Goal: Task Accomplishment & Management: Use online tool/utility

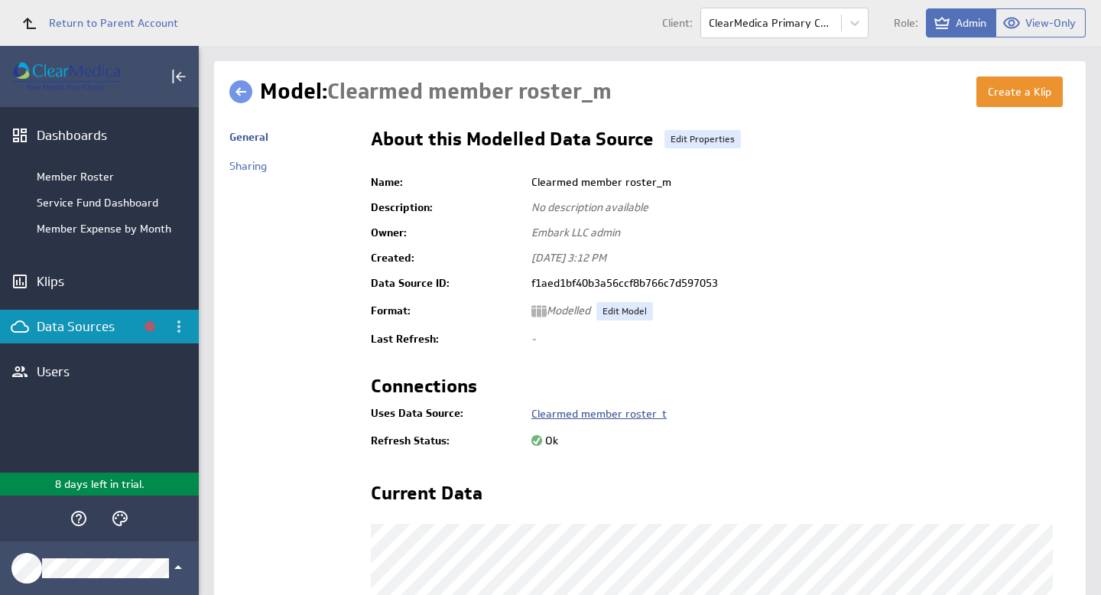
click at [637, 414] on link "Clearmed member roster_t" at bounding box center [598, 414] width 135 height 14
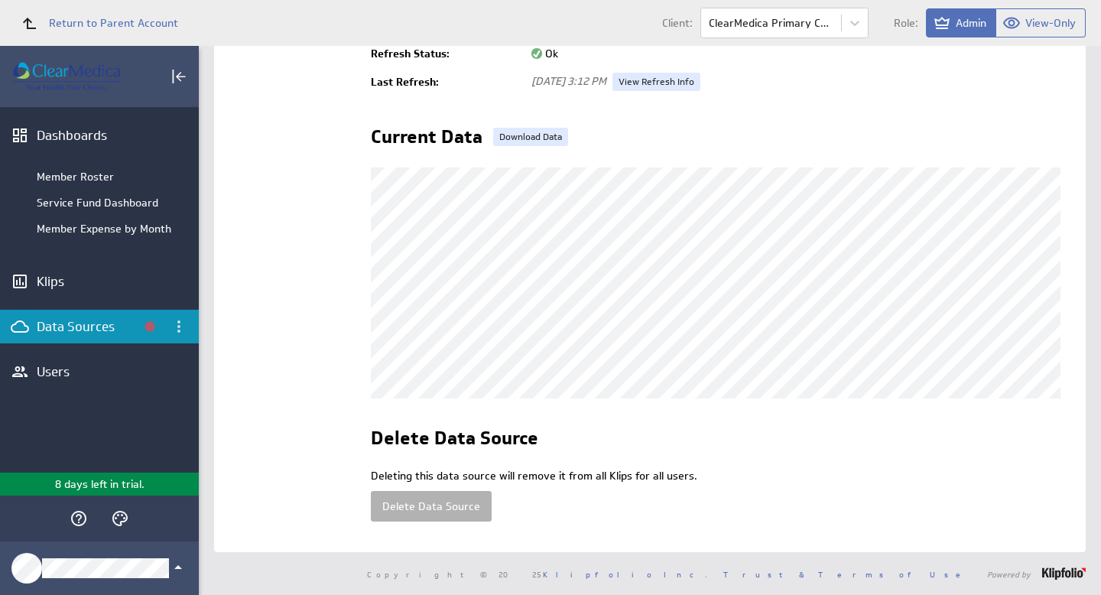
scroll to position [198, 0]
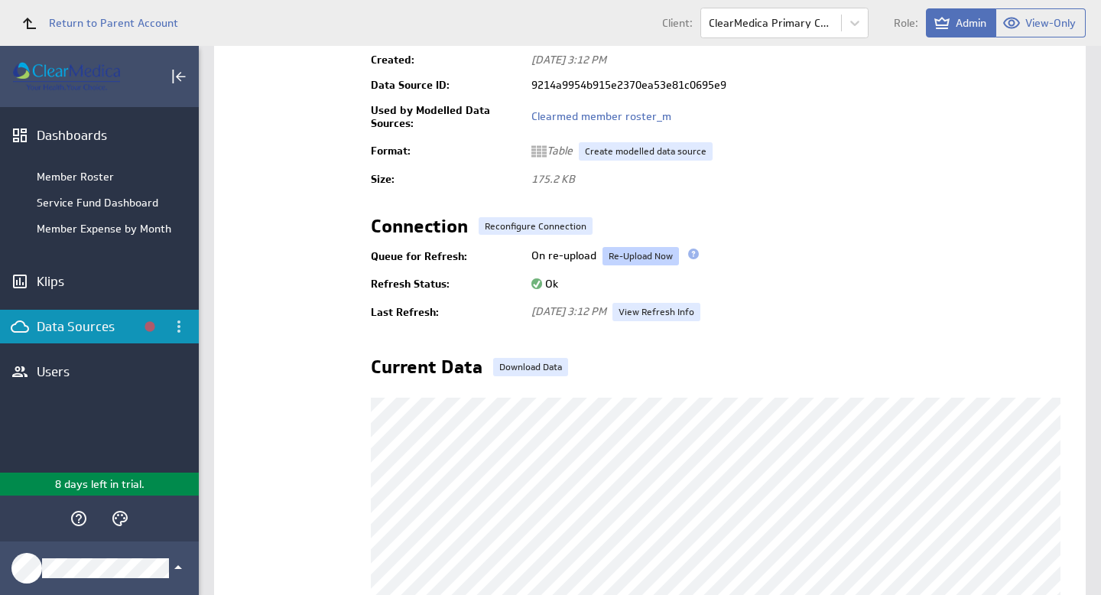
click at [635, 254] on link "Re-Upload Now" at bounding box center [640, 256] width 76 height 18
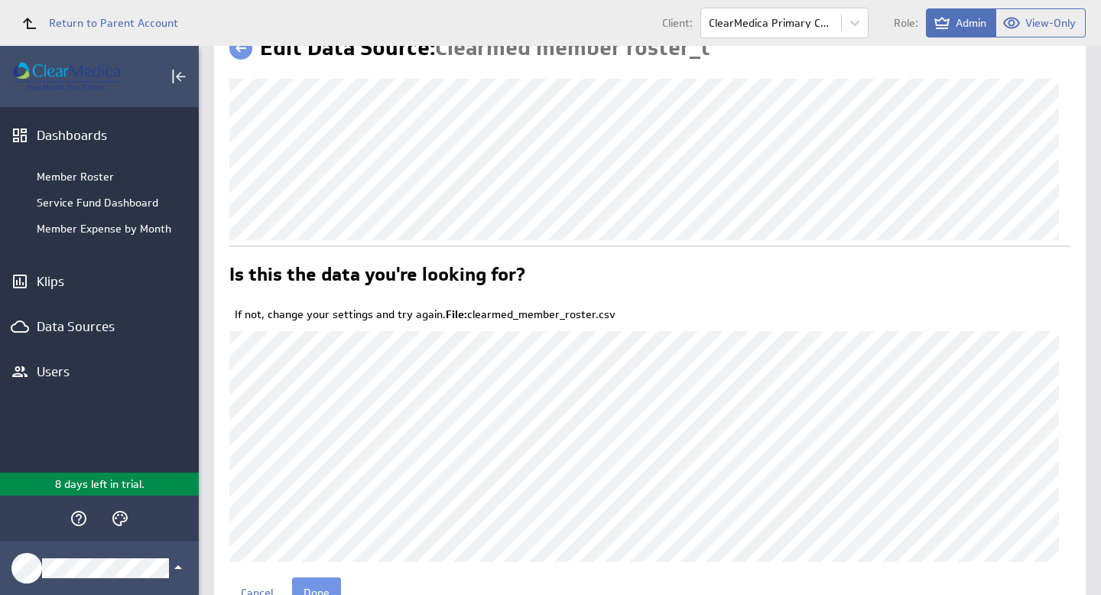
scroll to position [115, 0]
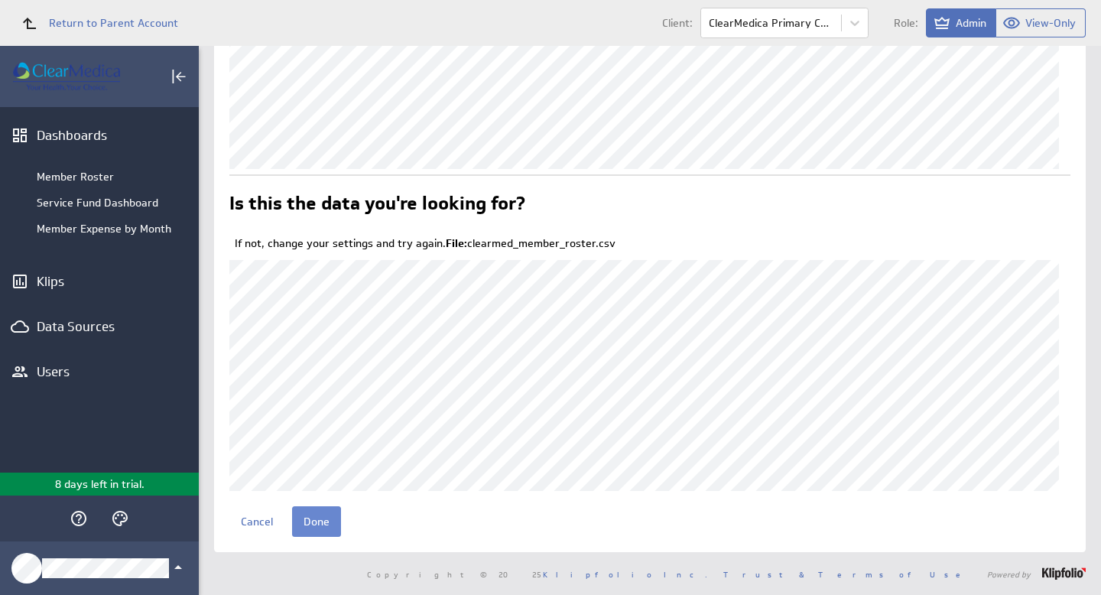
click at [318, 524] on input "Done" at bounding box center [316, 521] width 49 height 31
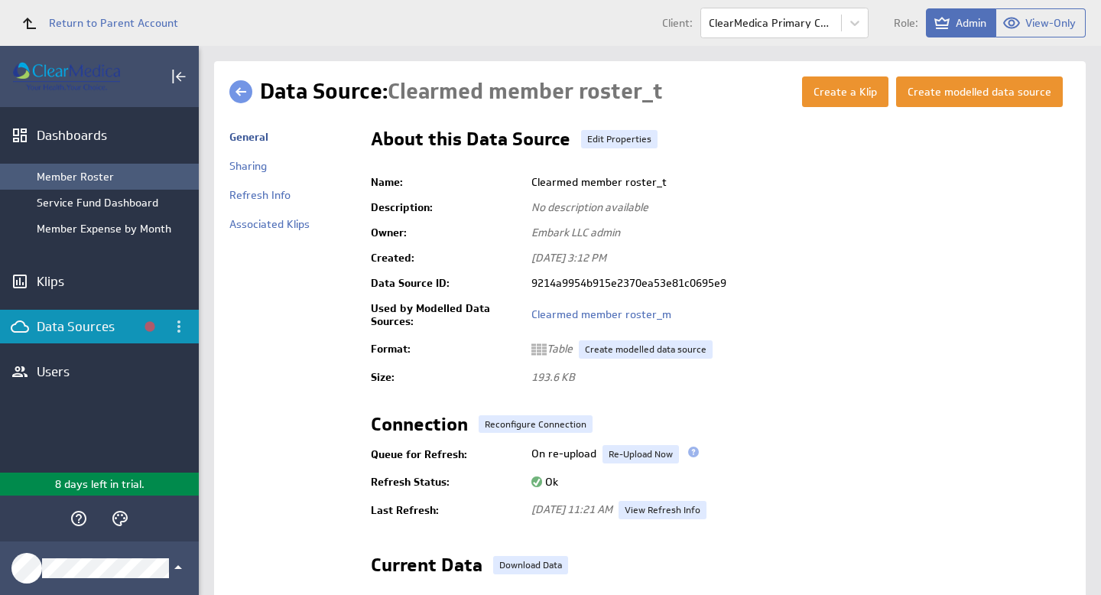
click at [82, 179] on div "Member Roster" at bounding box center [114, 177] width 154 height 14
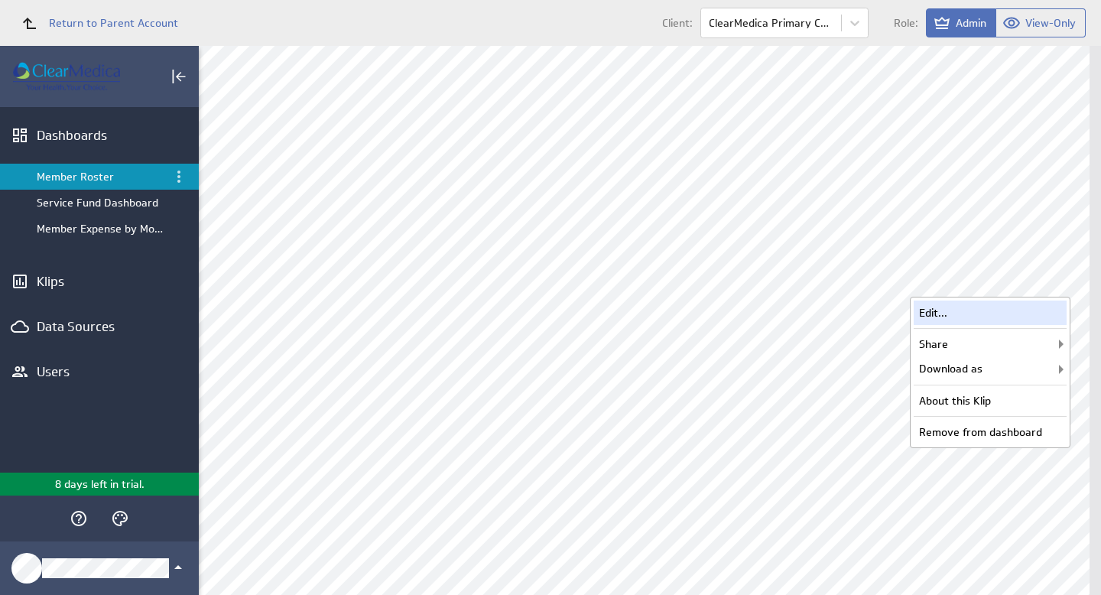
click at [960, 313] on div "Edit..." at bounding box center [990, 312] width 153 height 24
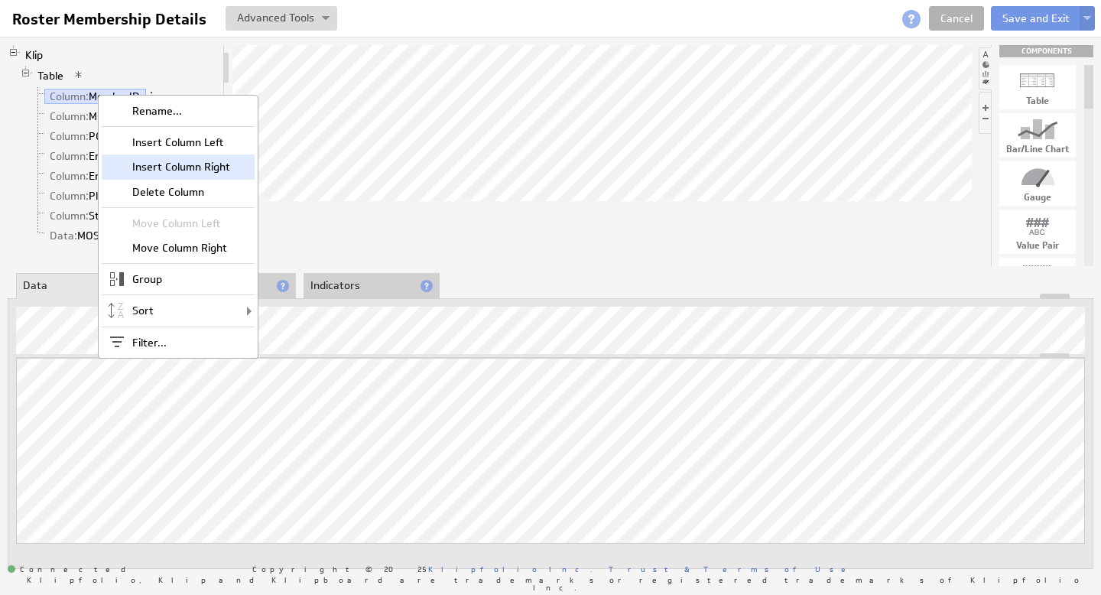
click at [178, 161] on div "Insert Column Right" at bounding box center [178, 166] width 153 height 24
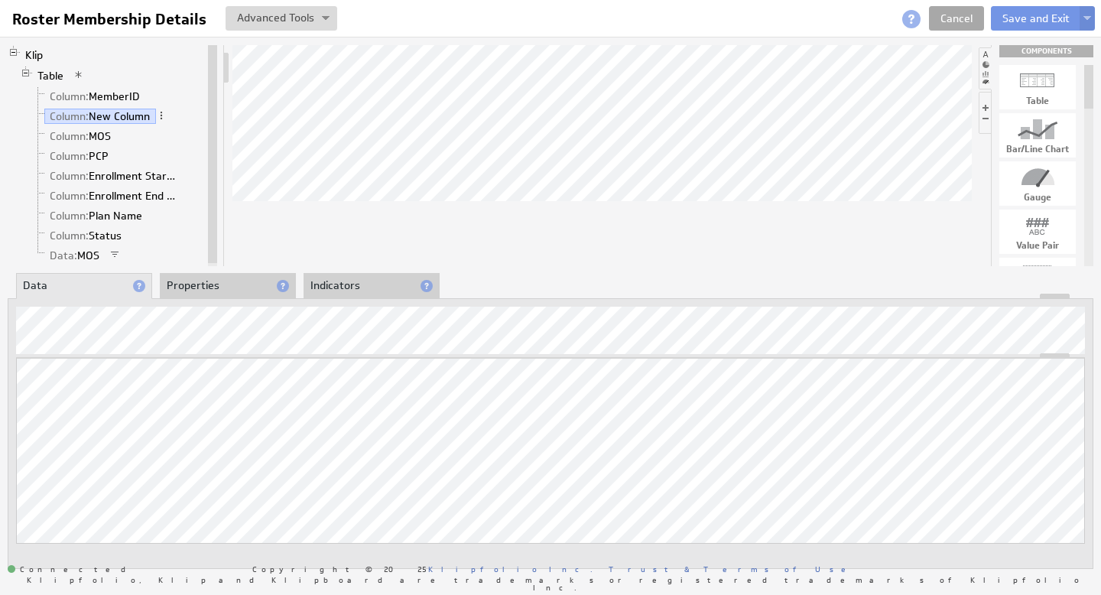
click at [955, 19] on link "Cancel" at bounding box center [956, 18] width 55 height 24
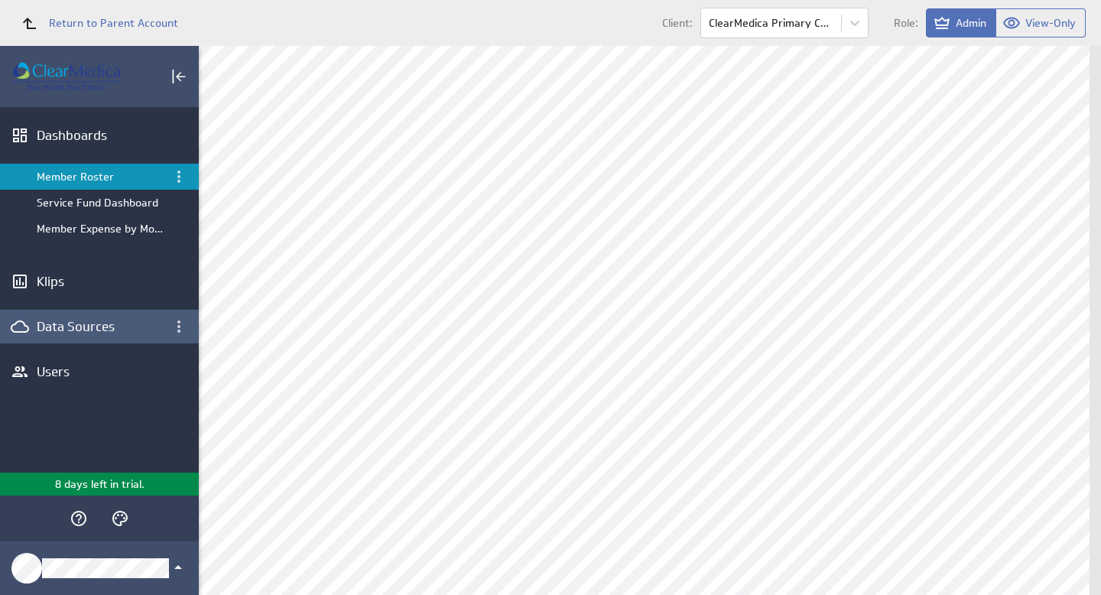
click at [81, 330] on div "Data Sources" at bounding box center [87, 326] width 101 height 17
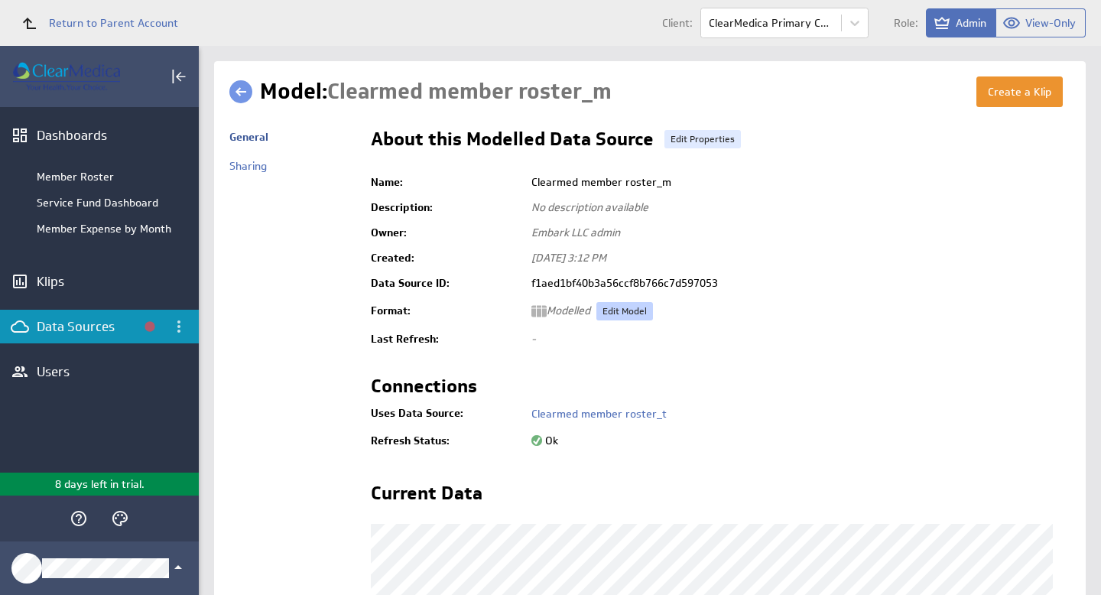
click at [628, 310] on link "Edit Model" at bounding box center [624, 311] width 57 height 18
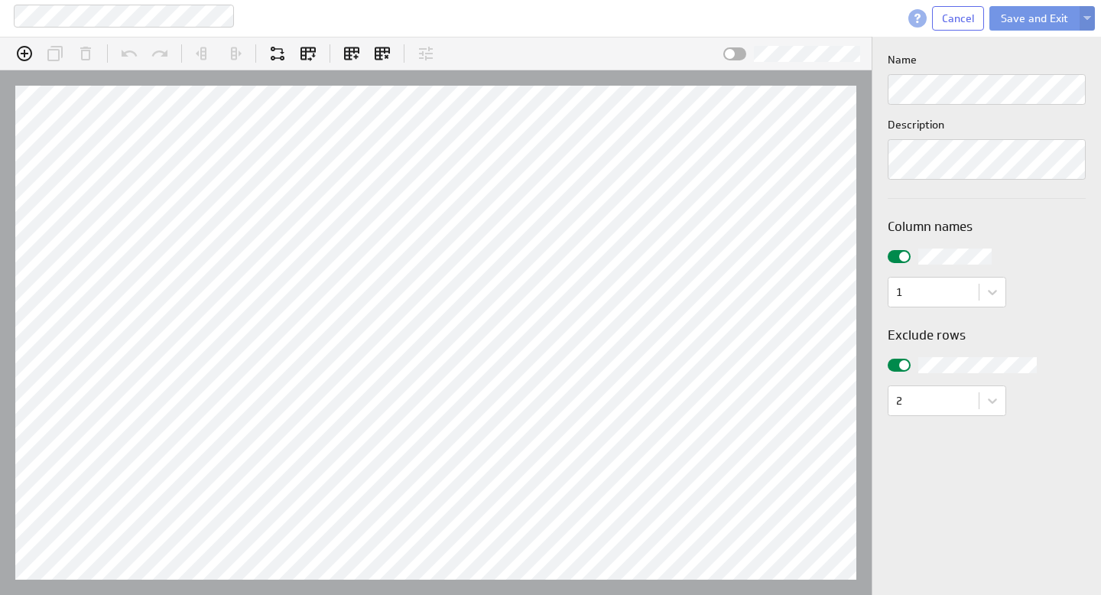
scroll to position [47, 937]
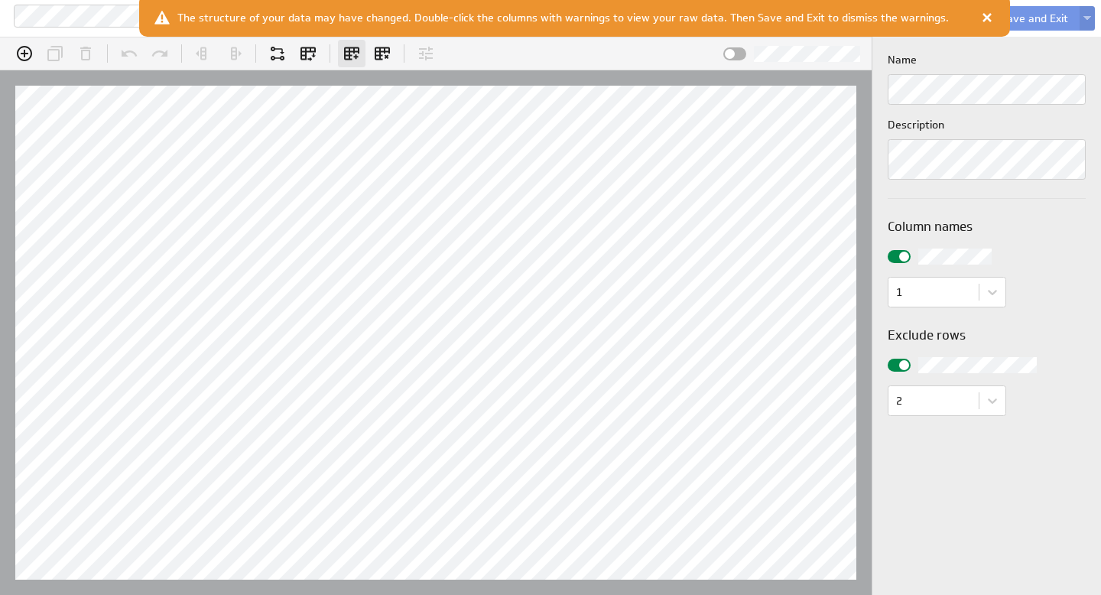
click at [352, 50] on icon "Add all columns" at bounding box center [351, 53] width 15 height 13
click at [979, 19] on div at bounding box center [986, 17] width 15 height 15
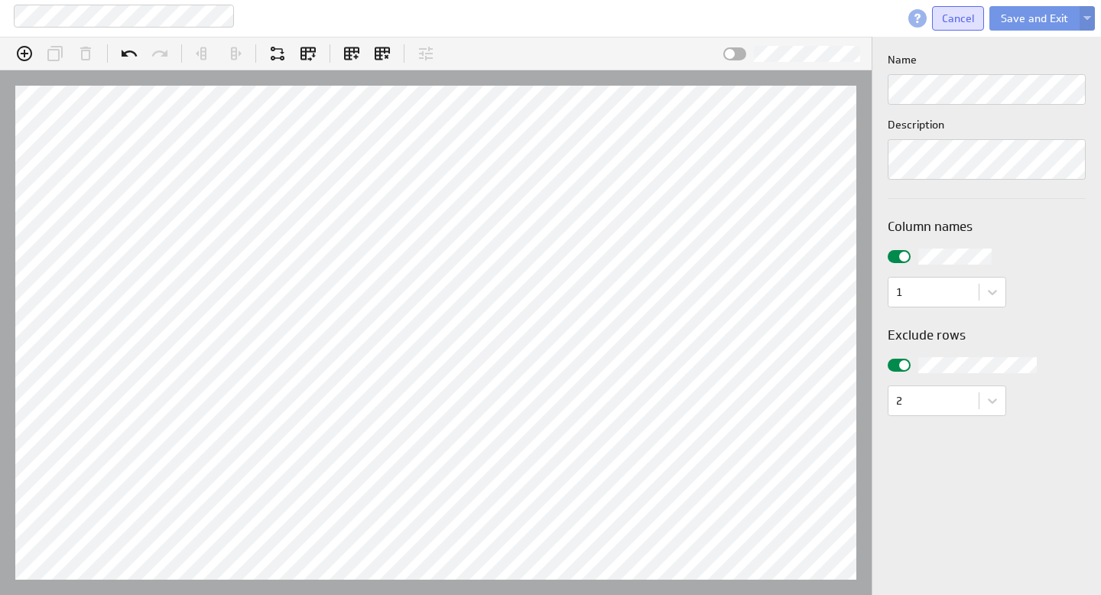
click at [959, 17] on span "Cancel" at bounding box center [958, 18] width 32 height 14
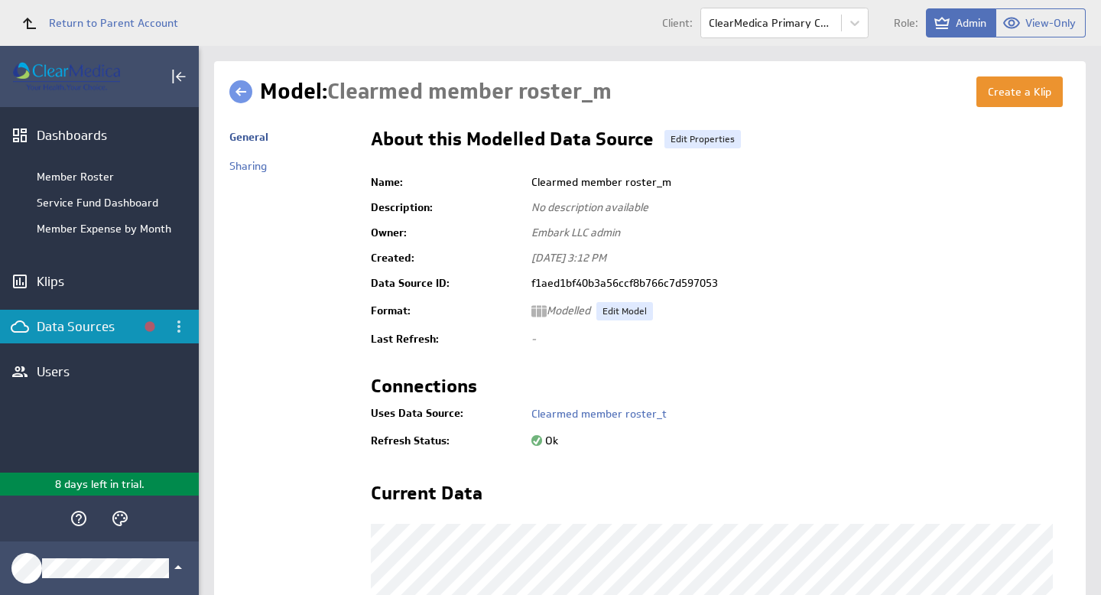
click at [91, 330] on div "Data Sources" at bounding box center [87, 326] width 101 height 17
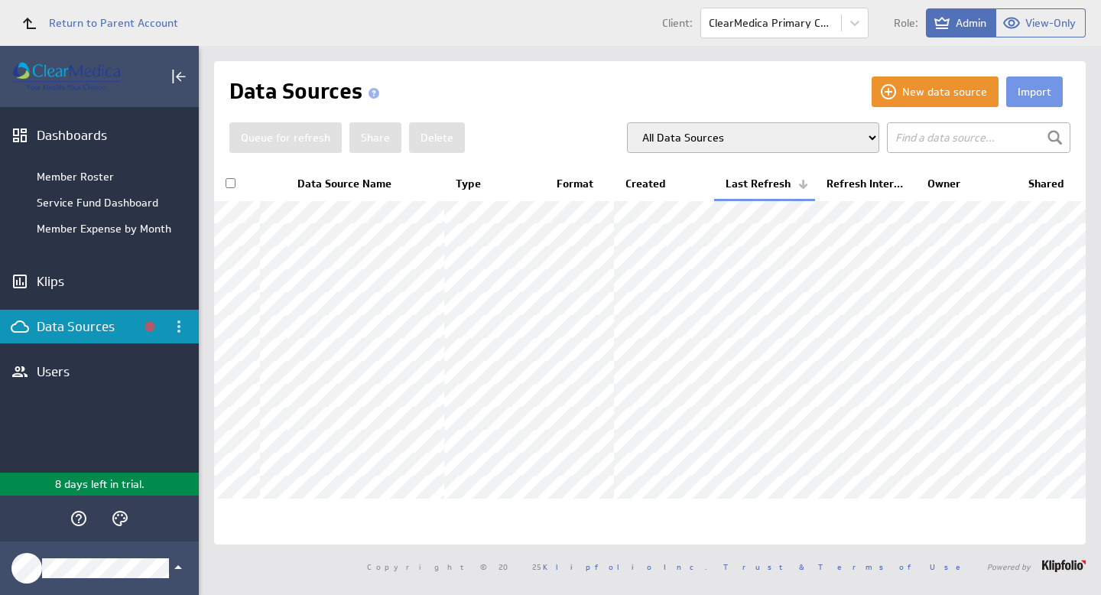
scroll to position [6, 0]
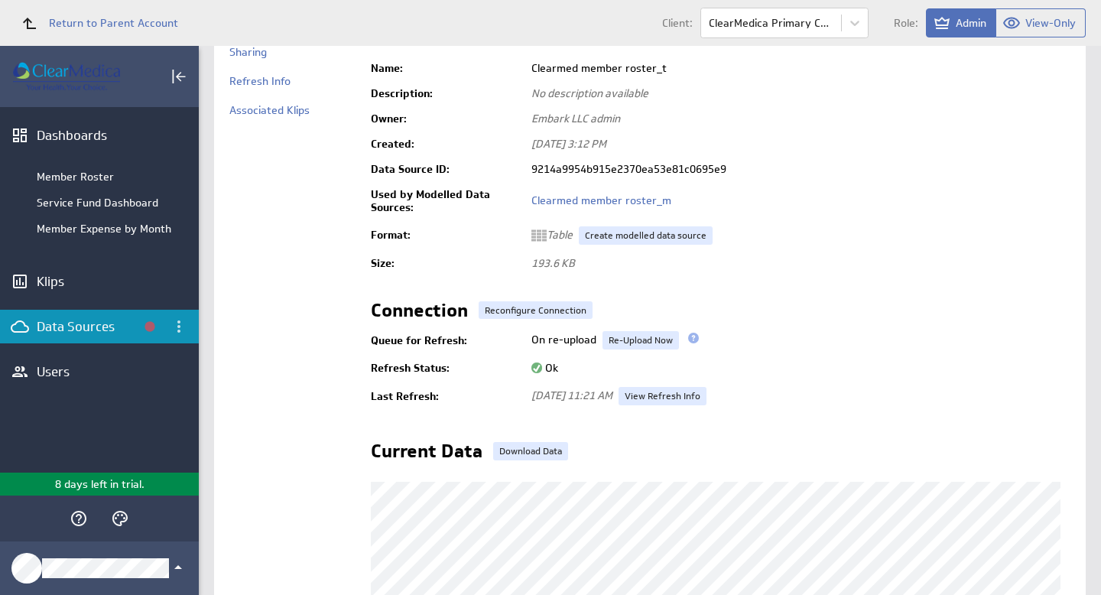
scroll to position [111, 0]
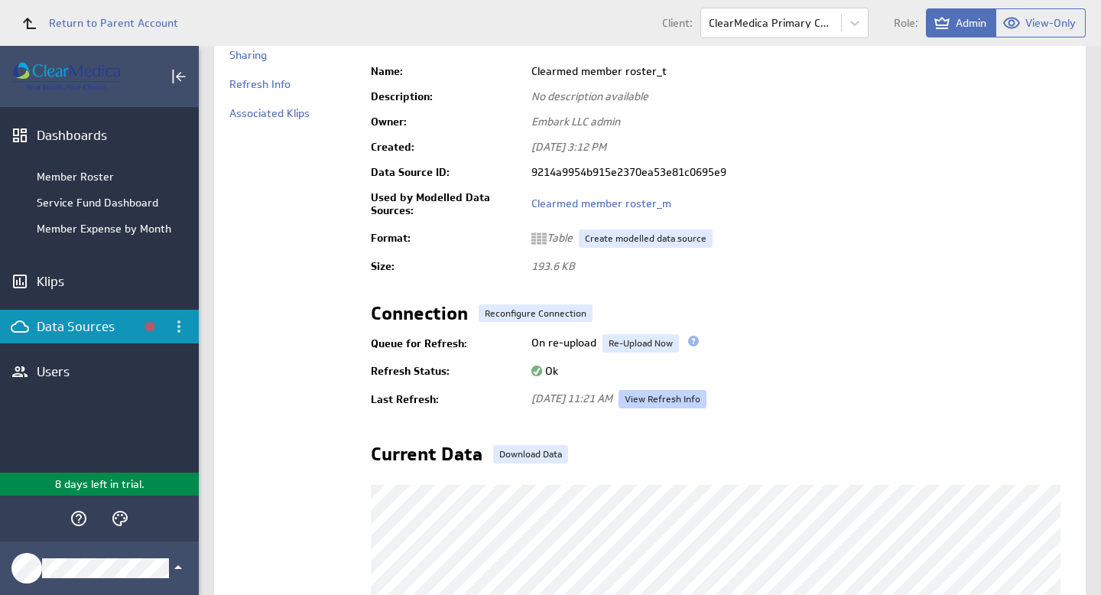
click at [692, 397] on link "View Refresh Info" at bounding box center [663, 399] width 88 height 18
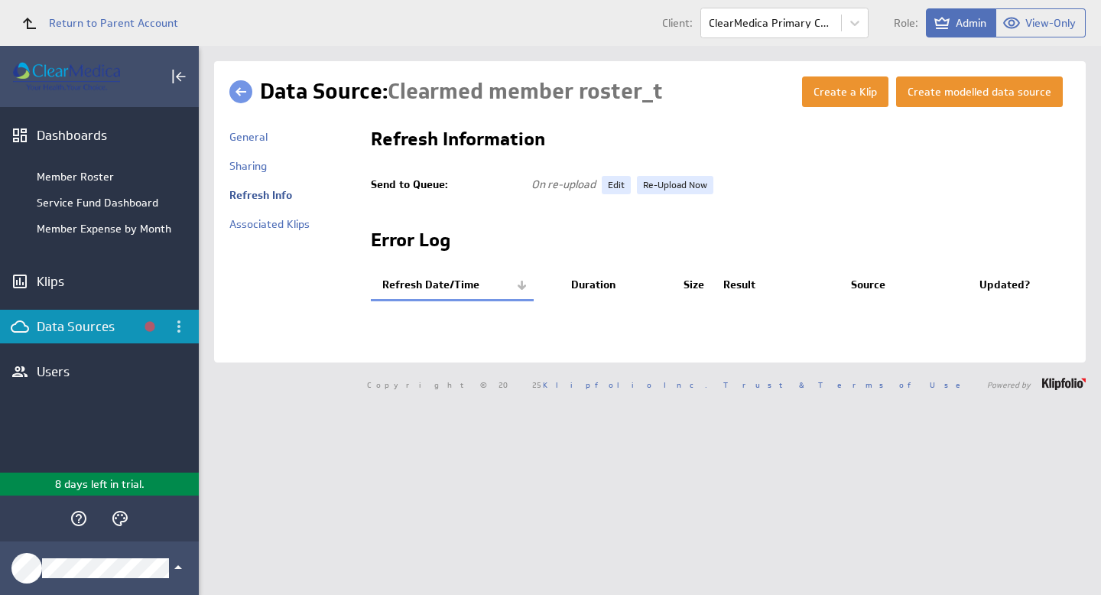
click at [242, 93] on link at bounding box center [240, 91] width 23 height 23
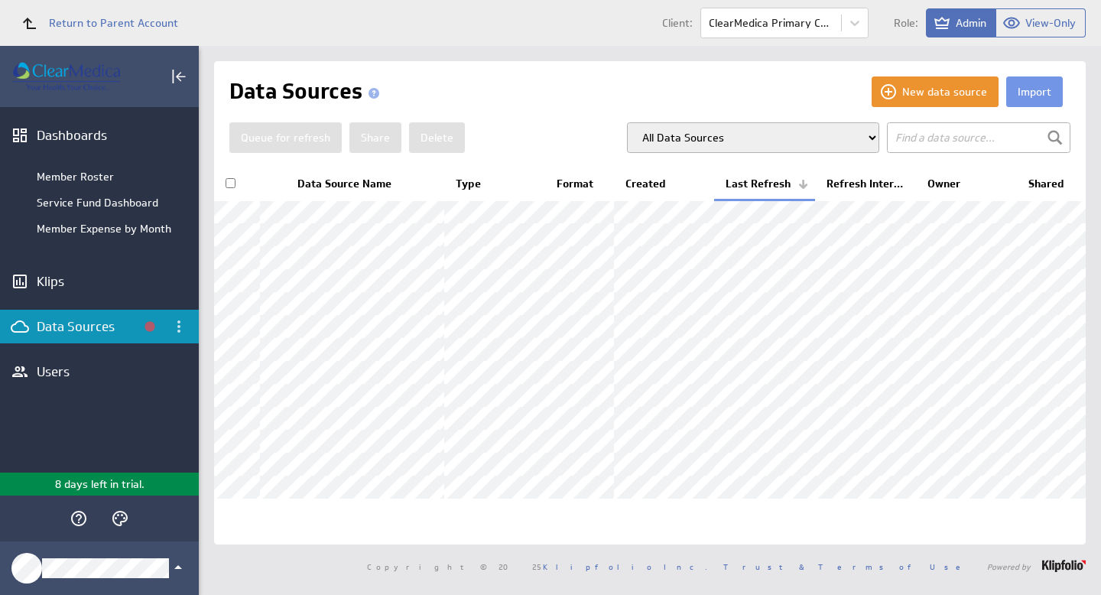
click at [913, 144] on input "text" at bounding box center [978, 137] width 183 height 31
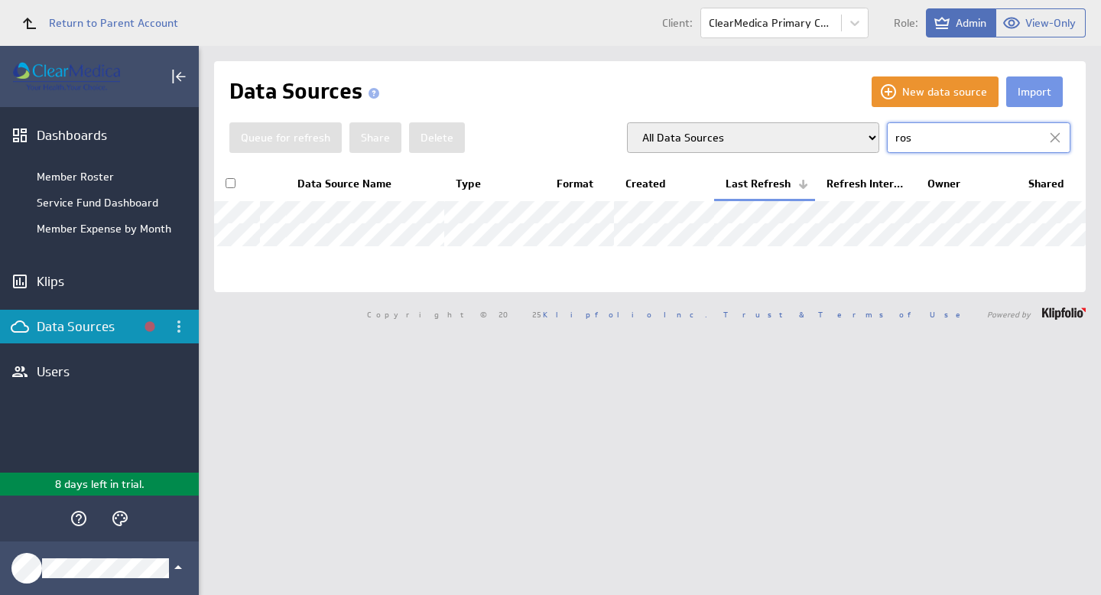
type input "ros"
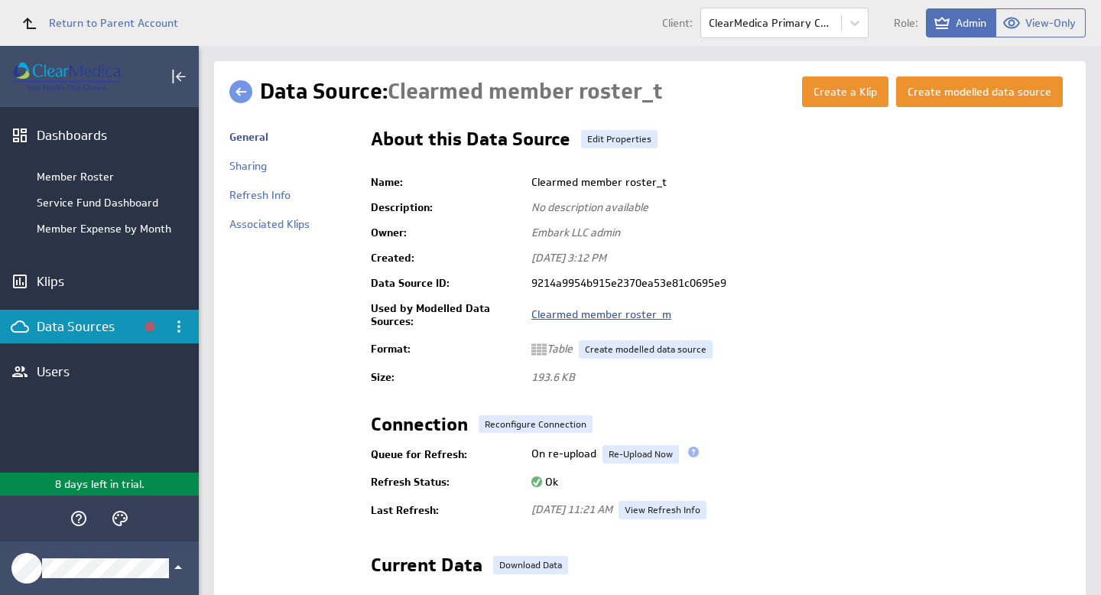
click at [607, 314] on link "Clearmed member roster_m" at bounding box center [601, 314] width 140 height 14
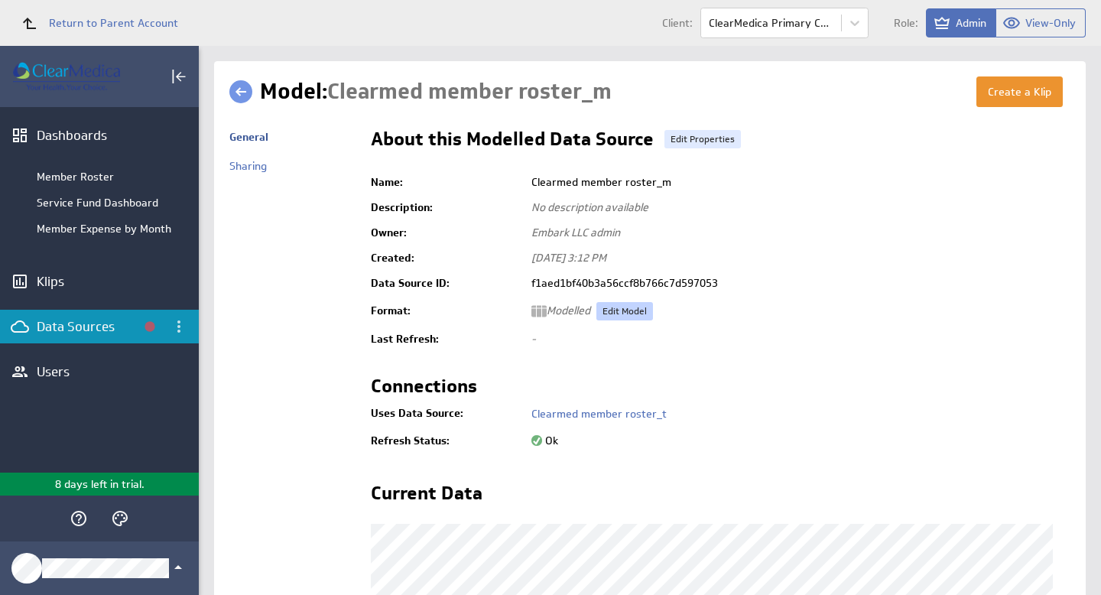
click at [635, 312] on link "Edit Model" at bounding box center [624, 311] width 57 height 18
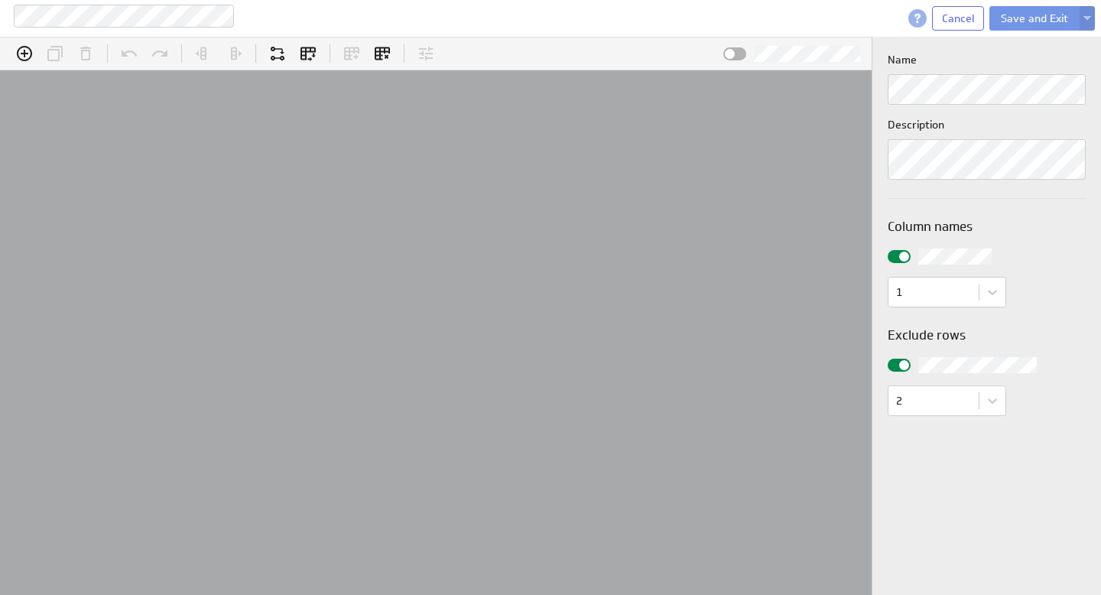
scroll to position [47, 937]
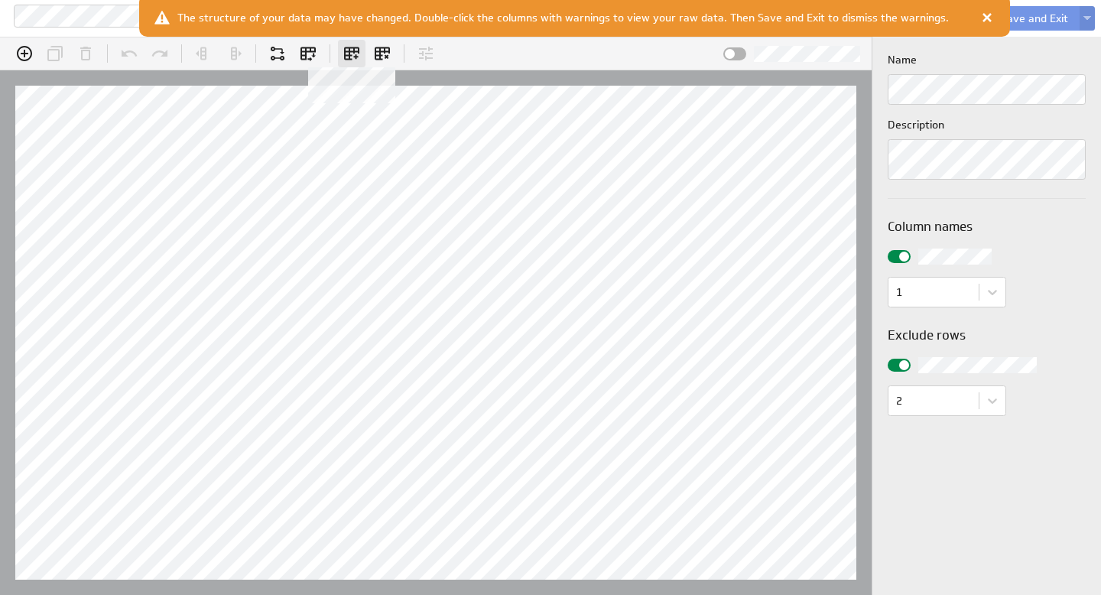
click at [347, 50] on icon at bounding box center [352, 53] width 18 height 18
click at [979, 16] on div at bounding box center [986, 17] width 15 height 15
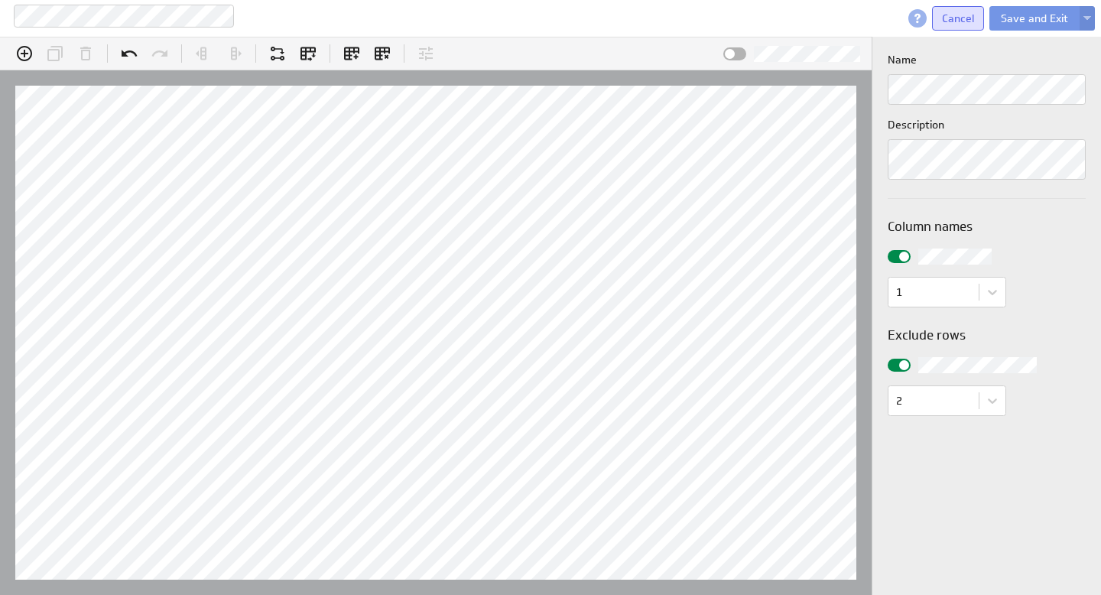
click at [965, 19] on span "Cancel" at bounding box center [958, 18] width 32 height 14
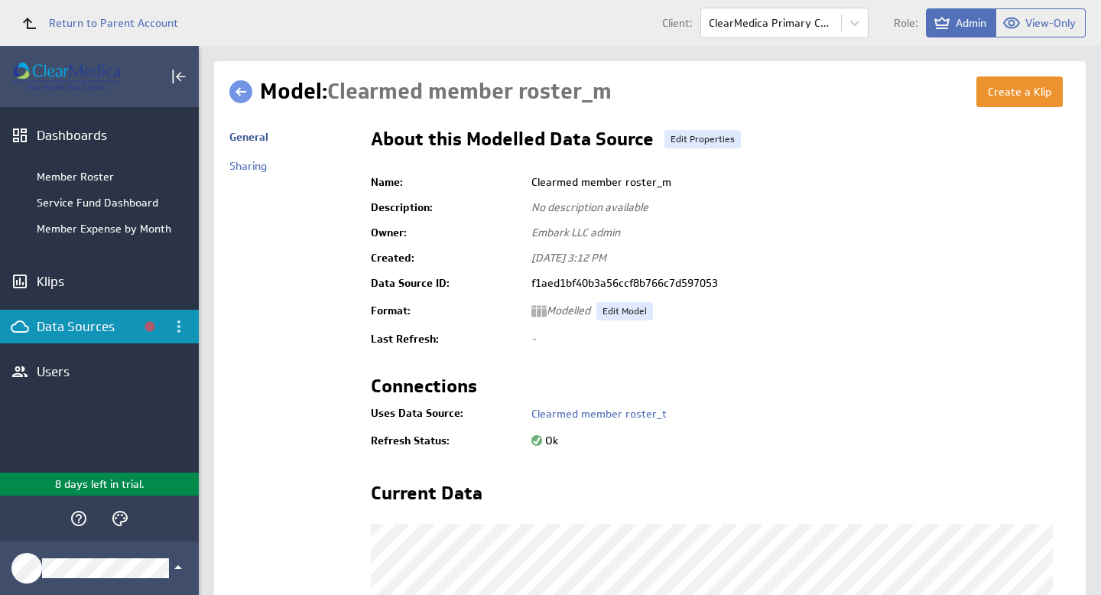
click at [245, 96] on link at bounding box center [240, 91] width 23 height 23
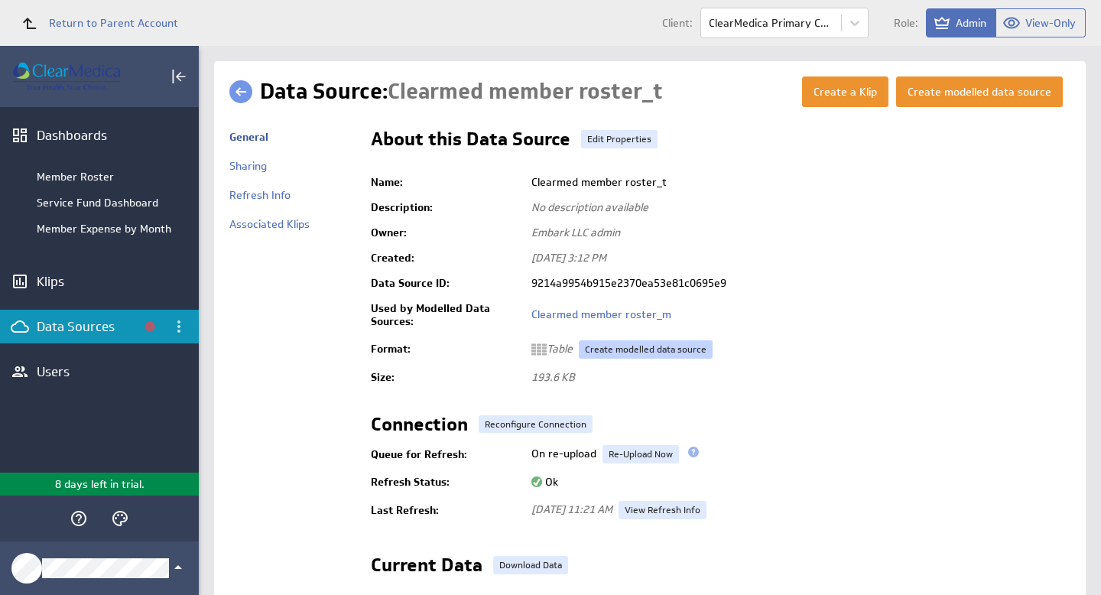
click at [614, 352] on link "Create modelled data source" at bounding box center [646, 349] width 134 height 18
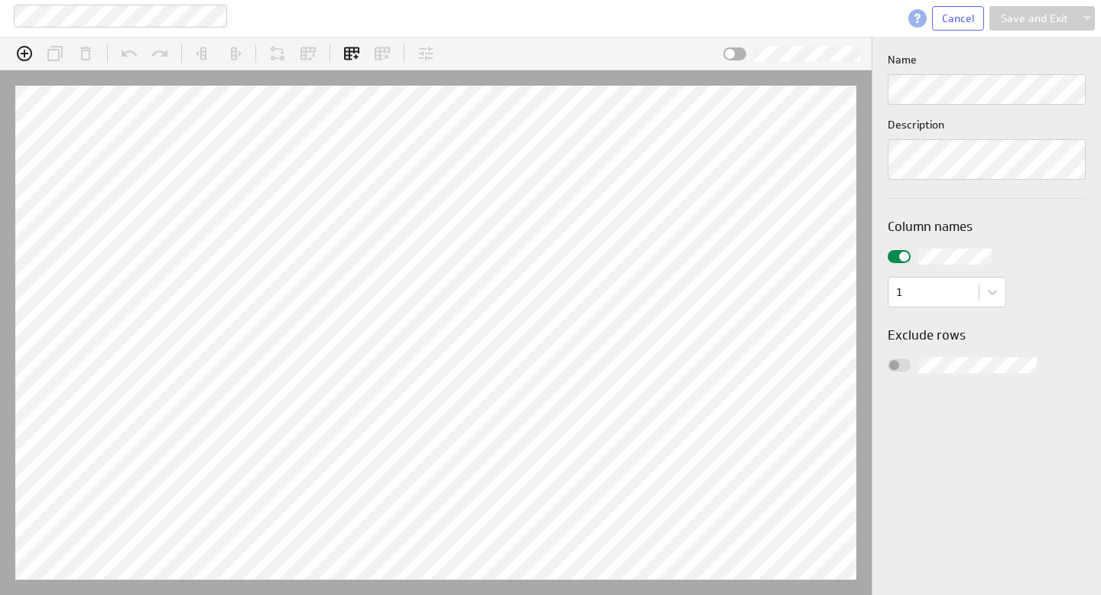
scroll to position [47, 937]
click at [1040, 16] on button "Save and Exit" at bounding box center [1034, 18] width 90 height 24
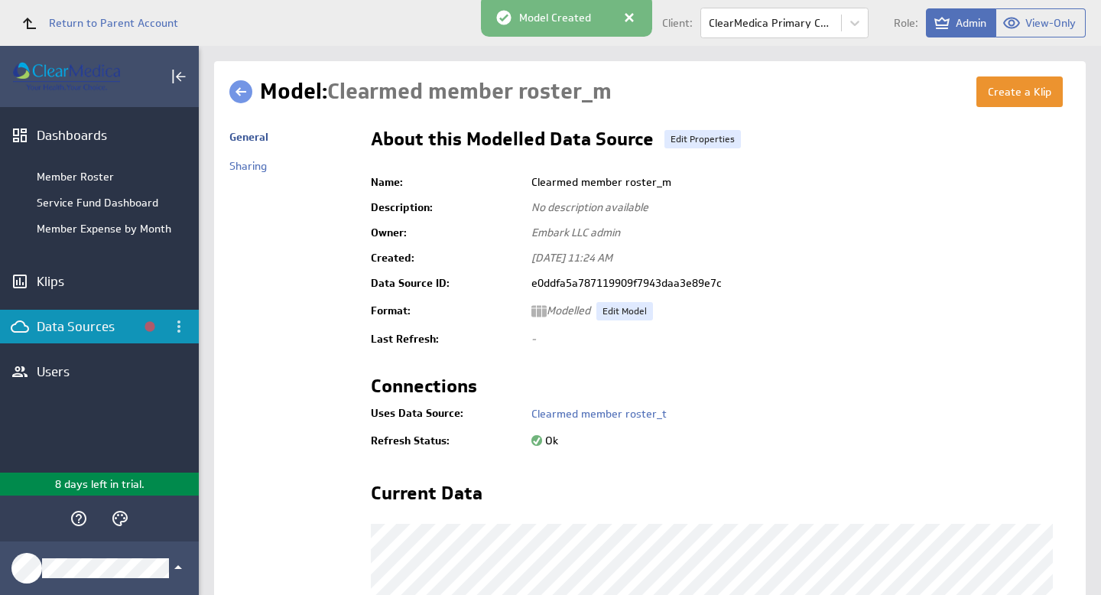
click at [238, 88] on link at bounding box center [240, 91] width 23 height 23
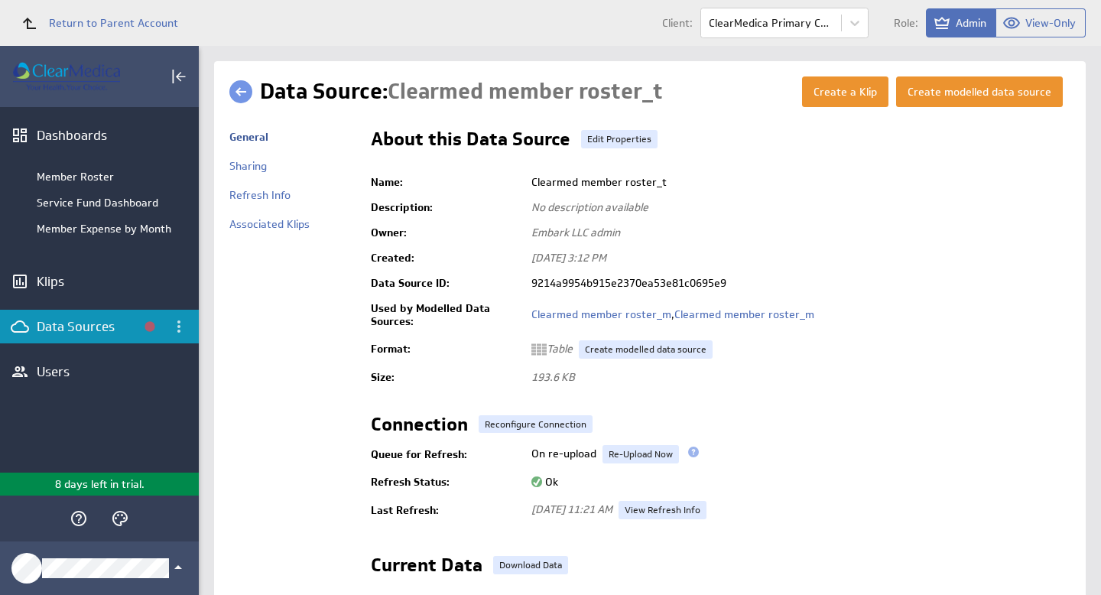
click at [248, 90] on link at bounding box center [240, 91] width 23 height 23
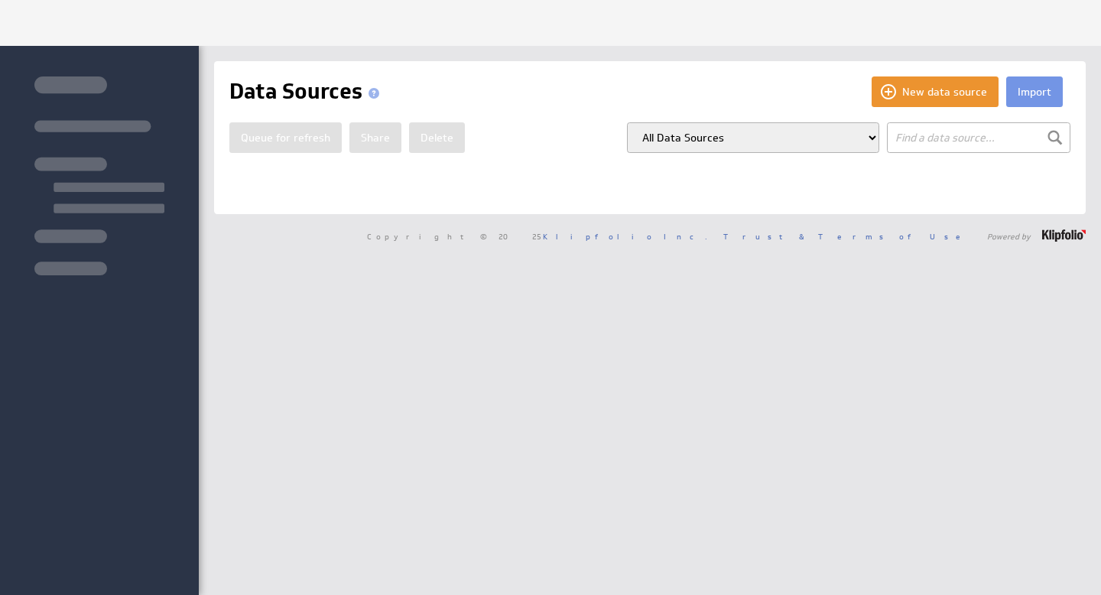
type input "ros"
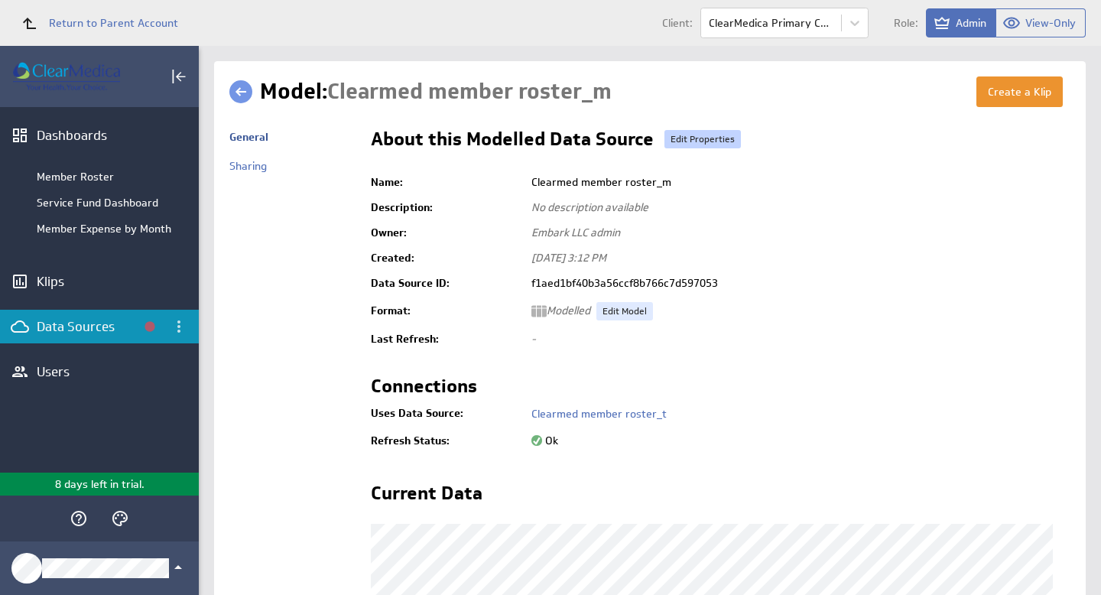
click at [690, 139] on link "Edit Properties" at bounding box center [702, 139] width 76 height 18
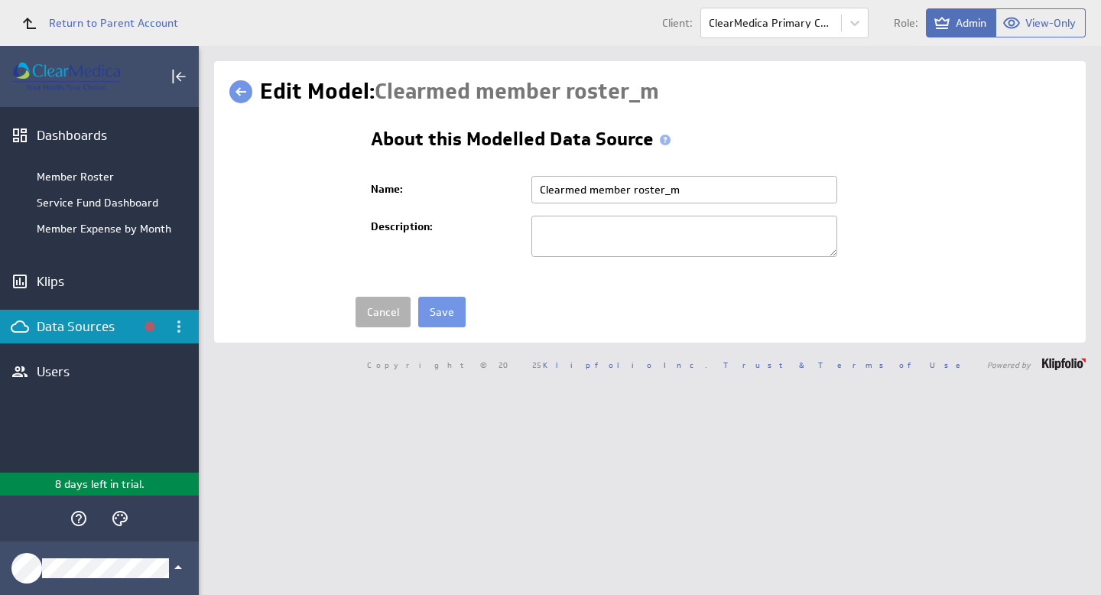
click at [684, 187] on input "Clearmed member roster_m" at bounding box center [684, 190] width 306 height 28
click at [540, 190] on input "Clearmed member roster_m" at bounding box center [684, 190] width 306 height 28
type input "xxClearmed member roster_m"
click at [444, 312] on input "Save" at bounding box center [441, 312] width 47 height 31
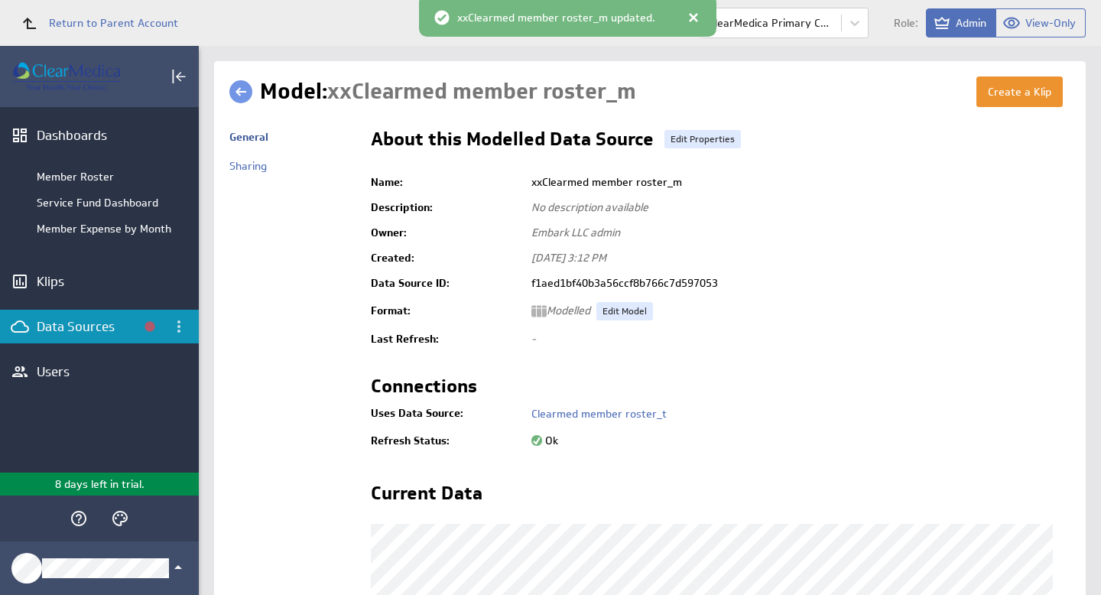
click at [246, 90] on link at bounding box center [240, 91] width 23 height 23
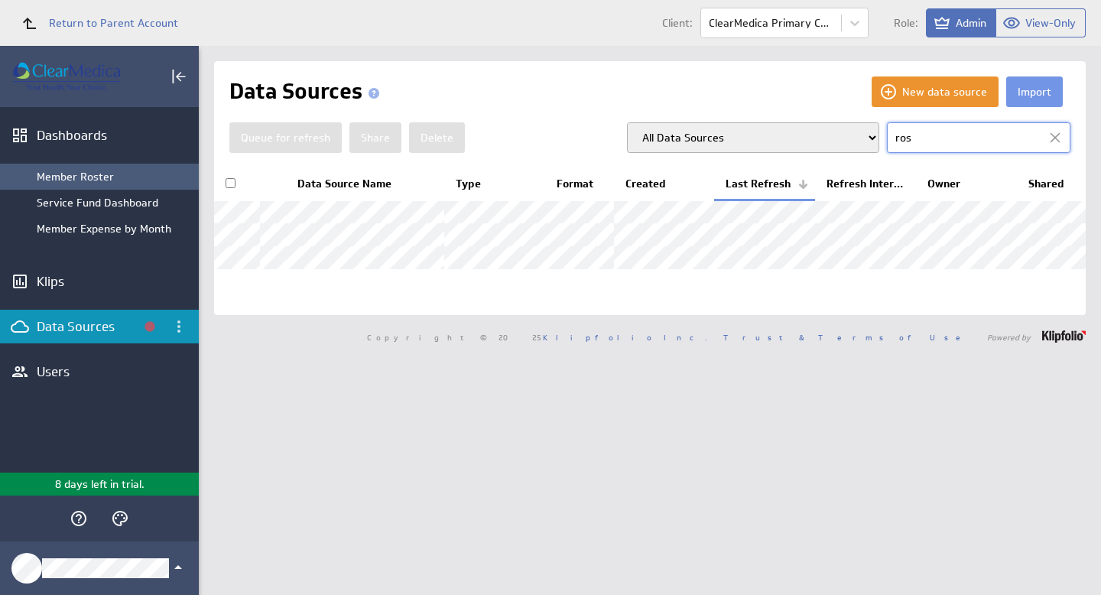
click at [76, 177] on div "Member Roster" at bounding box center [114, 177] width 154 height 14
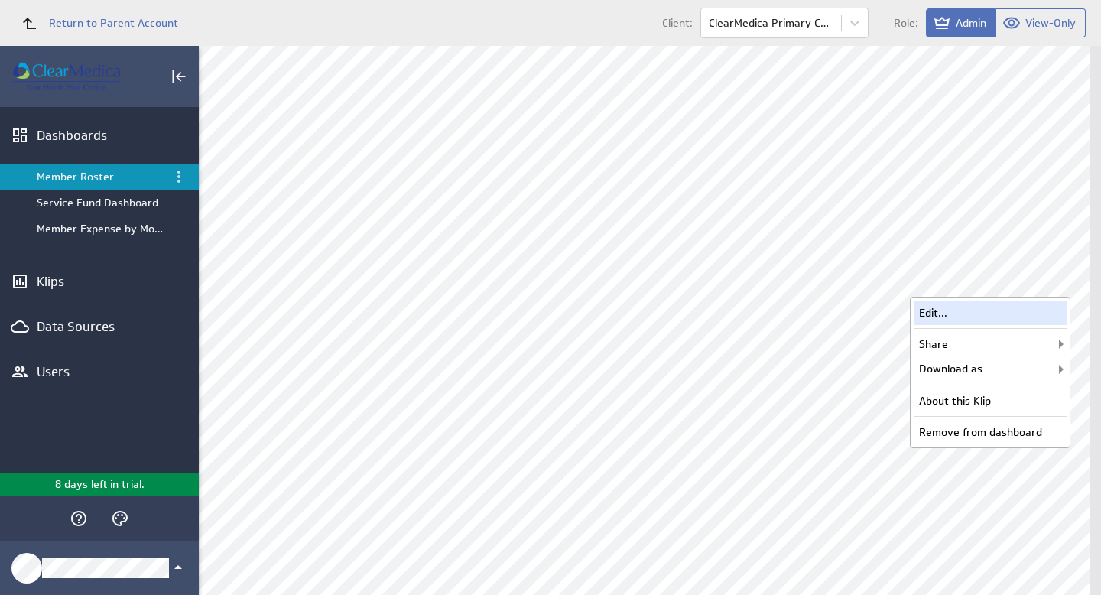
click at [970, 316] on div "Edit..." at bounding box center [990, 312] width 153 height 24
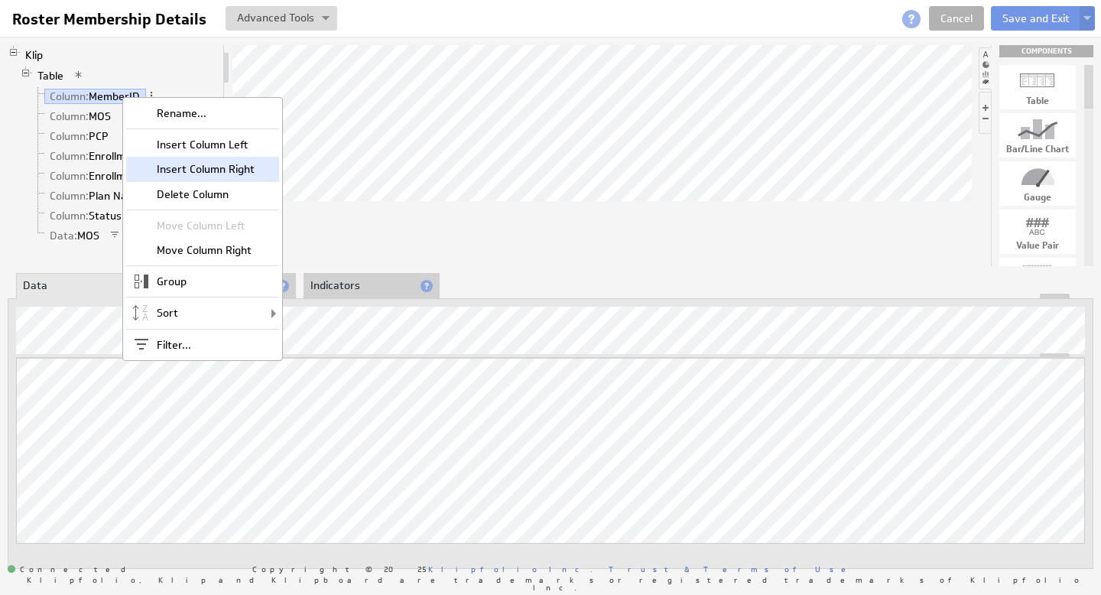
click at [195, 159] on div "Insert Column Right" at bounding box center [202, 169] width 153 height 24
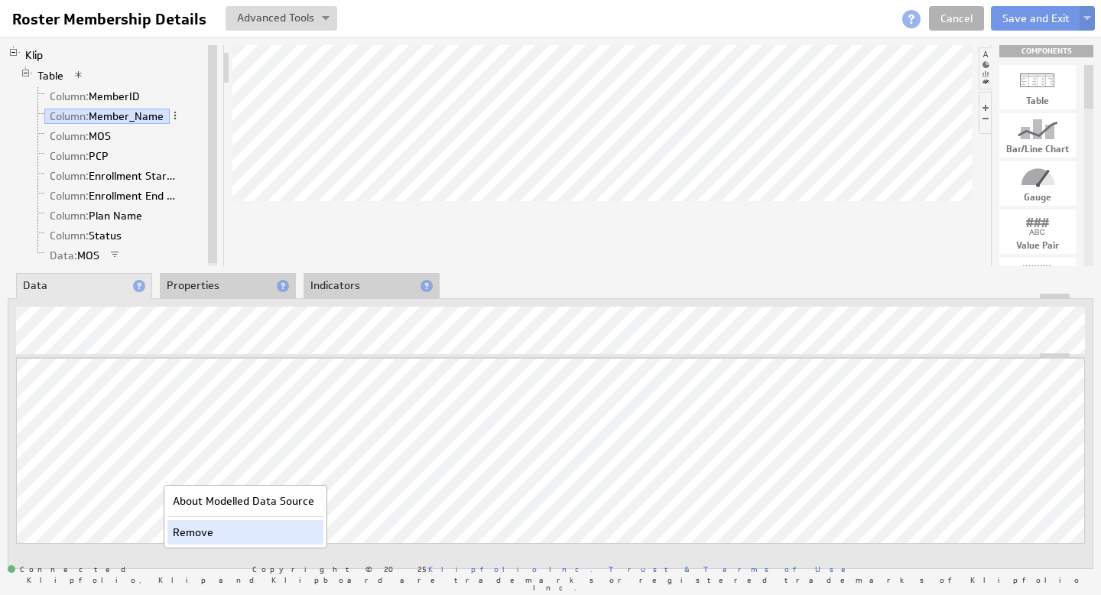
click at [187, 531] on div "Remove" at bounding box center [245, 532] width 156 height 24
click at [109, 94] on link "Column: MemberID" at bounding box center [95, 96] width 102 height 15
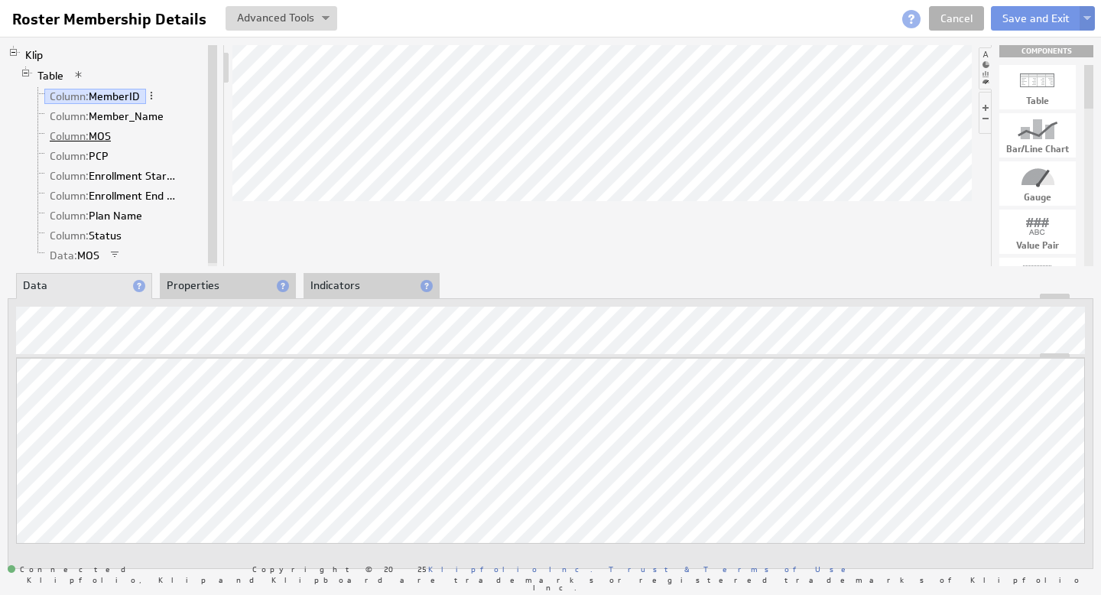
click at [102, 132] on link "Column: MOS" at bounding box center [80, 135] width 73 height 15
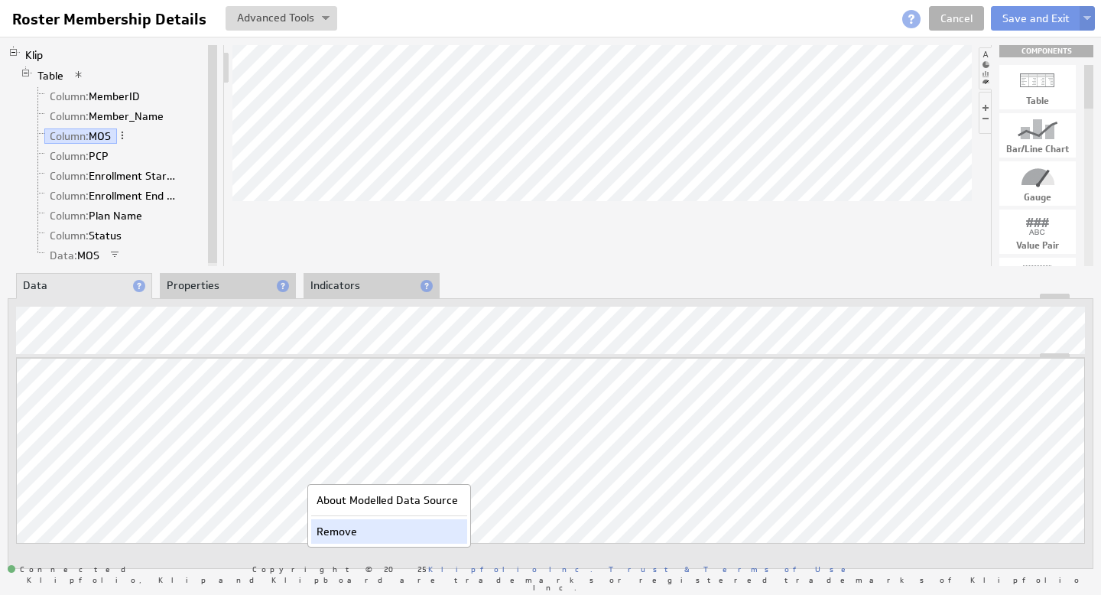
click at [331, 531] on div "Remove" at bounding box center [389, 531] width 156 height 24
click at [113, 93] on link "Column: MemberID" at bounding box center [95, 96] width 102 height 15
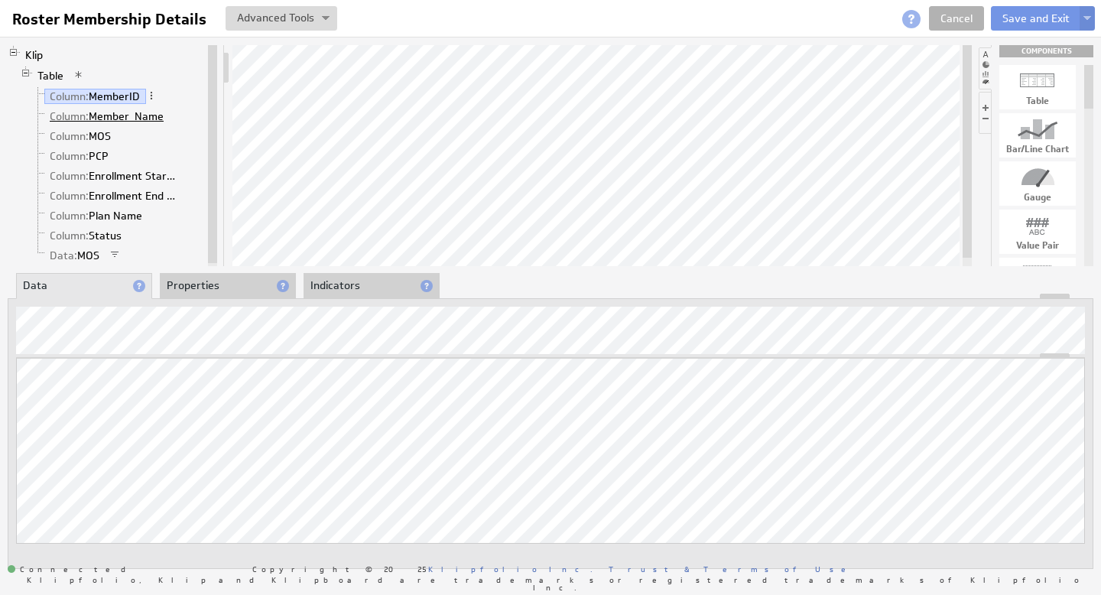
click at [132, 112] on link "Column: Member_Name" at bounding box center [106, 116] width 125 height 15
click at [106, 133] on link "Column: MOS" at bounding box center [80, 135] width 73 height 15
click at [102, 154] on link "Column: PCP" at bounding box center [79, 155] width 70 height 15
click at [144, 173] on link "Column: Enrollment Start Date" at bounding box center [114, 175] width 140 height 15
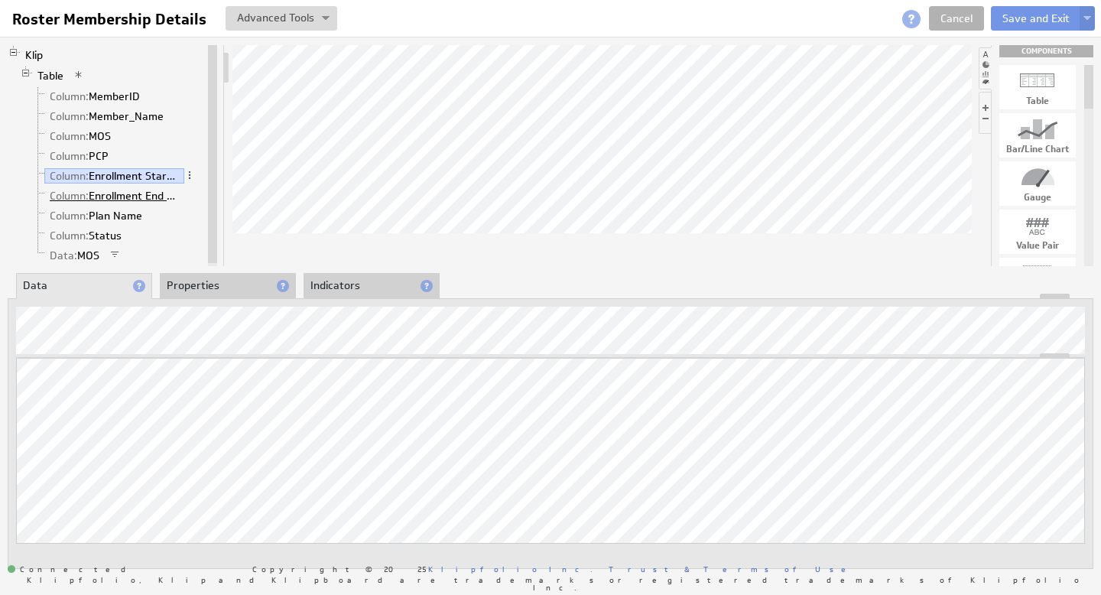
click at [142, 197] on link "Column: Enrollment End Date" at bounding box center [114, 195] width 140 height 15
click at [121, 216] on link "Column: Plan Name" at bounding box center [96, 215] width 104 height 15
click at [109, 234] on link "Column: Status" at bounding box center [85, 235] width 83 height 15
click at [85, 252] on link "Data: MOS" at bounding box center [74, 255] width 61 height 15
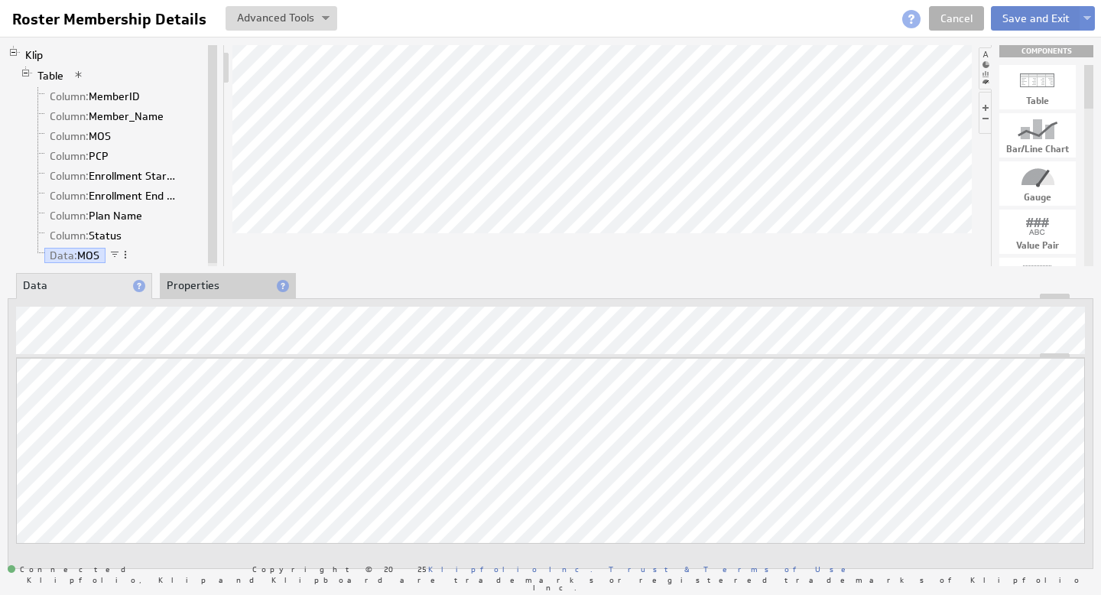
click at [1047, 15] on button "Save and Exit" at bounding box center [1036, 18] width 90 height 24
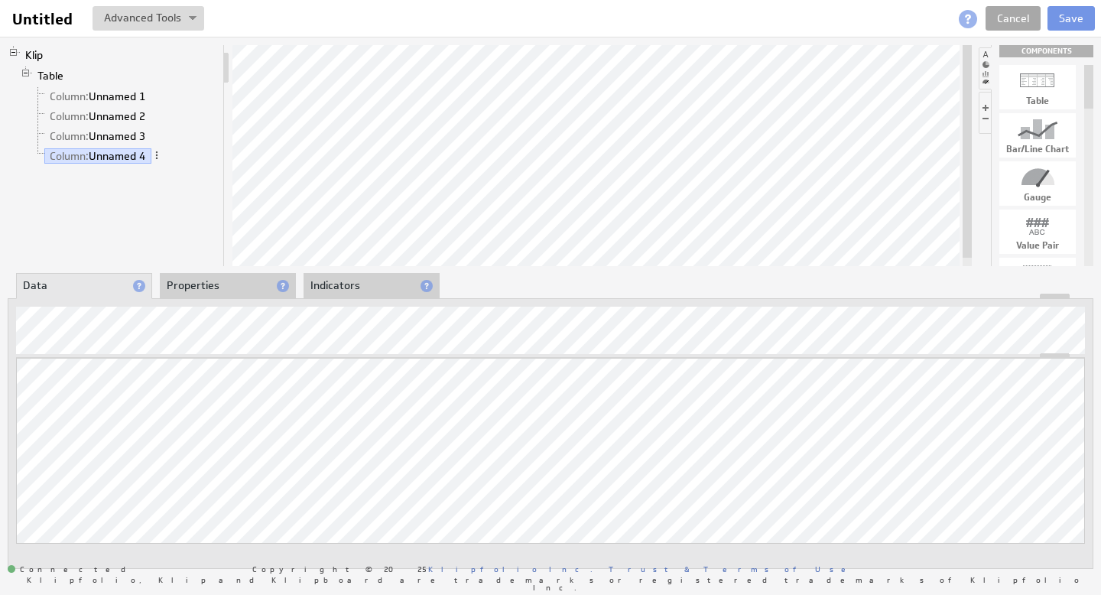
click at [1009, 16] on link "Cancel" at bounding box center [1012, 18] width 55 height 24
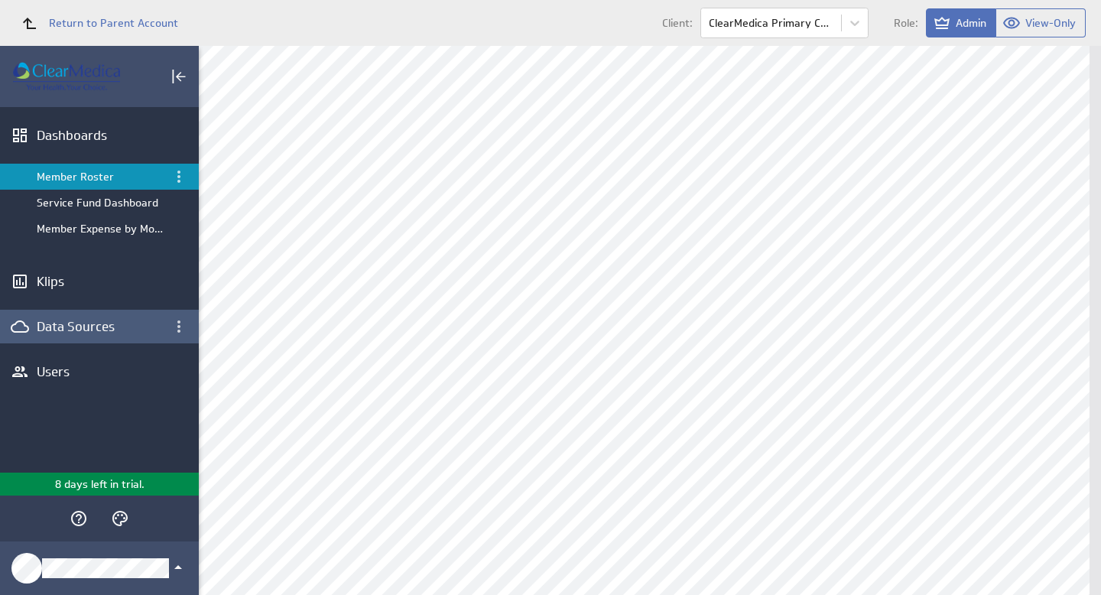
click at [84, 328] on div "Data Sources" at bounding box center [87, 326] width 101 height 17
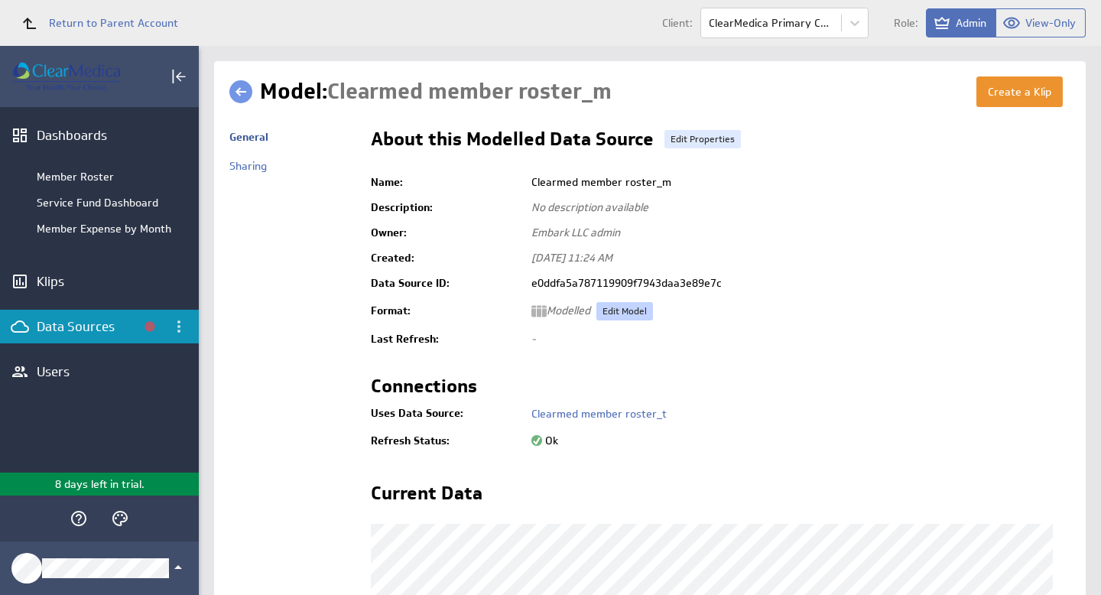
click at [626, 307] on link "Edit Model" at bounding box center [624, 311] width 57 height 18
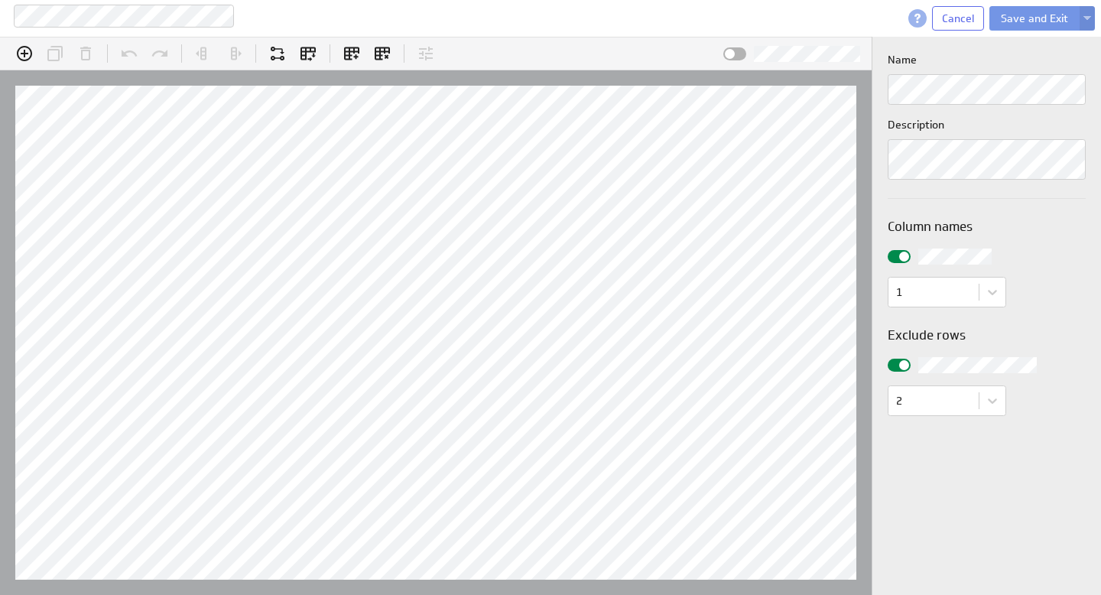
scroll to position [47, 937]
click at [960, 17] on span "Cancel" at bounding box center [958, 18] width 32 height 14
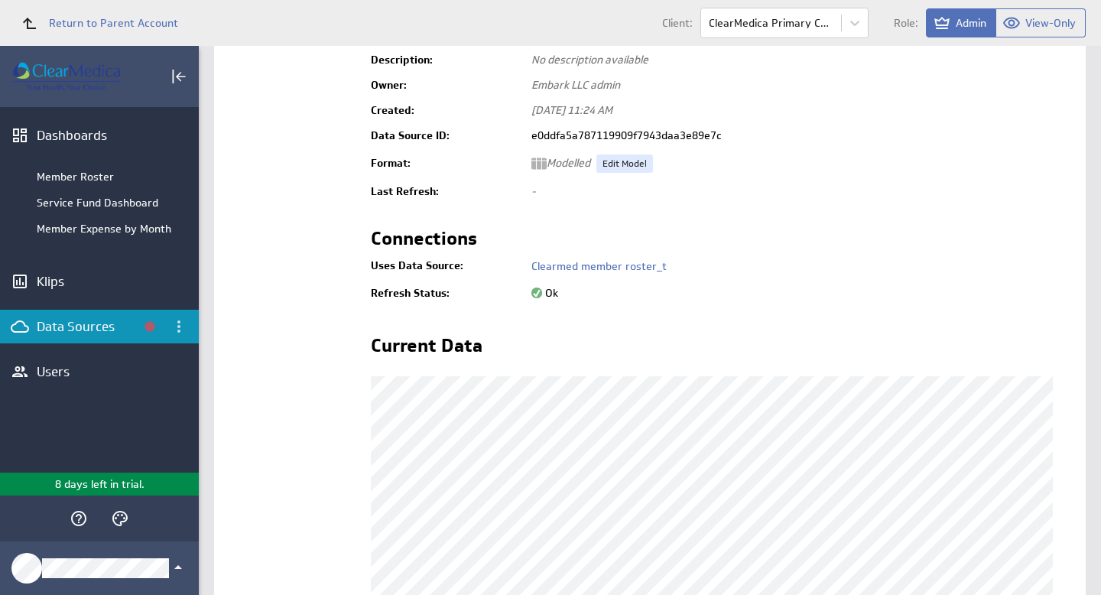
scroll to position [148, 0]
click at [86, 183] on div "Member Roster" at bounding box center [99, 177] width 199 height 26
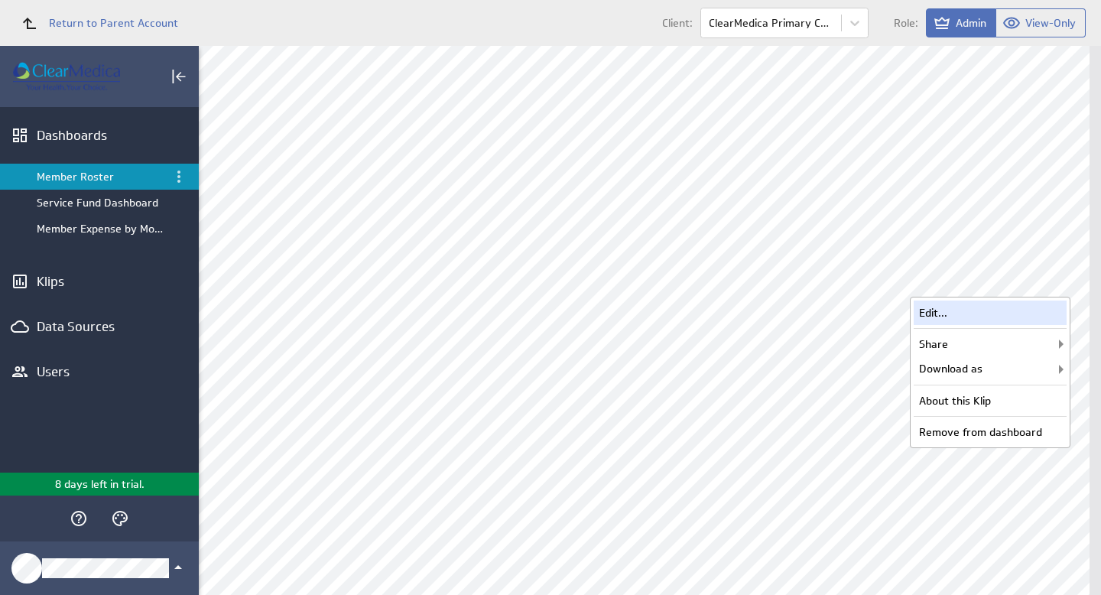
click at [957, 313] on div "Edit..." at bounding box center [990, 312] width 153 height 24
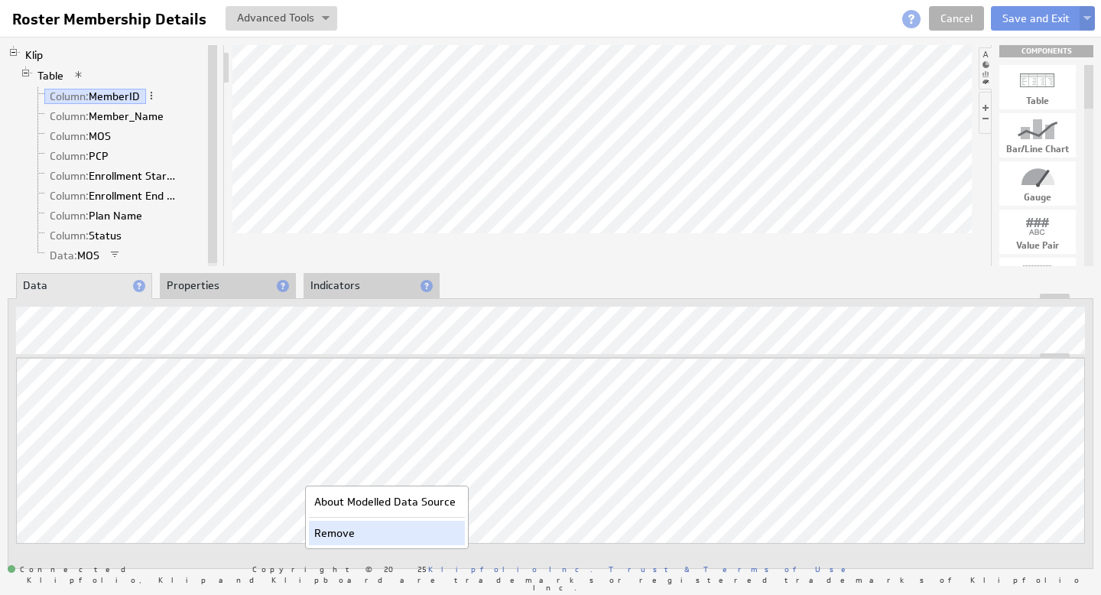
click at [329, 535] on div "Remove" at bounding box center [387, 533] width 156 height 24
click at [1089, 16] on img at bounding box center [1087, 19] width 8 height 6
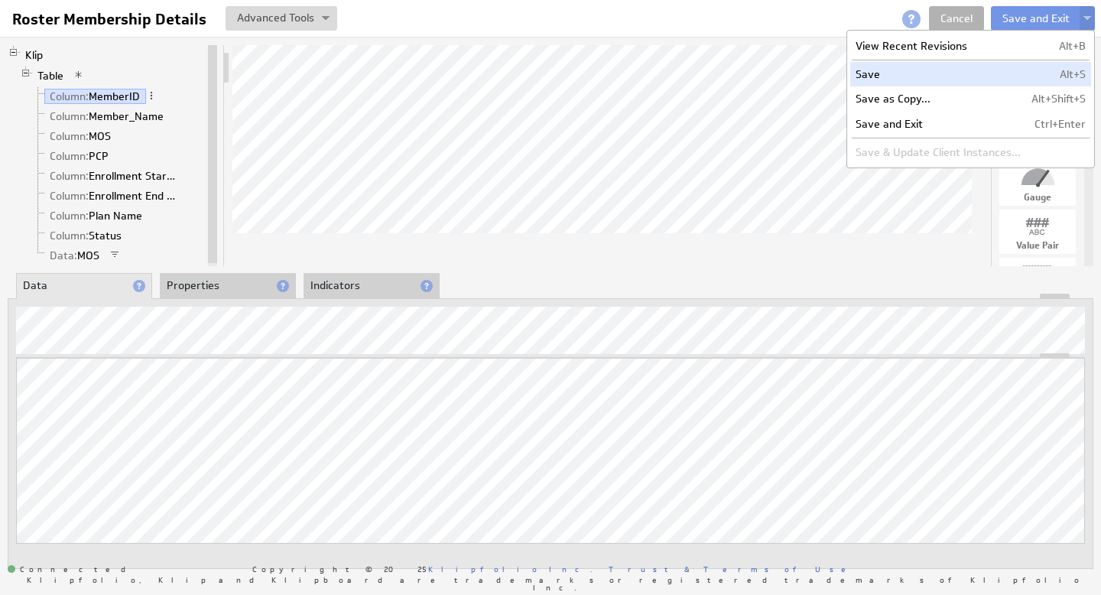
click at [943, 70] on td "Save" at bounding box center [938, 74] width 176 height 24
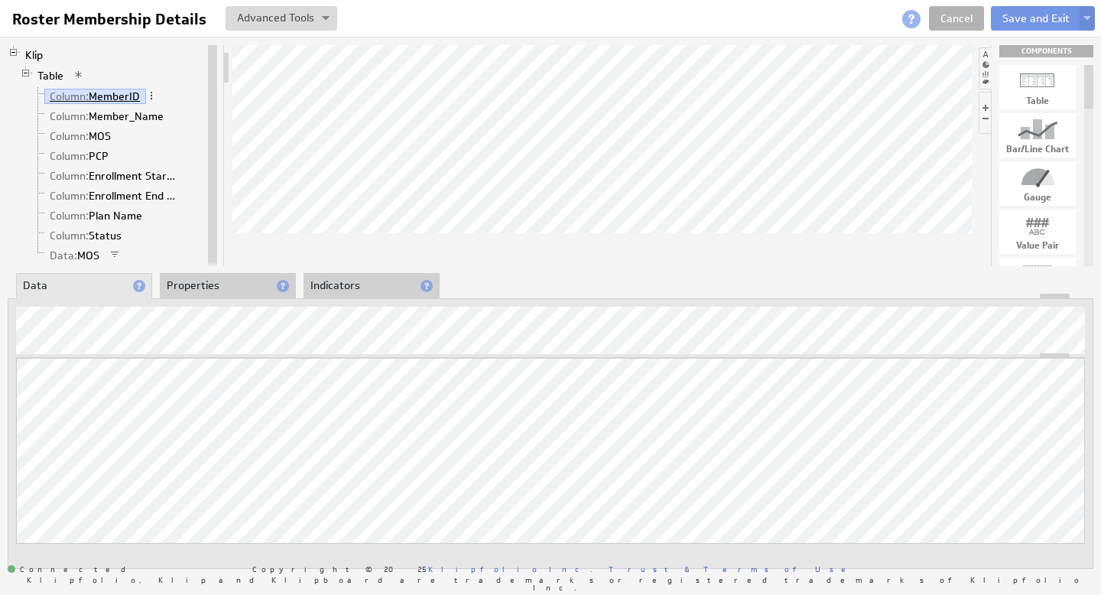
click at [113, 94] on link "Column: MemberID" at bounding box center [95, 96] width 102 height 15
click at [325, 534] on div "Remove" at bounding box center [389, 531] width 156 height 24
click at [966, 14] on link "Cancel" at bounding box center [956, 18] width 55 height 24
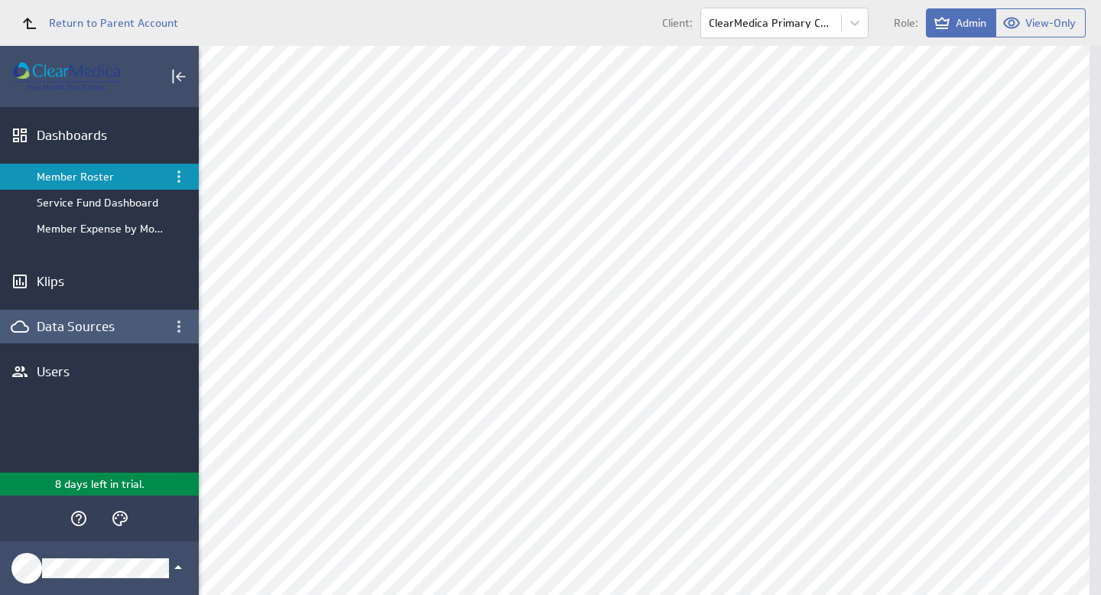
click at [81, 330] on div "Data Sources" at bounding box center [87, 326] width 101 height 17
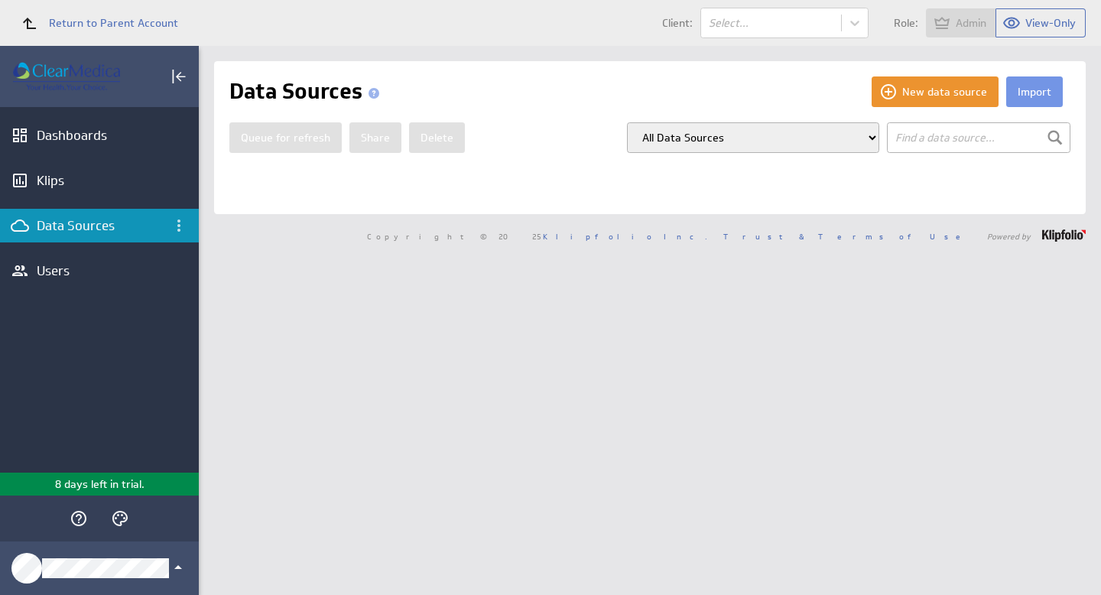
type input "ros"
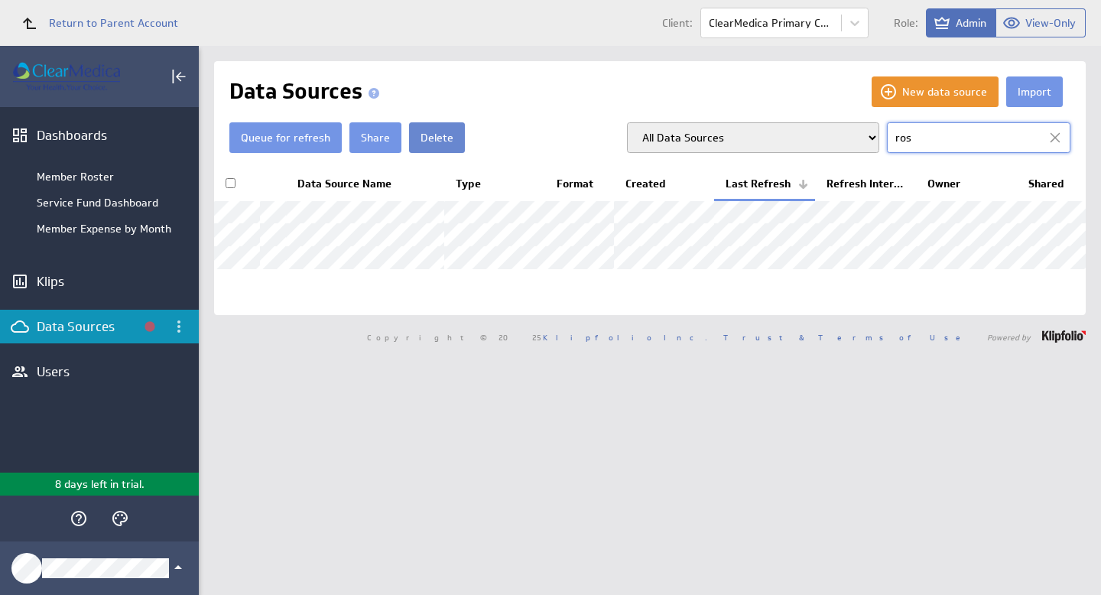
click at [436, 130] on button "Delete" at bounding box center [437, 137] width 56 height 31
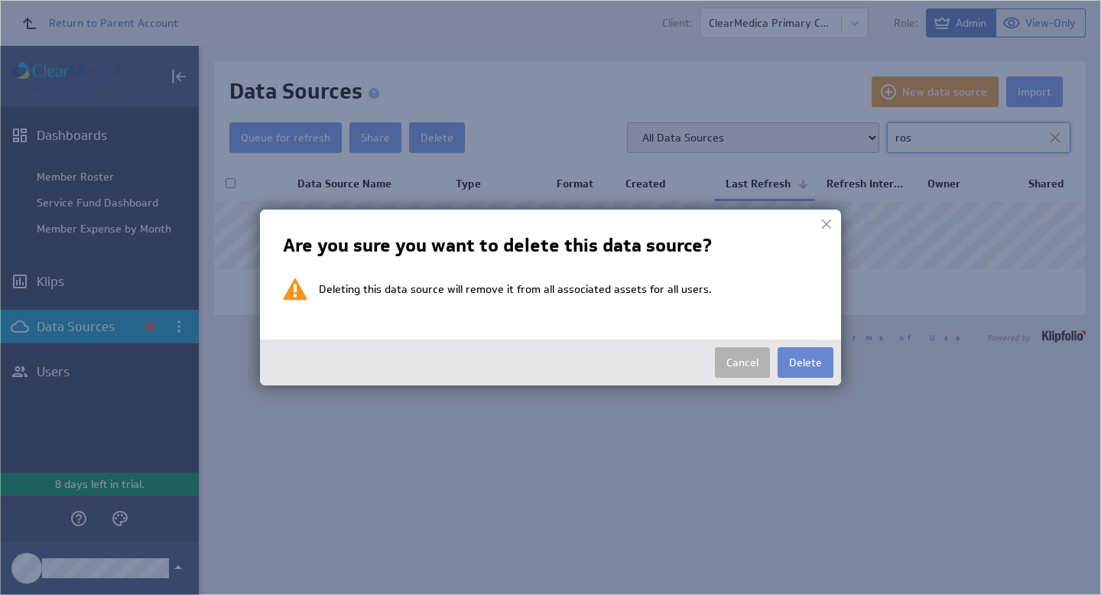
click at [811, 358] on button "Delete" at bounding box center [806, 362] width 56 height 31
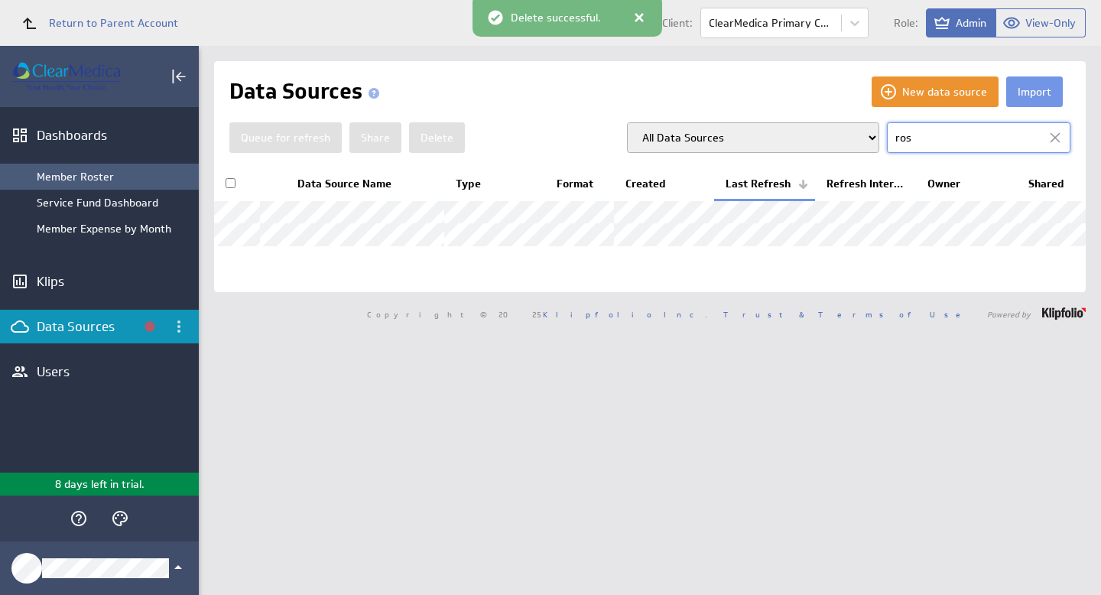
click at [82, 174] on div "Member Roster" at bounding box center [114, 177] width 154 height 14
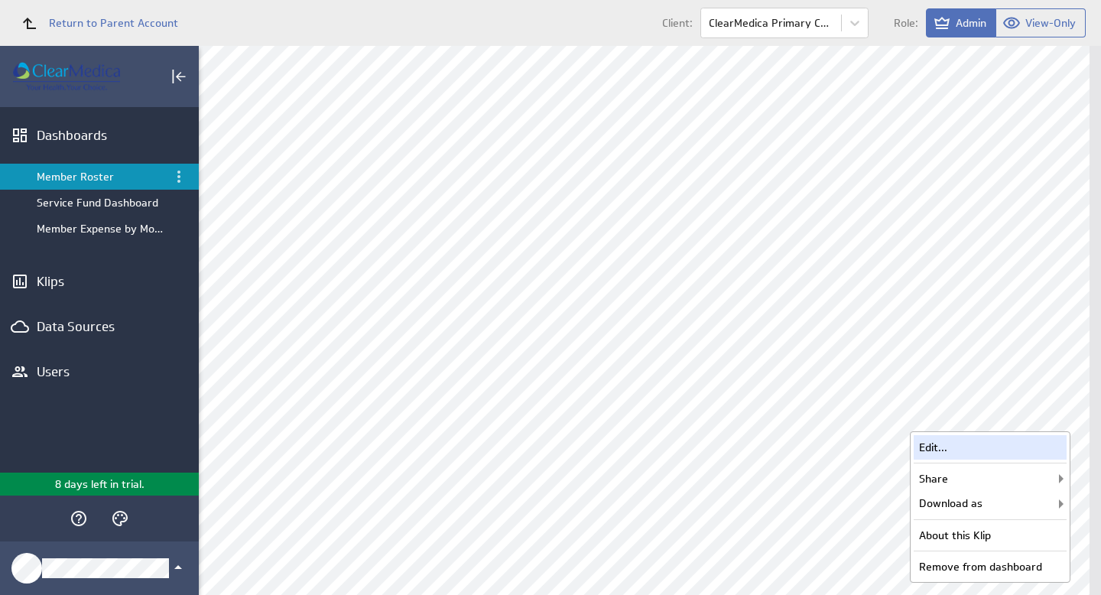
click at [1017, 446] on div "Edit..." at bounding box center [990, 447] width 153 height 24
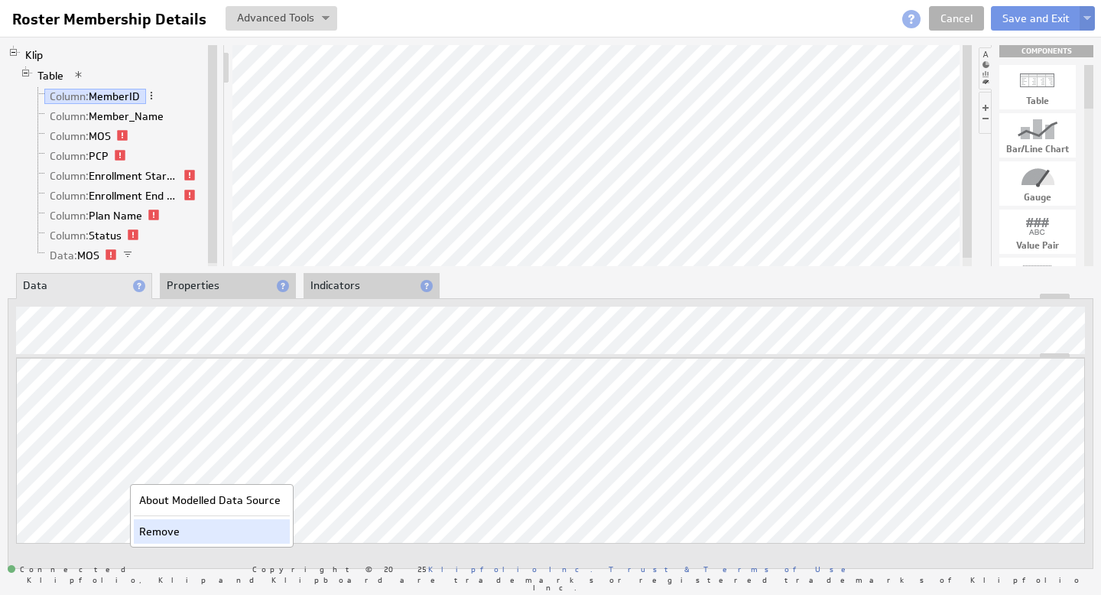
click at [148, 532] on div "Remove" at bounding box center [212, 531] width 156 height 24
click at [96, 112] on link "Column: Member_Name" at bounding box center [106, 116] width 125 height 15
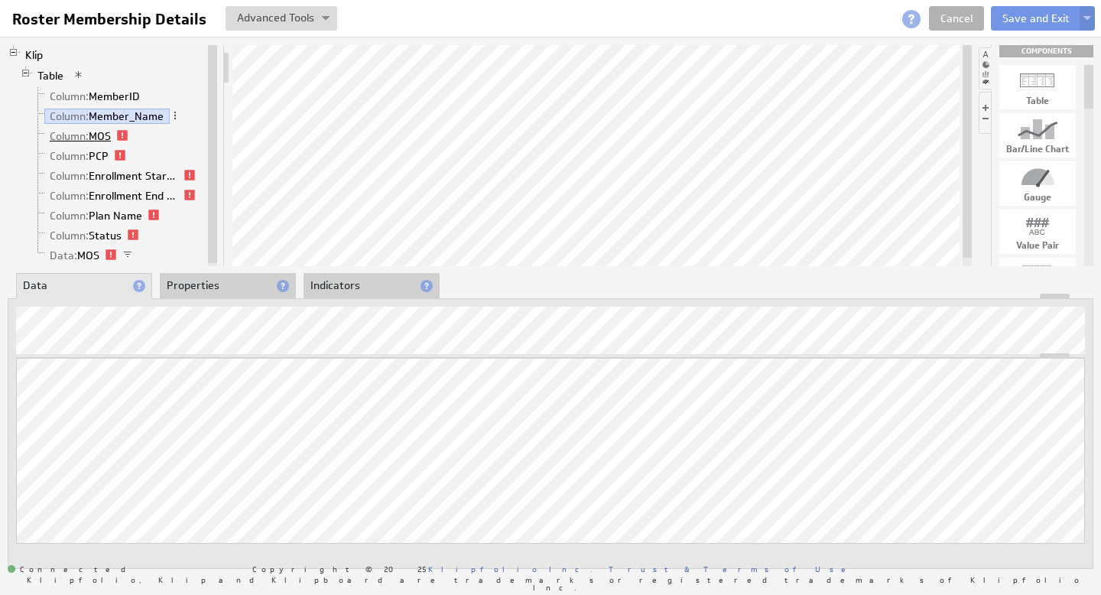
click at [95, 135] on link "Column: MOS" at bounding box center [80, 135] width 73 height 15
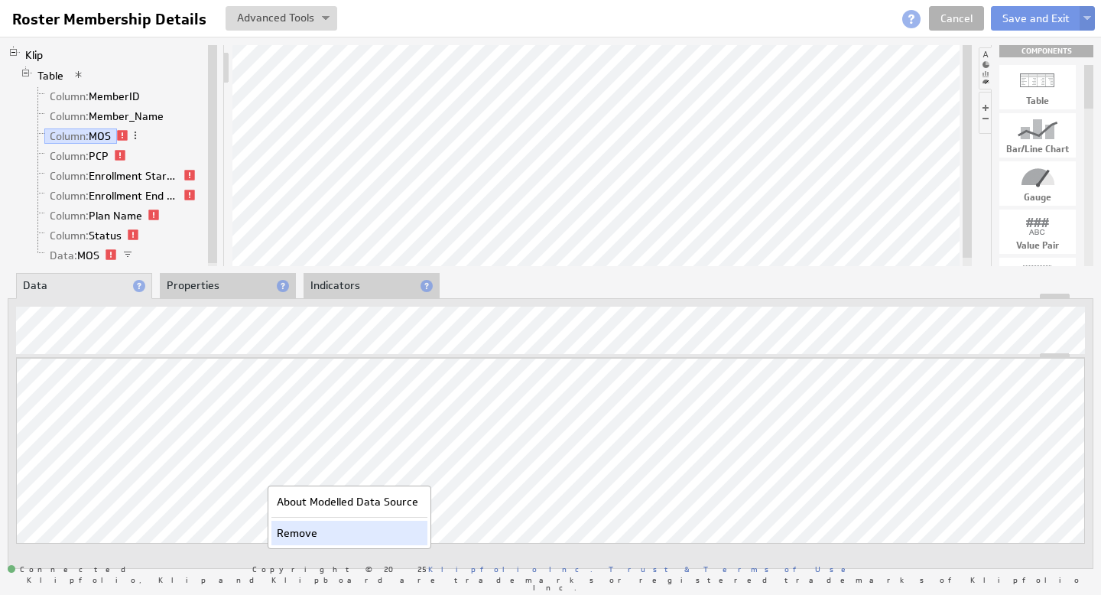
click at [280, 534] on div "Remove" at bounding box center [349, 533] width 156 height 24
click at [96, 156] on link "Column: PCP" at bounding box center [79, 155] width 70 height 15
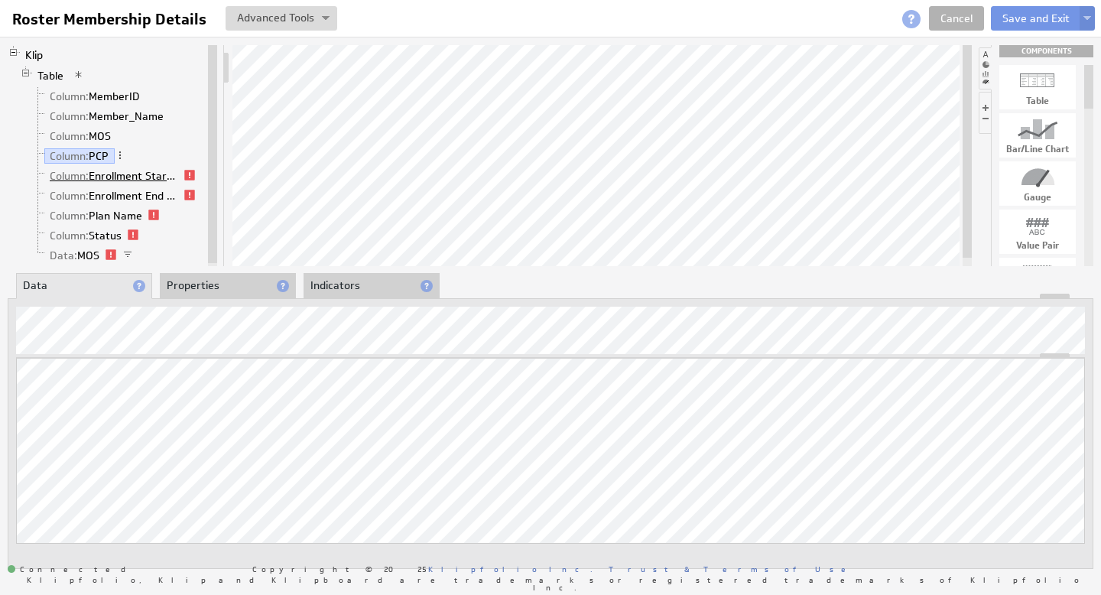
click at [136, 177] on link "Column: Enrollment Start Date" at bounding box center [114, 175] width 140 height 15
click at [125, 197] on link "Column: Enrollment End Date" at bounding box center [114, 195] width 140 height 15
click at [1086, 18] on img at bounding box center [1087, 19] width 8 height 6
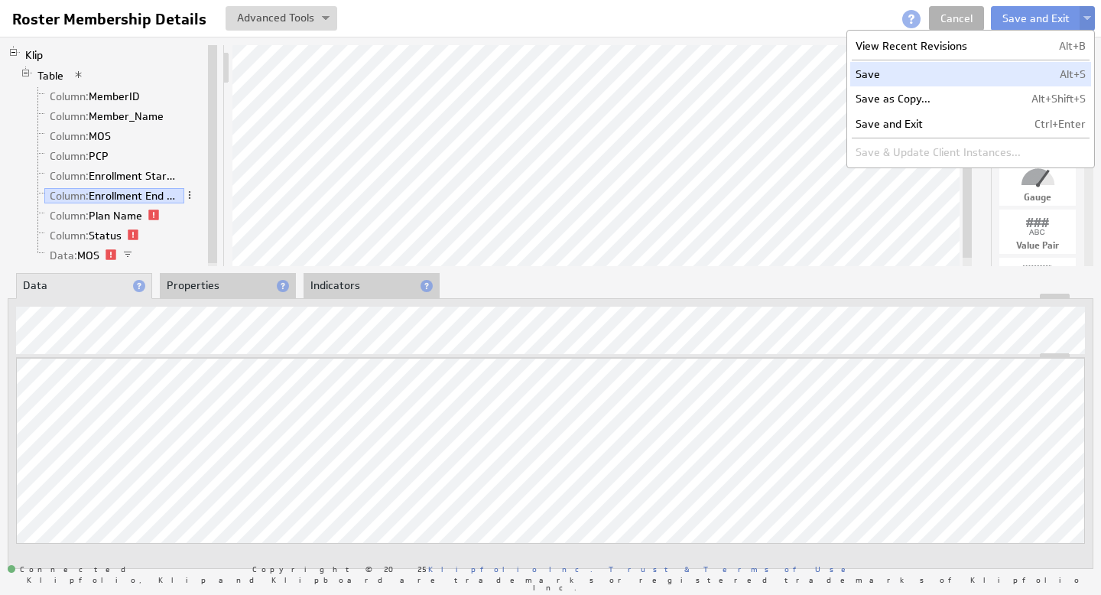
click at [981, 70] on td "Save" at bounding box center [938, 74] width 176 height 24
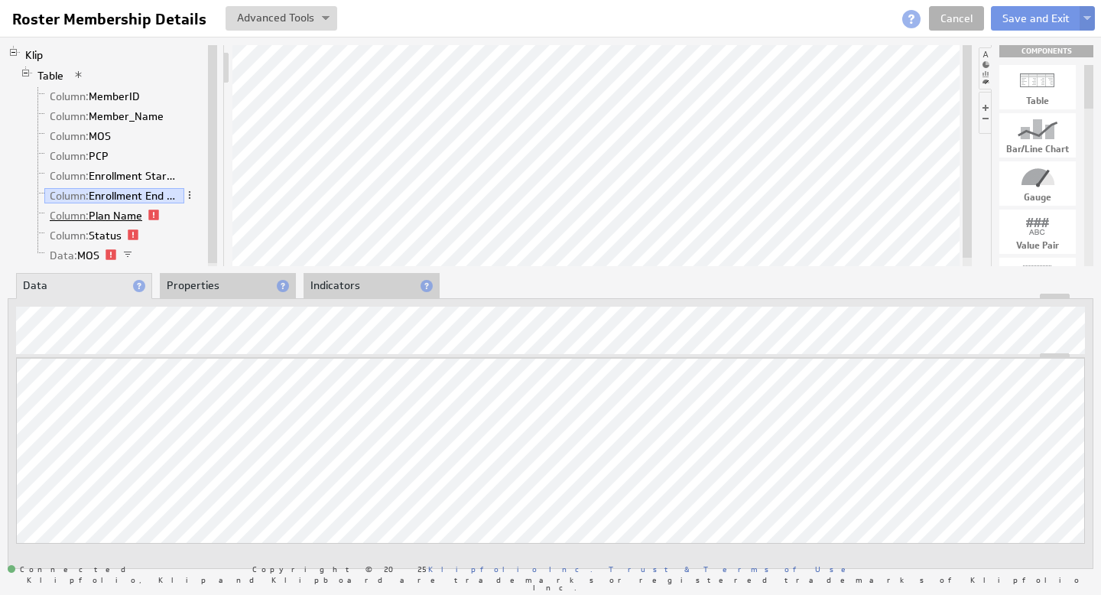
click at [112, 214] on link "Column: Plan Name" at bounding box center [96, 215] width 104 height 15
click at [73, 239] on span "Column:" at bounding box center [69, 236] width 39 height 14
click at [87, 256] on link "Data: MOS" at bounding box center [74, 255] width 61 height 15
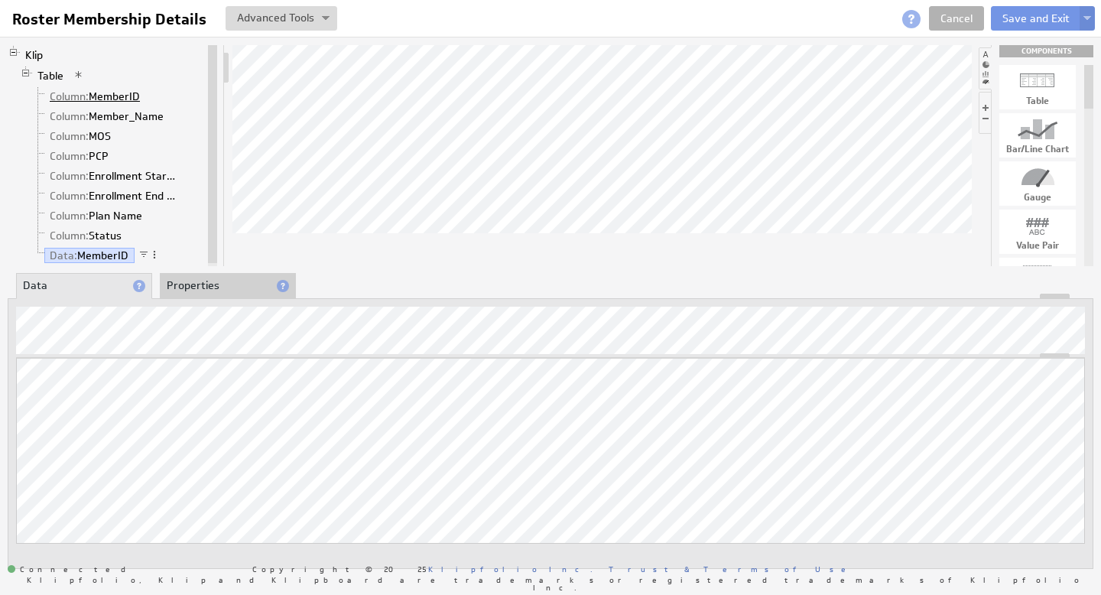
click at [114, 96] on link "Column: MemberID" at bounding box center [95, 96] width 102 height 15
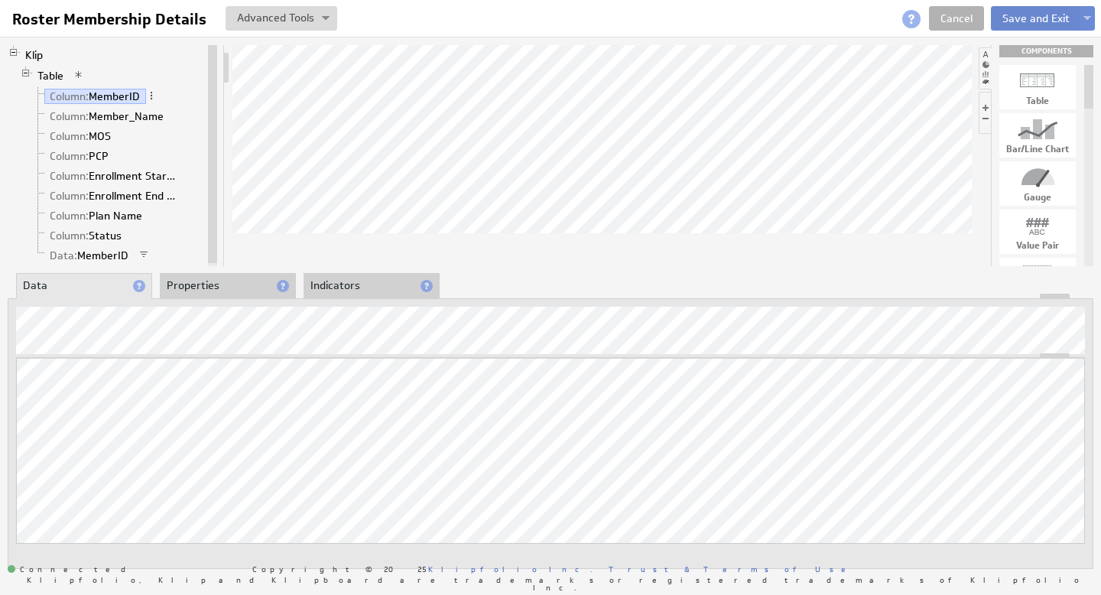
click at [1044, 18] on button "Save and Exit" at bounding box center [1036, 18] width 90 height 24
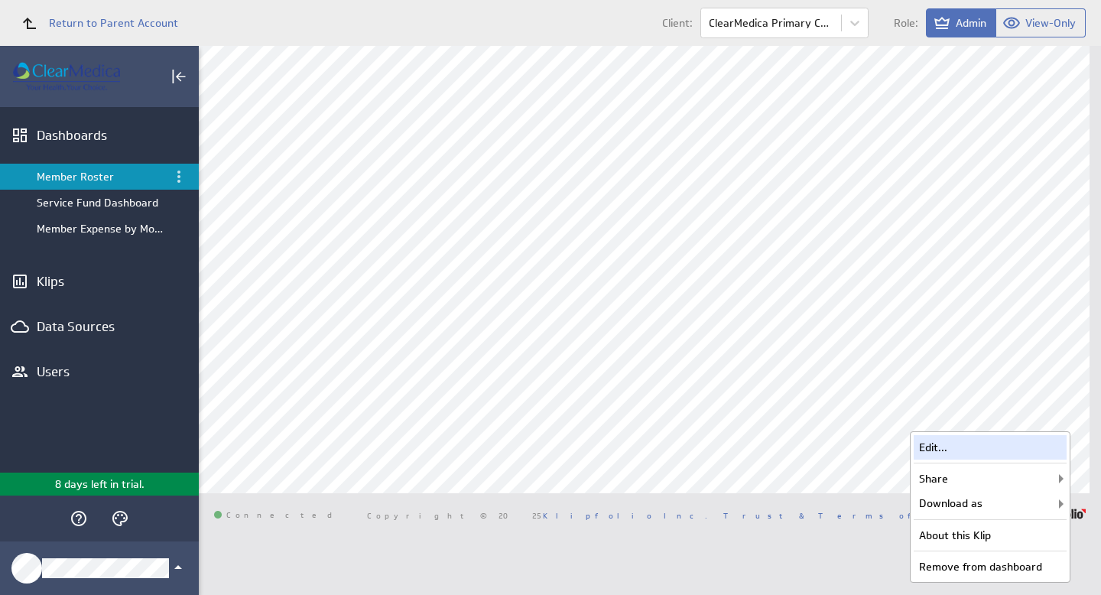
click at [955, 450] on div "Edit..." at bounding box center [990, 447] width 153 height 24
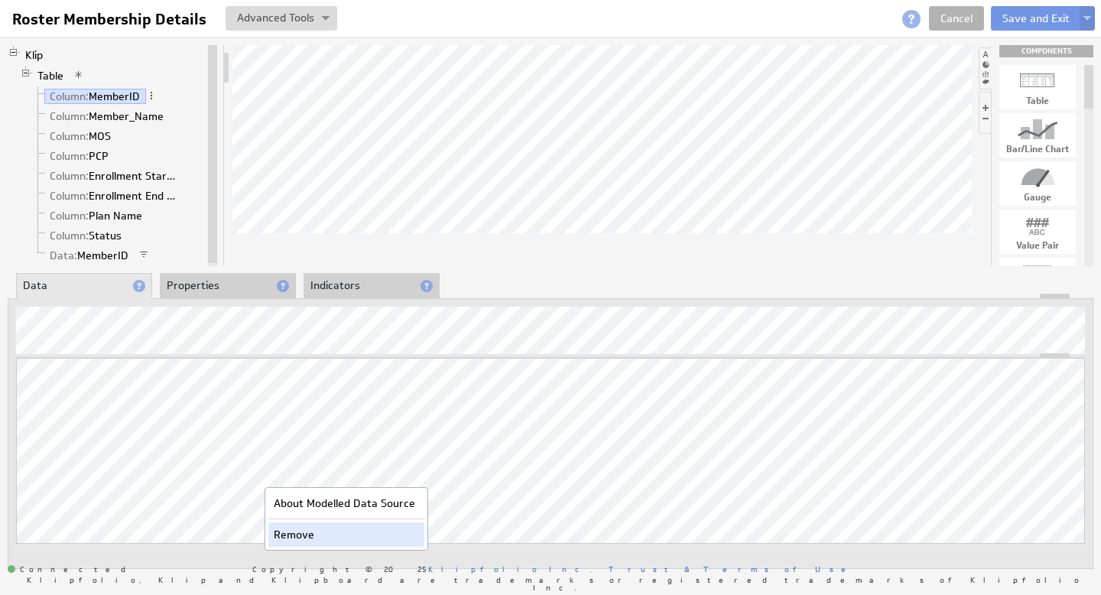
click at [297, 531] on div "Remove" at bounding box center [346, 534] width 156 height 24
click at [55, 77] on link "Table" at bounding box center [50, 75] width 37 height 15
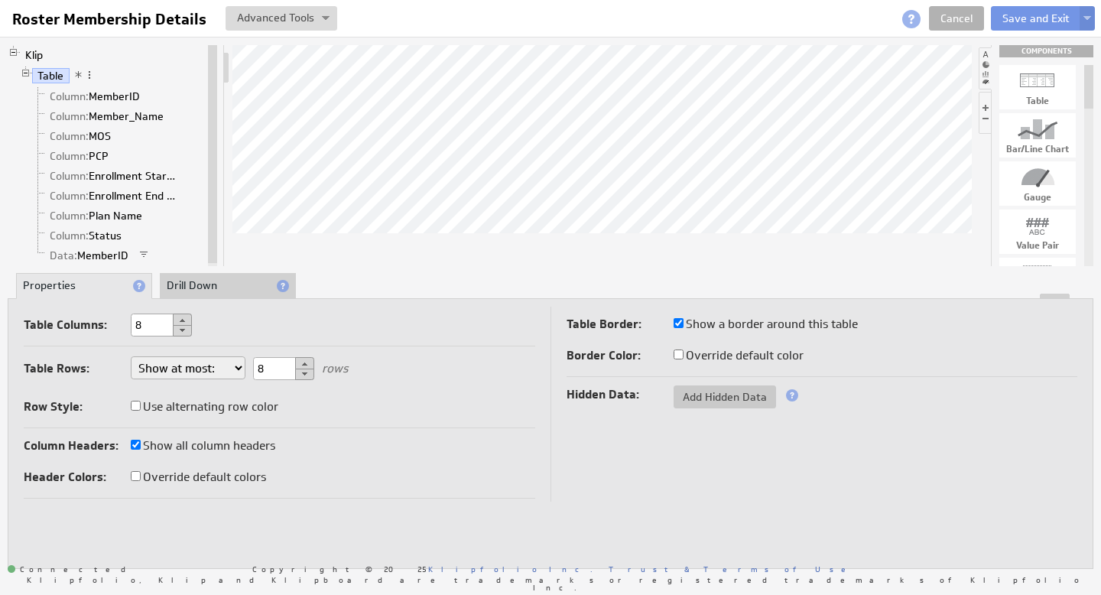
click at [216, 294] on div at bounding box center [550, 296] width 1084 height 5
click at [215, 287] on li "Drill Down" at bounding box center [228, 286] width 136 height 26
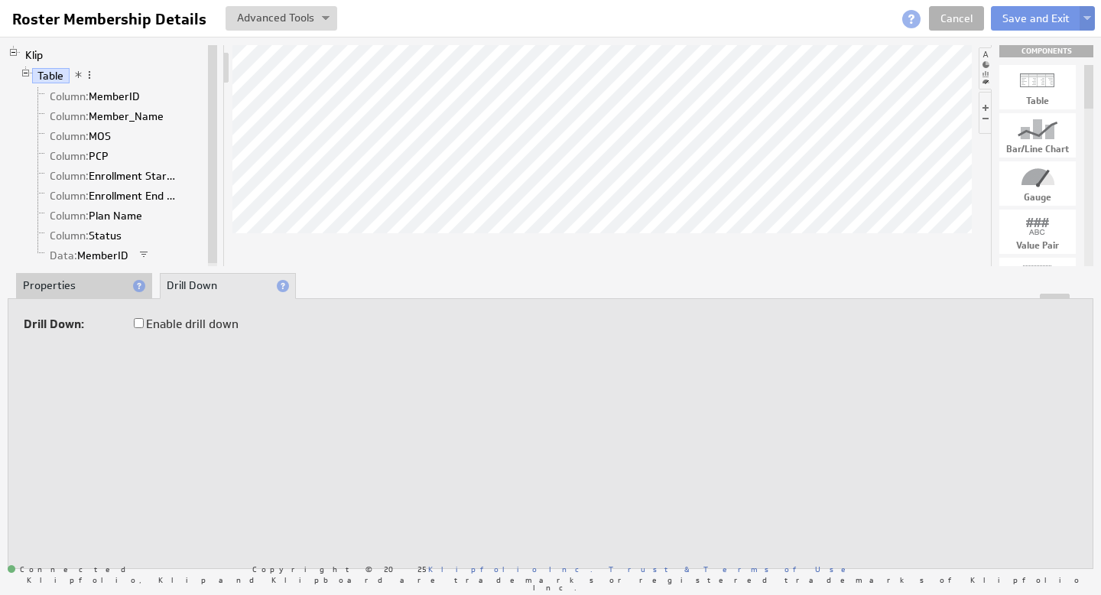
click at [61, 287] on li "Properties" at bounding box center [84, 286] width 136 height 26
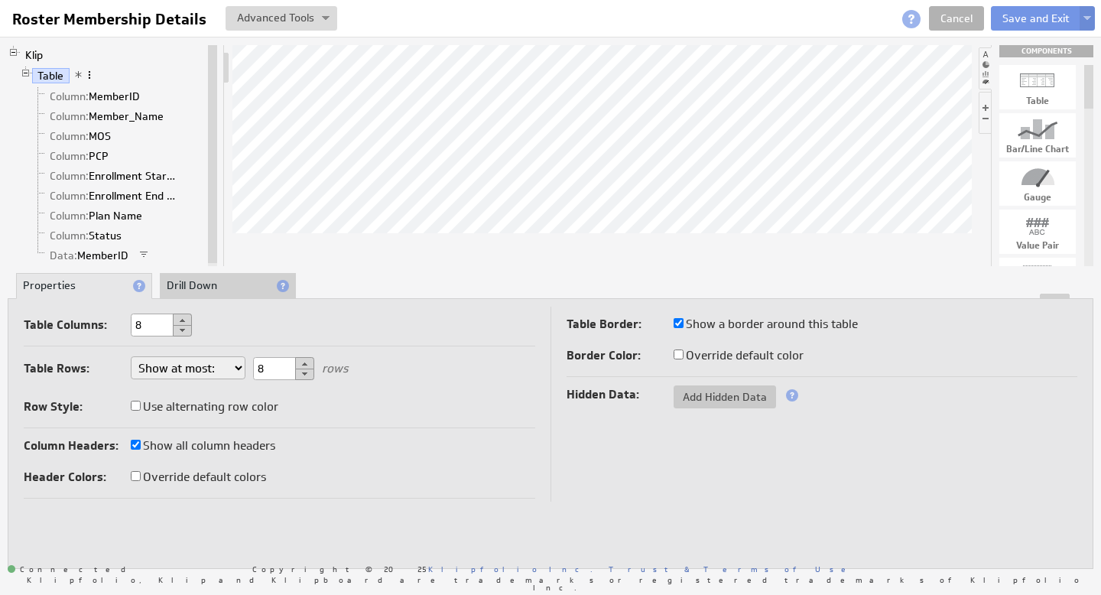
click at [91, 76] on span at bounding box center [89, 75] width 11 height 11
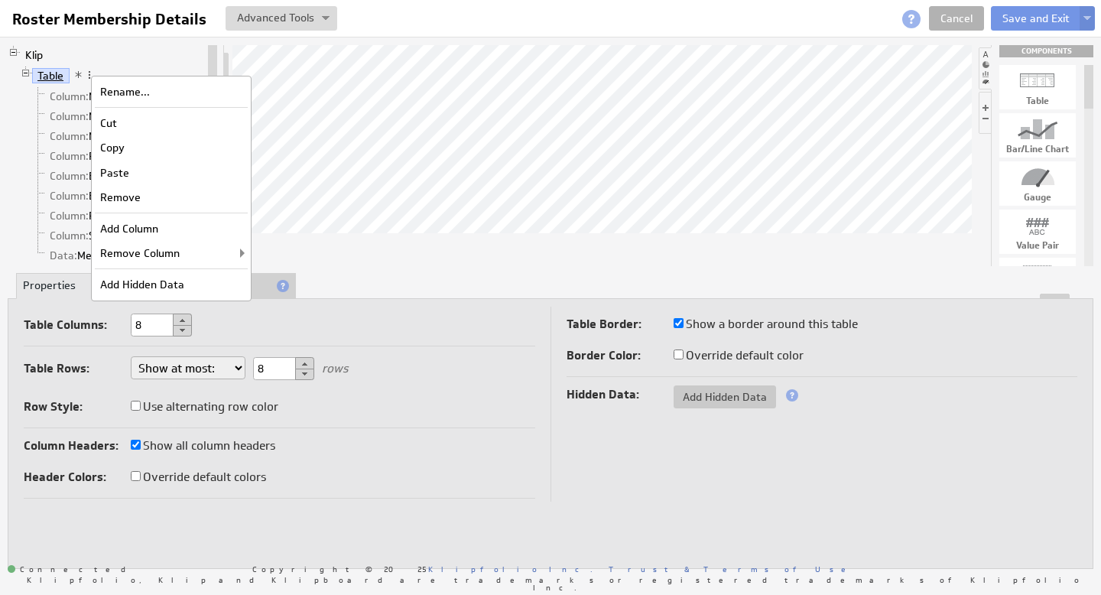
click at [57, 75] on link "Table" at bounding box center [50, 75] width 37 height 15
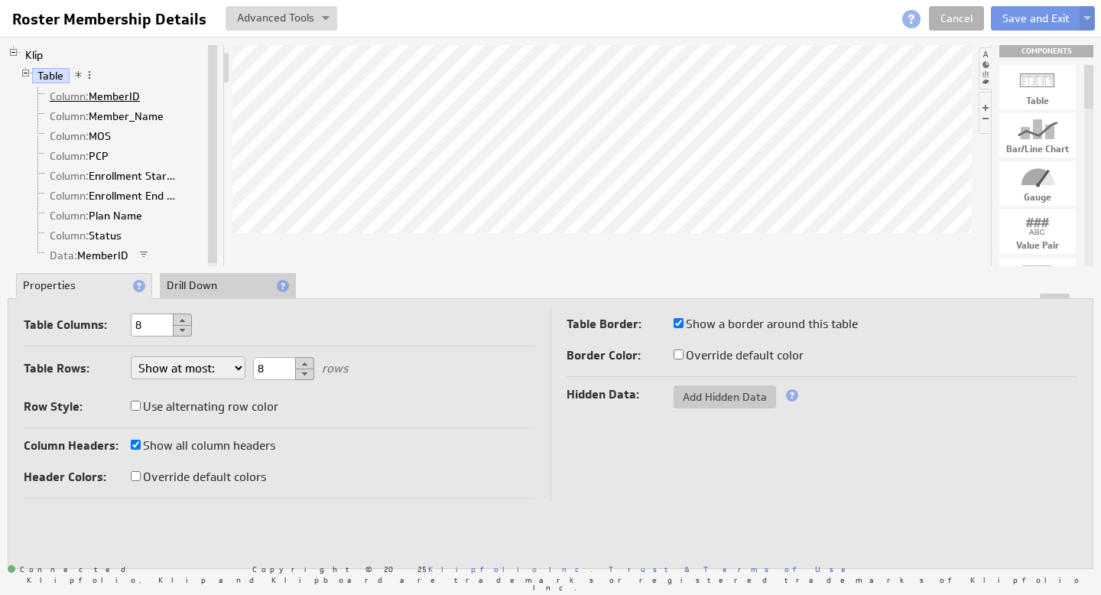
click at [93, 101] on link "Column: MemberID" at bounding box center [95, 96] width 102 height 15
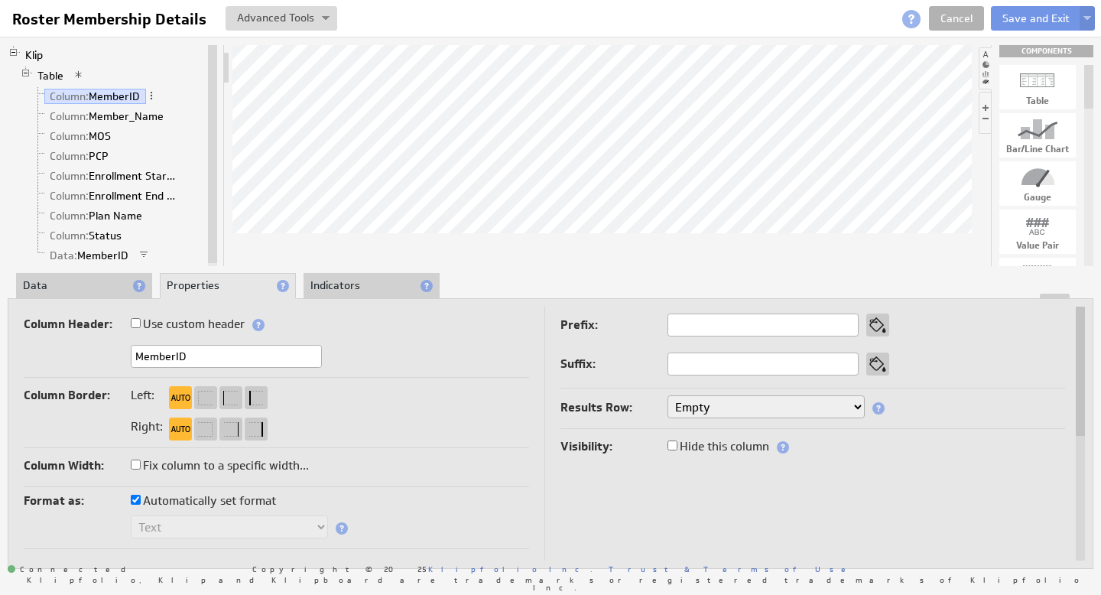
click at [76, 287] on li "Data" at bounding box center [84, 286] width 136 height 26
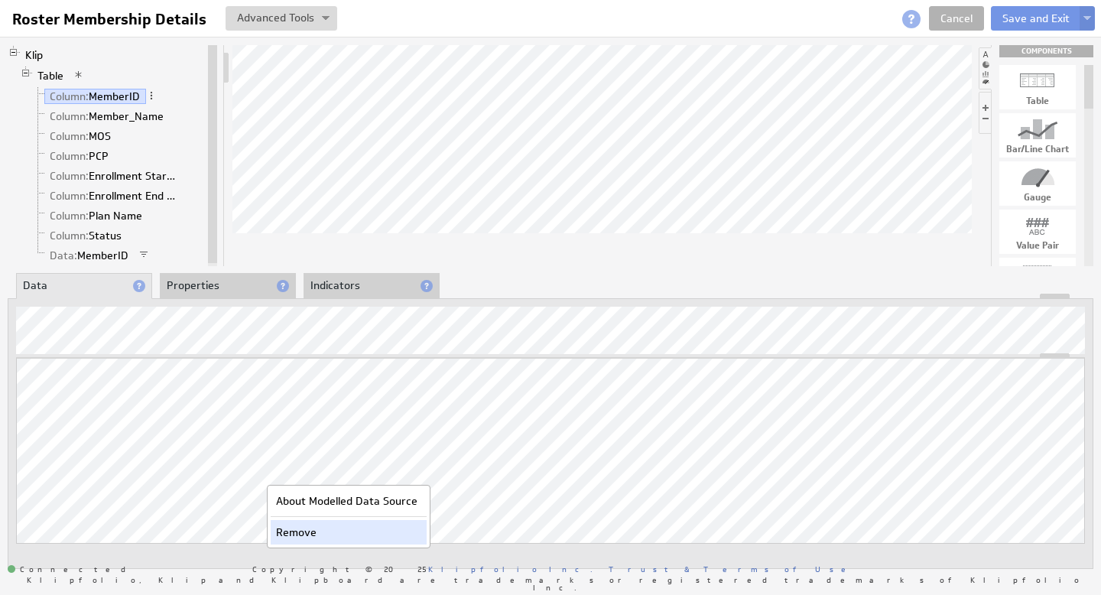
click at [297, 530] on div "Remove" at bounding box center [349, 532] width 156 height 24
click at [113, 112] on link "Column: Member_Name" at bounding box center [106, 116] width 125 height 15
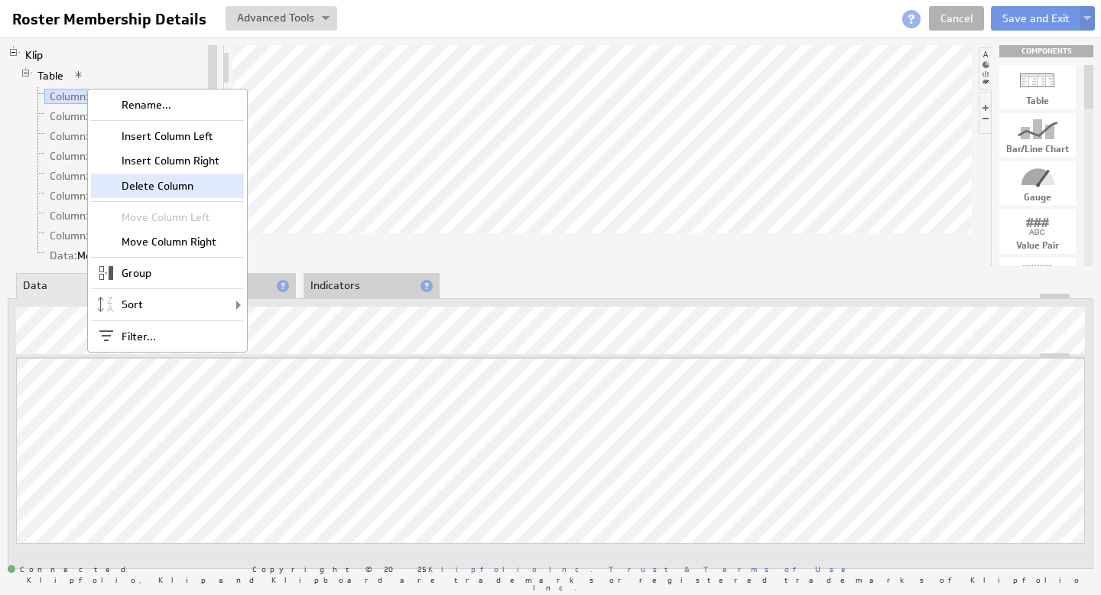
click at [150, 191] on div "Delete Column" at bounding box center [167, 186] width 153 height 24
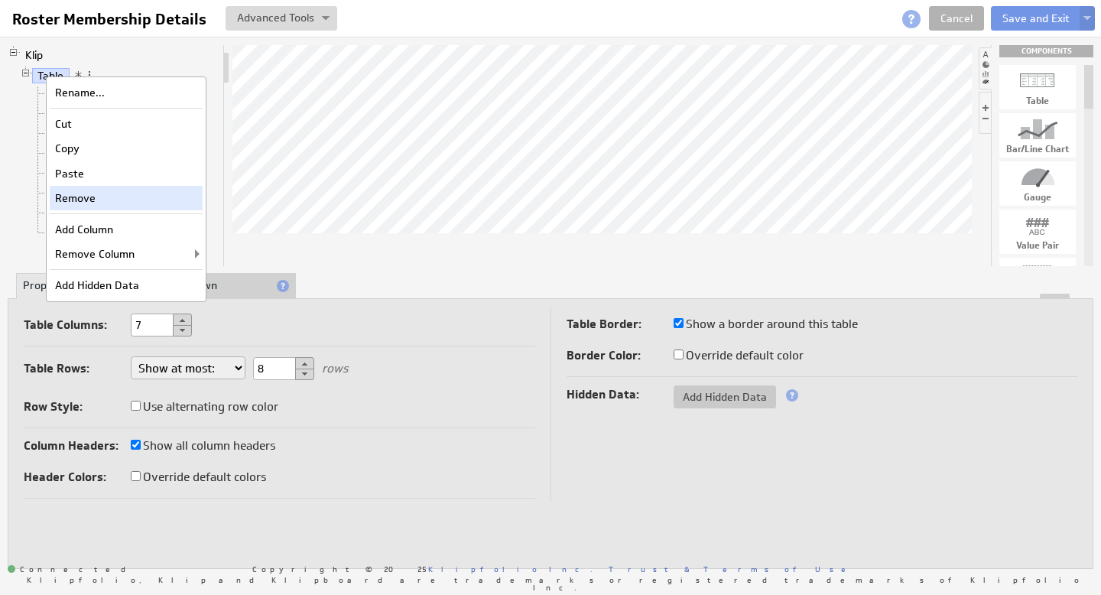
click at [71, 194] on div "Remove" at bounding box center [126, 198] width 153 height 24
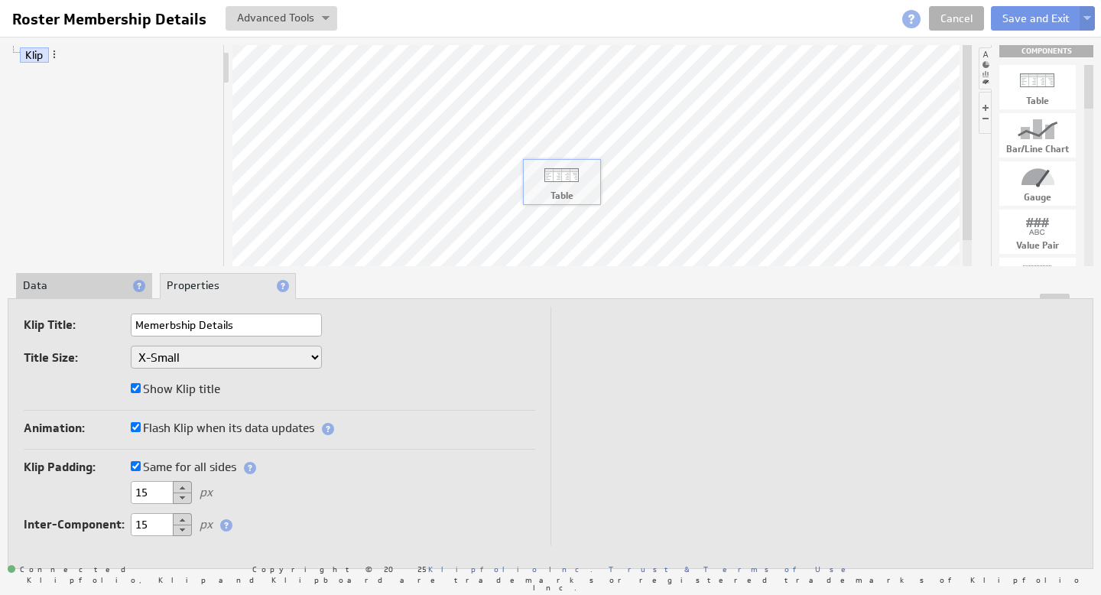
drag, startPoint x: 1037, startPoint y: 80, endPoint x: 560, endPoint y: 174, distance: 485.5
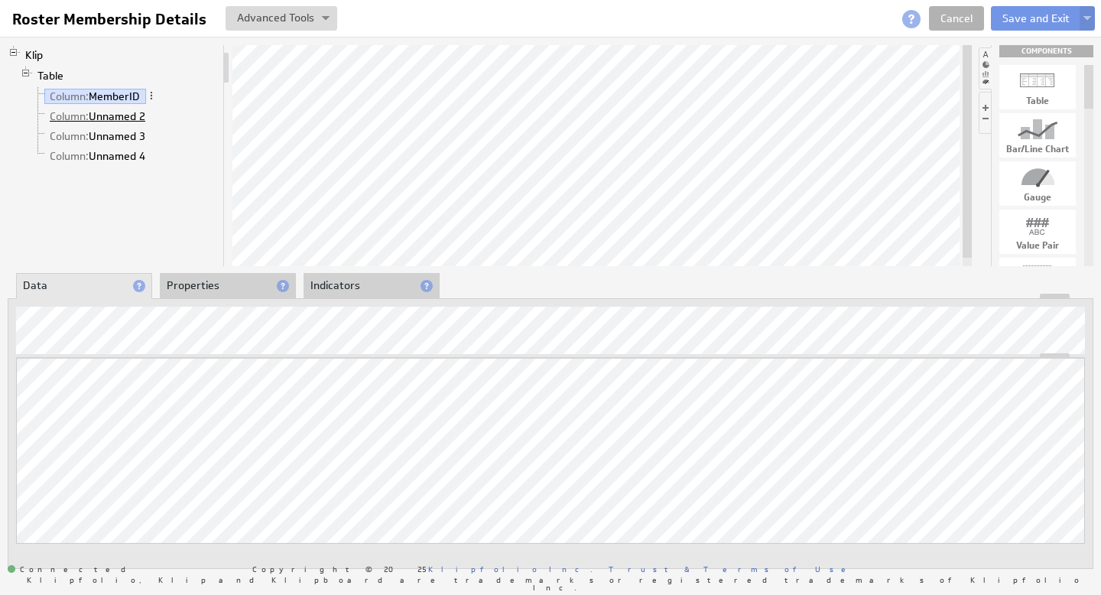
click at [122, 115] on link "Column: Unnamed 2" at bounding box center [97, 116] width 107 height 15
click at [122, 133] on link "Column: Unnamed 3" at bounding box center [97, 135] width 107 height 15
click at [116, 154] on link "Column: Unnamed 4" at bounding box center [97, 155] width 107 height 15
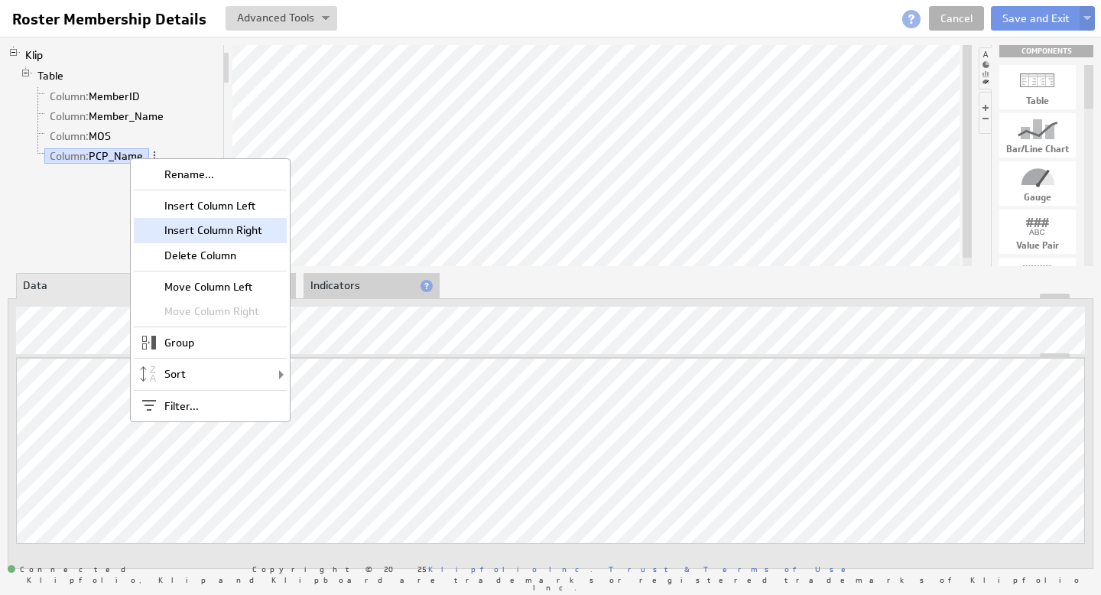
click at [225, 226] on div "Insert Column Right" at bounding box center [210, 230] width 153 height 24
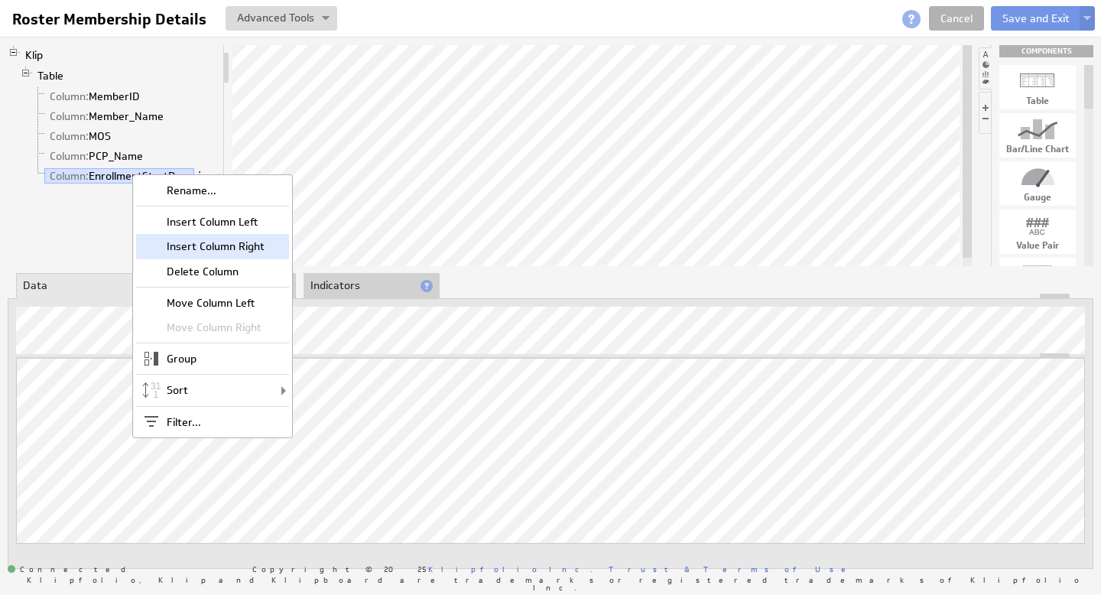
click at [207, 249] on div "Insert Column Right" at bounding box center [212, 246] width 153 height 24
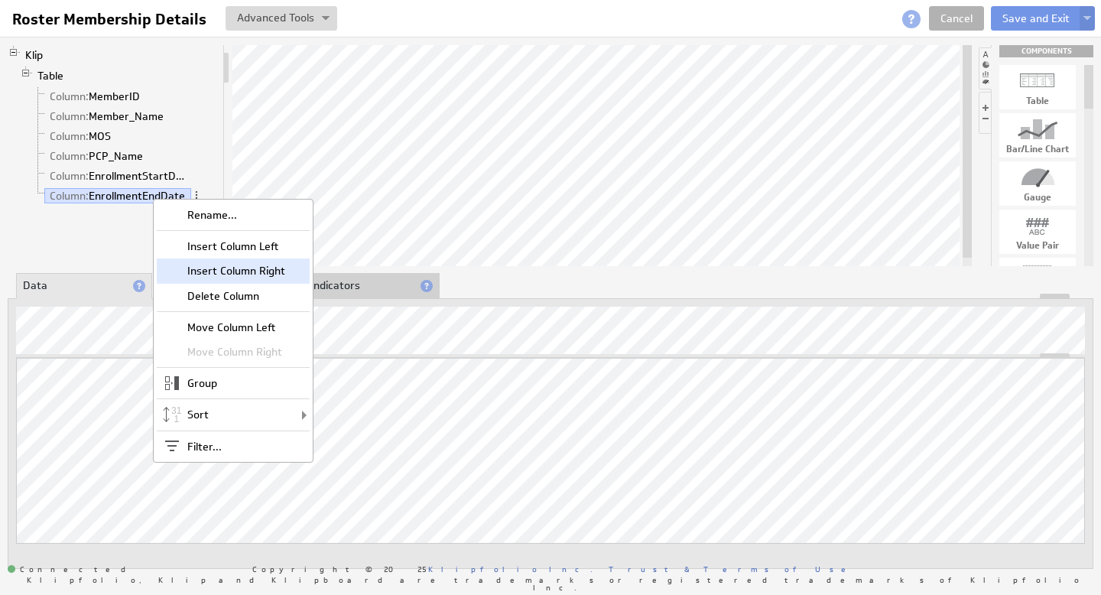
click at [239, 273] on div "Insert Column Right" at bounding box center [233, 270] width 153 height 24
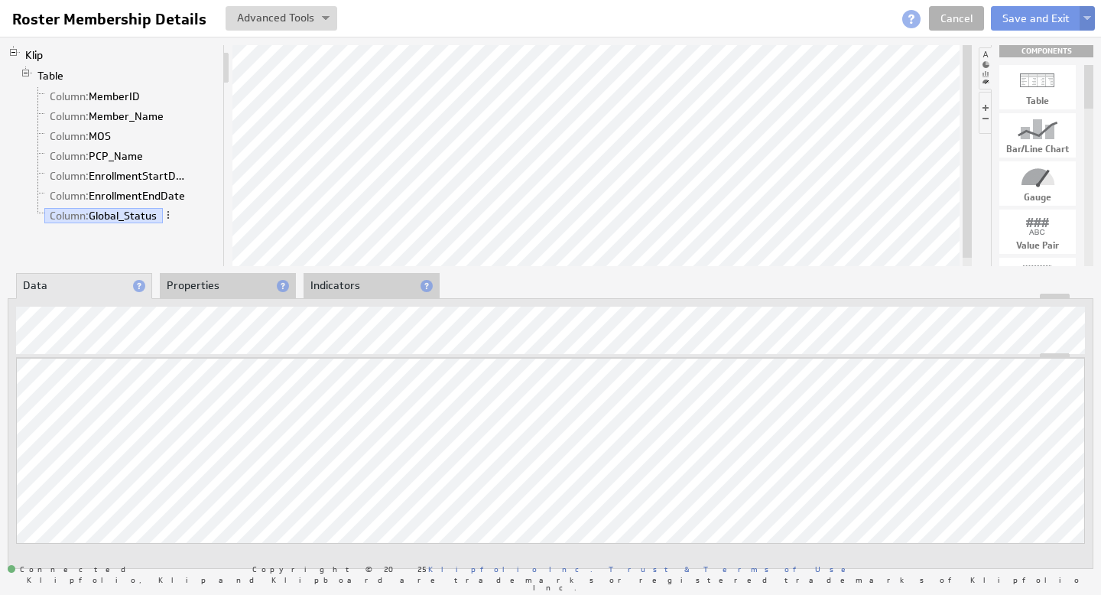
click at [1089, 18] on img at bounding box center [1087, 19] width 8 height 6
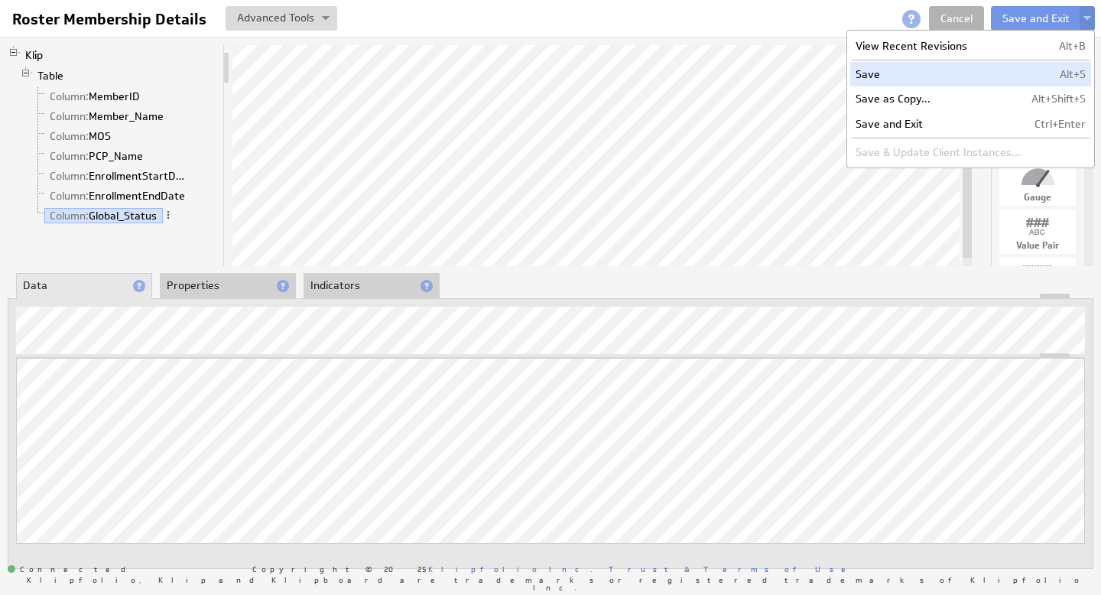
click at [944, 73] on td "Save" at bounding box center [938, 74] width 176 height 24
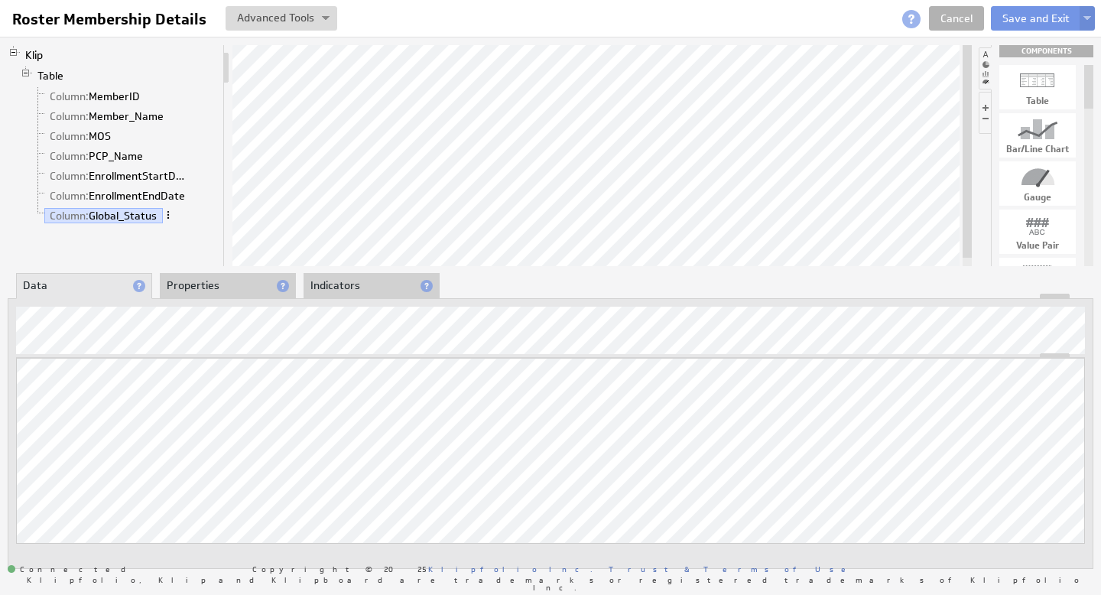
click at [169, 216] on span at bounding box center [168, 214] width 11 height 11
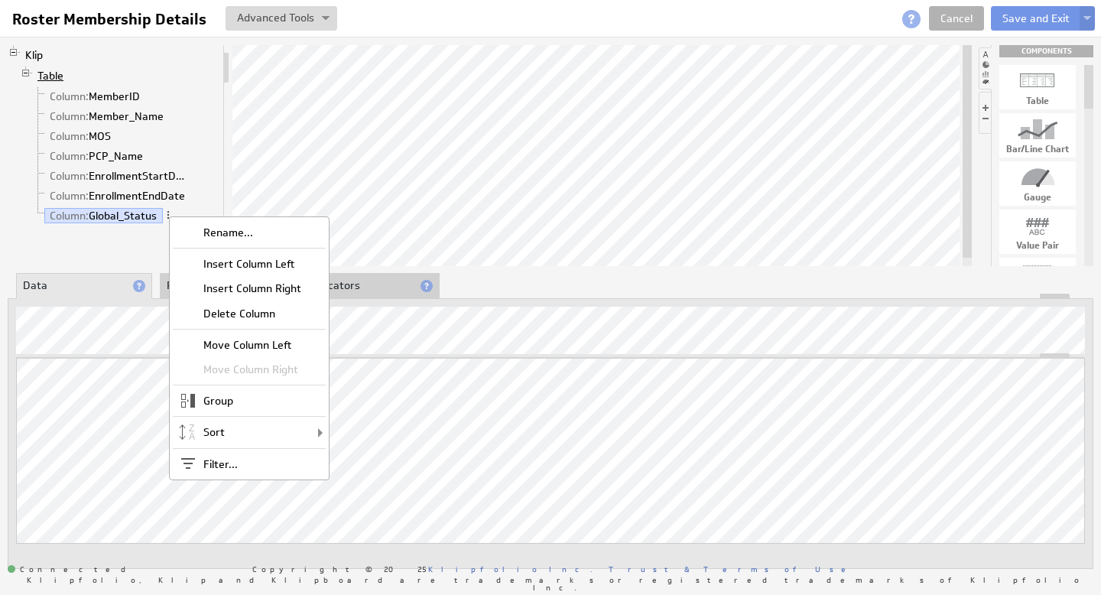
click at [52, 78] on link "Table" at bounding box center [50, 75] width 37 height 15
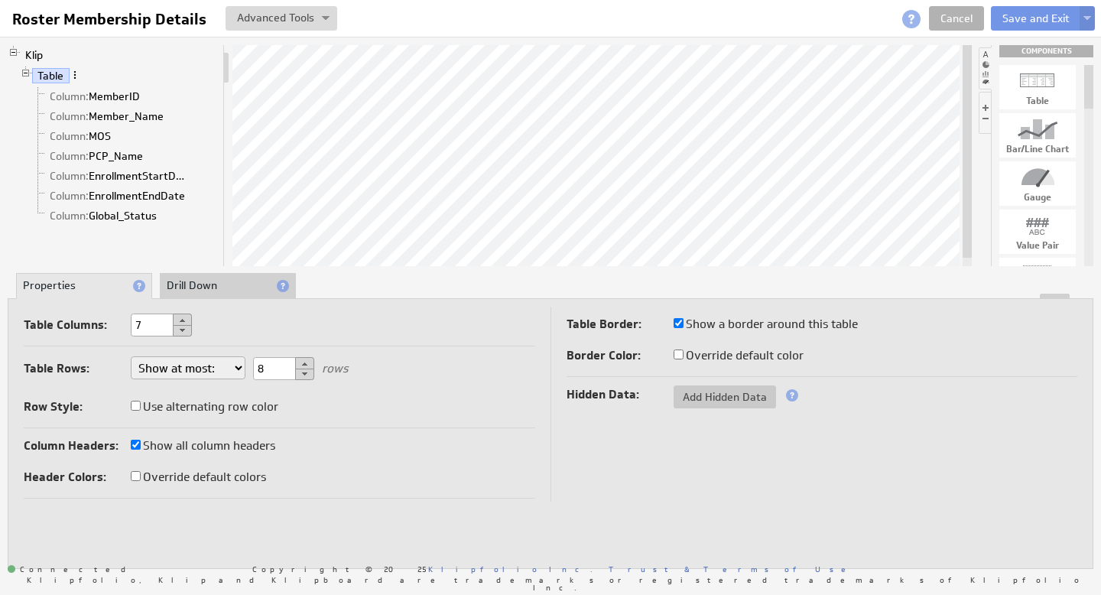
click at [73, 76] on span at bounding box center [75, 75] width 11 height 11
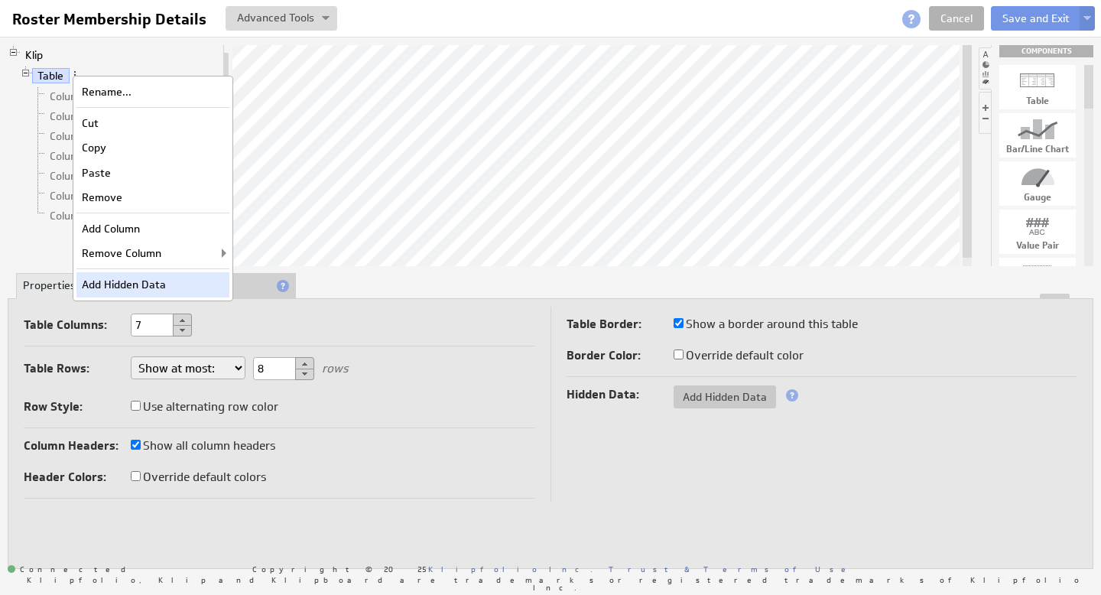
click at [170, 287] on div "Add Hidden Data" at bounding box center [152, 284] width 153 height 24
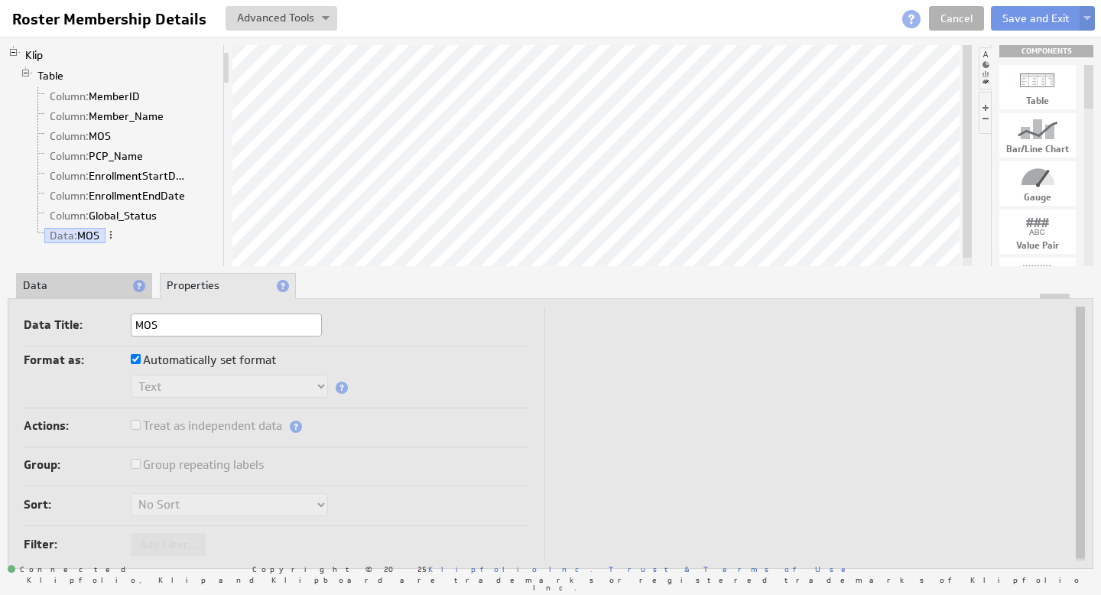
type input "MOS"
click at [120, 238] on li "Data: MOS" at bounding box center [124, 236] width 185 height 20
click at [80, 283] on li "Data" at bounding box center [84, 286] width 136 height 26
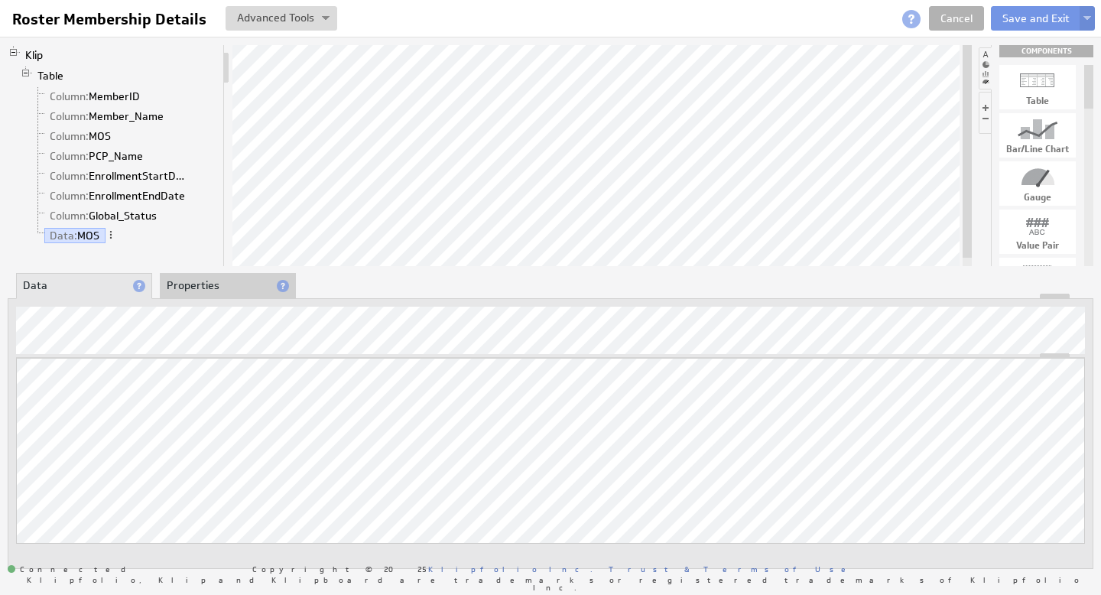
click at [213, 290] on li "Properties" at bounding box center [228, 286] width 136 height 26
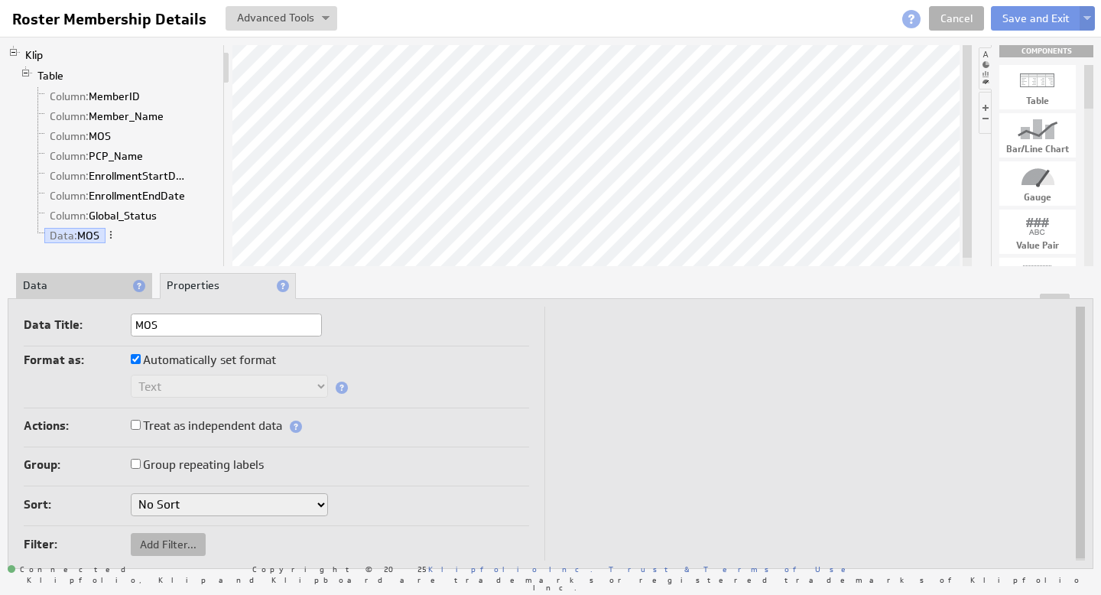
click at [186, 545] on span "Add Filter..." at bounding box center [168, 544] width 75 height 14
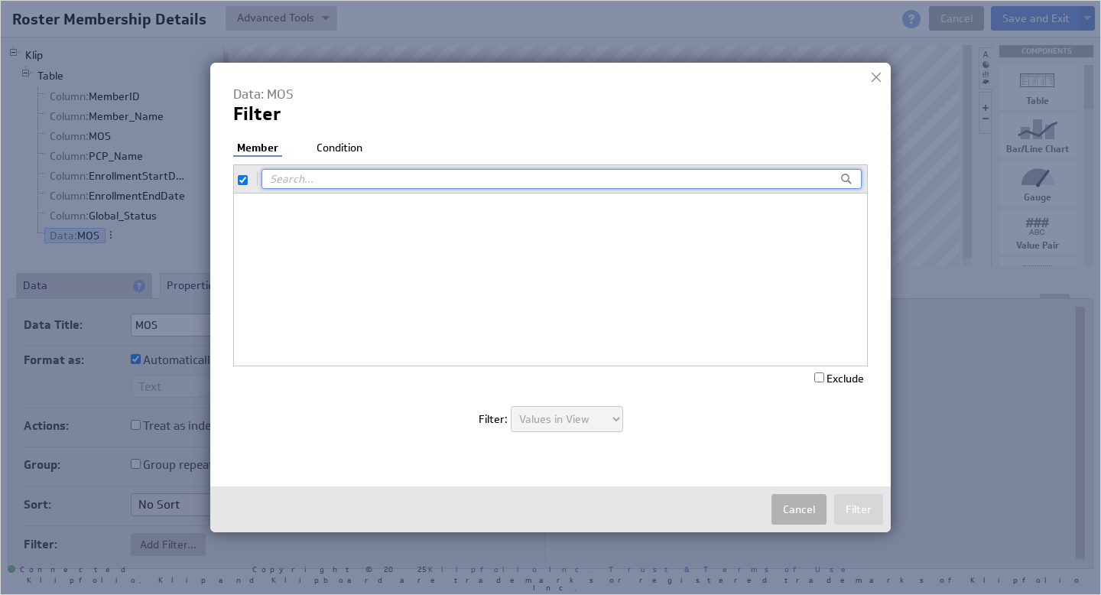
checkbox input "true"
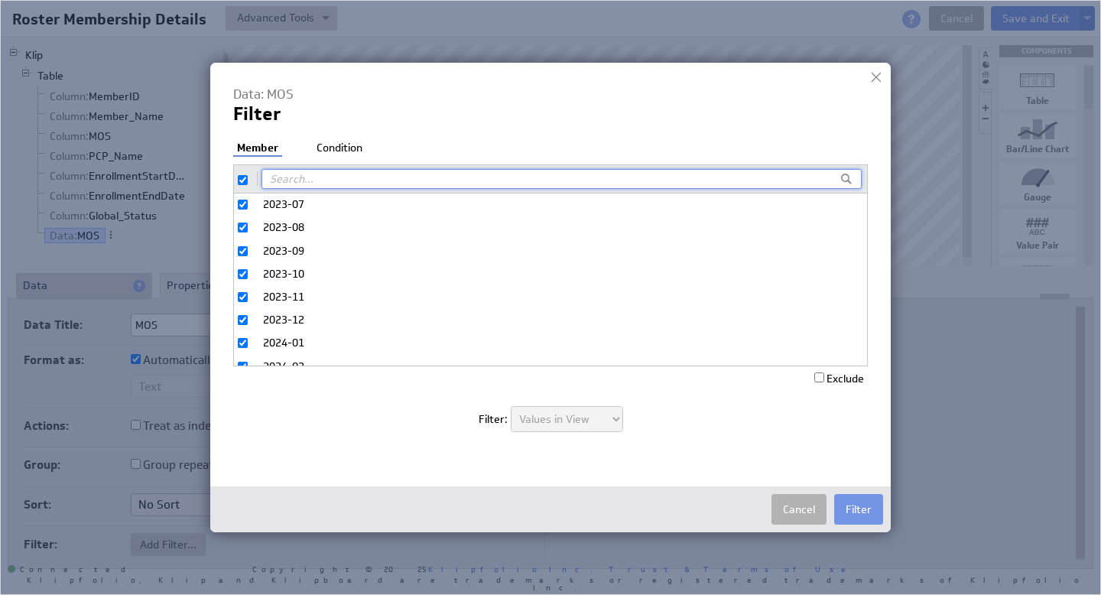
click at [344, 147] on li "Condition" at bounding box center [340, 148] width 54 height 15
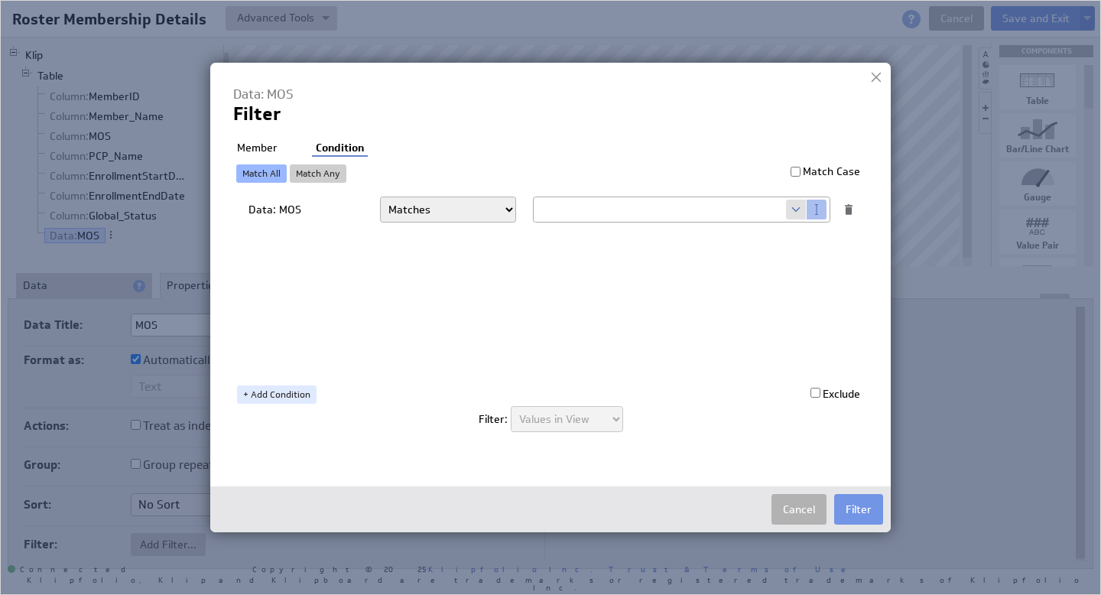
click at [492, 216] on select "Matches Contains Begins with Ends with Does not match Does not contain Does not…" at bounding box center [448, 209] width 136 height 26
click at [790, 206] on span at bounding box center [796, 210] width 21 height 20
click at [778, 209] on select "Select... company.id company.name user.emailAddress user.firstName user.isAdmin…" at bounding box center [660, 209] width 252 height 24
select select "mos_filter_yyyy_mm"
click at [861, 511] on button "Filter" at bounding box center [858, 509] width 49 height 31
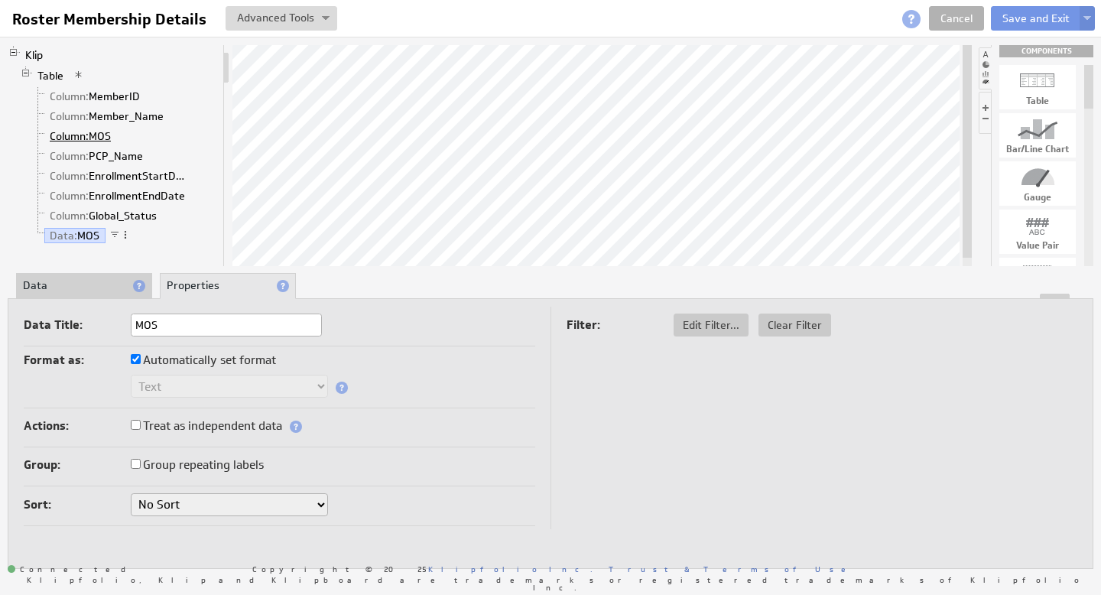
click at [87, 138] on span "Column:" at bounding box center [69, 136] width 39 height 14
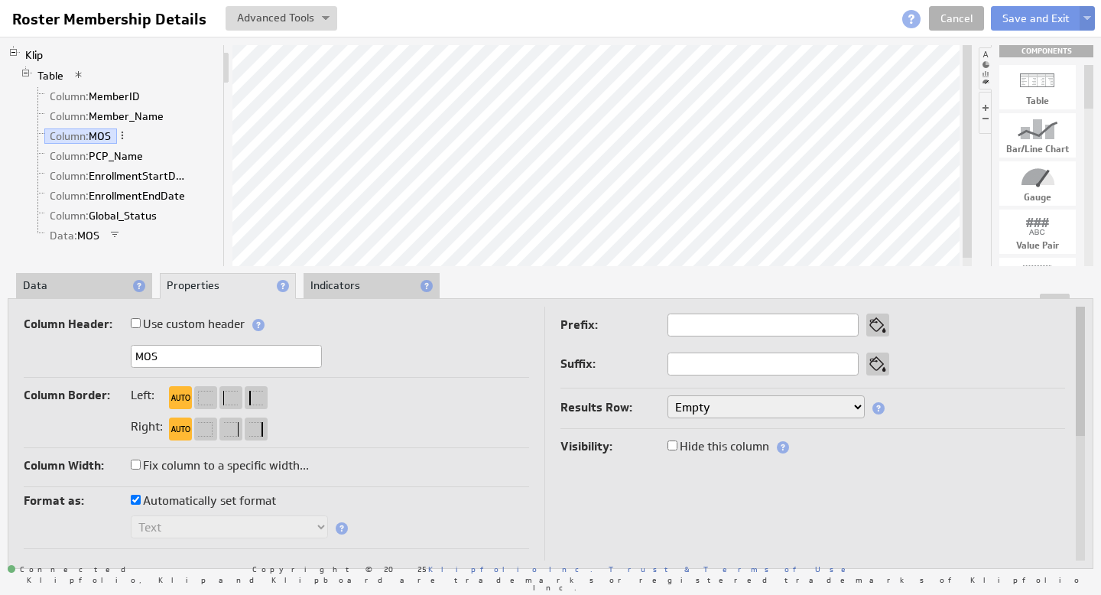
click at [124, 134] on span at bounding box center [122, 135] width 11 height 11
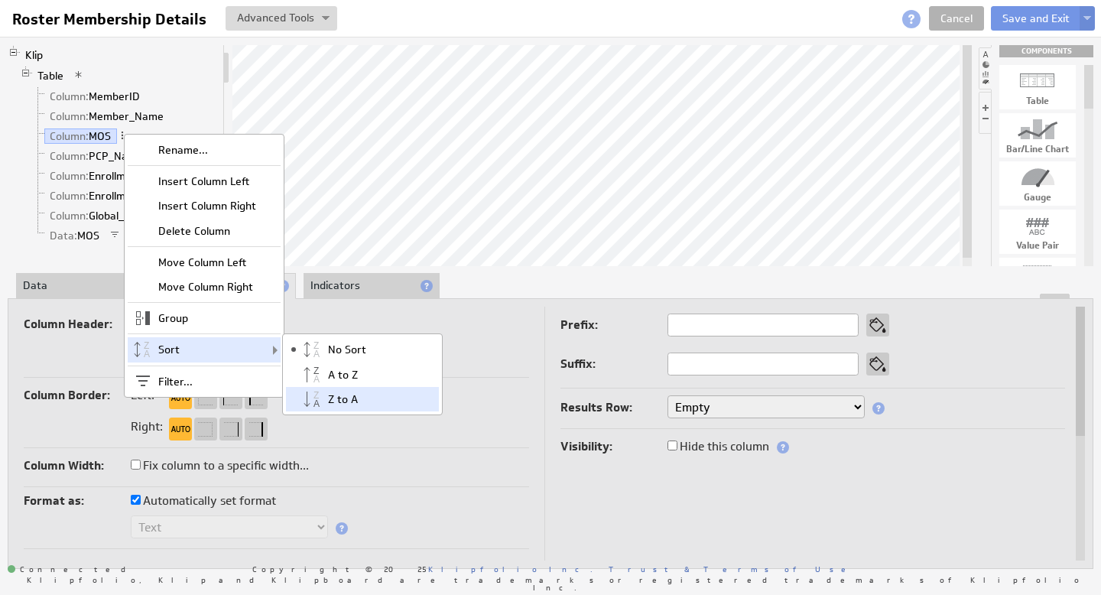
click at [345, 398] on div "Z to A" at bounding box center [362, 399] width 153 height 24
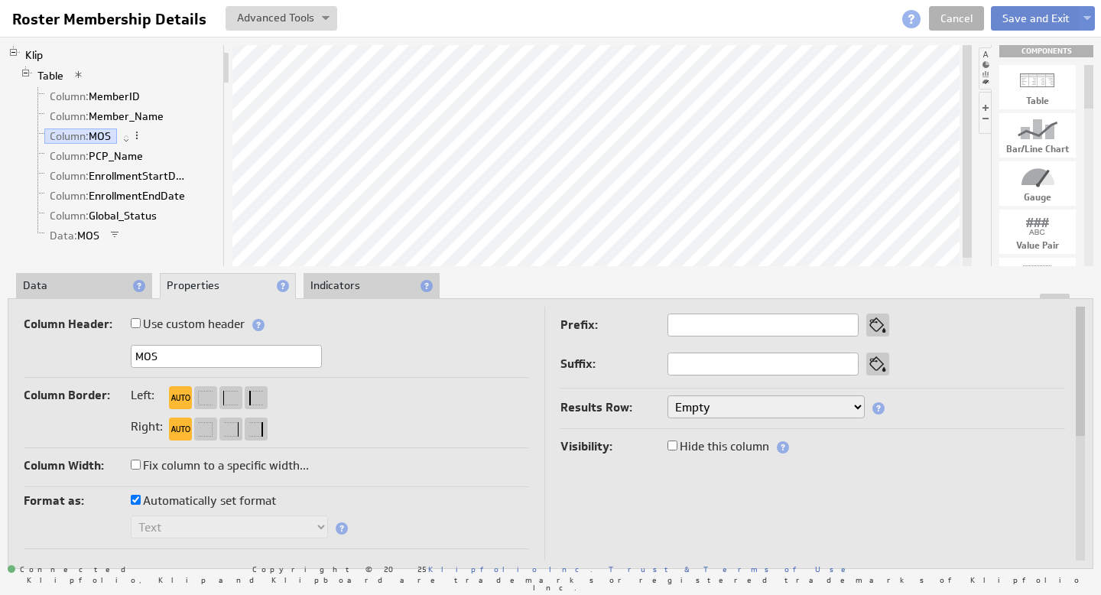
click at [1024, 17] on button "Save and Exit" at bounding box center [1036, 18] width 90 height 24
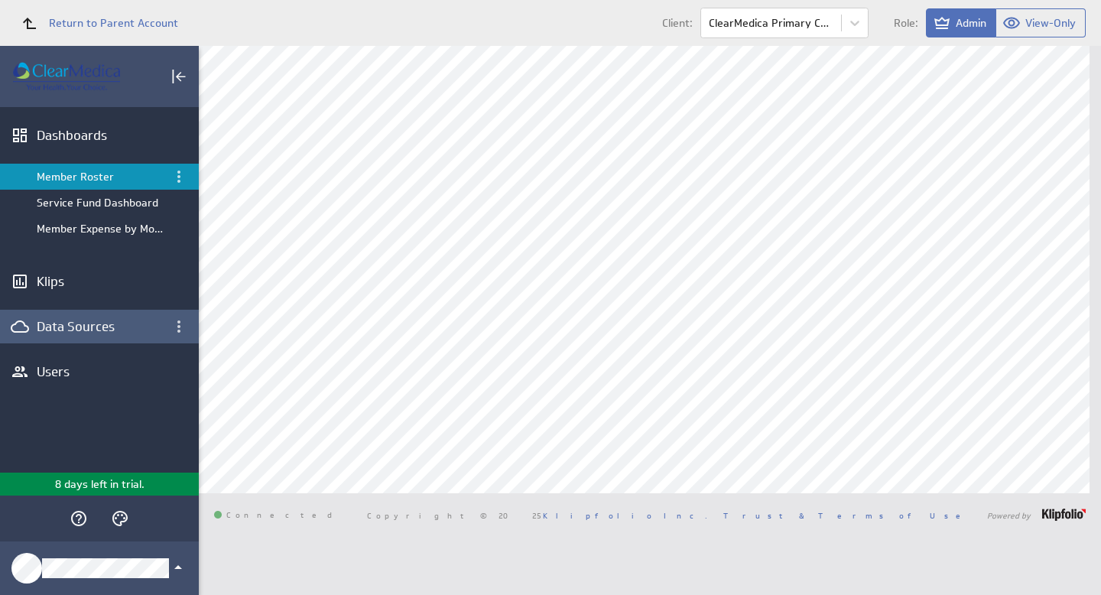
click at [85, 328] on div "Data Sources" at bounding box center [87, 326] width 101 height 17
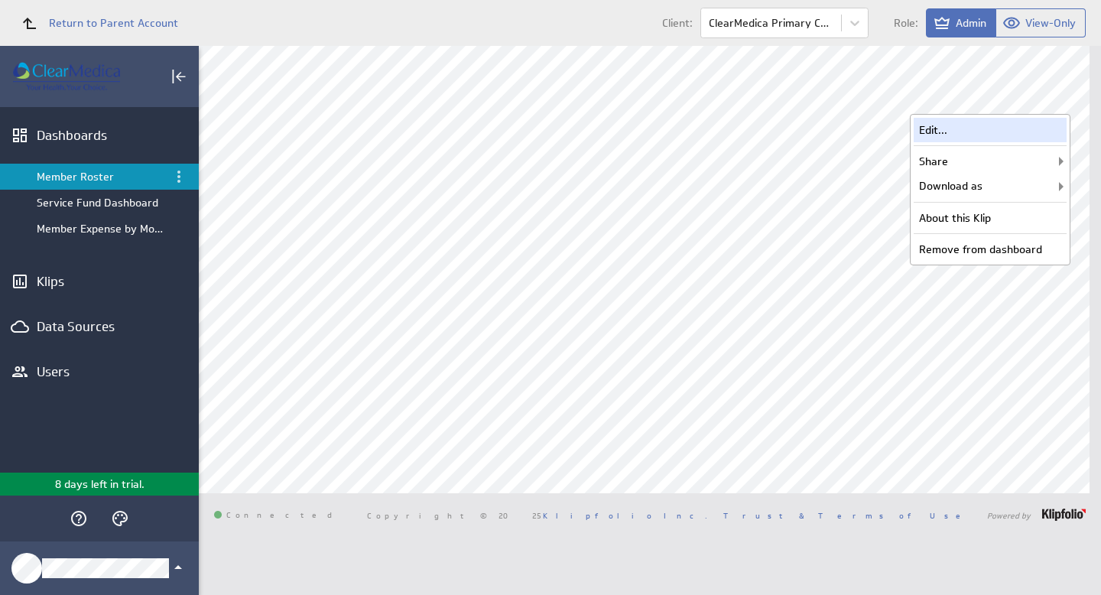
click at [965, 134] on div "Edit..." at bounding box center [990, 130] width 153 height 24
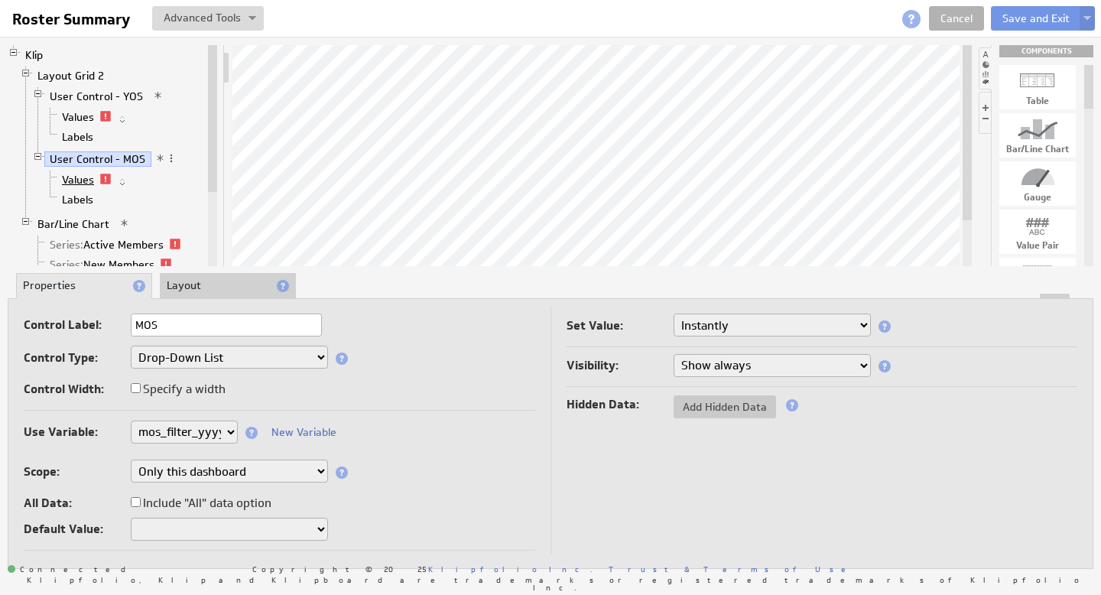
click at [74, 182] on link "Values" at bounding box center [79, 179] width 44 height 15
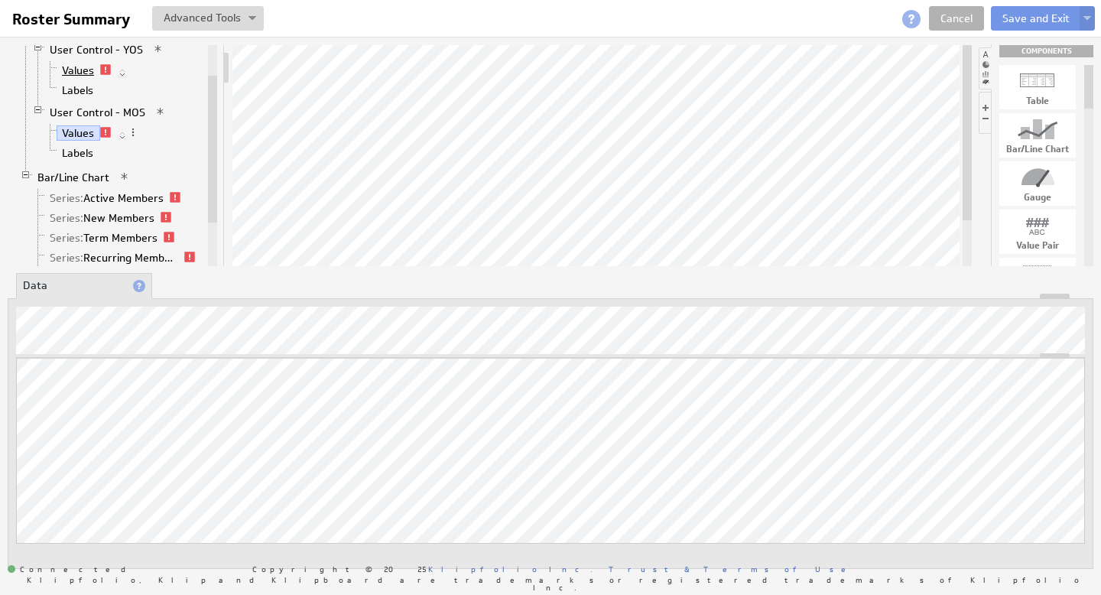
click at [81, 68] on link "Values" at bounding box center [79, 70] width 44 height 15
click at [78, 132] on link "Values" at bounding box center [79, 132] width 44 height 15
click at [125, 197] on link "Series: Active Members" at bounding box center [106, 197] width 125 height 15
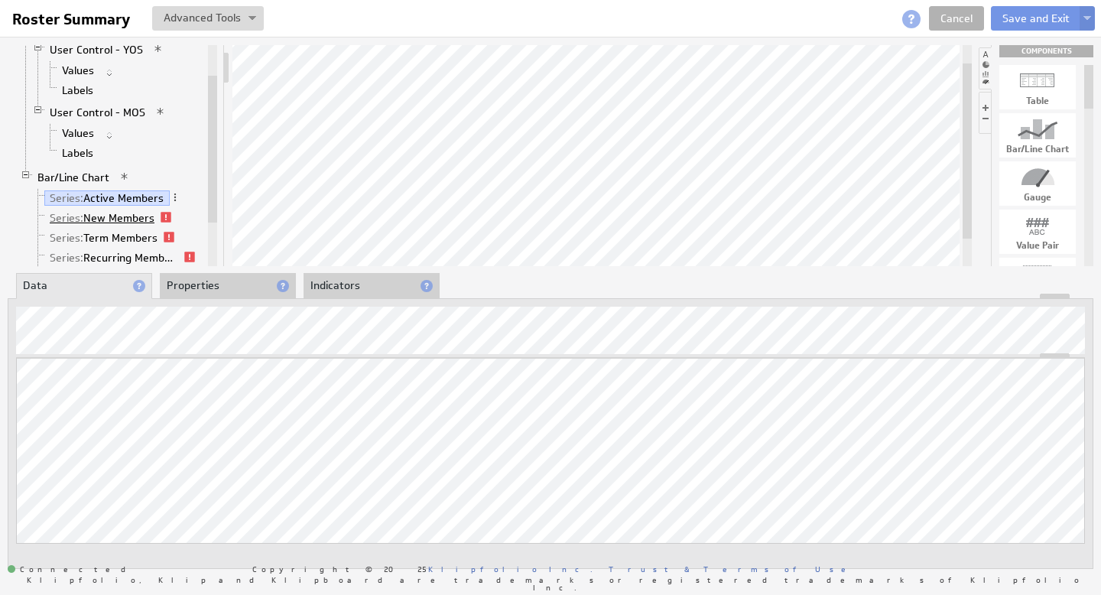
click at [117, 216] on link "Series: New Members" at bounding box center [102, 217] width 116 height 15
click at [125, 237] on link "Series: Term Members" at bounding box center [103, 237] width 119 height 15
click at [134, 216] on link "Series: New Members" at bounding box center [102, 217] width 116 height 15
click at [132, 236] on link "Series: Term Members" at bounding box center [103, 237] width 119 height 15
click at [136, 254] on link "Series: Recurring Members" at bounding box center [114, 257] width 140 height 15
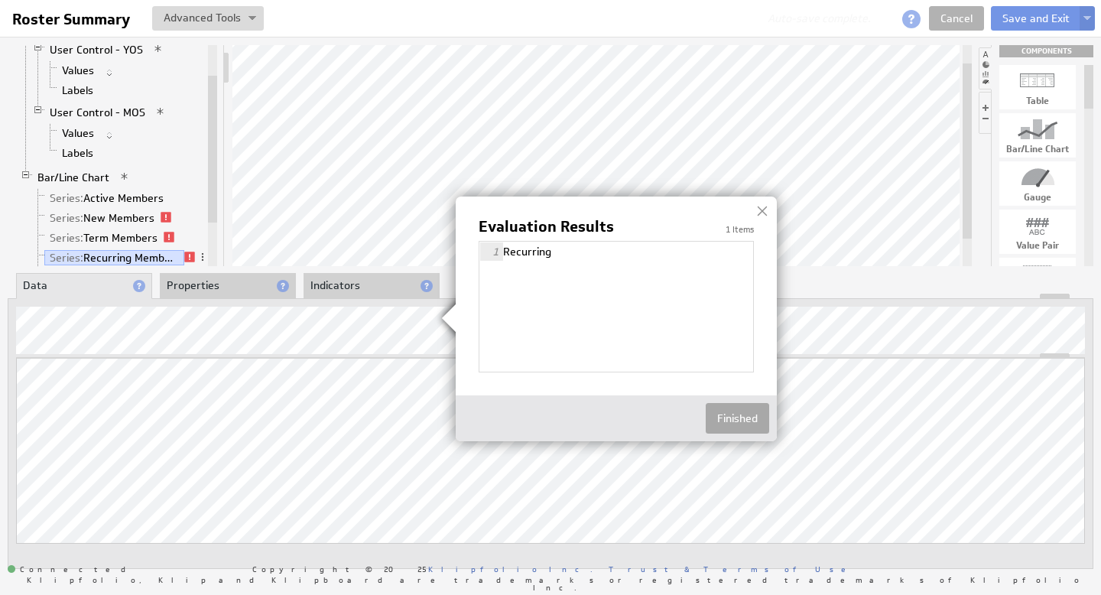
click at [733, 415] on button "Finished" at bounding box center [737, 418] width 63 height 31
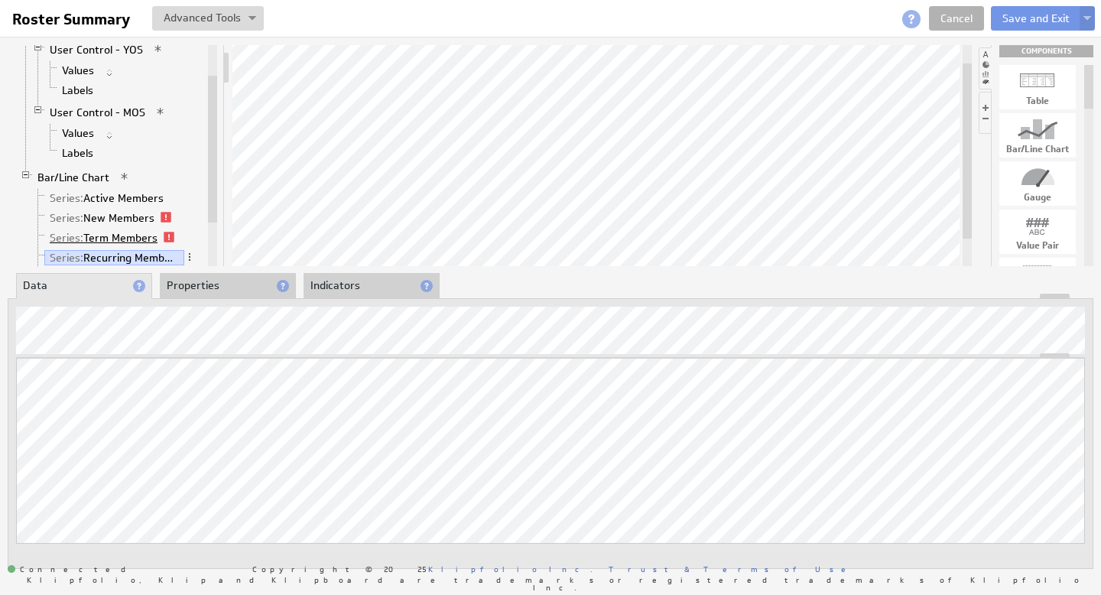
click at [116, 237] on link "Series: Term Members" at bounding box center [103, 237] width 119 height 15
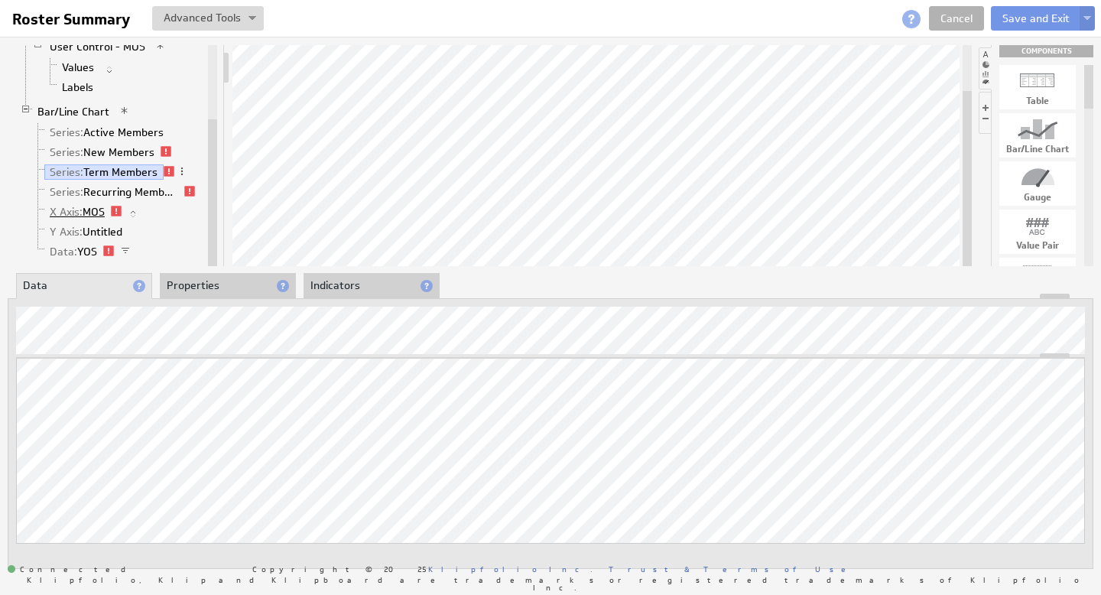
click at [98, 214] on link "X Axis: MOS" at bounding box center [77, 211] width 67 height 15
click at [85, 251] on link "Data: YOS" at bounding box center [73, 251] width 59 height 15
click at [80, 251] on link "Data: YOS" at bounding box center [73, 251] width 59 height 15
click at [91, 213] on link "X Axis: MOS" at bounding box center [77, 211] width 67 height 15
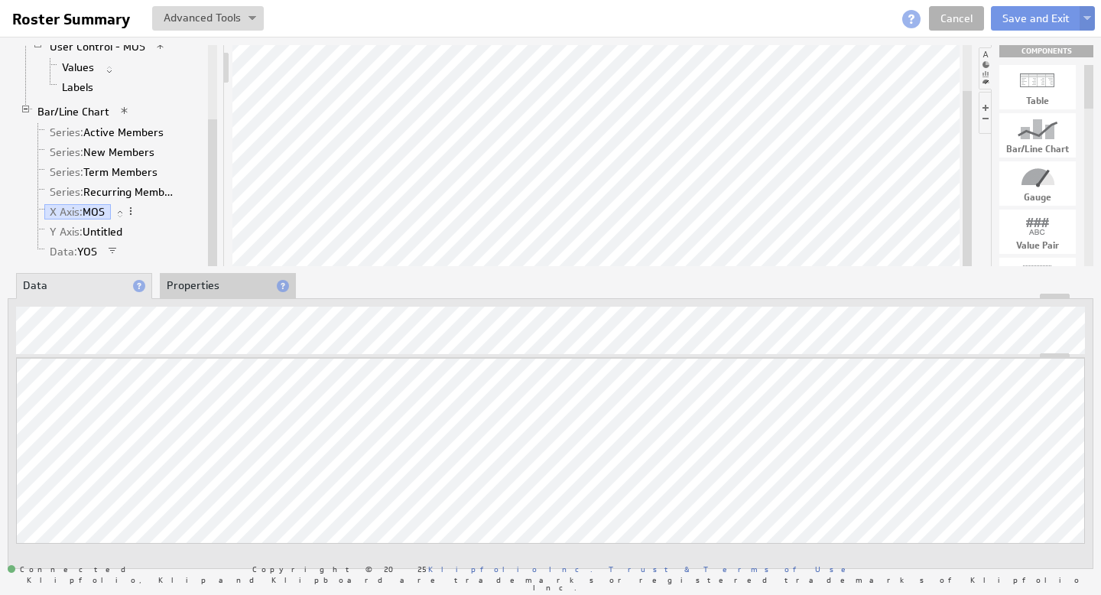
click at [201, 281] on li "Properties" at bounding box center [228, 286] width 136 height 26
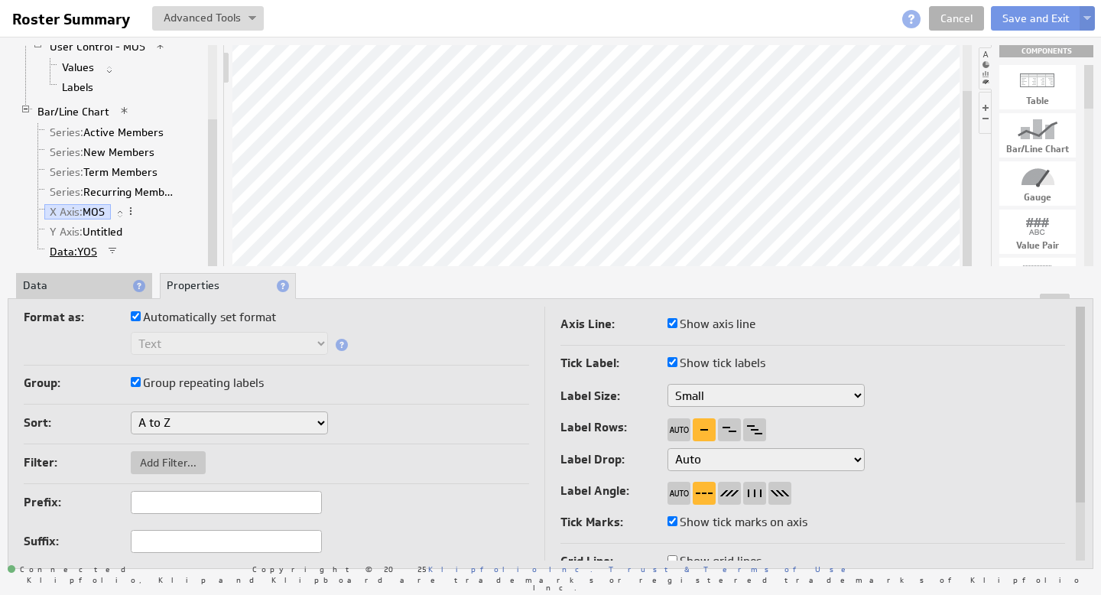
click at [59, 249] on span "Data:" at bounding box center [64, 252] width 28 height 14
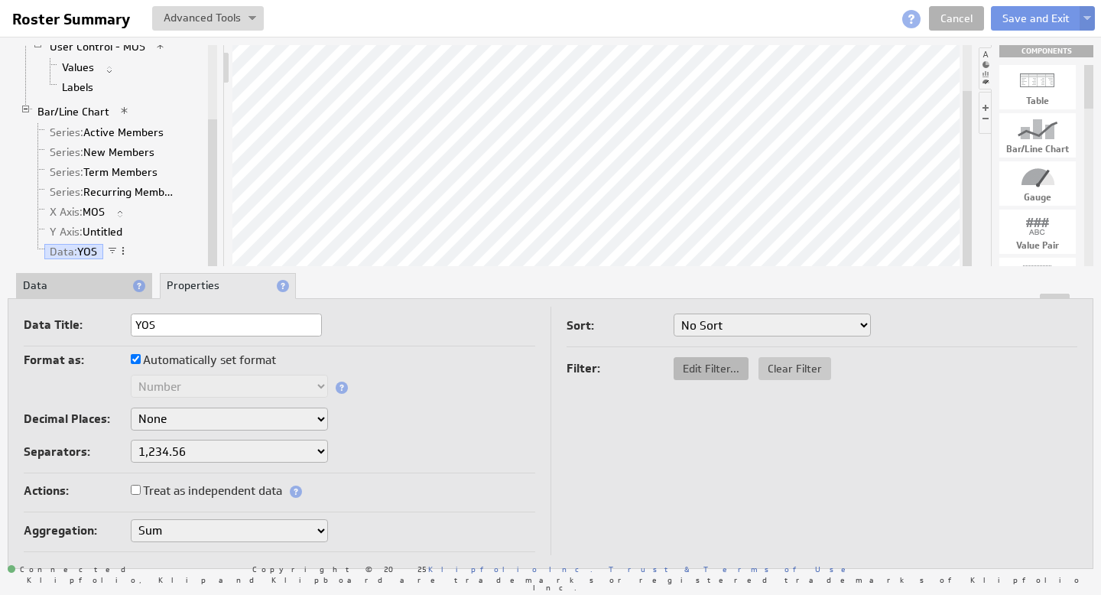
click at [708, 371] on span "Edit Filter..." at bounding box center [711, 369] width 75 height 14
select select "source"
select select "MOS_Filter_YYYY_MM_DD"
select select "source"
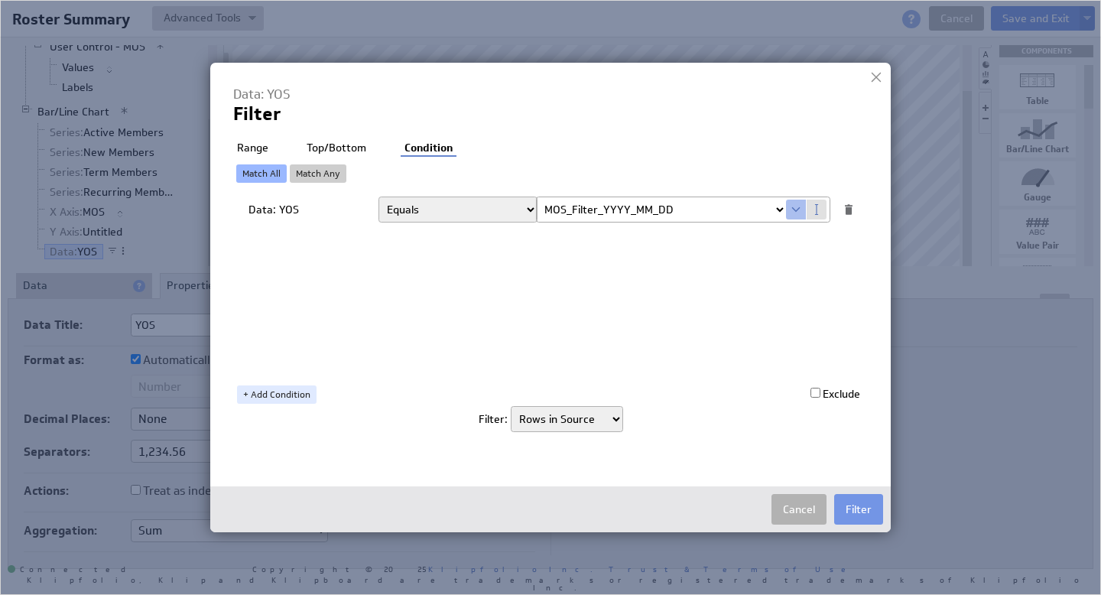
click at [483, 210] on select "Equals Greater than Less than Greater than or equal to Less than or equal to Do…" at bounding box center [457, 209] width 159 height 26
click at [807, 509] on button "Cancel" at bounding box center [798, 509] width 55 height 31
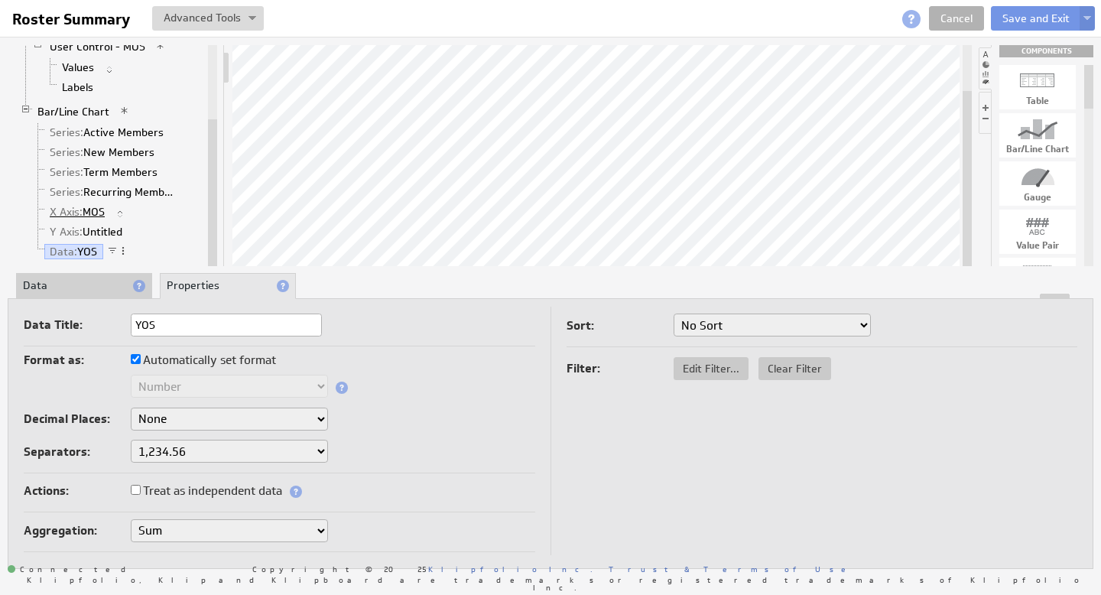
click at [90, 215] on link "X Axis: MOS" at bounding box center [77, 211] width 67 height 15
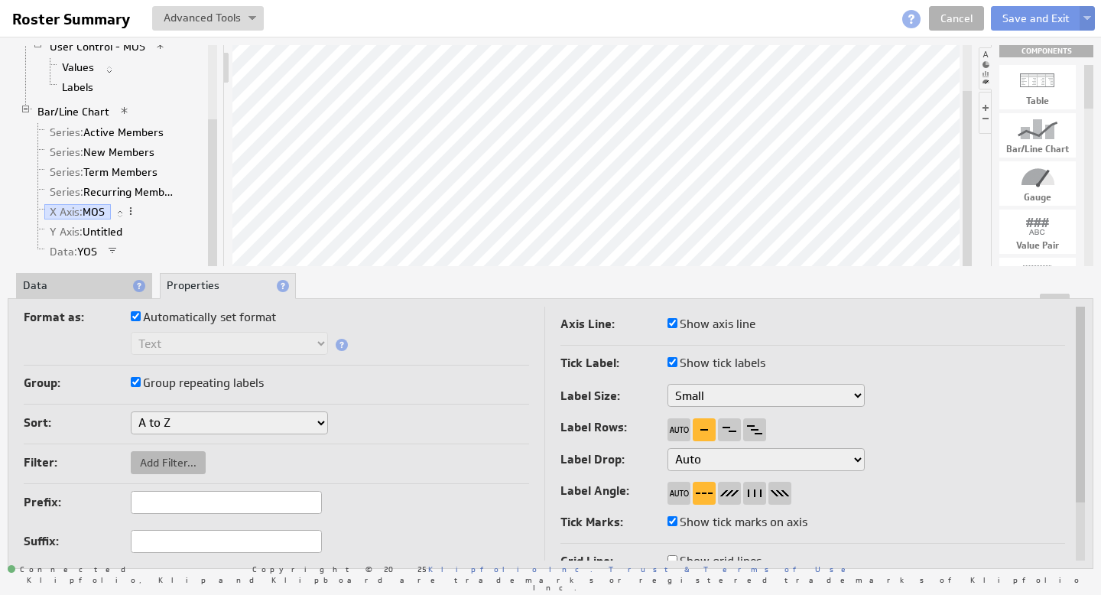
click at [168, 462] on span "Add Filter..." at bounding box center [168, 463] width 75 height 14
select select "view"
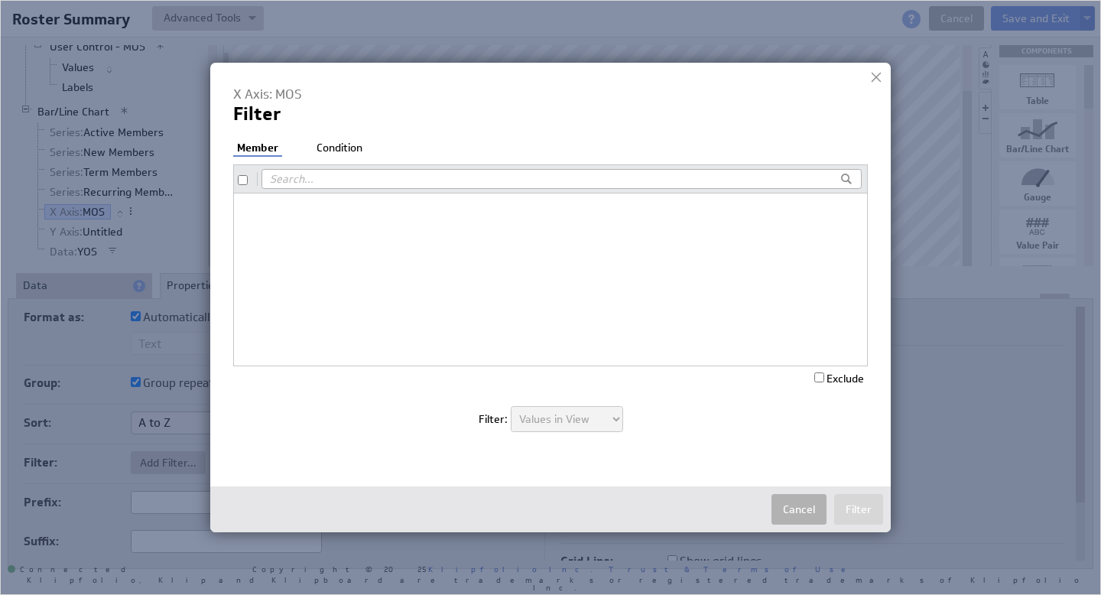
click at [336, 152] on li "Condition" at bounding box center [340, 148] width 54 height 15
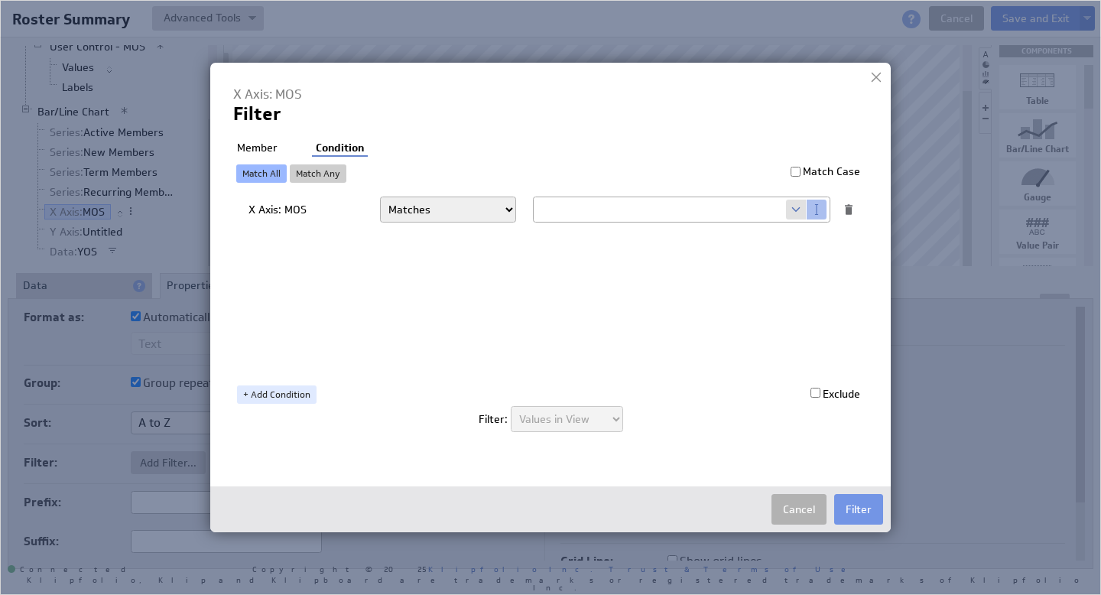
click at [267, 148] on li "Member" at bounding box center [257, 148] width 48 height 15
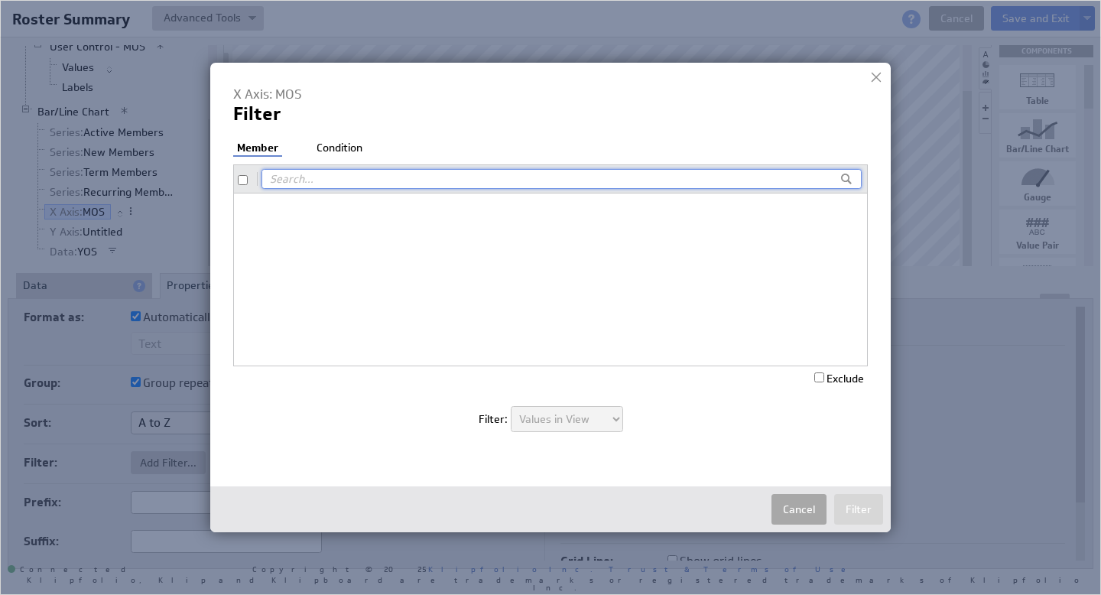
click at [798, 513] on button "Cancel" at bounding box center [798, 509] width 55 height 31
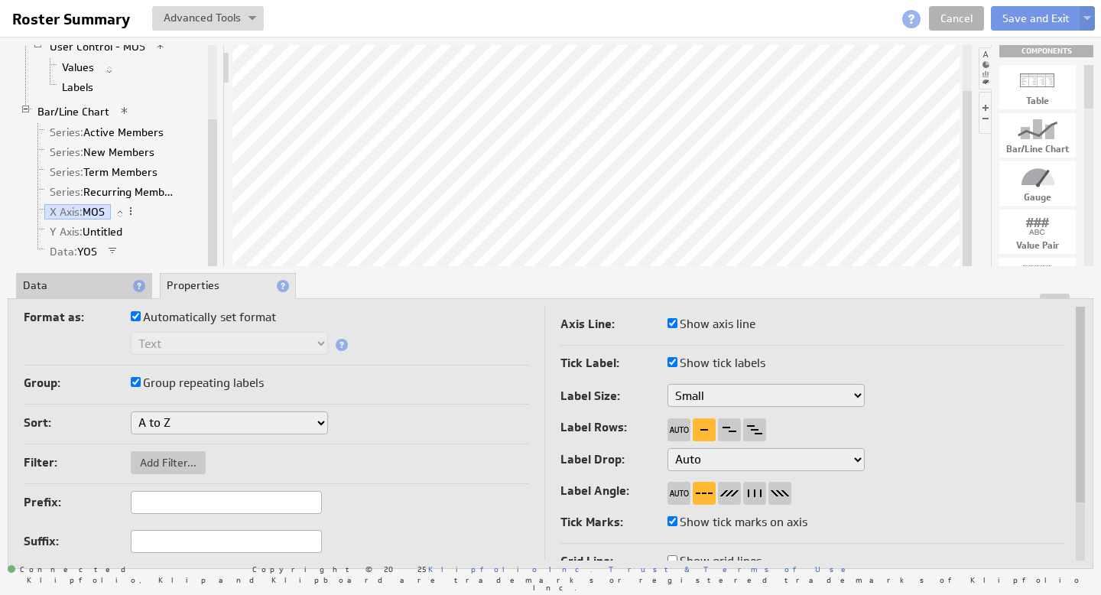
click at [75, 286] on li "Data" at bounding box center [84, 286] width 136 height 26
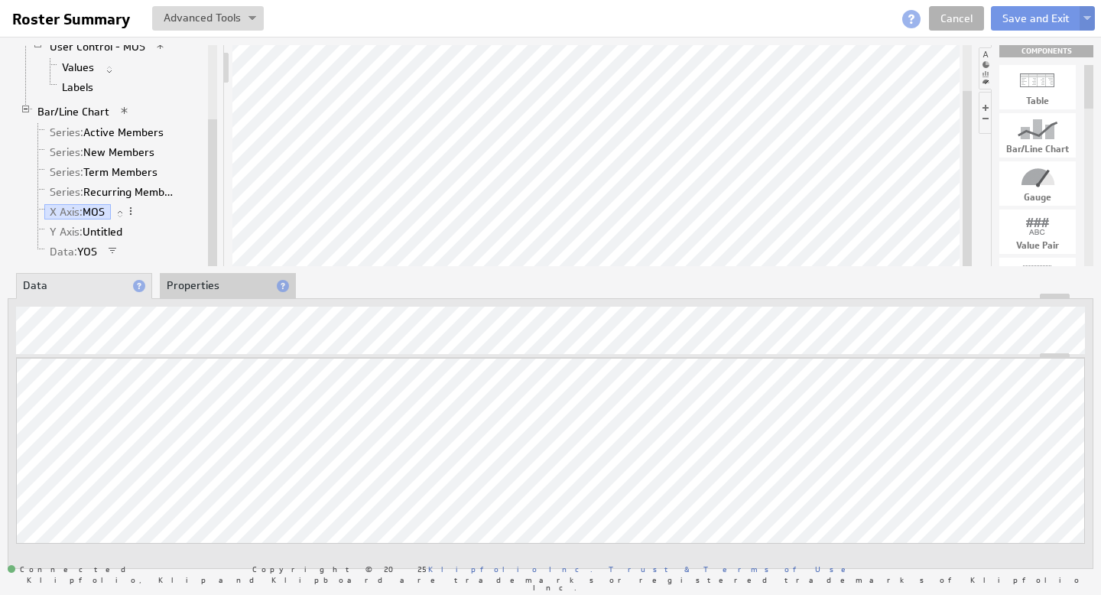
click at [201, 280] on li "Properties" at bounding box center [228, 286] width 136 height 26
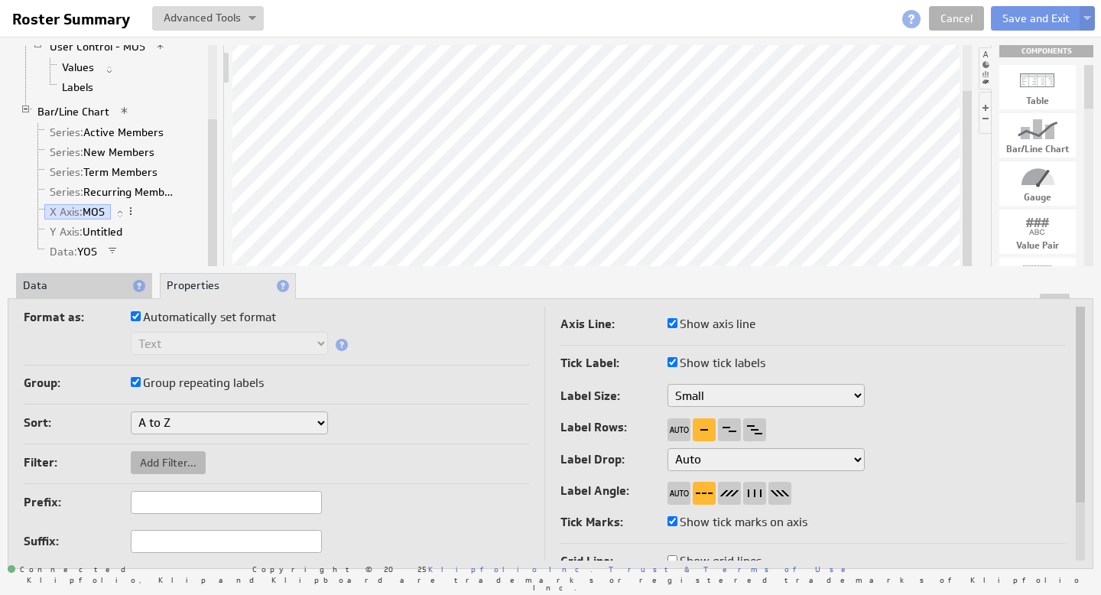
click at [172, 458] on span "Add Filter..." at bounding box center [168, 463] width 75 height 14
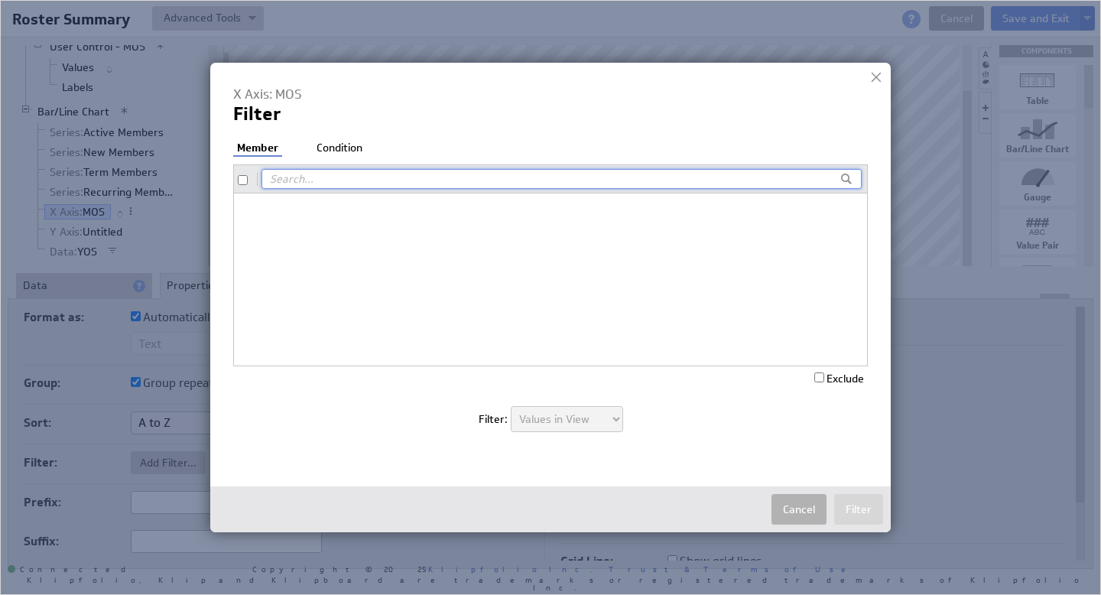
click at [258, 151] on li "Member" at bounding box center [257, 149] width 49 height 17
click at [328, 148] on li "Condition" at bounding box center [340, 148] width 54 height 15
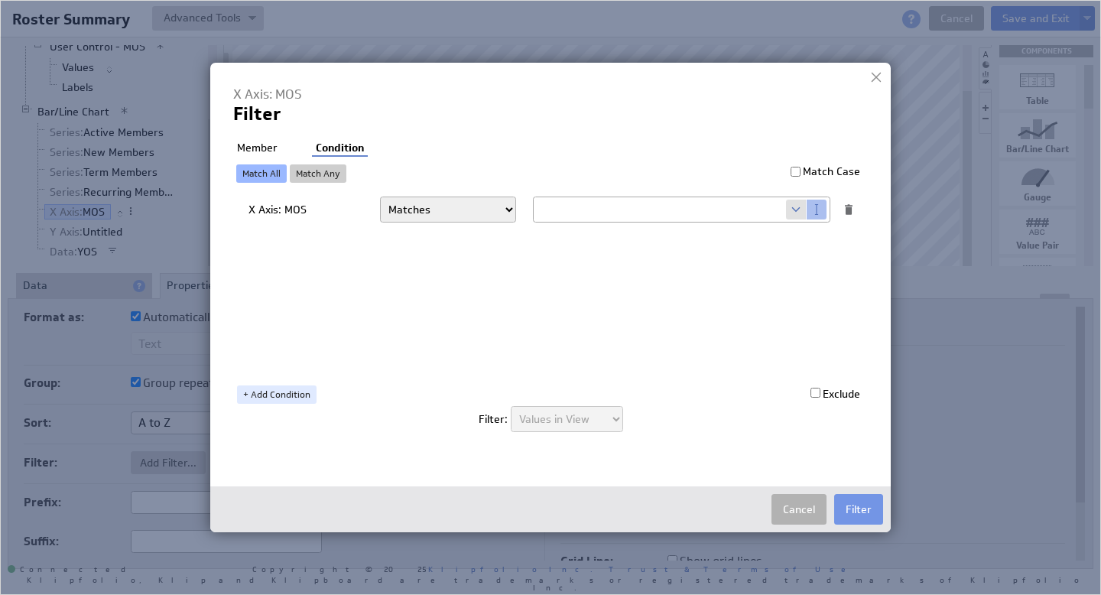
click at [796, 212] on span at bounding box center [796, 210] width 21 height 20
click at [781, 209] on select "Select... company.id company.name user.emailAddress user.firstName user.isAdmin…" at bounding box center [660, 209] width 252 height 24
select select "mos_filter_yyyy_mm"
click at [856, 508] on button "Filter" at bounding box center [858, 509] width 49 height 31
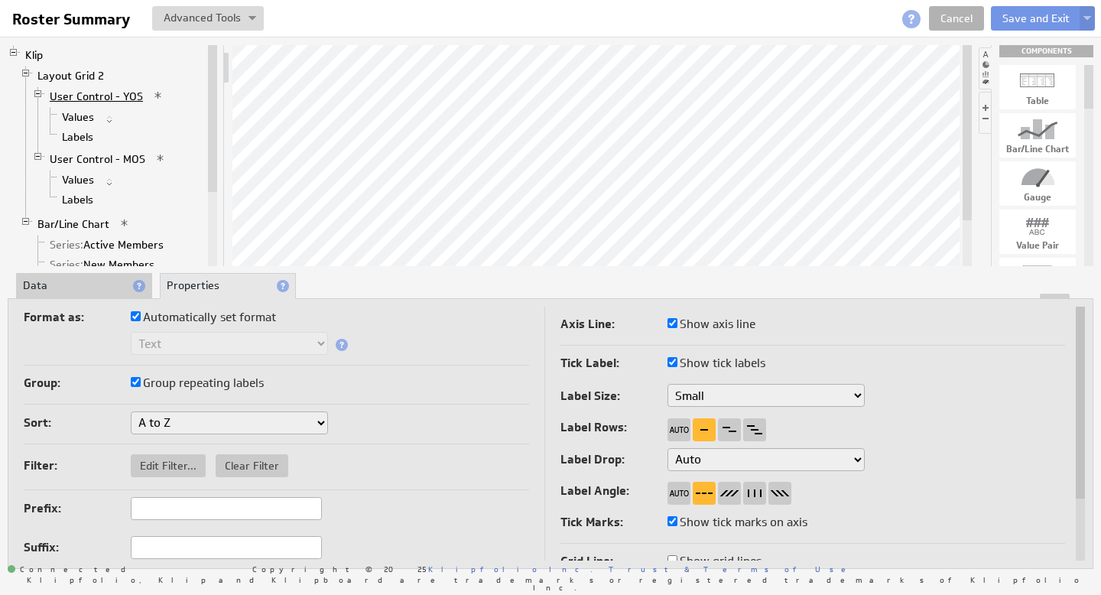
click at [74, 92] on link "User Control - YOS" at bounding box center [96, 96] width 105 height 15
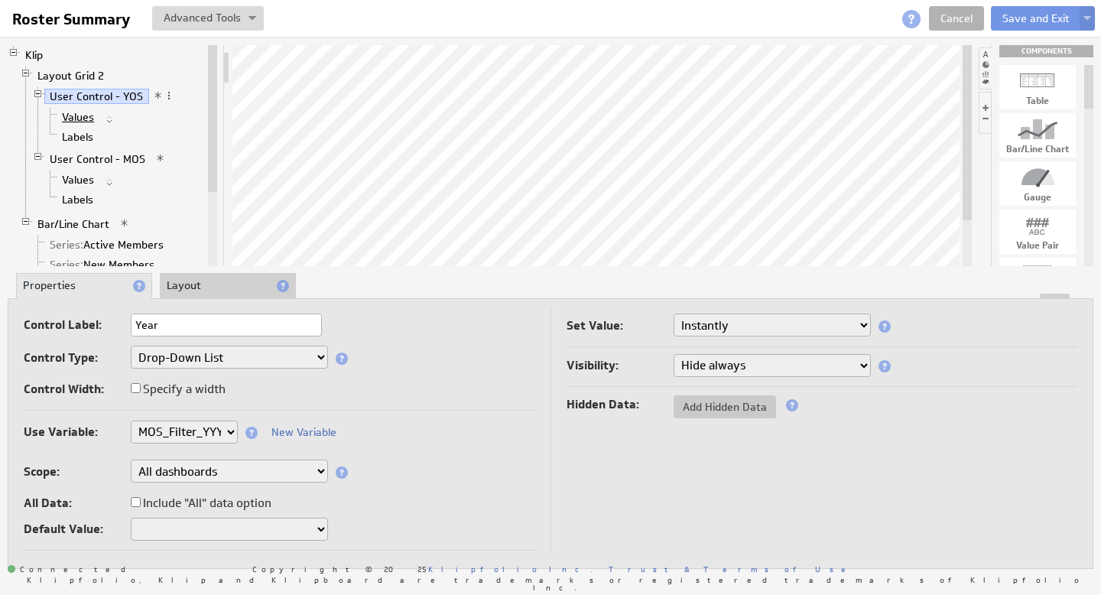
click at [79, 116] on link "Values" at bounding box center [79, 116] width 44 height 15
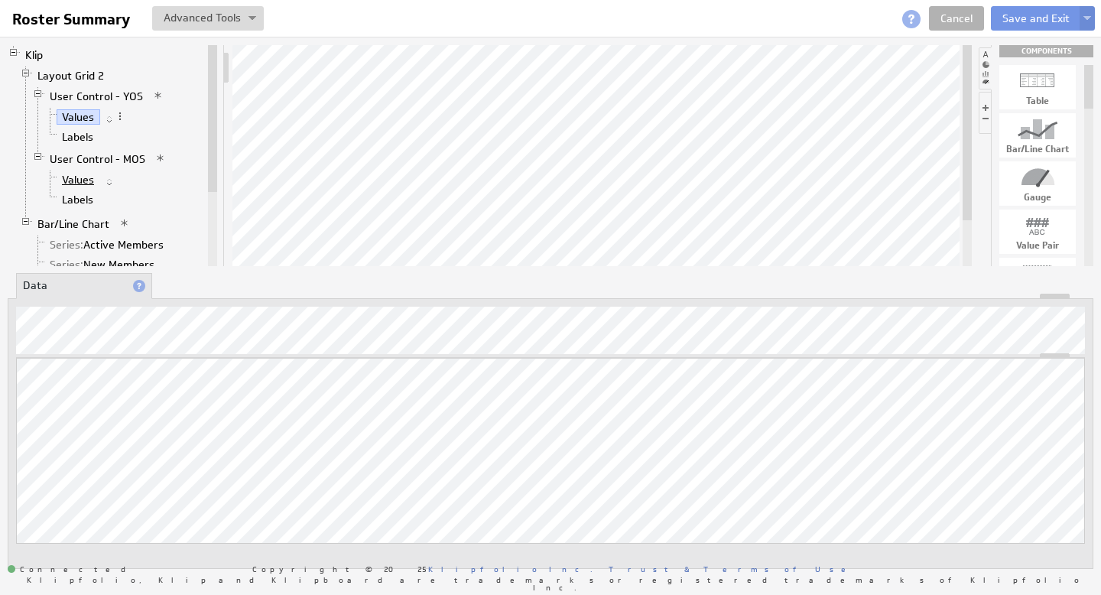
click at [76, 181] on link "Values" at bounding box center [79, 179] width 44 height 15
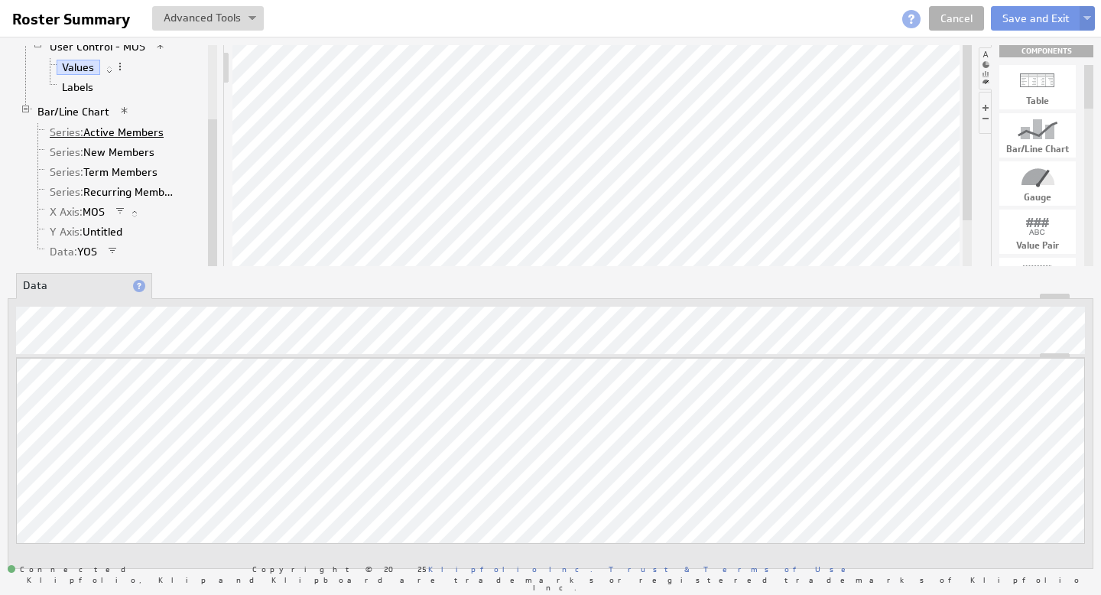
click at [109, 133] on link "Series: Active Members" at bounding box center [106, 132] width 125 height 15
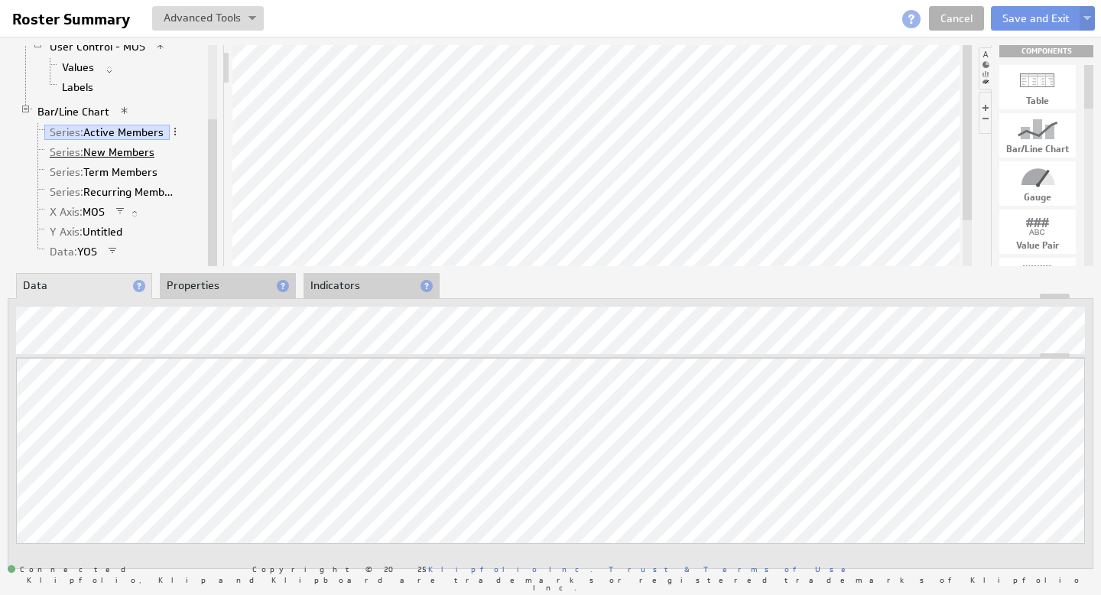
click at [109, 156] on link "Series: New Members" at bounding box center [102, 151] width 116 height 15
click at [1043, 18] on button "Save and Exit" at bounding box center [1036, 18] width 90 height 24
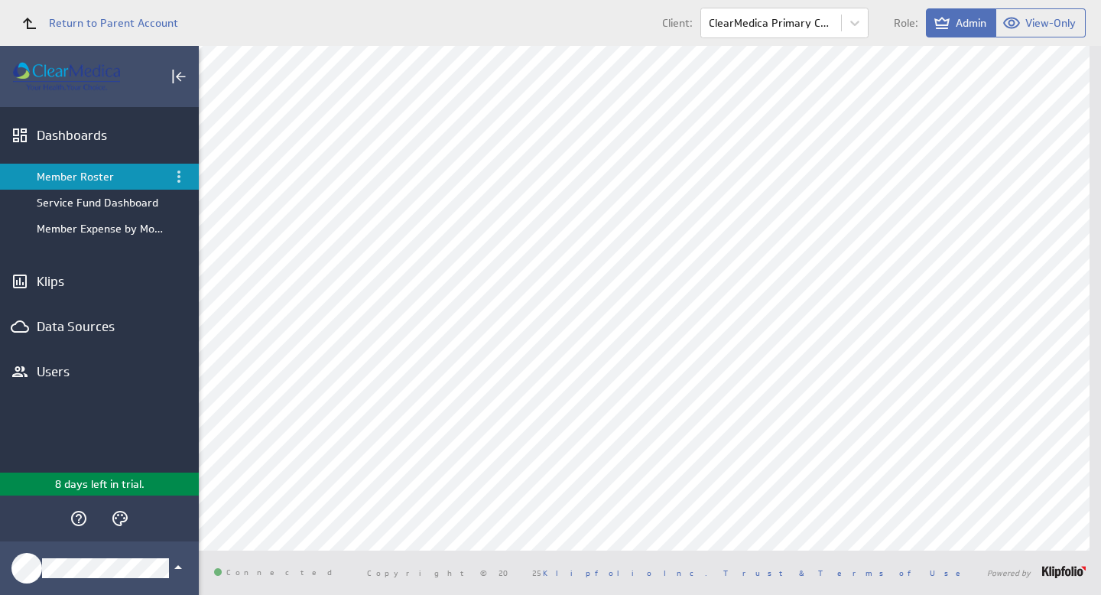
scroll to position [80, 0]
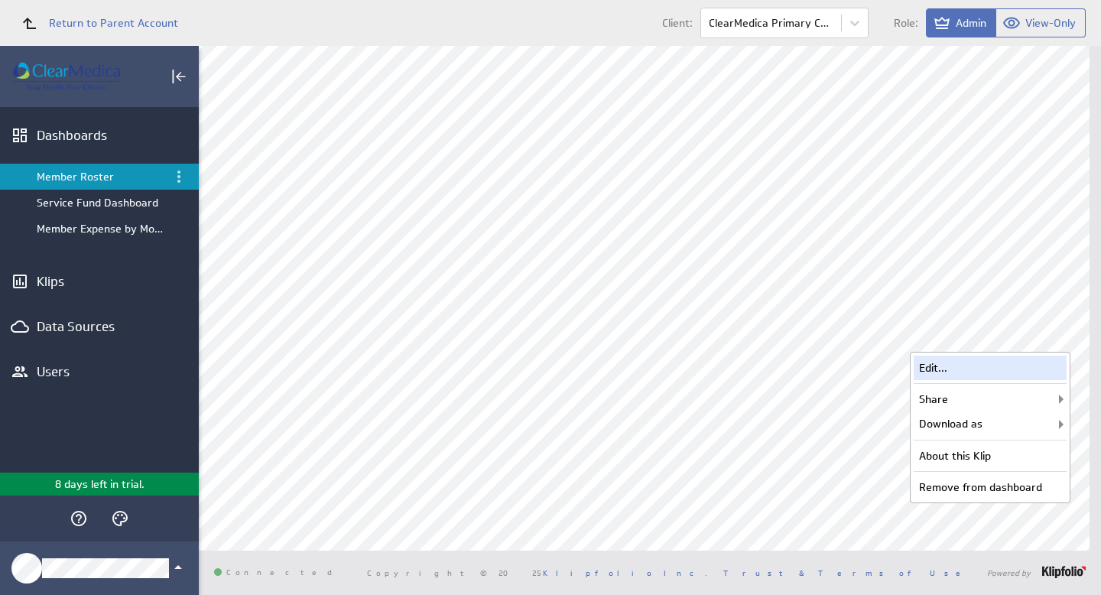
click at [1002, 365] on div "Edit..." at bounding box center [990, 368] width 153 height 24
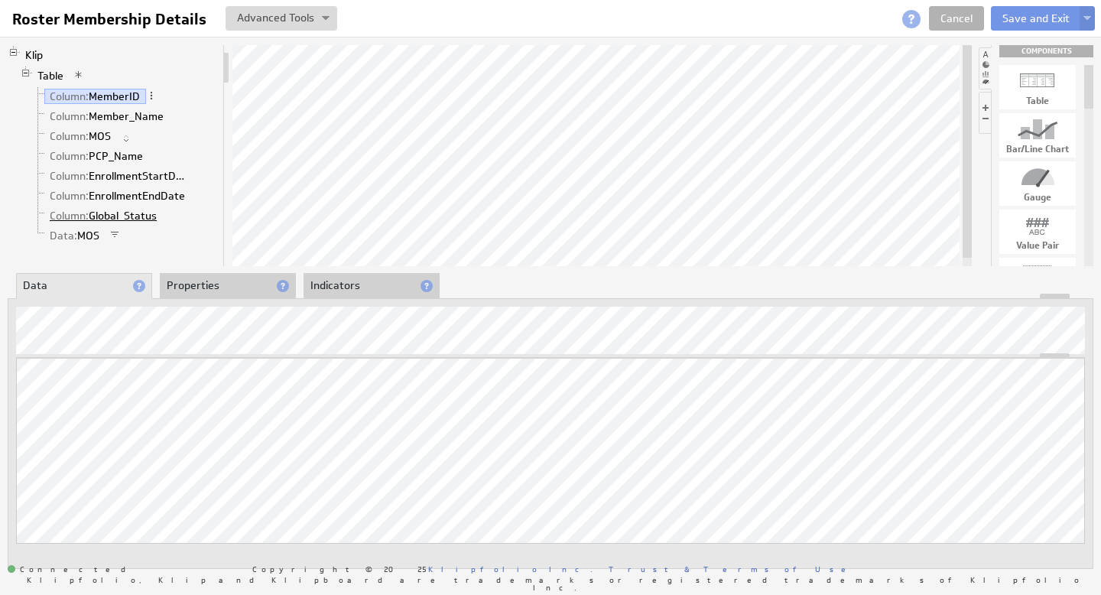
click at [131, 213] on link "Column: Global_Status" at bounding box center [103, 215] width 119 height 15
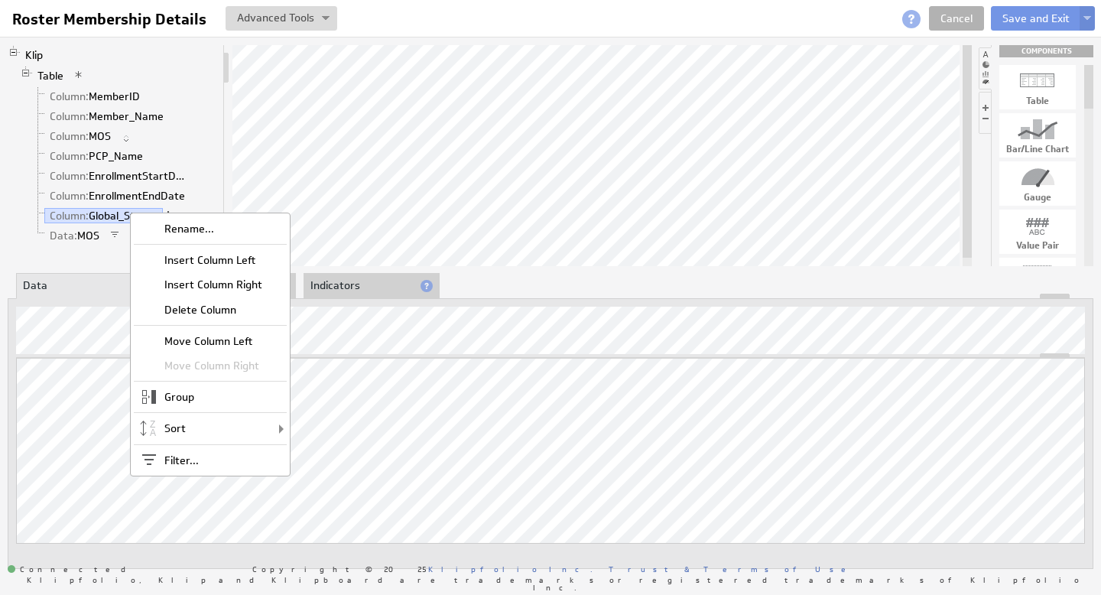
click at [196, 67] on li "Table Column: MemberID Column: Member_Name Column: MOS Column: PCP_Name Column:…" at bounding box center [118, 157] width 197 height 182
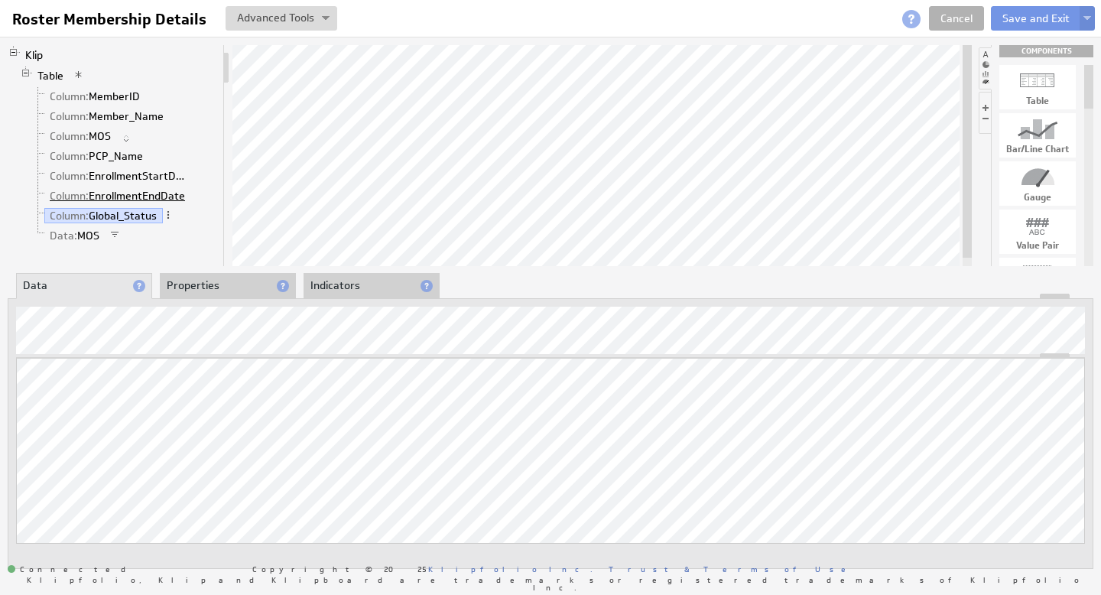
click at [135, 194] on link "Column: EnrollmentEndDate" at bounding box center [117, 195] width 147 height 15
click at [125, 210] on link "Column: Global_Status" at bounding box center [103, 215] width 119 height 15
click at [119, 114] on link "Column: Member_Name" at bounding box center [106, 116] width 125 height 15
click at [115, 96] on link "Column: MemberID" at bounding box center [95, 96] width 102 height 15
click at [129, 216] on link "Column: Global_Status" at bounding box center [103, 215] width 119 height 15
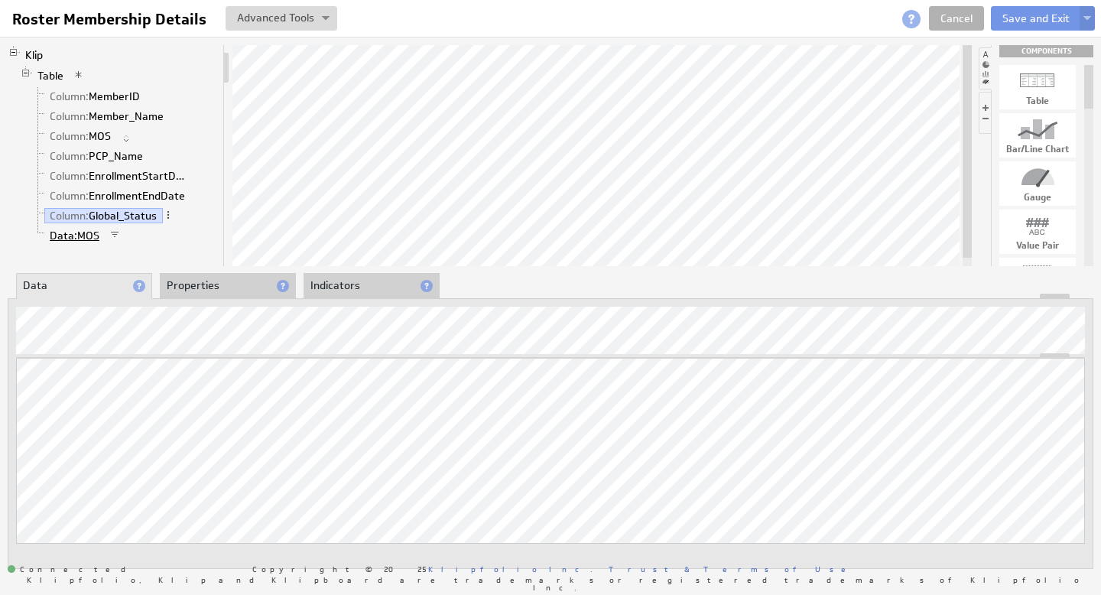
click at [71, 233] on span "Data:" at bounding box center [64, 236] width 28 height 14
click at [193, 281] on li "Properties" at bounding box center [228, 286] width 136 height 26
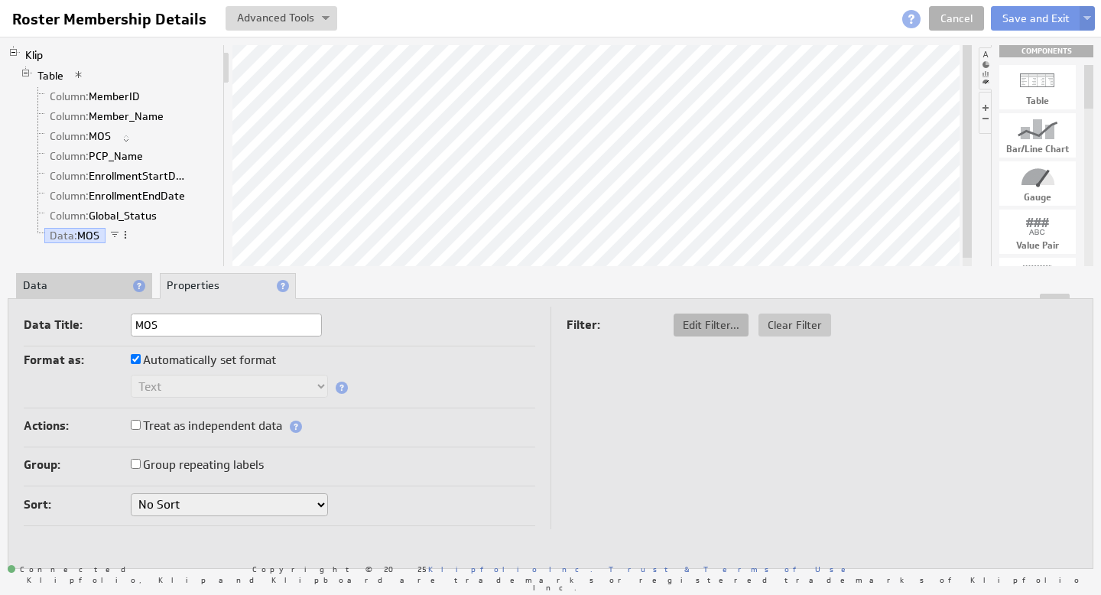
click at [706, 323] on span "Edit Filter..." at bounding box center [711, 325] width 75 height 14
select select "mos_filter_yyyy_mm"
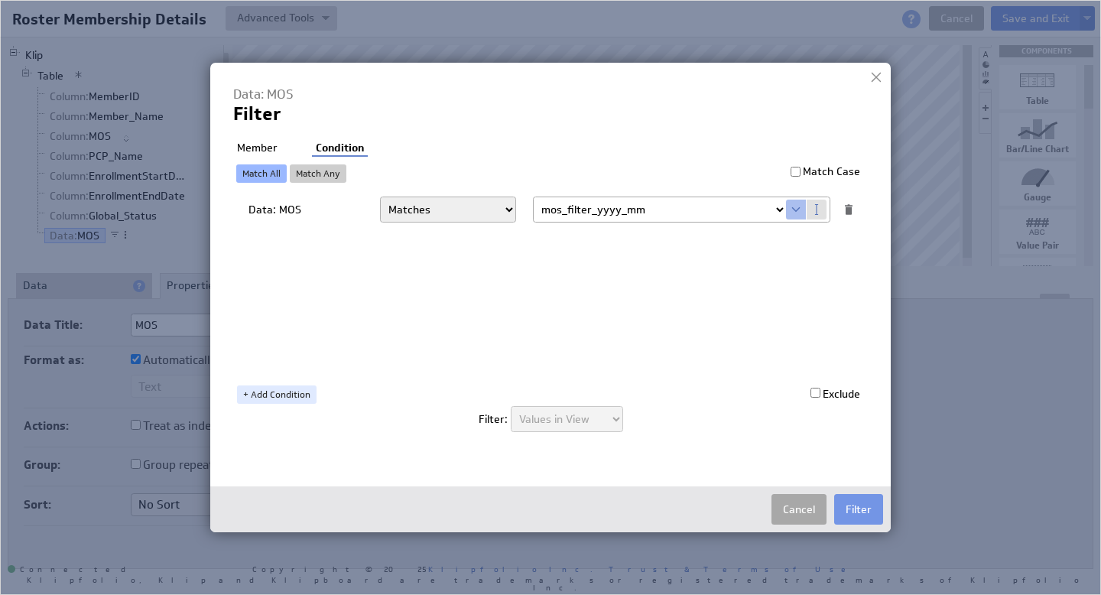
click at [804, 505] on button "Cancel" at bounding box center [798, 509] width 55 height 31
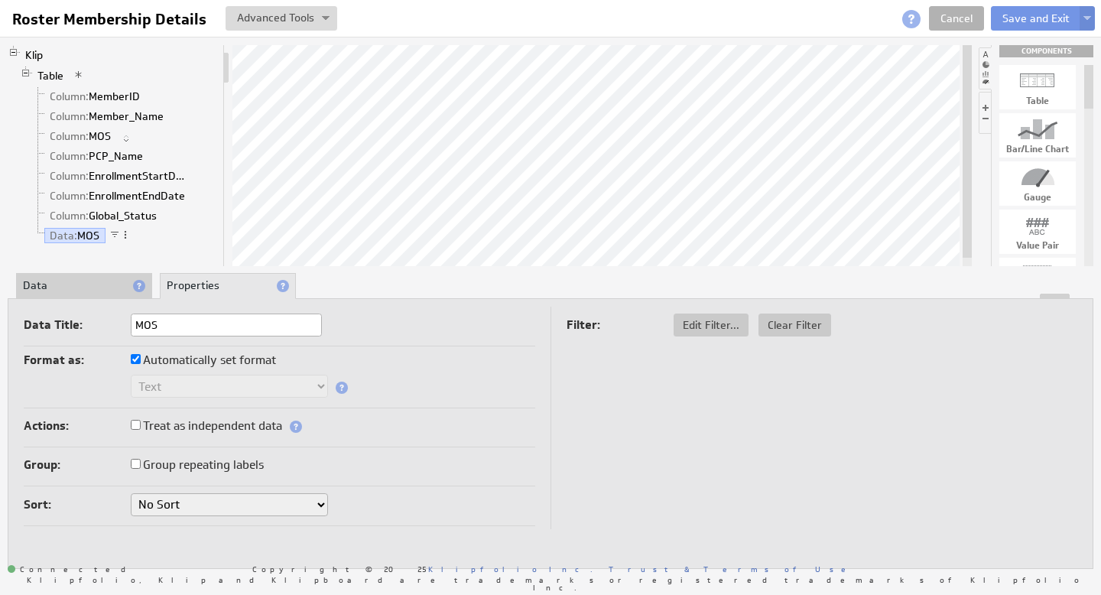
click at [135, 362] on input "Automatically set format" at bounding box center [136, 359] width 10 height 10
checkbox input "false"
click at [279, 380] on select "Text Number Currency Percentage Date / Time Duration" at bounding box center [229, 386] width 197 height 23
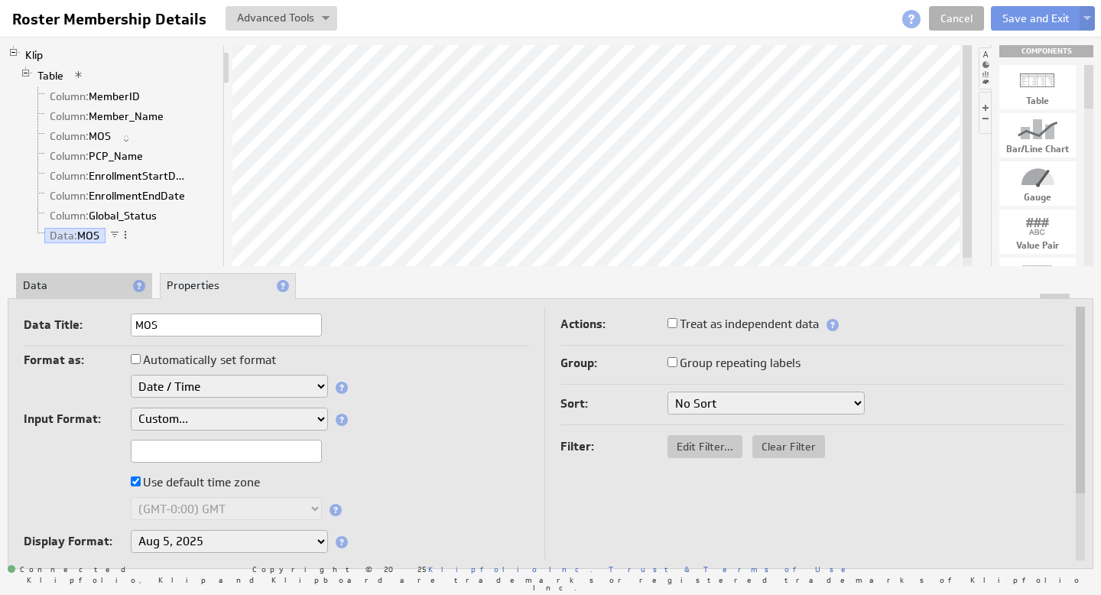
click at [195, 444] on input "text" at bounding box center [226, 451] width 191 height 23
type input "yyyy-MM"
drag, startPoint x: 205, startPoint y: 454, endPoint x: 107, endPoint y: 453, distance: 97.9
click at [107, 453] on div "yyyy-MM" at bounding box center [276, 452] width 505 height 25
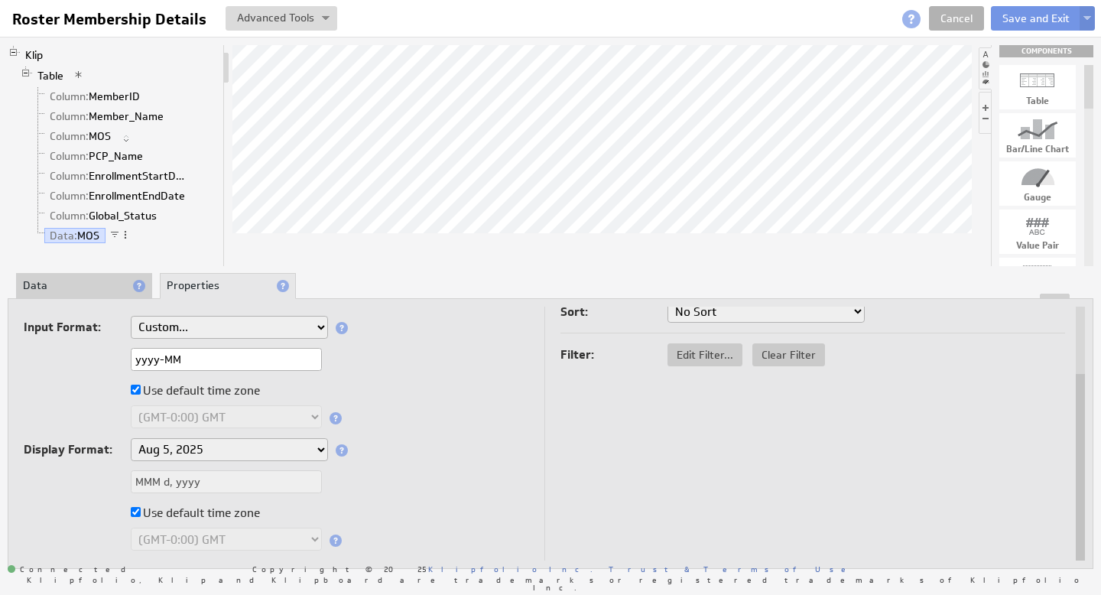
click at [175, 446] on select "[DATE] [DATE] Aug [DATE] [DATE] 1:30 PM Aug 05, [DATE] [DATE] 1:30 PM August 5,…" at bounding box center [229, 449] width 197 height 23
select select "custom"
drag, startPoint x: 206, startPoint y: 476, endPoint x: 83, endPoint y: 471, distance: 123.9
click at [82, 470] on div "MMM d, yyyy" at bounding box center [276, 482] width 505 height 25
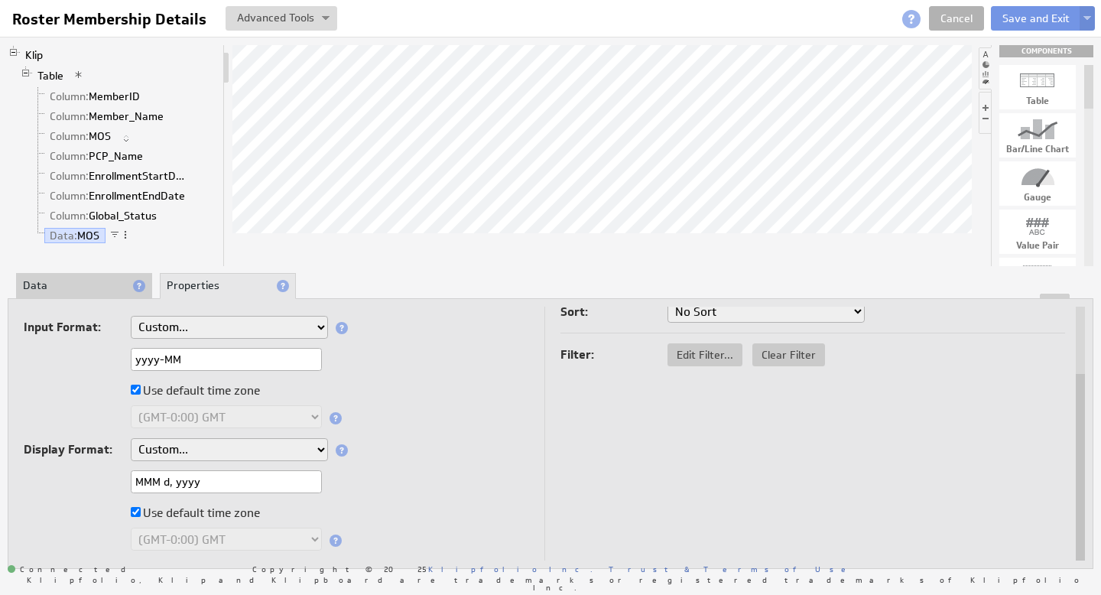
paste input "yyyy-MM"
type input "yyyy-MM"
click at [405, 446] on div "Display Format: Aug 5, 2025 Aug 2025 Aug 5 Aug Aug 05, 2025, 1:30 PM Aug 05, 20…" at bounding box center [276, 451] width 505 height 26
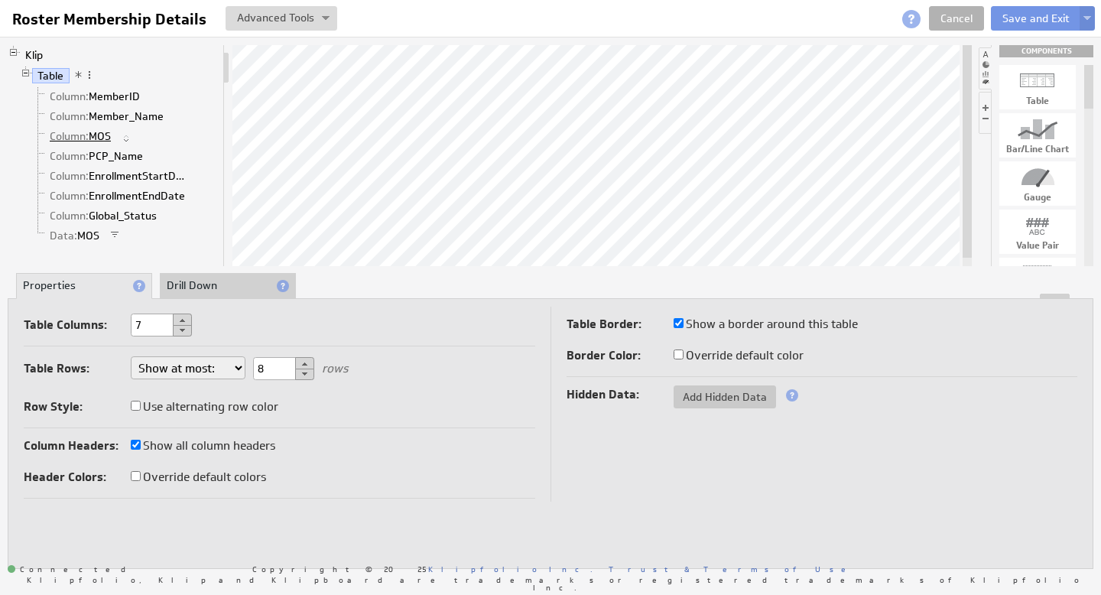
click at [97, 135] on link "Column: MOS" at bounding box center [80, 135] width 73 height 15
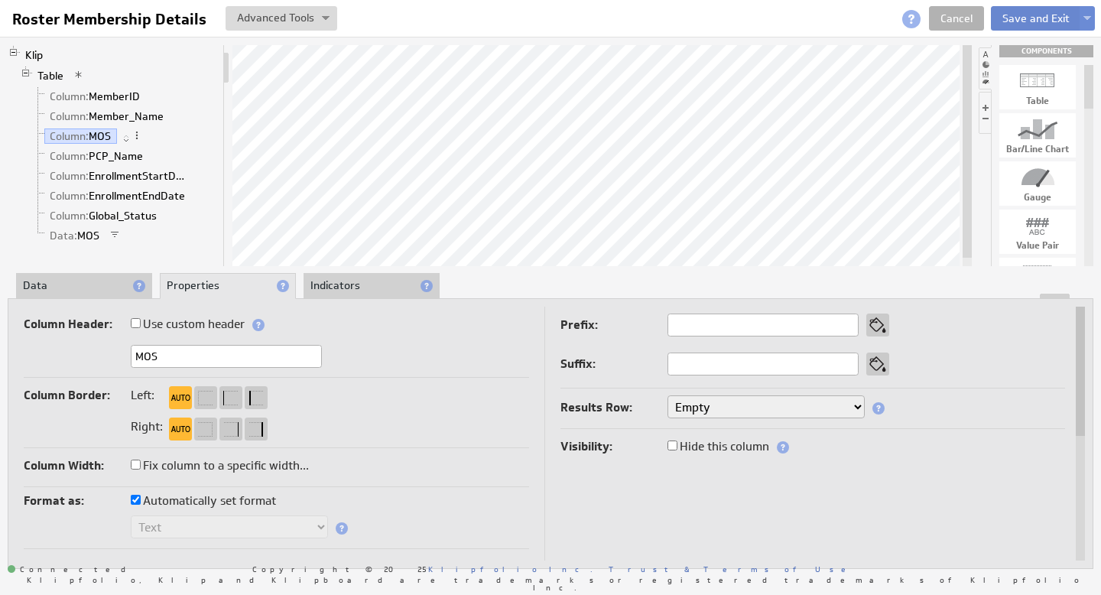
click at [1048, 21] on button "Save and Exit" at bounding box center [1036, 18] width 90 height 24
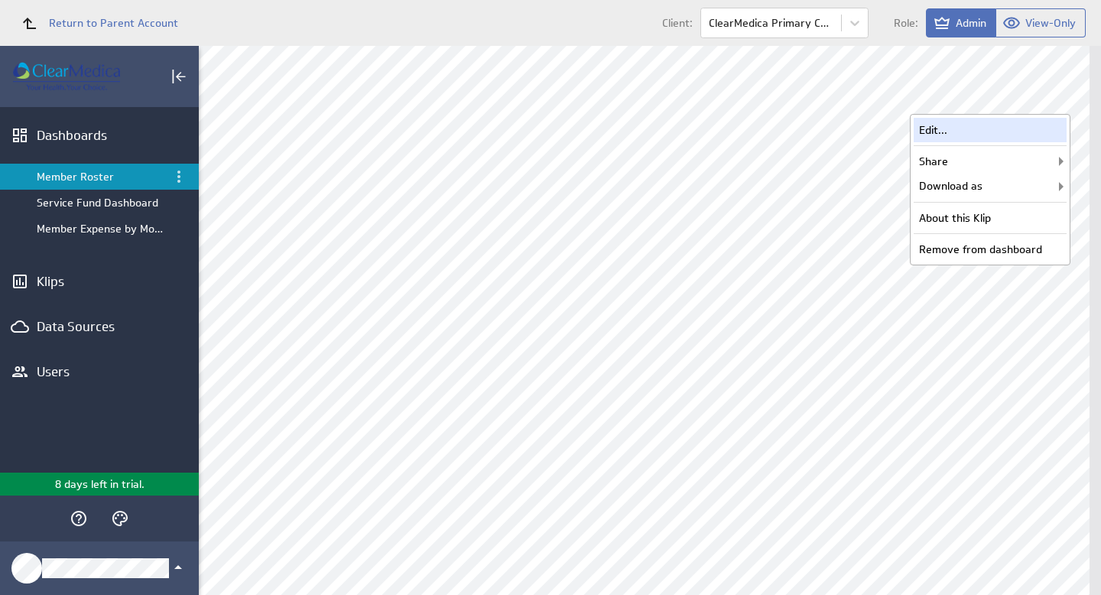
click at [994, 132] on div "Edit..." at bounding box center [990, 130] width 153 height 24
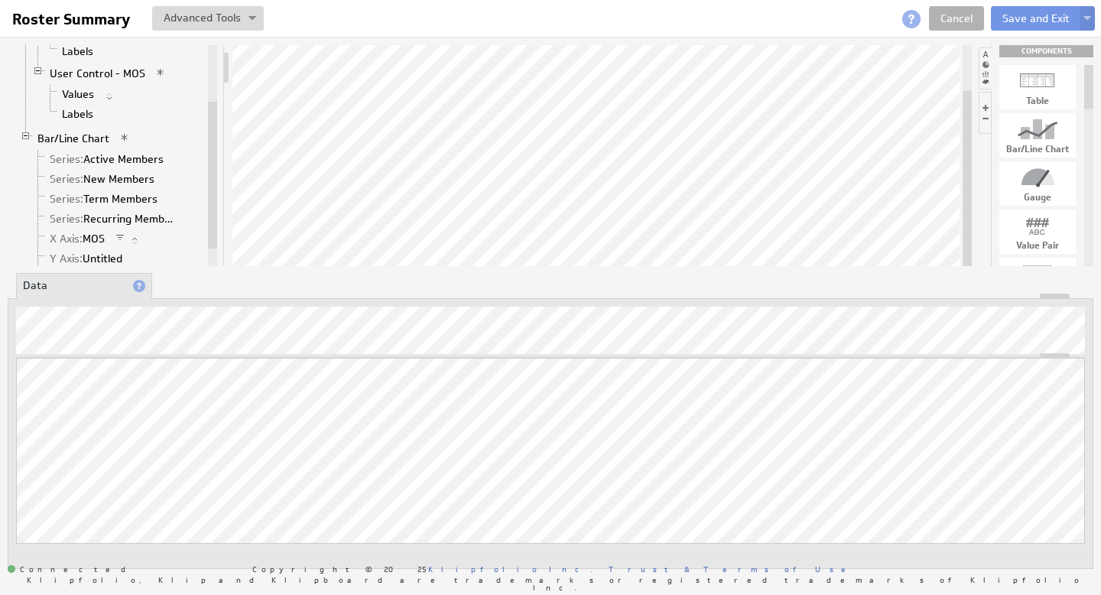
drag, startPoint x: 208, startPoint y: 177, endPoint x: 203, endPoint y: 236, distance: 59.1
click at [203, 236] on div "Klip Layout Grid 2 User Control - YOS Values Labels User Control - MOS Values L…" at bounding box center [112, 155] width 209 height 221
click at [125, 157] on link "Series: Active Members" at bounding box center [106, 155] width 125 height 15
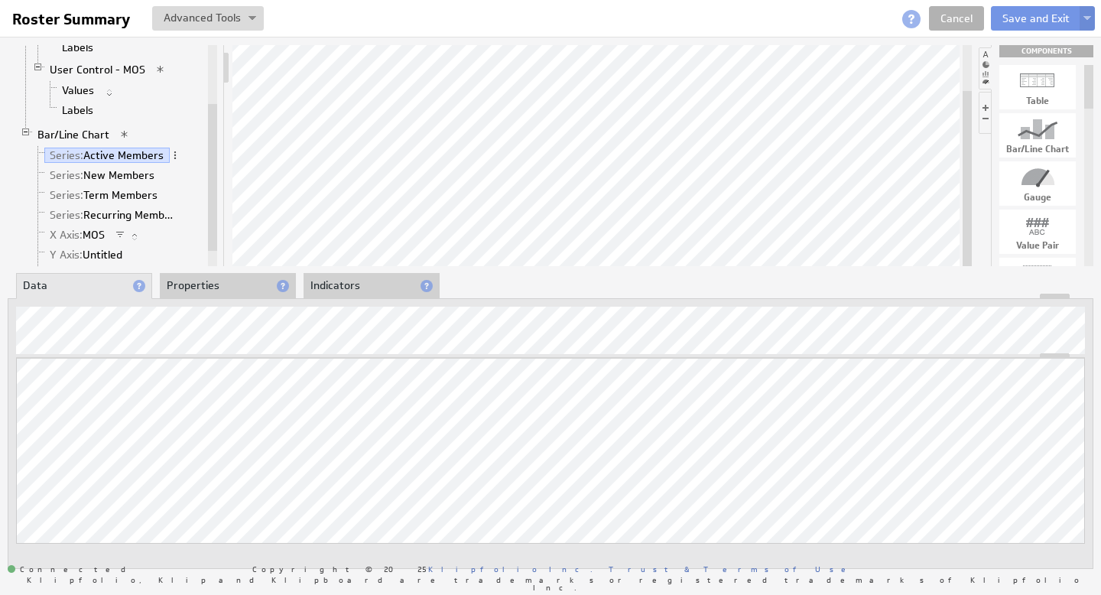
click at [190, 289] on li "Properties" at bounding box center [228, 286] width 136 height 26
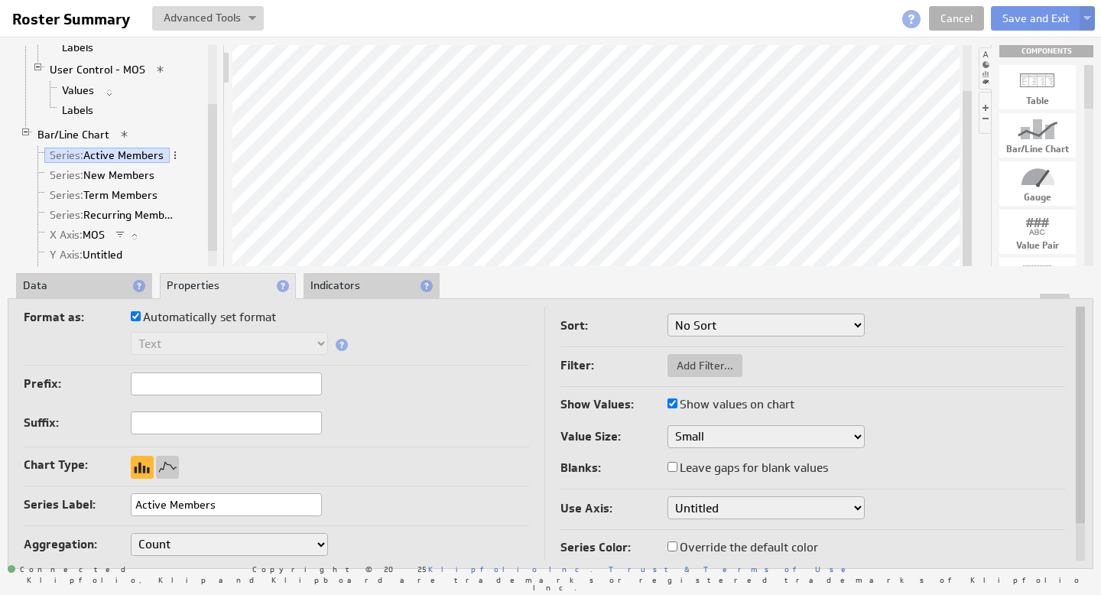
click at [86, 291] on li "Data" at bounding box center [84, 286] width 136 height 26
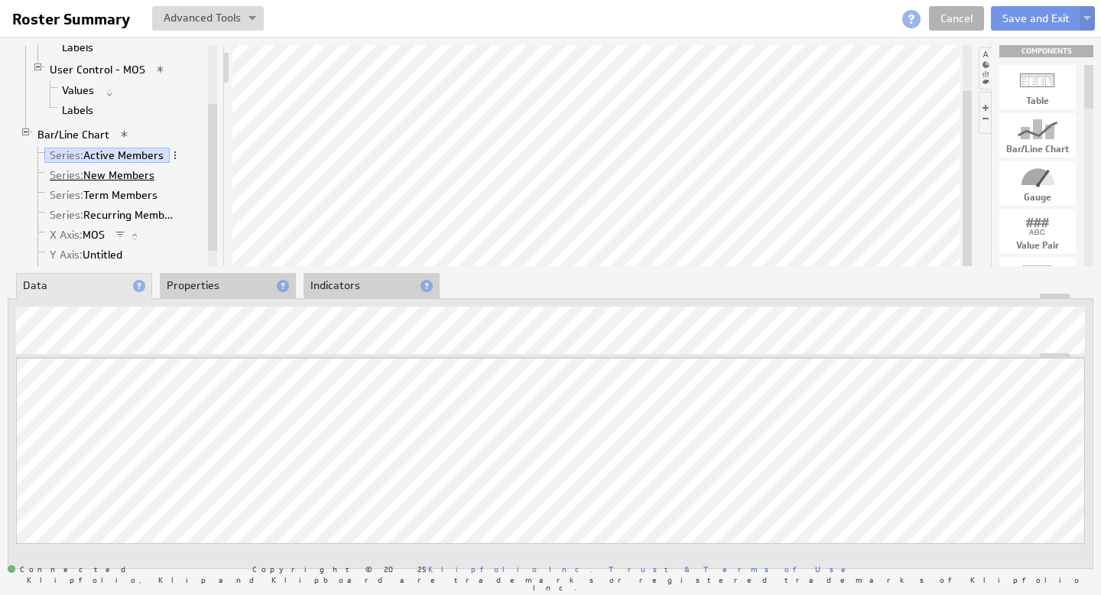
click at [129, 175] on link "Series: New Members" at bounding box center [102, 174] width 116 height 15
click at [124, 157] on link "Series: Active Members" at bounding box center [106, 155] width 125 height 15
click at [86, 132] on link "Bar/Line Chart" at bounding box center [73, 134] width 83 height 15
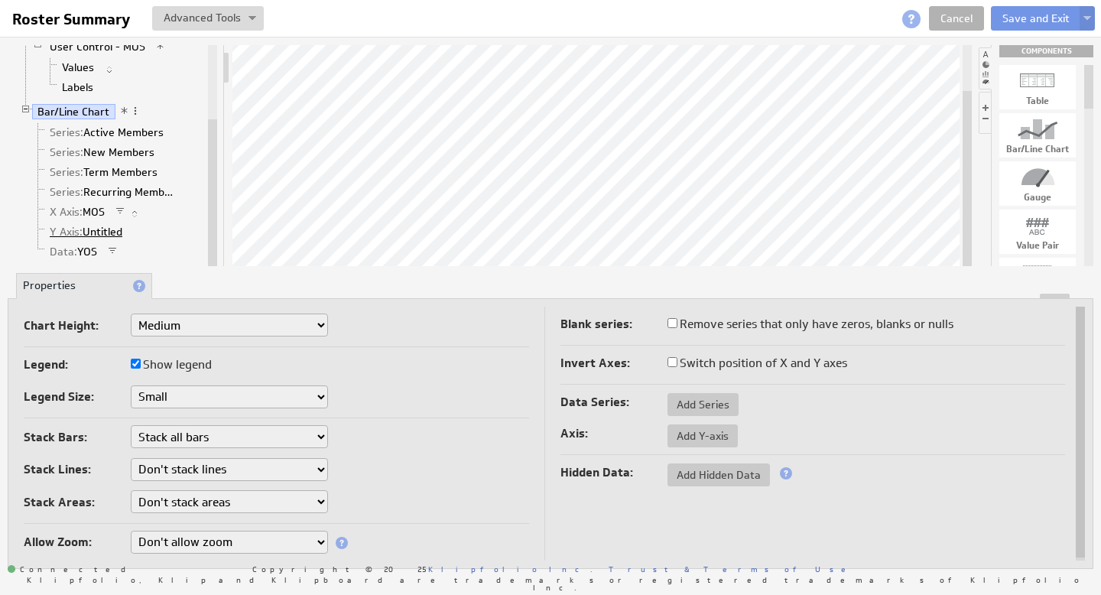
click at [99, 232] on link "Y Axis: Untitled" at bounding box center [86, 231] width 84 height 15
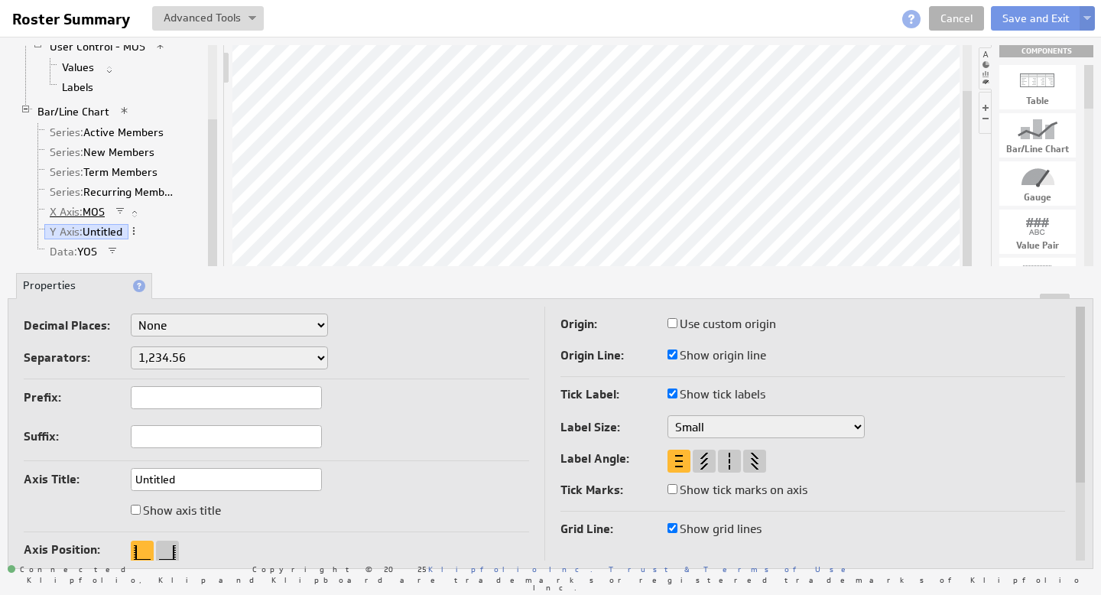
click at [93, 216] on link "X Axis: MOS" at bounding box center [77, 211] width 67 height 15
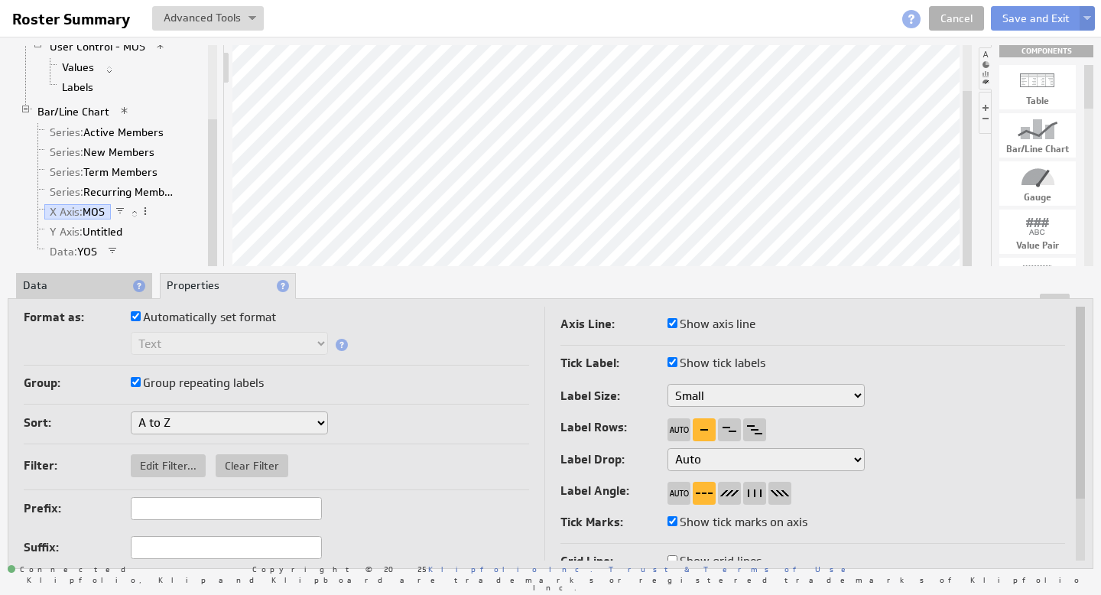
click at [61, 283] on li "Data" at bounding box center [84, 286] width 136 height 26
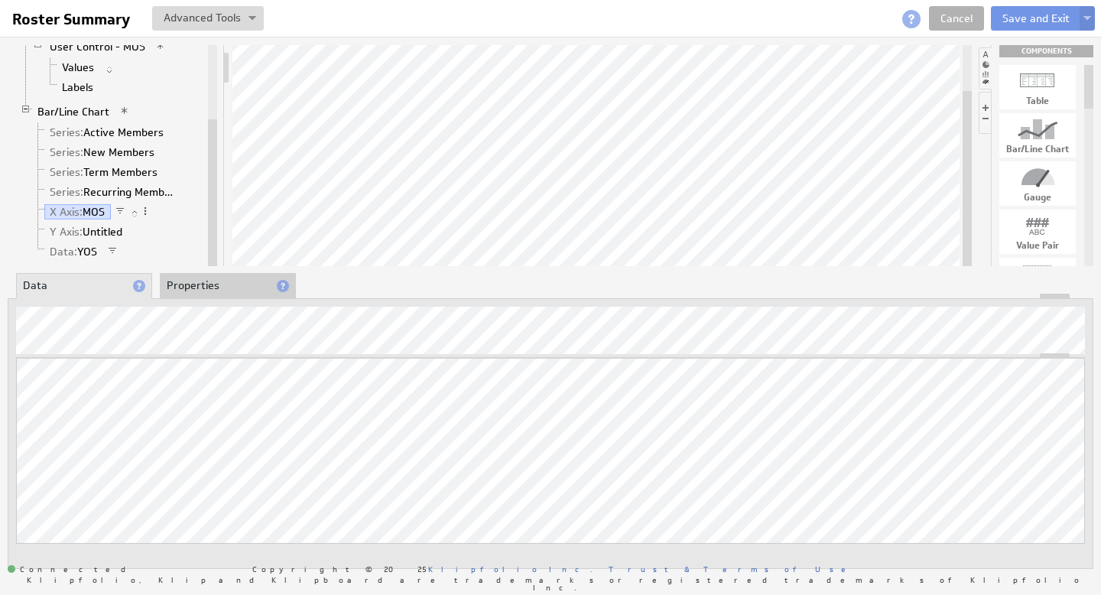
click at [195, 285] on li "Properties" at bounding box center [228, 286] width 136 height 26
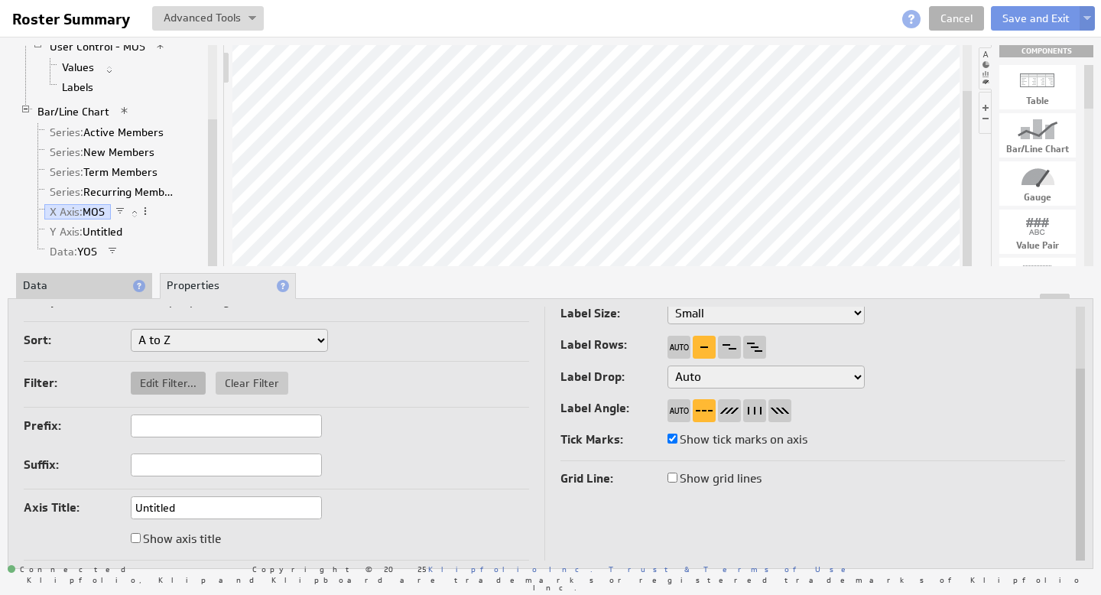
click at [175, 384] on span "Edit Filter..." at bounding box center [168, 383] width 75 height 14
select select "mos_filter_yyyy_mm"
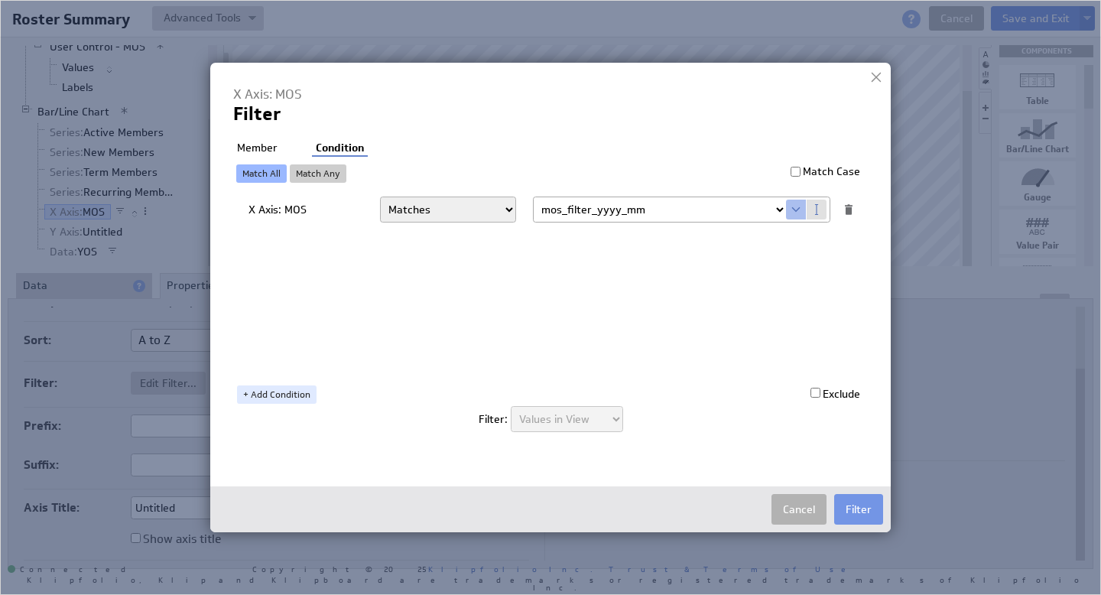
click at [252, 147] on li "Member" at bounding box center [257, 148] width 48 height 15
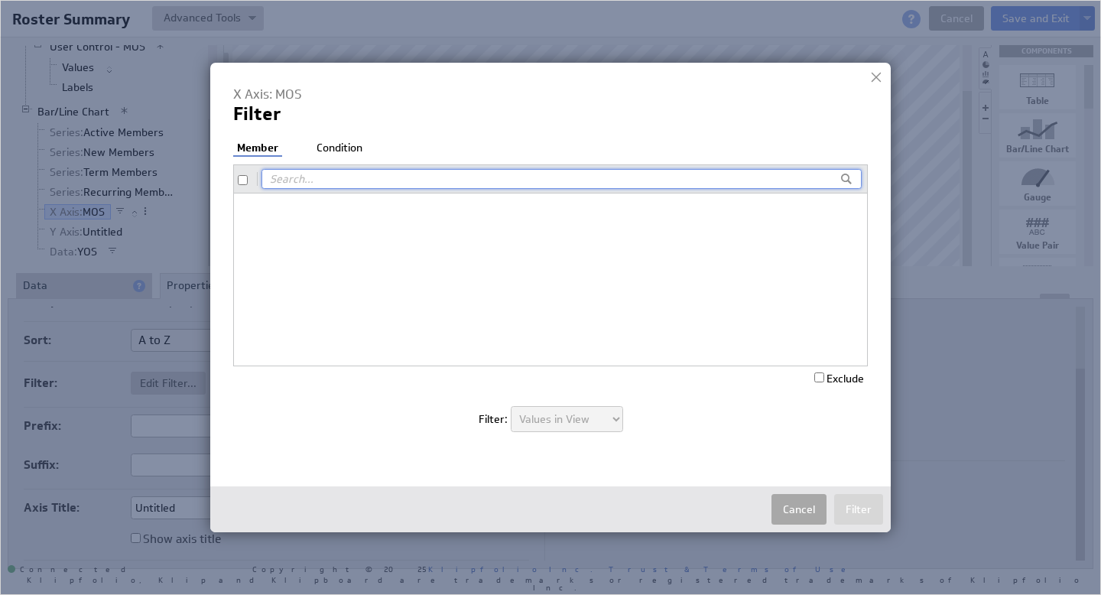
click at [801, 511] on button "Cancel" at bounding box center [798, 509] width 55 height 31
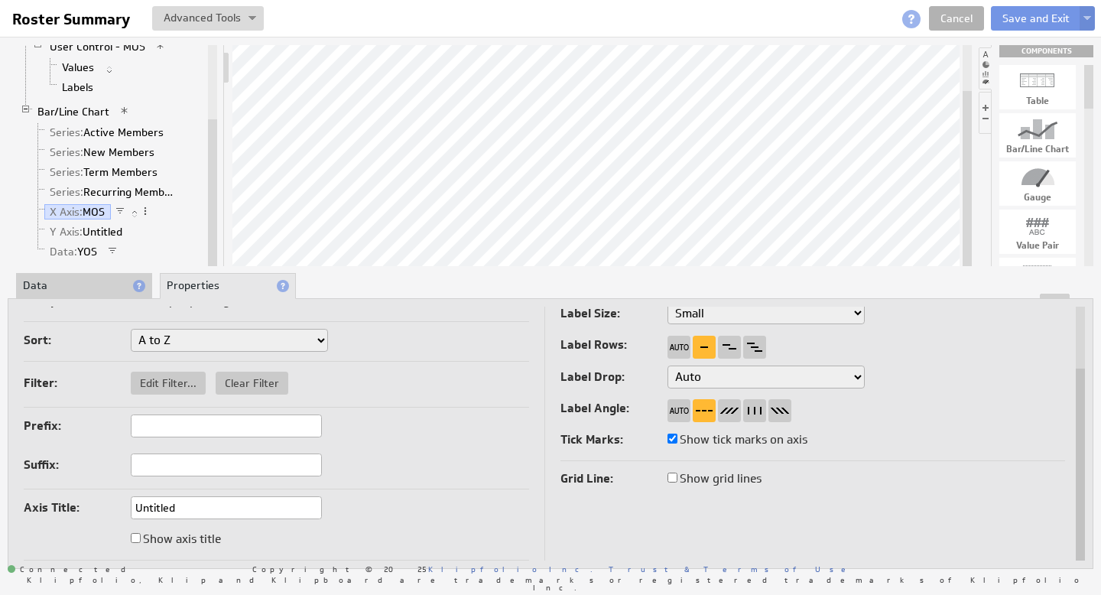
click at [73, 286] on li "Data" at bounding box center [84, 286] width 136 height 26
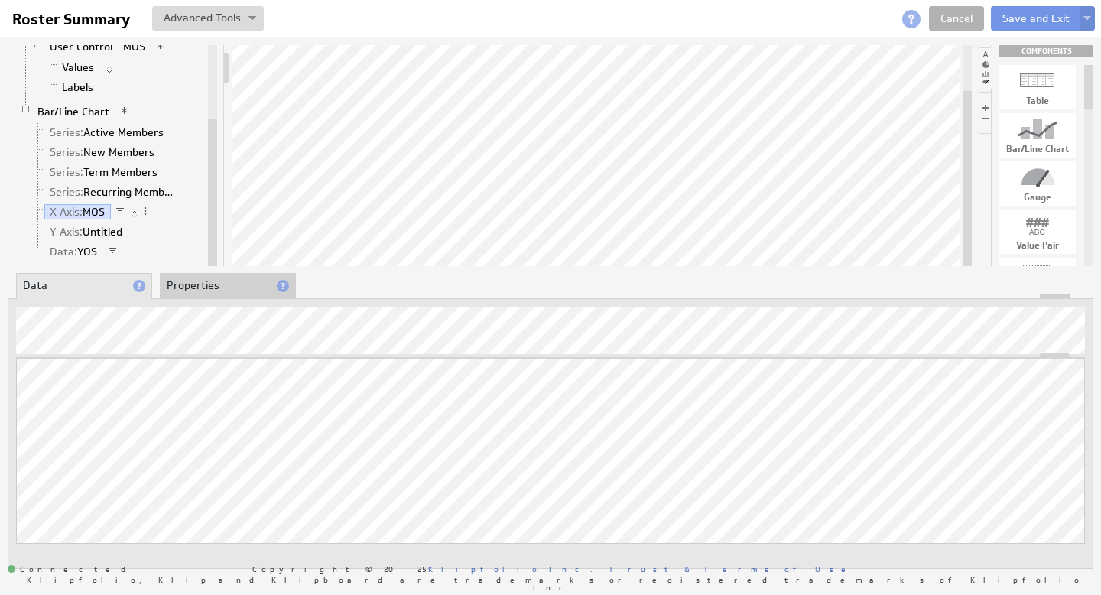
click at [209, 289] on li "Properties" at bounding box center [228, 286] width 136 height 26
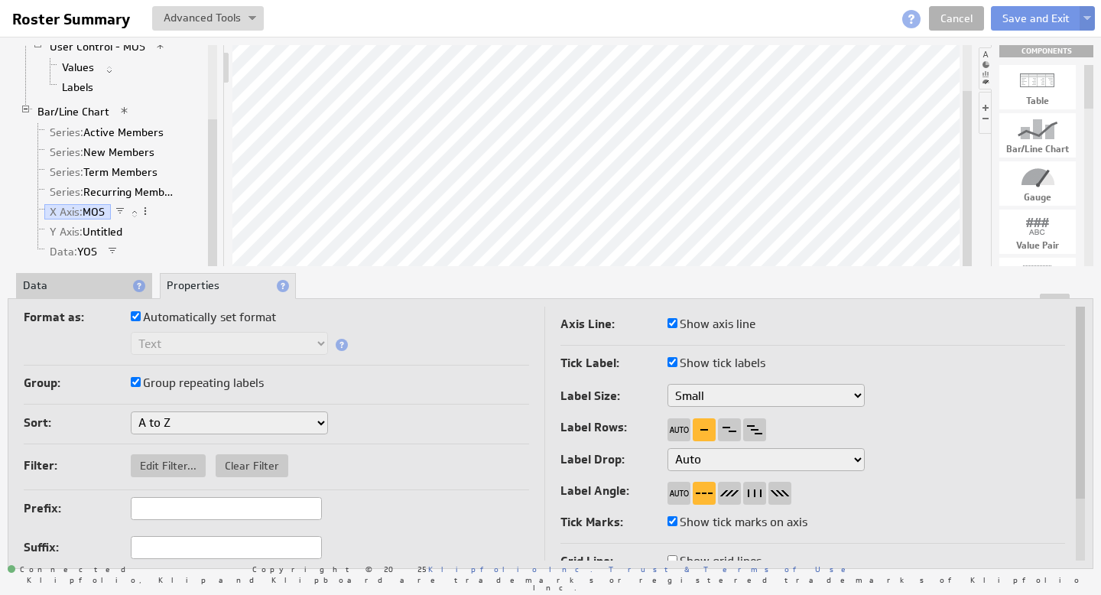
click at [134, 316] on input "Automatically set format" at bounding box center [136, 316] width 10 height 10
checkbox input "false"
click at [286, 342] on select "Text Number Currency Percentage Date / Time Duration" at bounding box center [229, 343] width 197 height 23
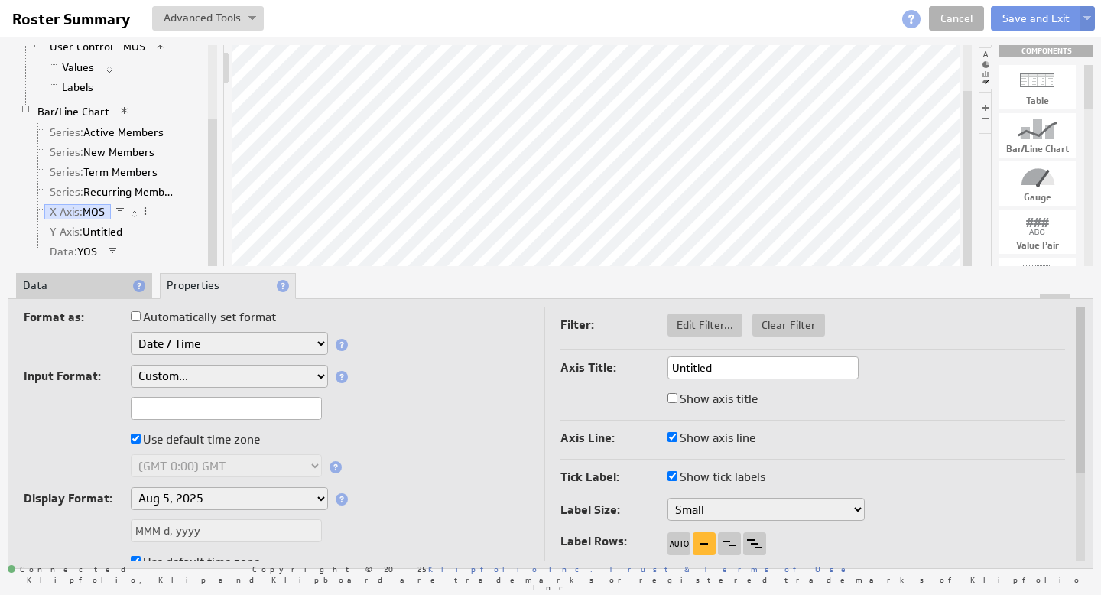
click at [215, 498] on select "Aug 5, 2025 Aug 2025 Aug 5 Aug Aug 05, 2025, 1:30 PM Aug 05, 2025 Aug 05 August…" at bounding box center [229, 498] width 197 height 23
click at [242, 497] on select "Aug 5, 2025 Aug 2025 Aug 5 Aug Aug 05, 2025, 1:30 PM Aug 05, 2025 Aug 05 August…" at bounding box center [229, 498] width 197 height 23
select select "custom"
drag, startPoint x: 216, startPoint y: 532, endPoint x: 93, endPoint y: 510, distance: 124.3
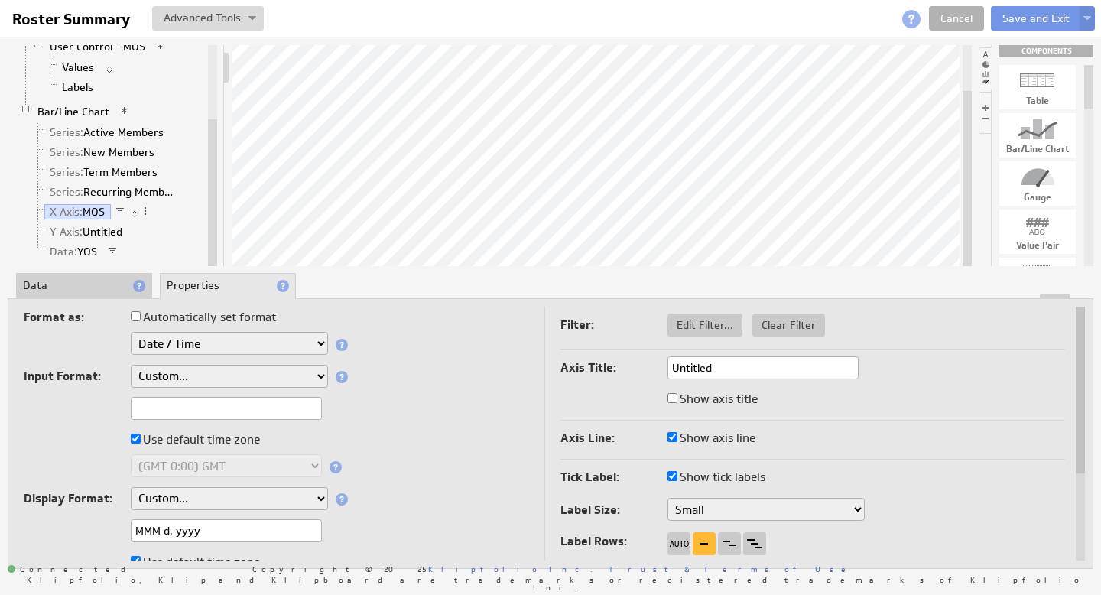
click at [96, 510] on div "Format as: Automatically set format Text Number Currency Percentage Date / Time…" at bounding box center [276, 459] width 505 height 304
paste input "ARRAY(SELECT(e0ddfa5a787119909f7943daa3e89e7c#MOS; ,e0ddfa5a787119909f7943daa3e…"
type input "yyyy-MM"
drag, startPoint x: 202, startPoint y: 528, endPoint x: 117, endPoint y: 527, distance: 84.9
click at [118, 528] on div "yyyy-MM" at bounding box center [276, 531] width 505 height 25
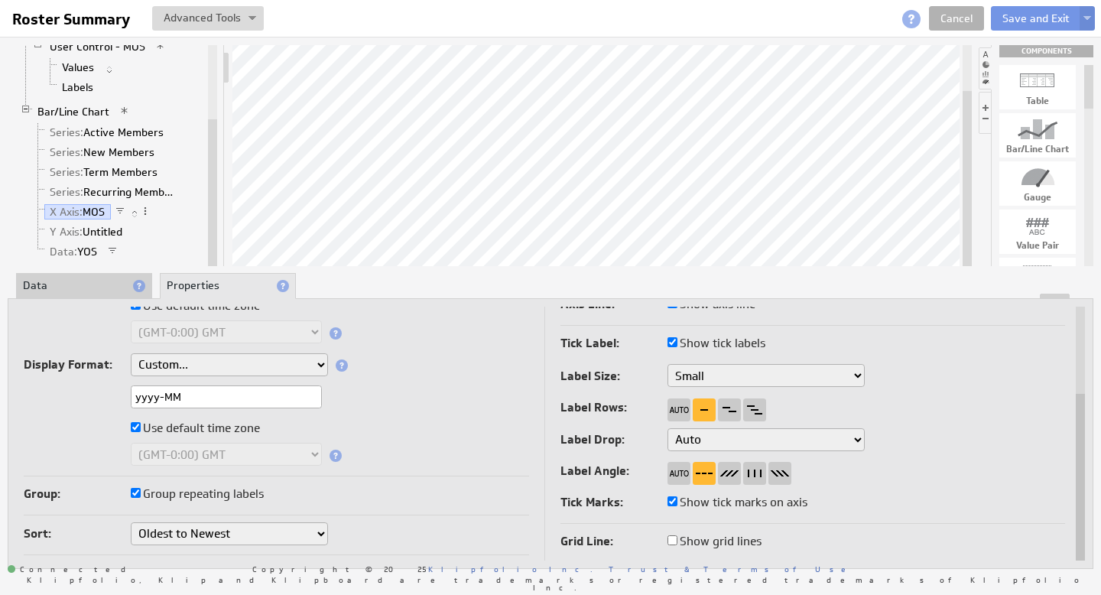
click at [225, 531] on select "No Sort Oldest to Newest Newest to Oldest" at bounding box center [229, 533] width 197 height 23
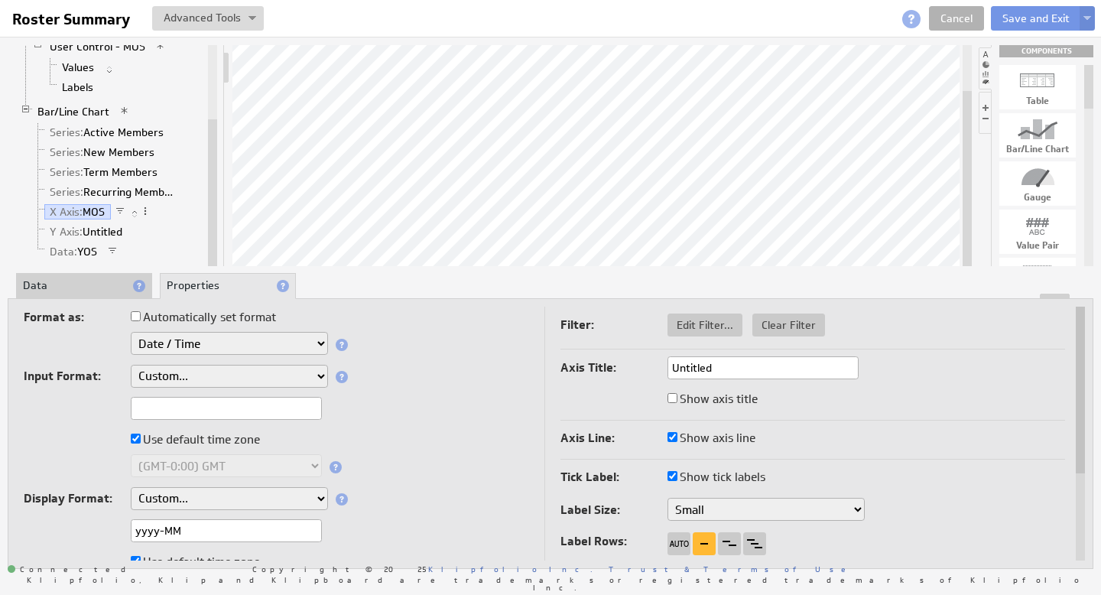
click at [181, 408] on input "text" at bounding box center [226, 408] width 191 height 23
paste input "yyyy-MM"
type input "yyyy-MM"
select select "custom"
click at [74, 291] on li "Data" at bounding box center [84, 286] width 136 height 26
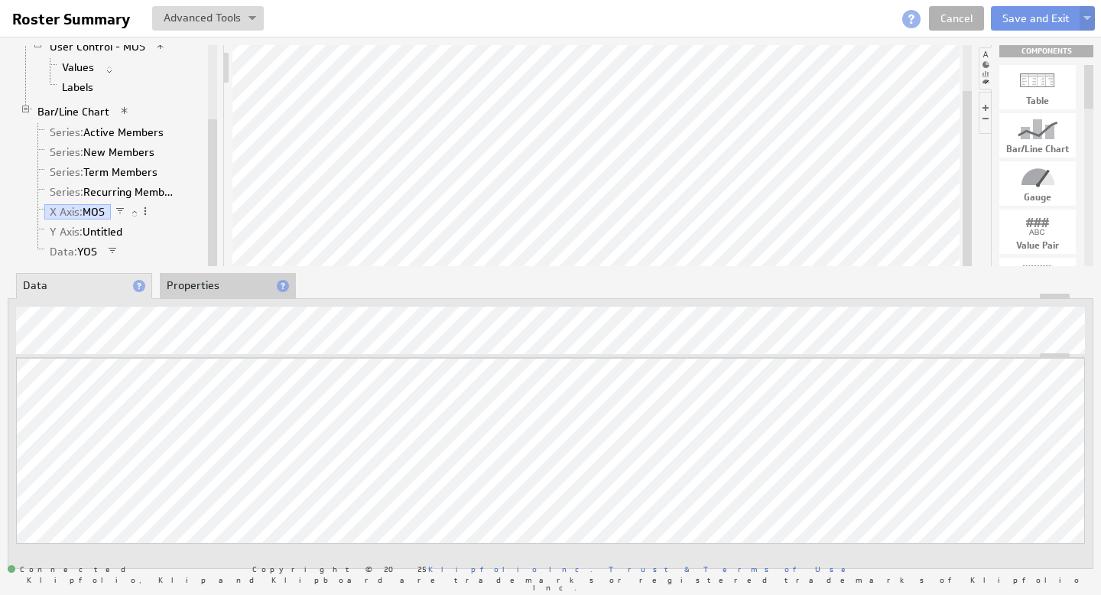
click at [183, 281] on li "Properties" at bounding box center [228, 286] width 136 height 26
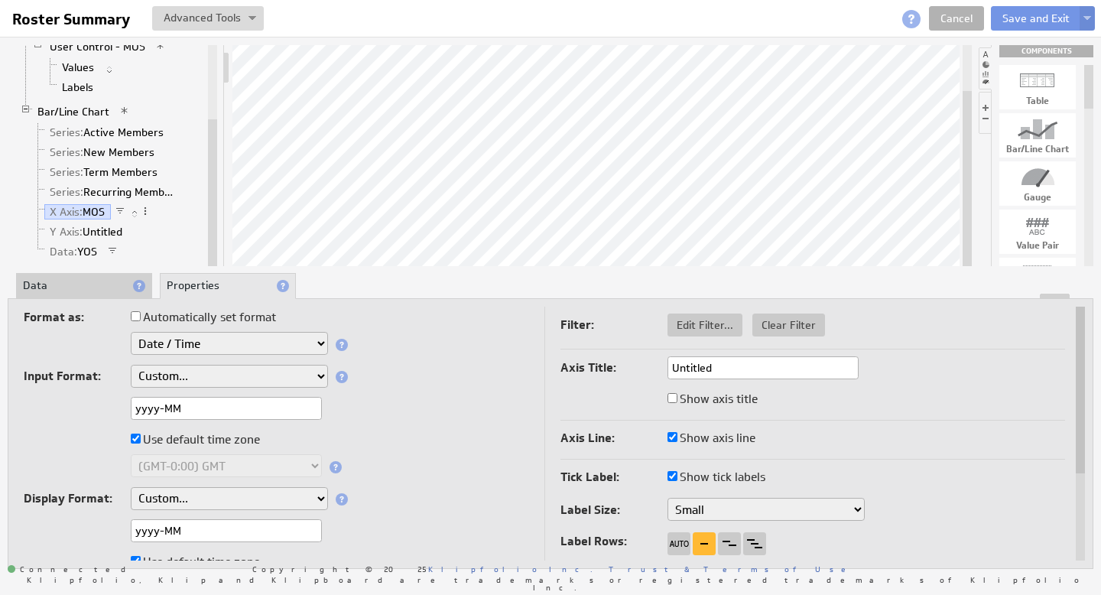
click at [693, 326] on span "Edit Filter..." at bounding box center [704, 325] width 75 height 14
select select "op:="
select select "mos_filter_yyyy_mm"
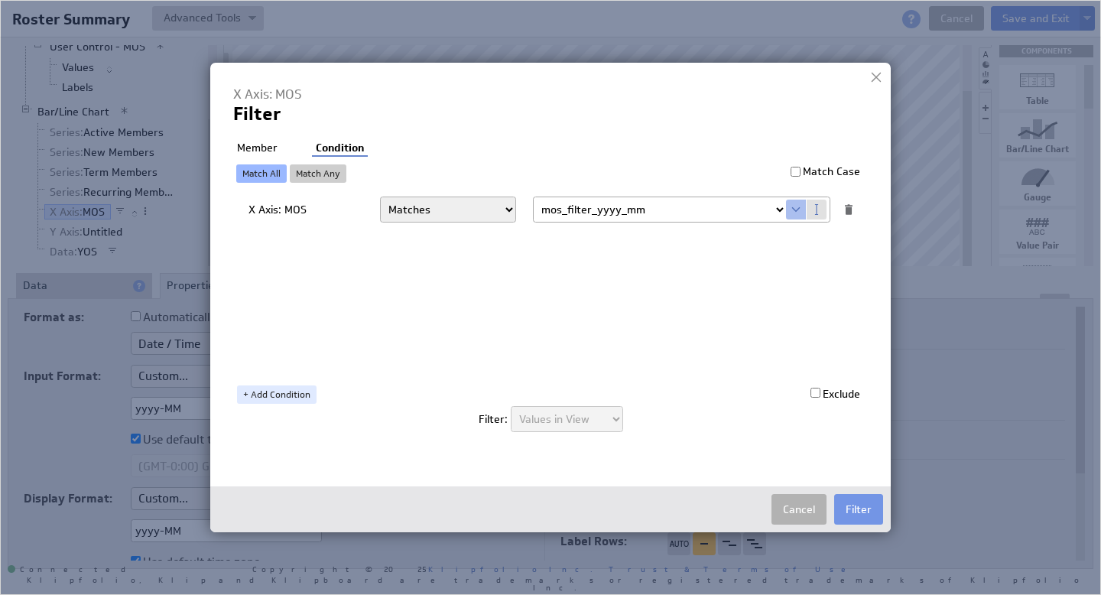
click at [254, 146] on li "Member" at bounding box center [257, 148] width 48 height 15
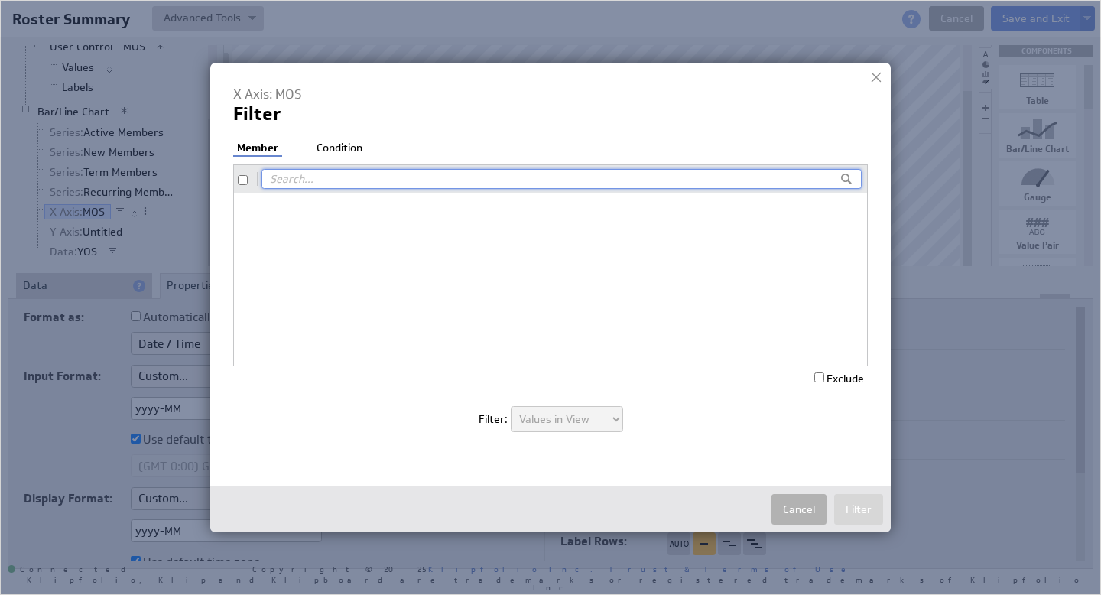
click at [327, 150] on li "Condition" at bounding box center [340, 148] width 54 height 15
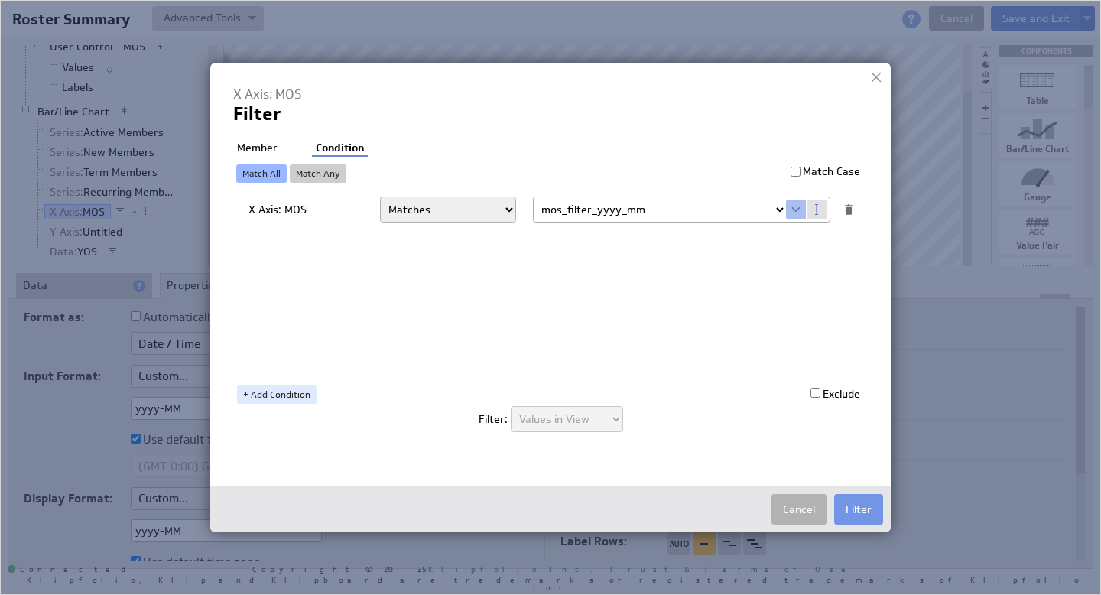
click at [804, 508] on button "Cancel" at bounding box center [798, 509] width 55 height 31
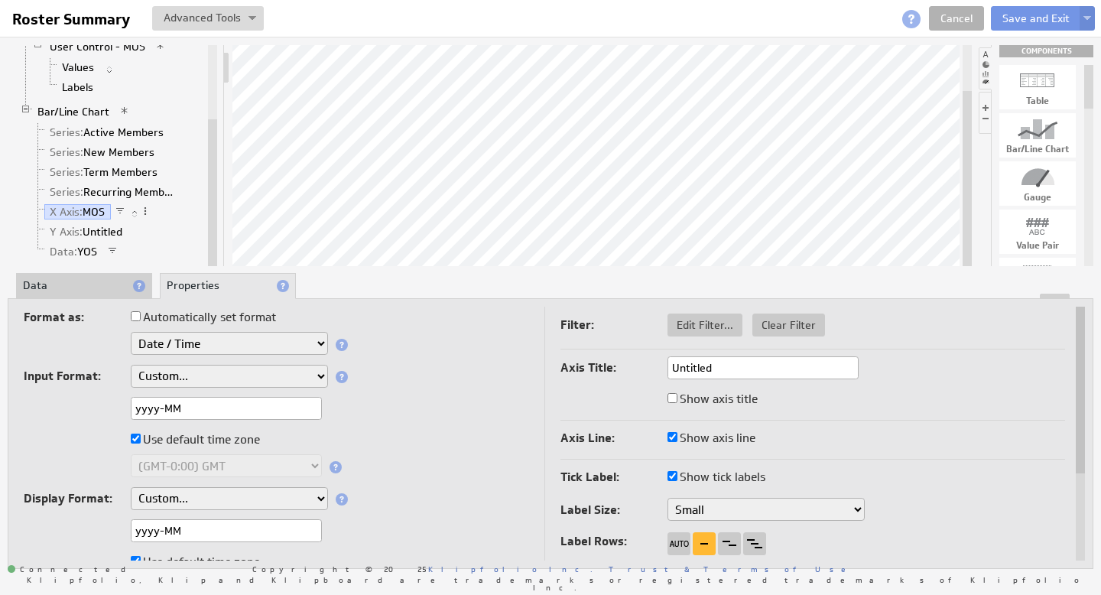
click at [80, 287] on li "Data" at bounding box center [84, 286] width 136 height 26
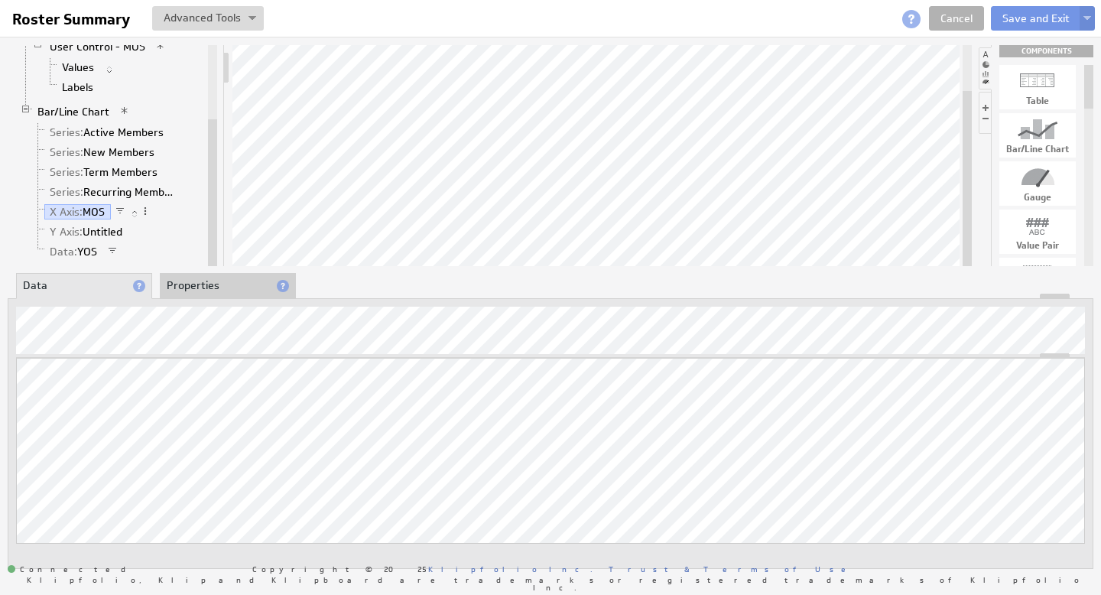
click at [76, 252] on link "Data: YOS" at bounding box center [73, 251] width 59 height 15
drag, startPoint x: 323, startPoint y: 496, endPoint x: 82, endPoint y: 210, distance: 373.8
click at [82, 210] on span "X Axis:" at bounding box center [66, 212] width 33 height 14
click at [193, 281] on li "Properties" at bounding box center [228, 286] width 136 height 26
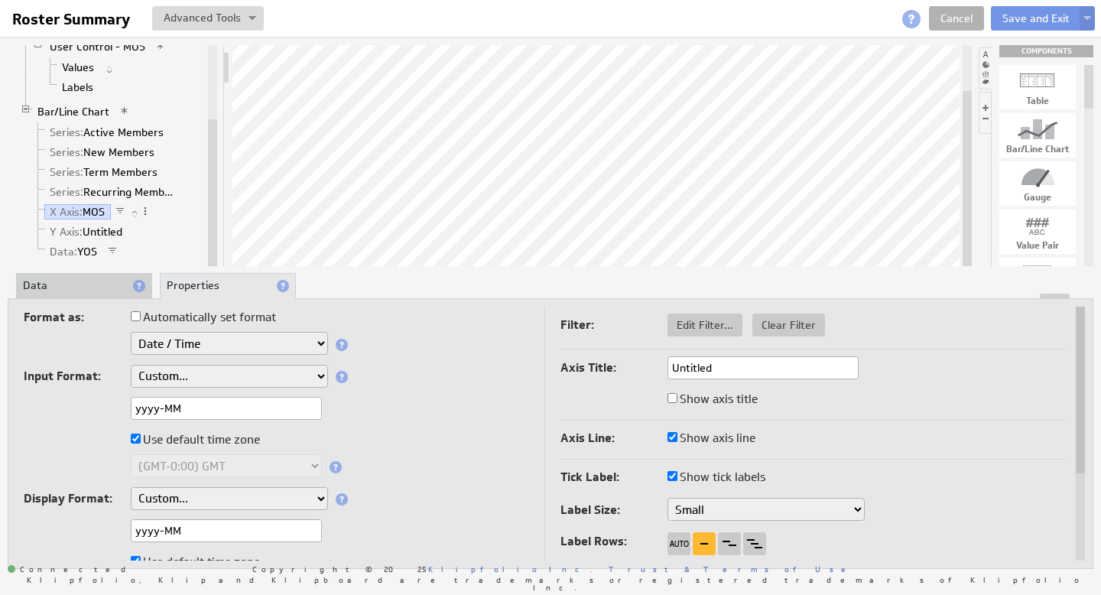
click at [96, 132] on link "Series: Active Members" at bounding box center [106, 132] width 125 height 15
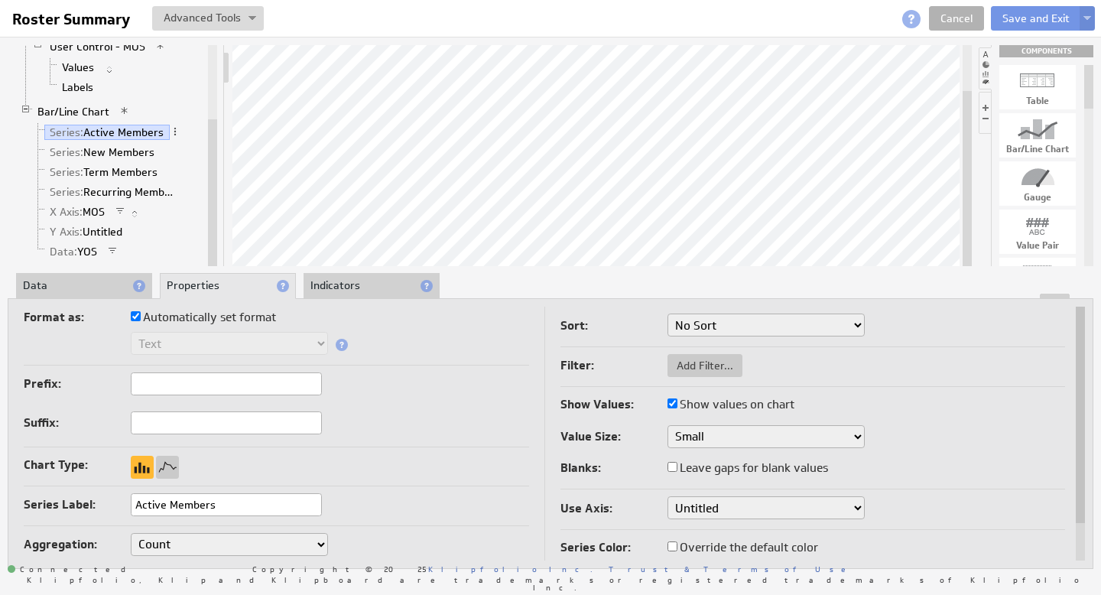
click at [86, 281] on li "Data" at bounding box center [84, 286] width 136 height 26
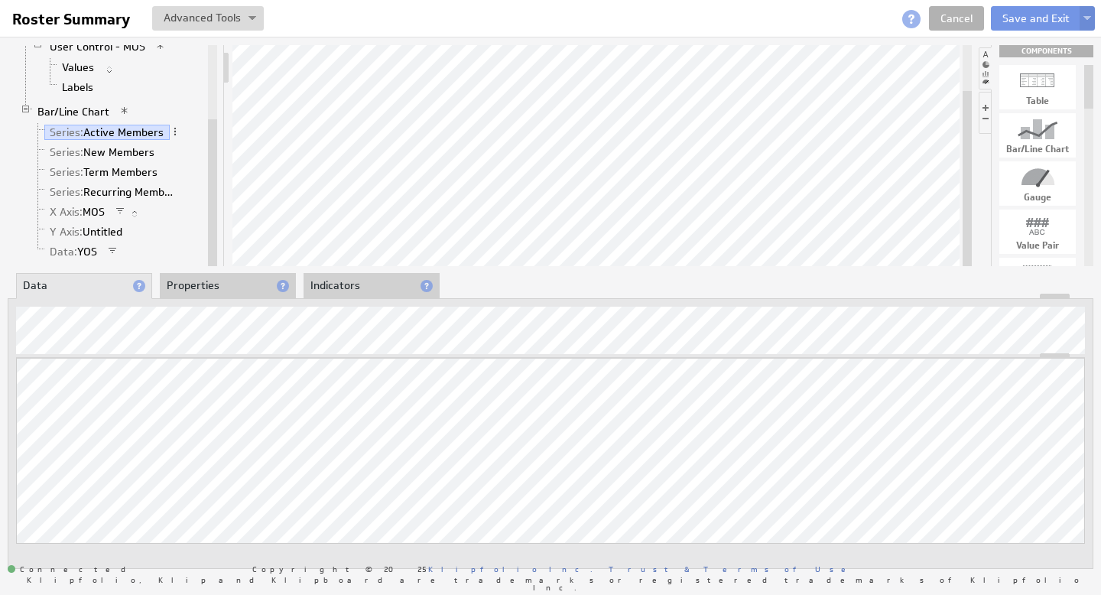
click at [226, 285] on li "Properties" at bounding box center [228, 286] width 136 height 26
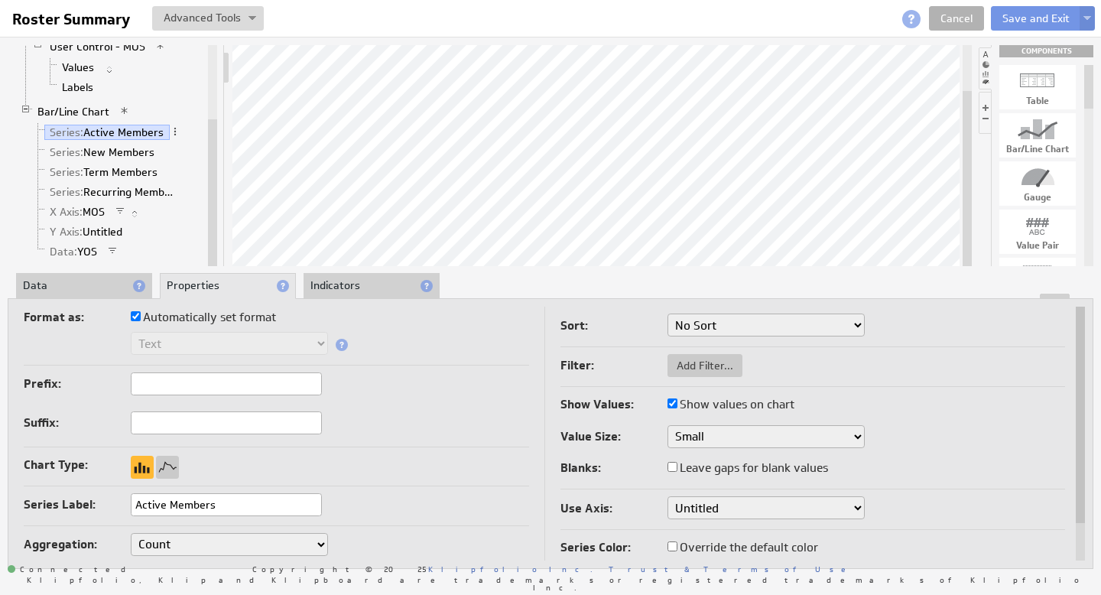
click at [1021, 18] on button "Save and Exit" at bounding box center [1036, 18] width 90 height 24
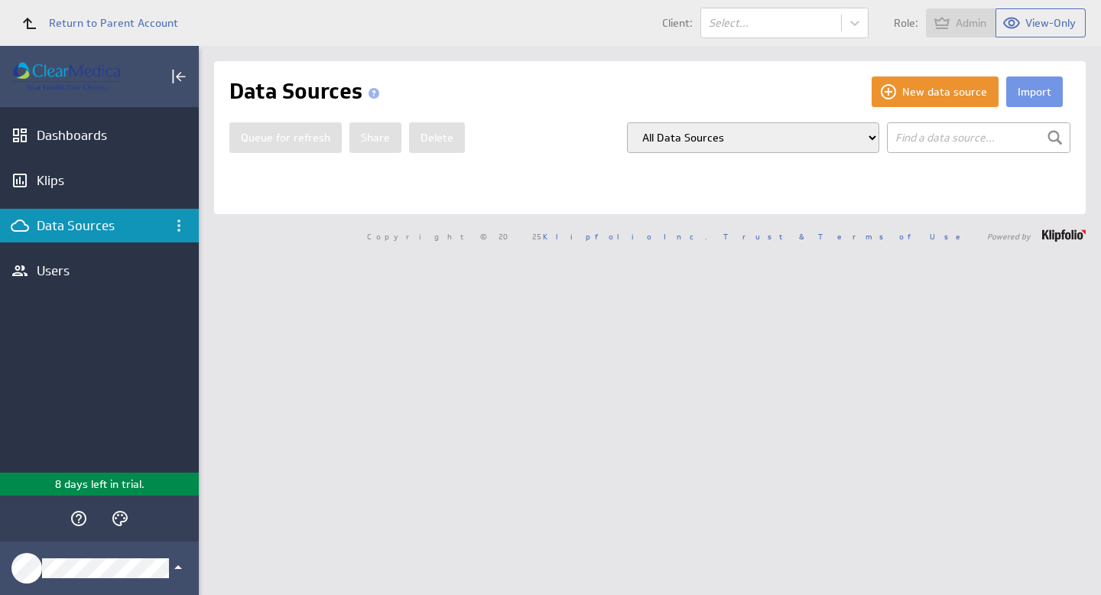
type input "ros"
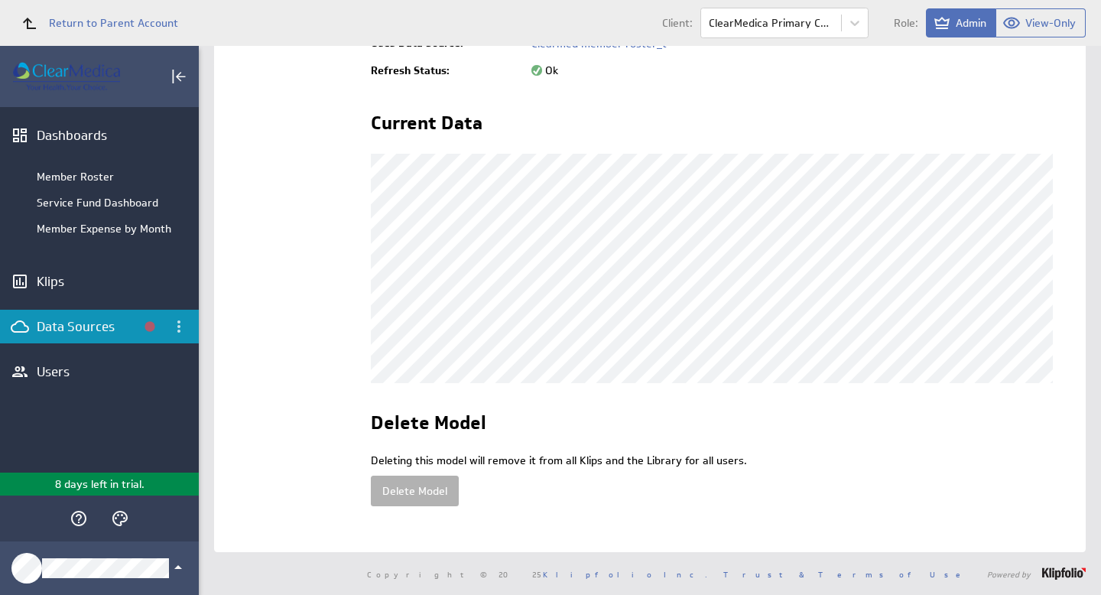
scroll to position [83, 0]
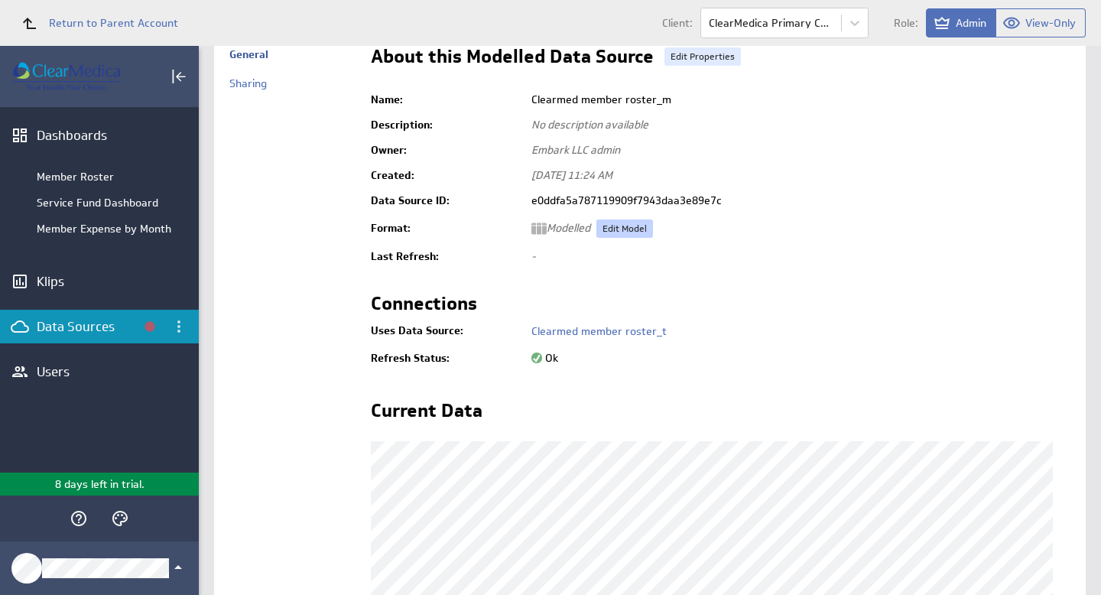
click at [626, 228] on link "Edit Model" at bounding box center [624, 228] width 57 height 18
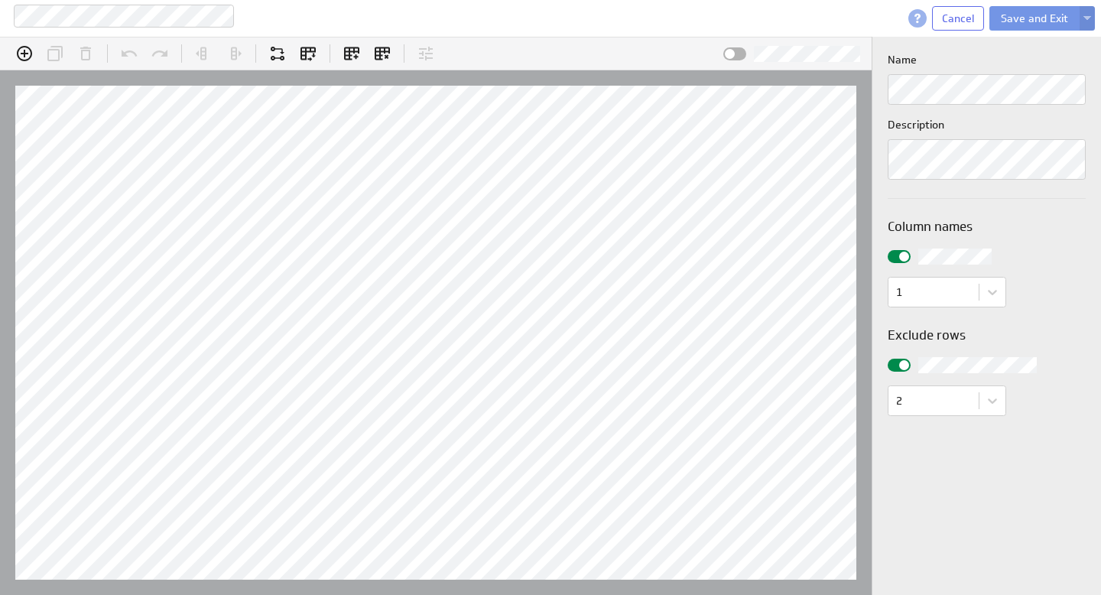
scroll to position [47, 937]
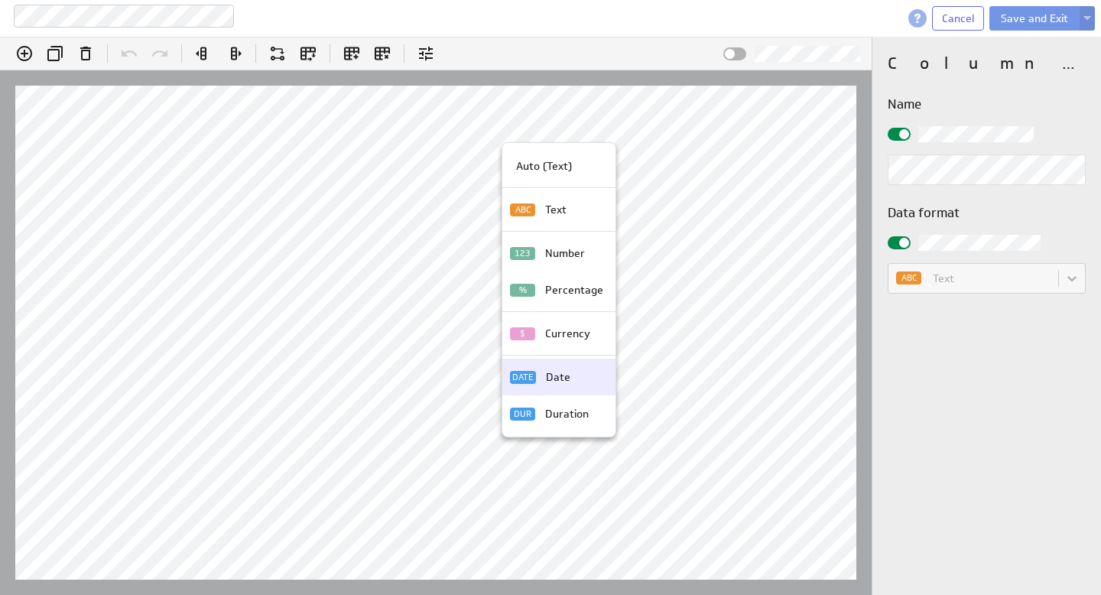
click at [563, 380] on p "Date" at bounding box center [558, 377] width 24 height 16
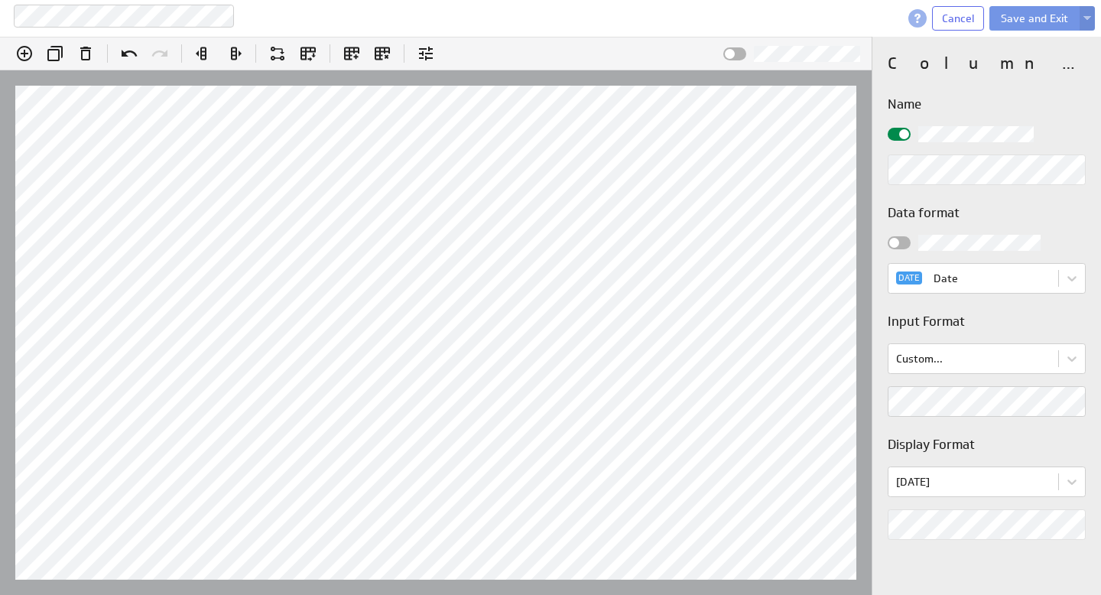
click at [872, 399] on div "Column properties Name Data format DATE Date Input Format Custom... Display For…" at bounding box center [986, 316] width 229 height 558
click at [952, 477] on body "Clearmed member roster_m Cancel Save and Exit (no message) Edit formula: MOS In…" at bounding box center [550, 297] width 1101 height 595
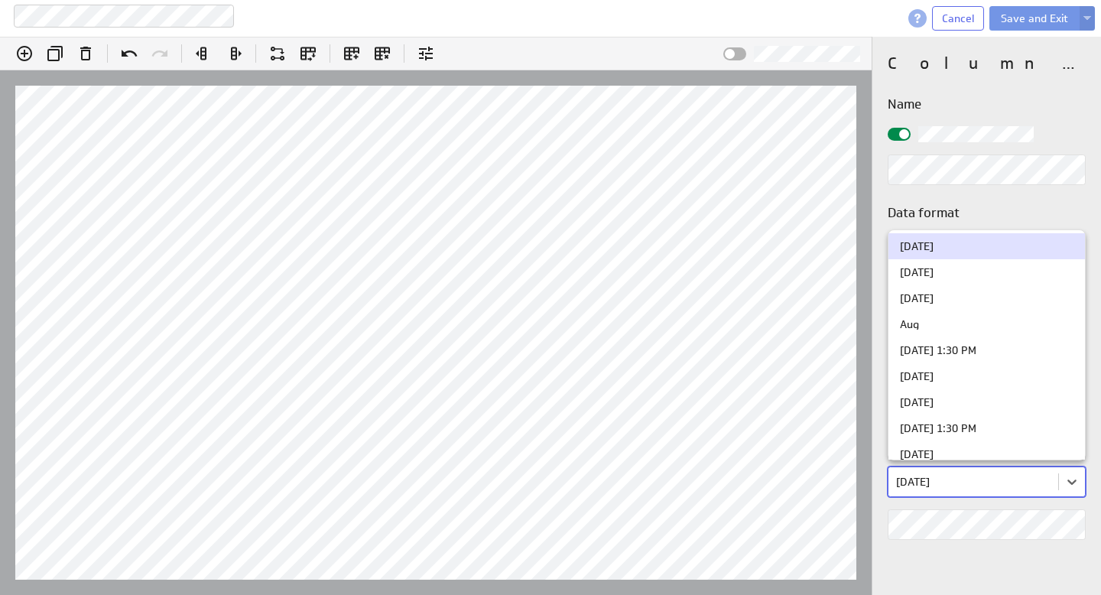
scroll to position [557, 0]
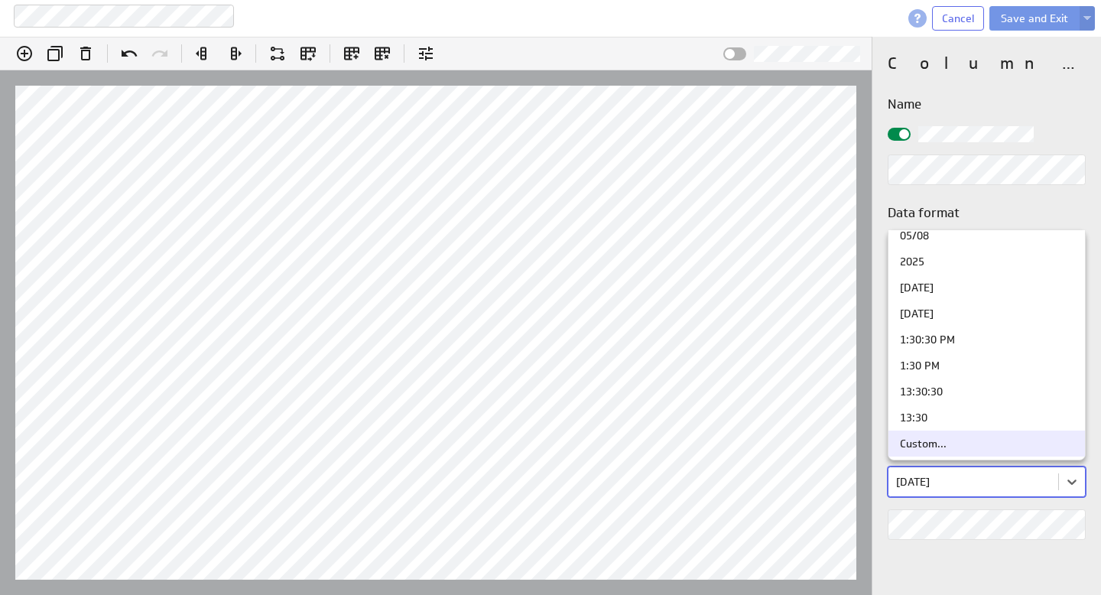
click at [943, 446] on div "Custom..." at bounding box center [923, 443] width 47 height 11
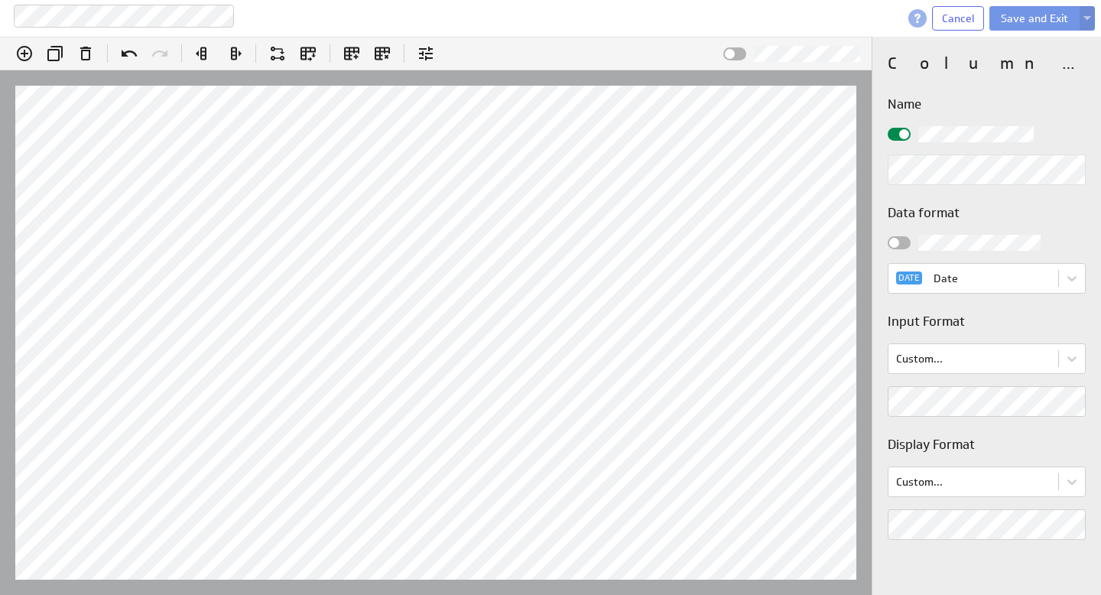
click at [829, 523] on div "Edit formula: MOS Insert @D:D Hints: Enter = Apply , Shift + Enter = New Line ,…" at bounding box center [550, 316] width 1101 height 558
click at [1019, 444] on h3 "Display Format" at bounding box center [987, 444] width 198 height 19
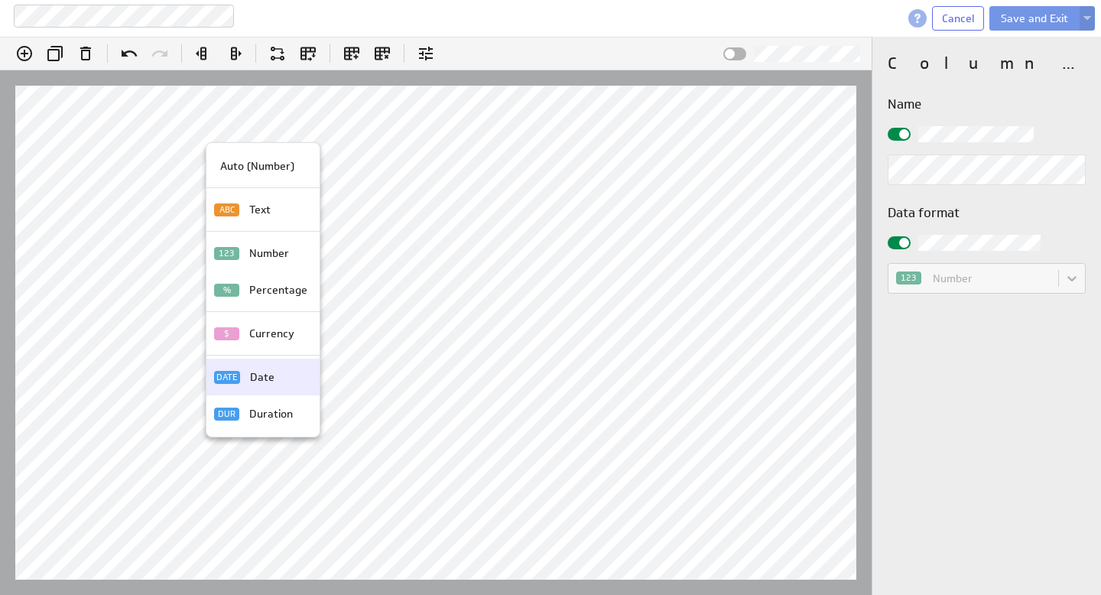
click at [264, 378] on p "Date" at bounding box center [262, 377] width 24 height 16
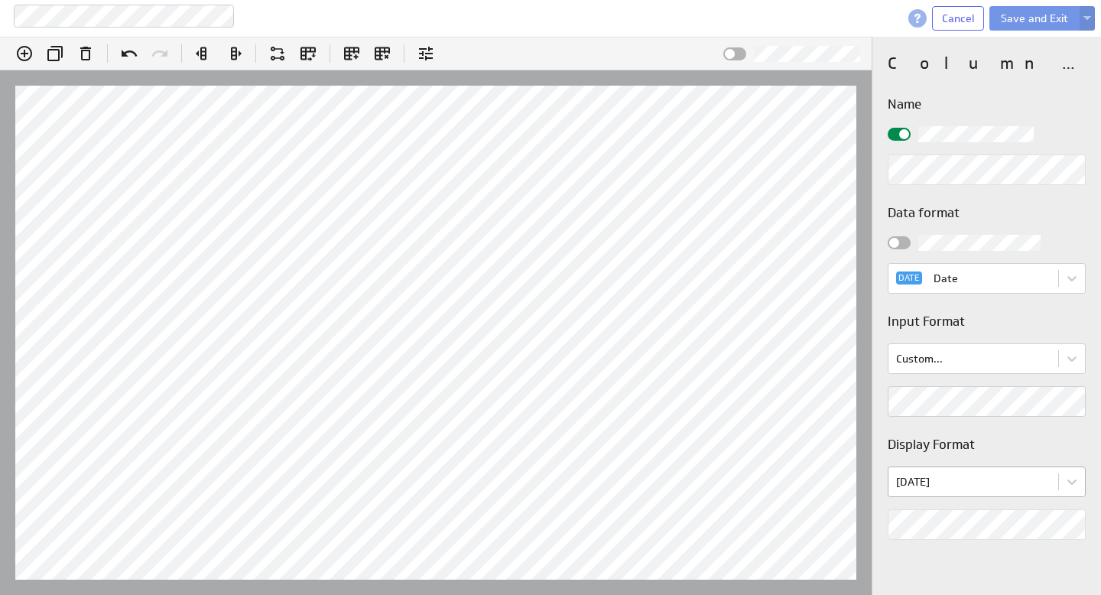
click at [970, 483] on body "Clearmed member roster_m Cancel Save and Exit (no message) Edit formula: YOS In…" at bounding box center [550, 297] width 1101 height 595
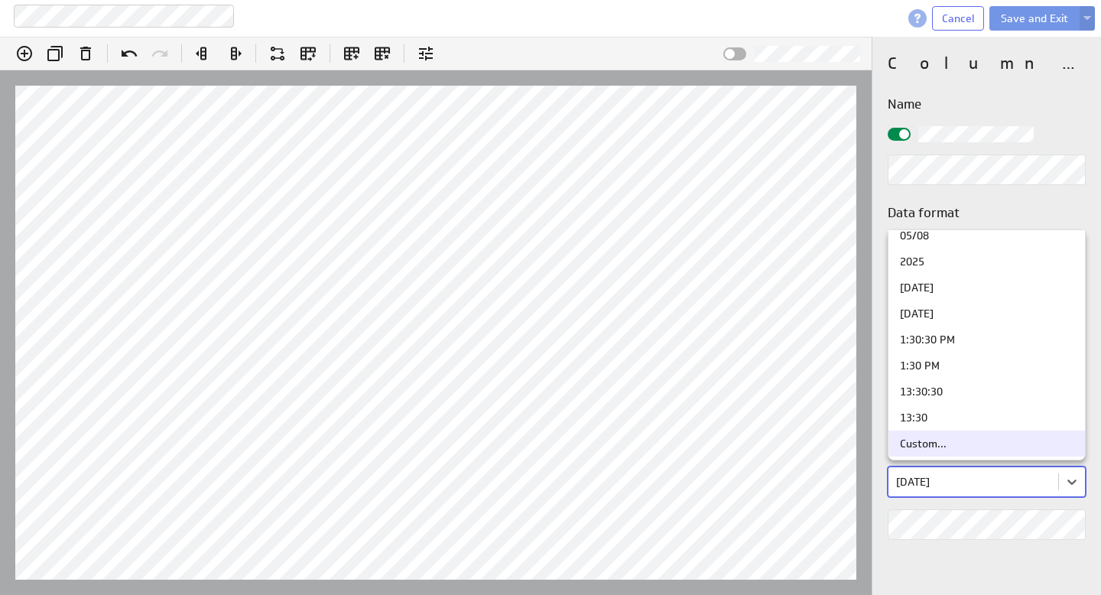
click at [948, 445] on div "Custom..." at bounding box center [987, 443] width 174 height 11
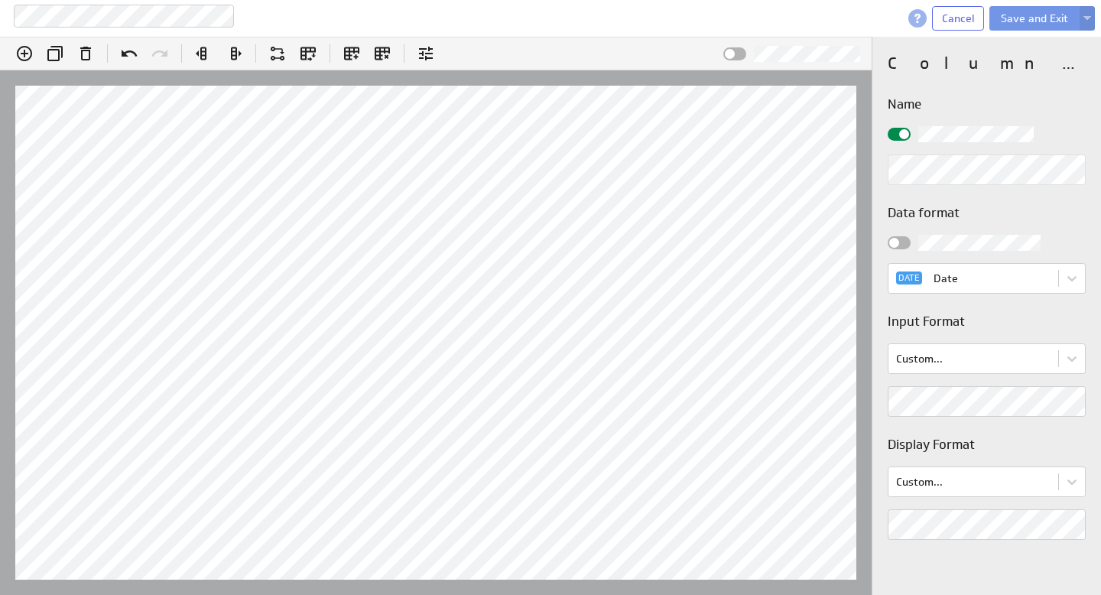
click at [978, 318] on h3 "Input Format" at bounding box center [987, 321] width 198 height 19
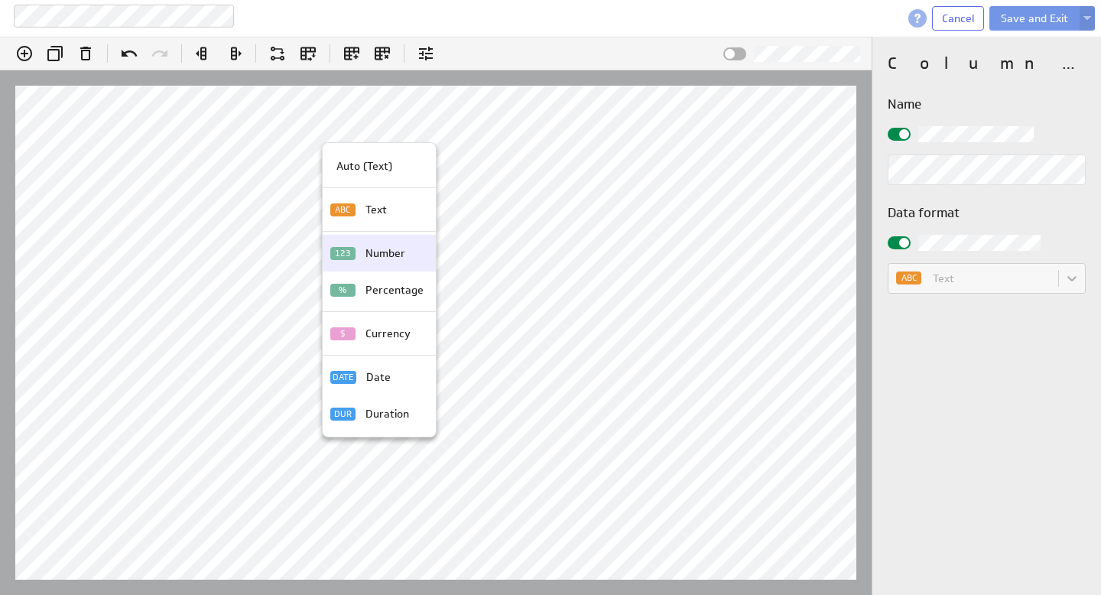
click at [362, 213] on div "Text" at bounding box center [391, 210] width 64 height 16
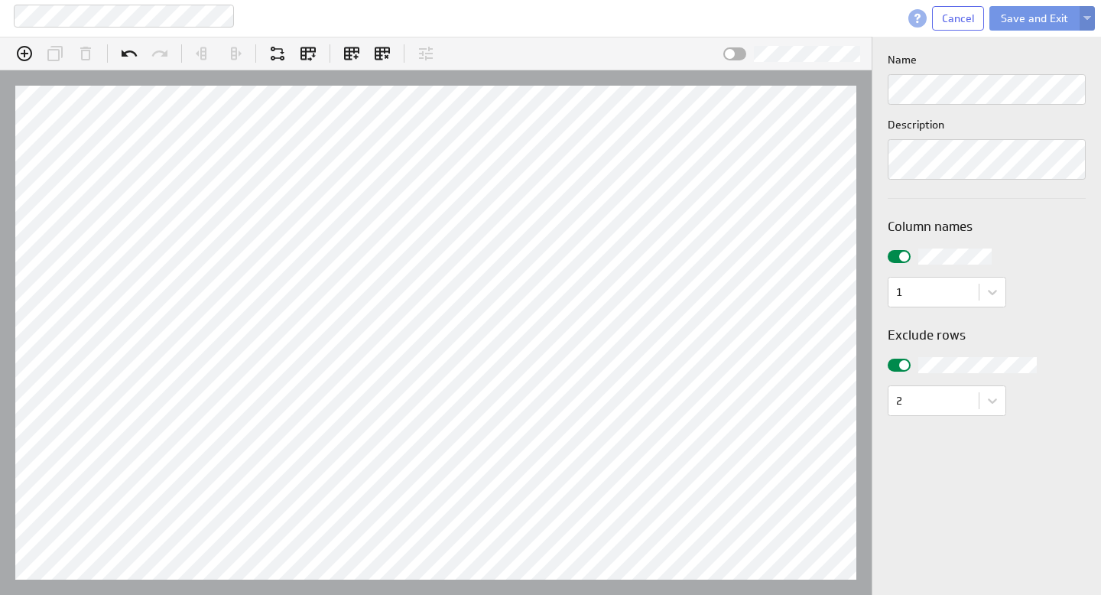
click at [1086, 15] on button at bounding box center [1087, 18] width 15 height 24
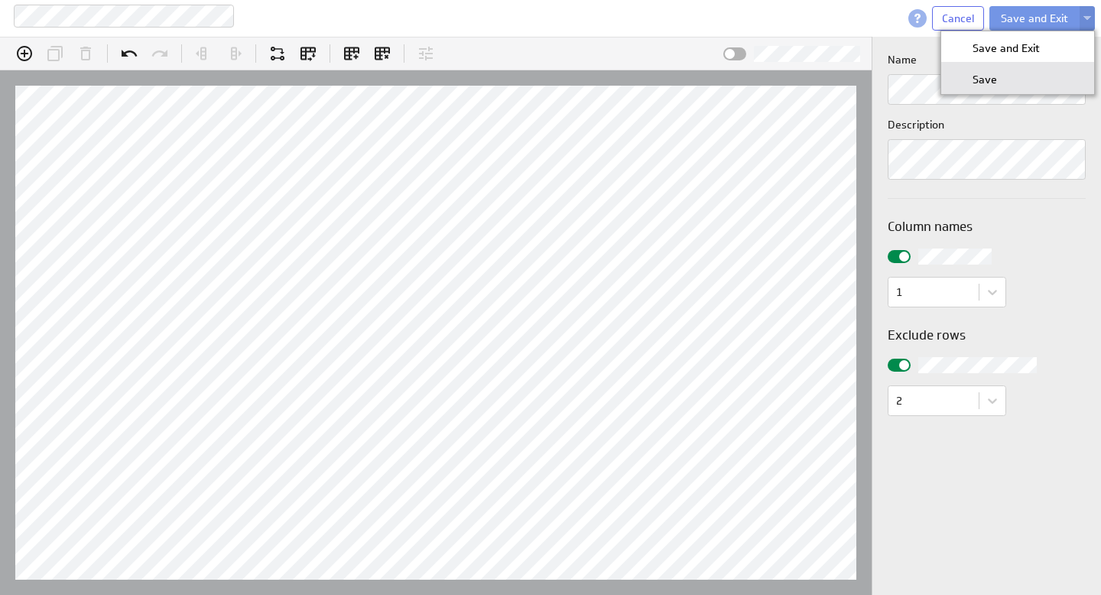
click at [1002, 80] on div "Save" at bounding box center [1017, 78] width 153 height 31
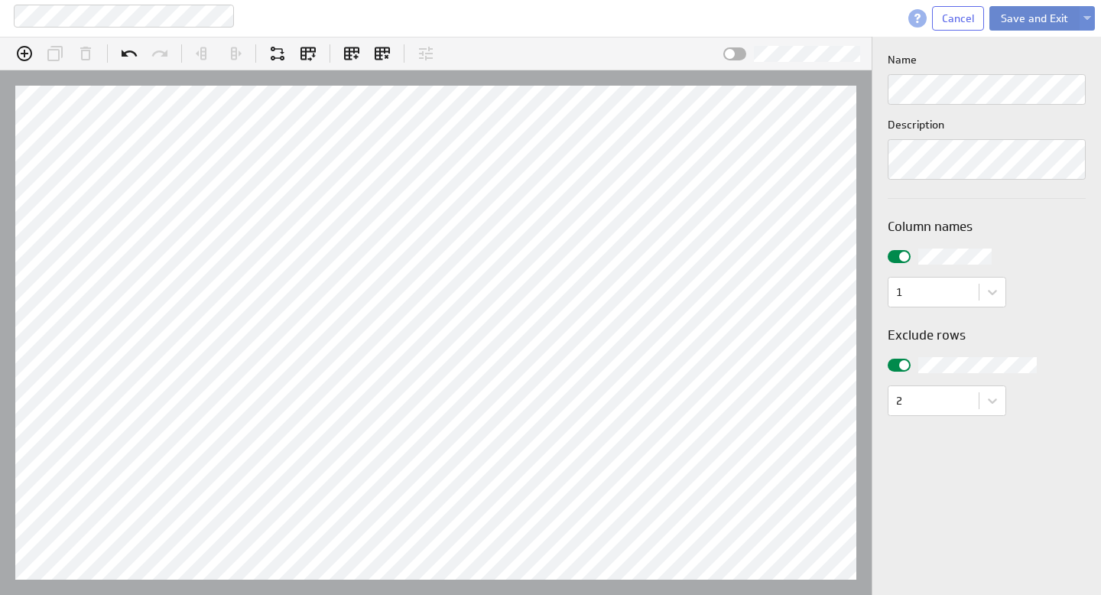
click at [1018, 19] on button "Save and Exit" at bounding box center [1034, 18] width 90 height 24
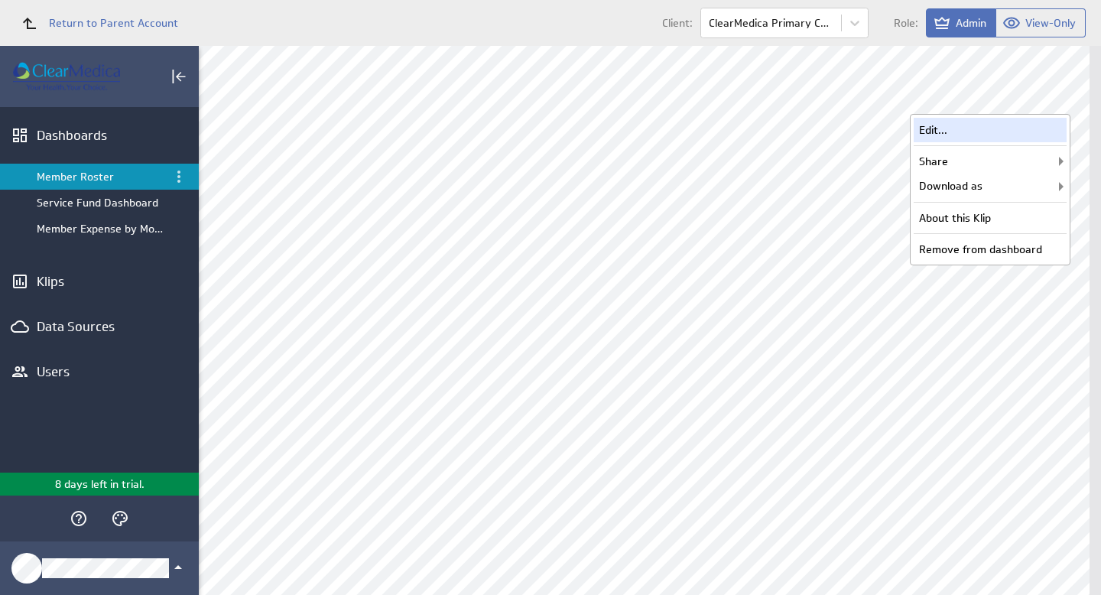
click at [972, 134] on div "Edit..." at bounding box center [990, 130] width 153 height 24
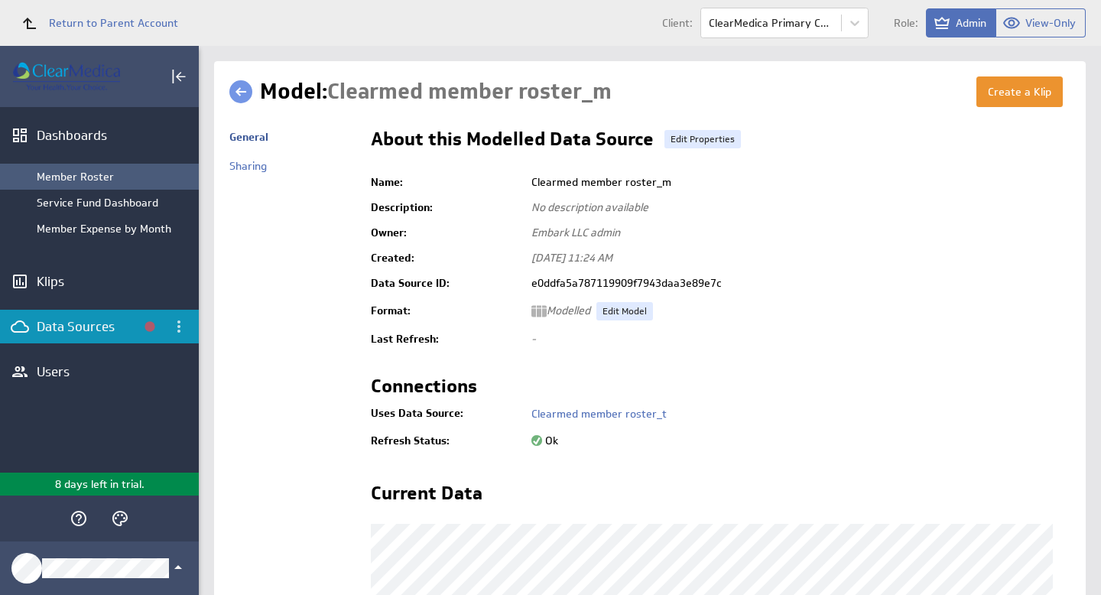
click at [84, 174] on div "Member Roster" at bounding box center [114, 177] width 154 height 14
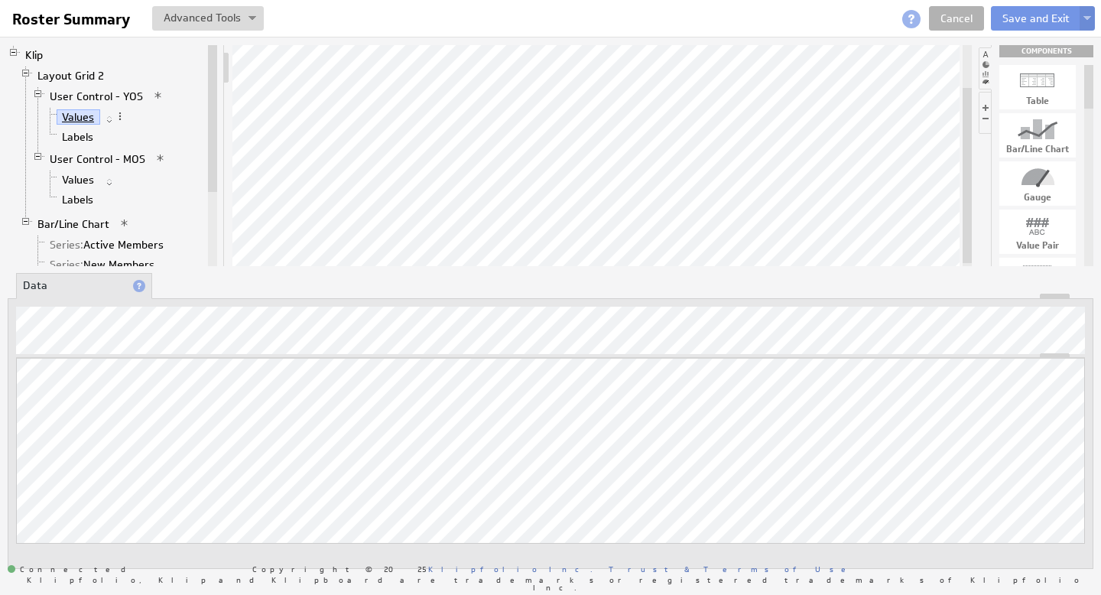
click at [75, 116] on link "Values" at bounding box center [79, 116] width 44 height 15
click at [81, 182] on link "Values" at bounding box center [79, 179] width 44 height 15
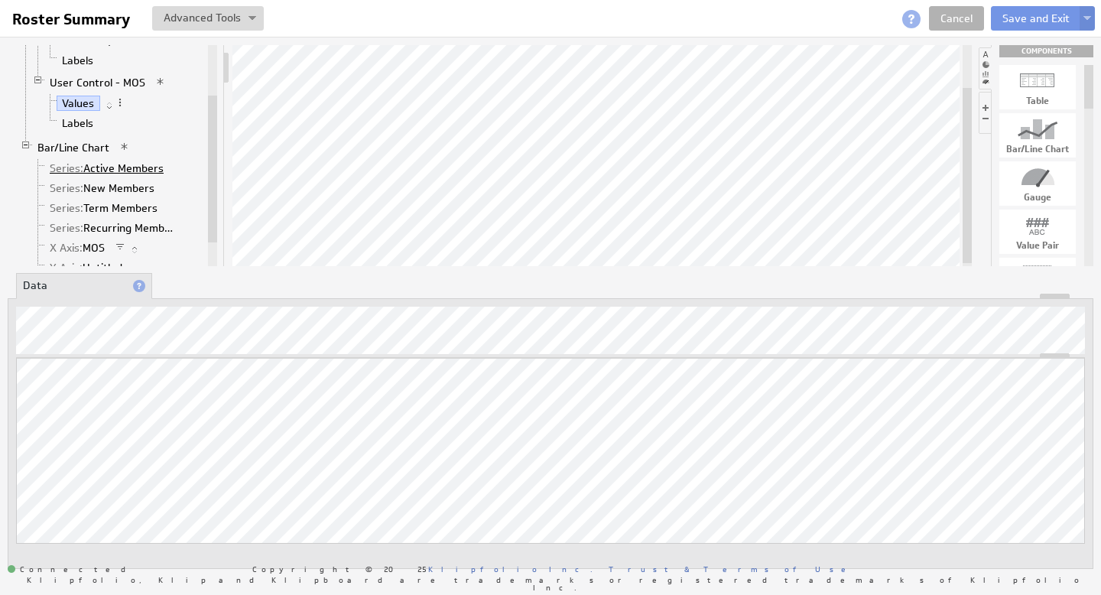
click at [104, 166] on link "Series: Active Members" at bounding box center [106, 168] width 125 height 15
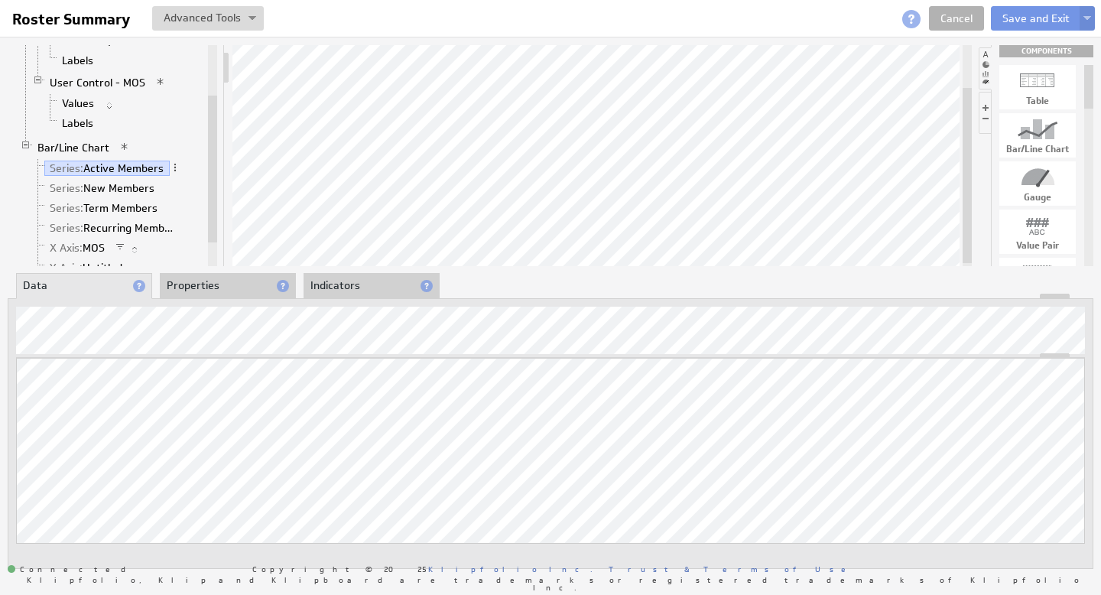
click at [196, 285] on li "Properties" at bounding box center [228, 286] width 136 height 26
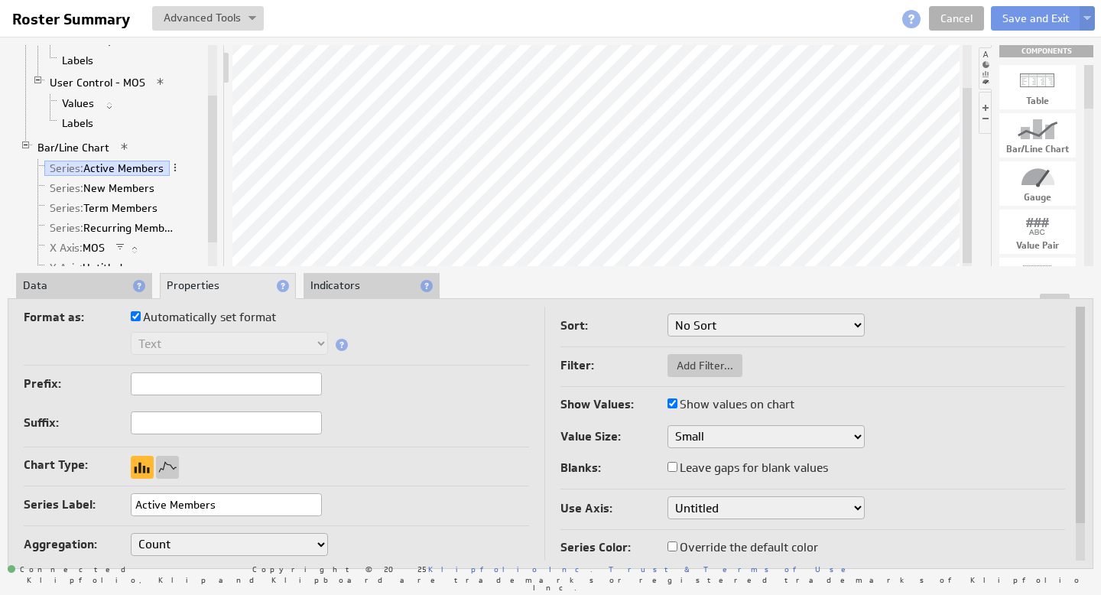
click at [70, 288] on li "Data" at bounding box center [84, 286] width 136 height 26
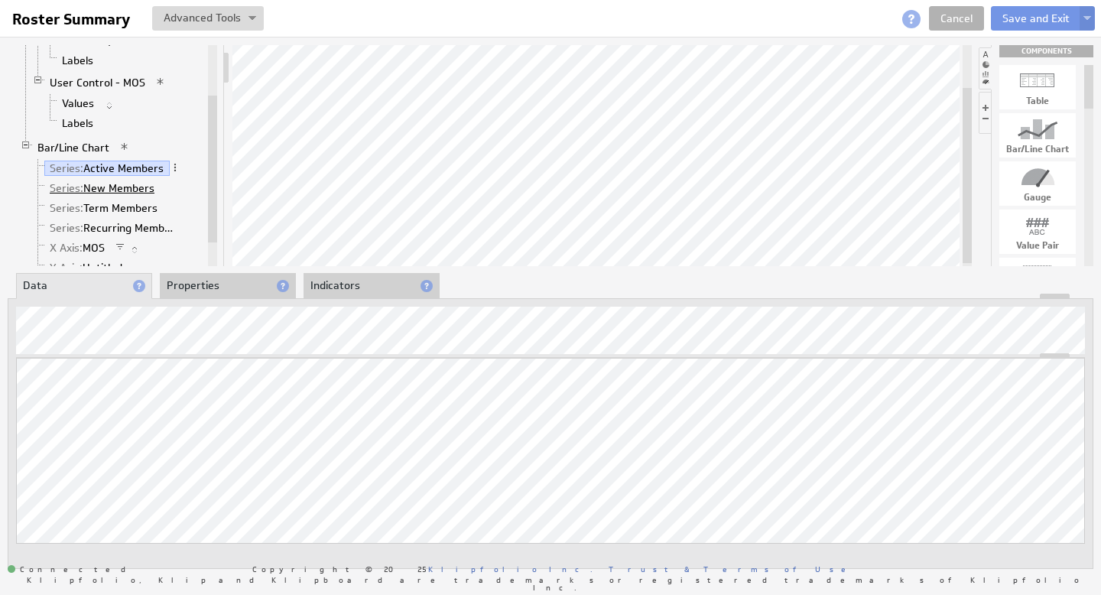
click at [114, 187] on link "Series: New Members" at bounding box center [102, 187] width 116 height 15
click at [111, 169] on link "Series: Active Members" at bounding box center [106, 168] width 125 height 15
click at [113, 188] on link "Series: New Members" at bounding box center [102, 187] width 116 height 15
click at [112, 205] on link "Series: Term Members" at bounding box center [103, 207] width 119 height 15
click at [112, 227] on link "Series: Recurring Members" at bounding box center [114, 227] width 140 height 15
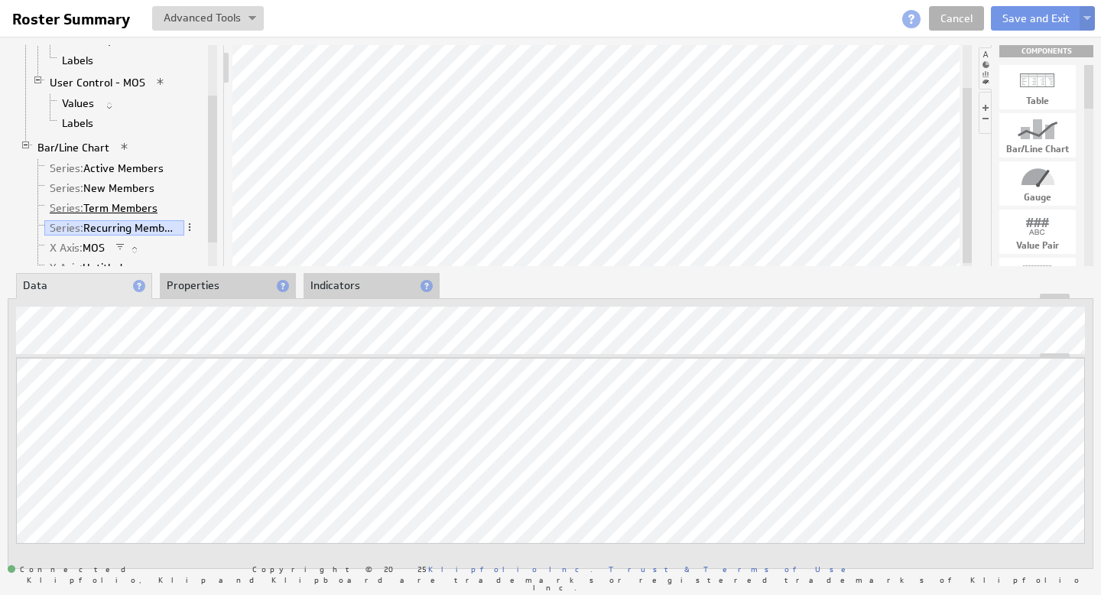
click at [128, 212] on link "Series: Term Members" at bounding box center [103, 207] width 119 height 15
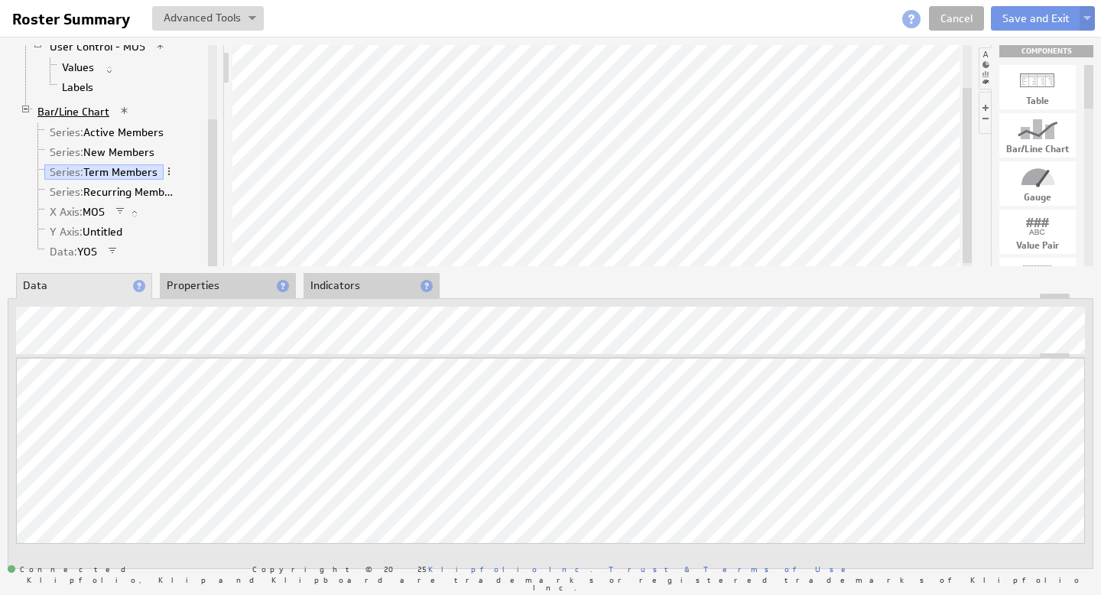
click at [81, 112] on link "Bar/Line Chart" at bounding box center [73, 111] width 83 height 15
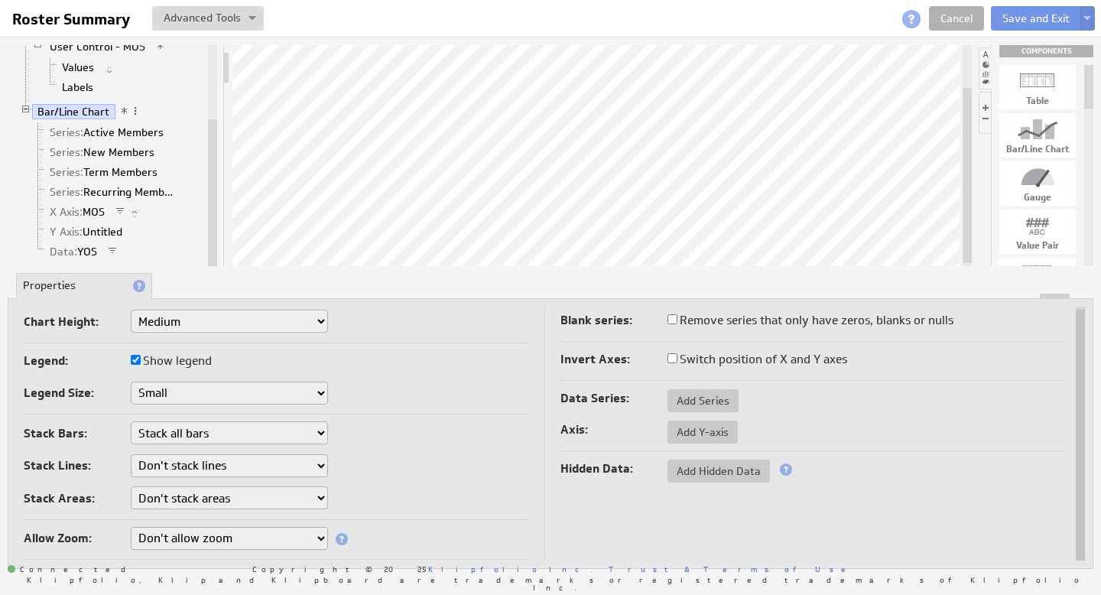
click at [252, 435] on select "Don't stack bars Stack all bars Stack all bars by percentage" at bounding box center [229, 432] width 197 height 23
select select "0"
click at [213, 427] on select "Don't stack bars Stack all bars Stack all bars by percentage" at bounding box center [229, 432] width 197 height 23
select select "2"
click at [216, 433] on select "Don't stack bars Stack all bars Stack all bars by percentage" at bounding box center [229, 432] width 197 height 23
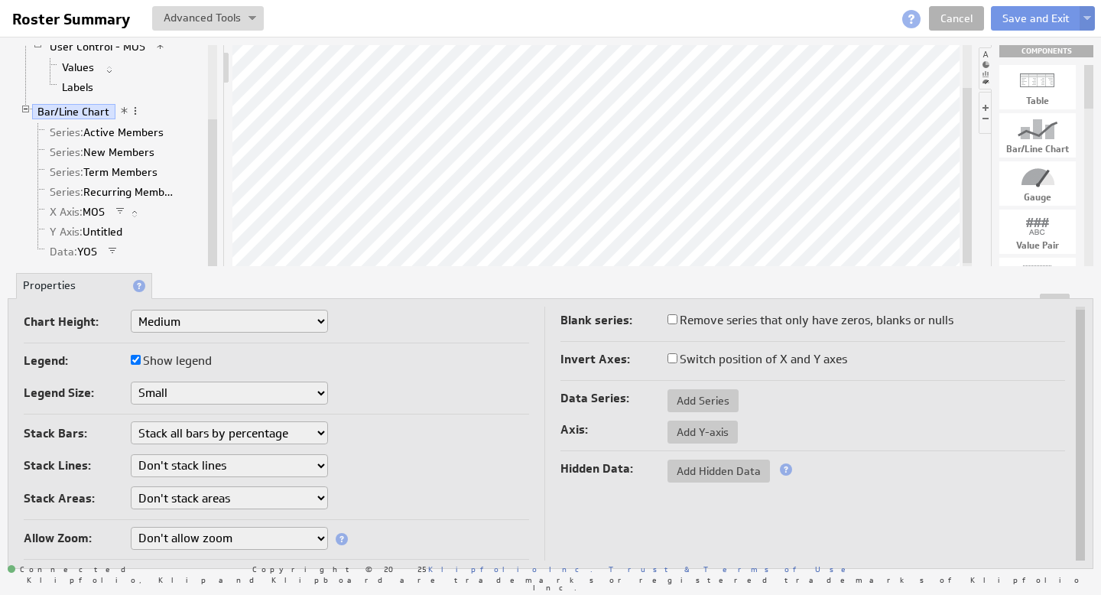
select select "1"
click at [117, 170] on link "Series: Term Members" at bounding box center [103, 171] width 119 height 15
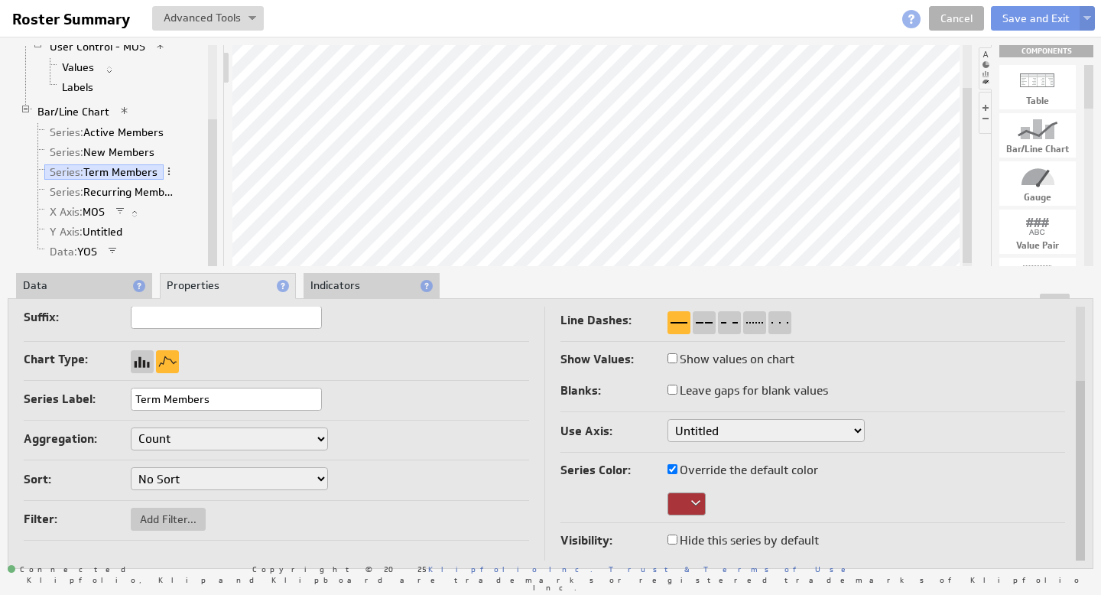
click at [736, 431] on select "Untitled" at bounding box center [765, 430] width 197 height 23
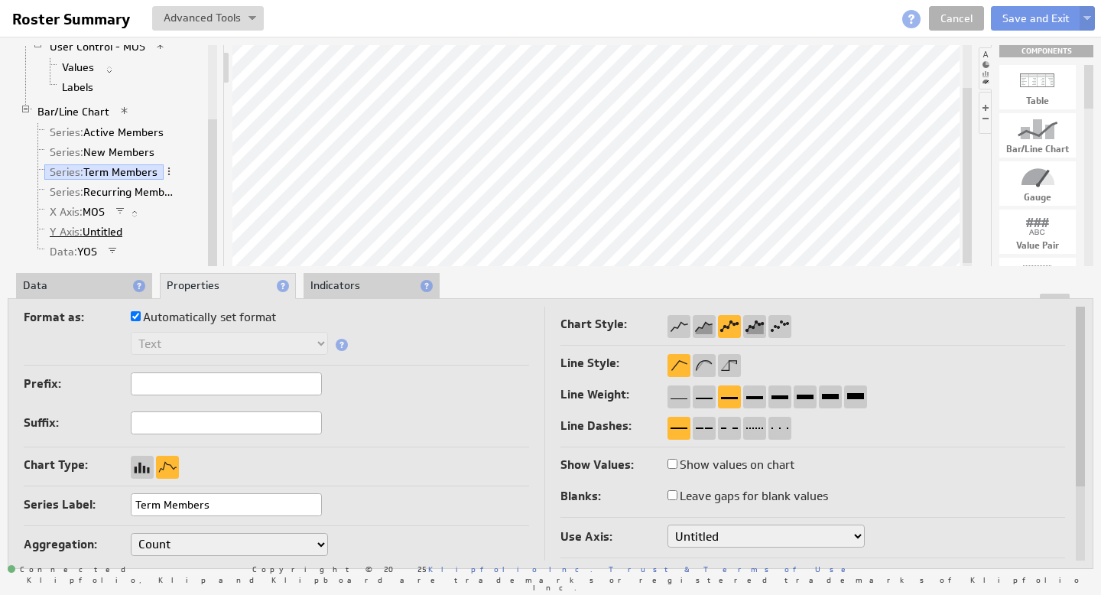
click at [87, 229] on link "Y Axis: Untitled" at bounding box center [86, 231] width 84 height 15
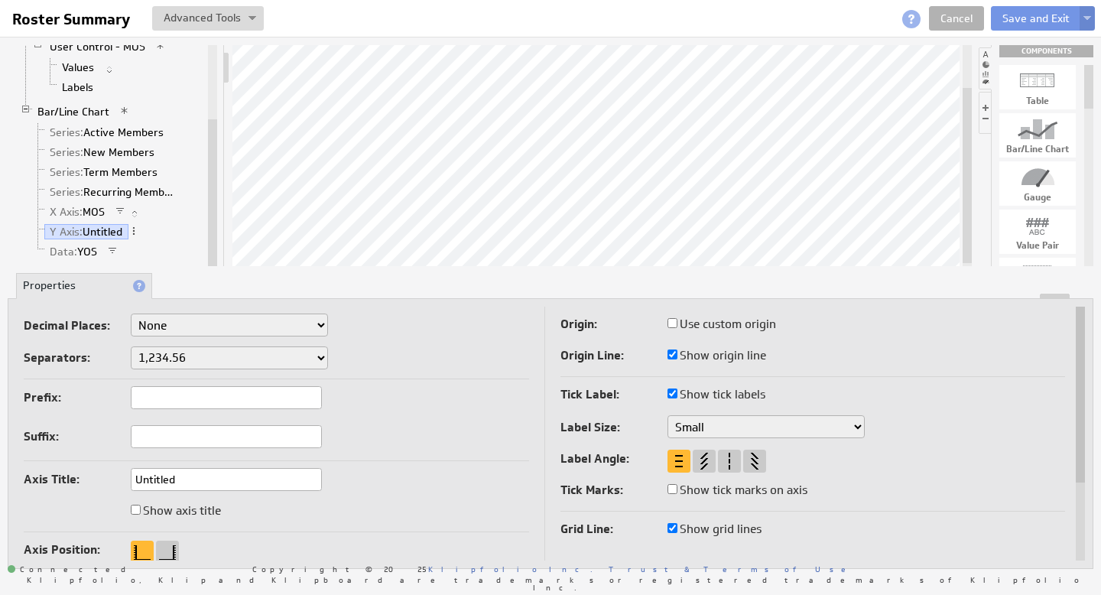
click at [1088, 15] on button at bounding box center [1087, 18] width 15 height 24
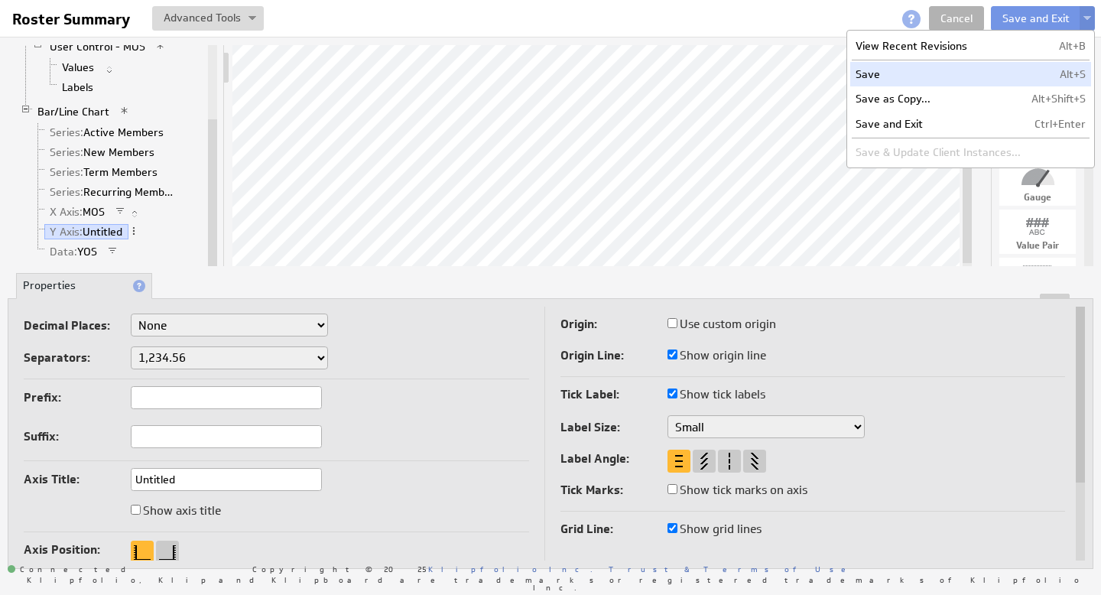
click at [947, 70] on td "Save" at bounding box center [938, 74] width 176 height 24
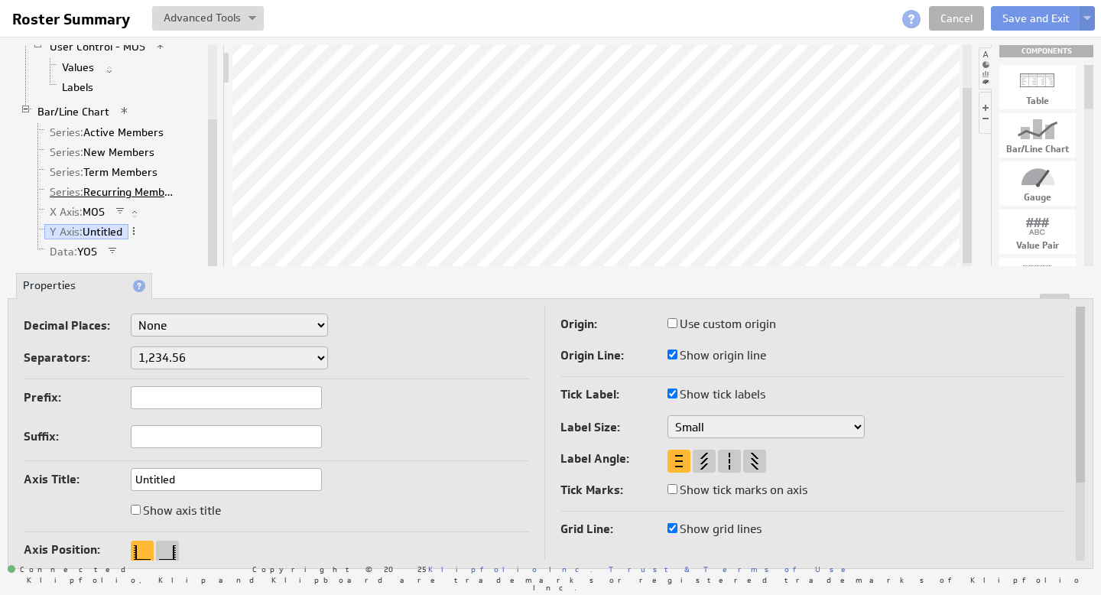
click at [136, 190] on link "Series: Recurring Members" at bounding box center [114, 191] width 140 height 15
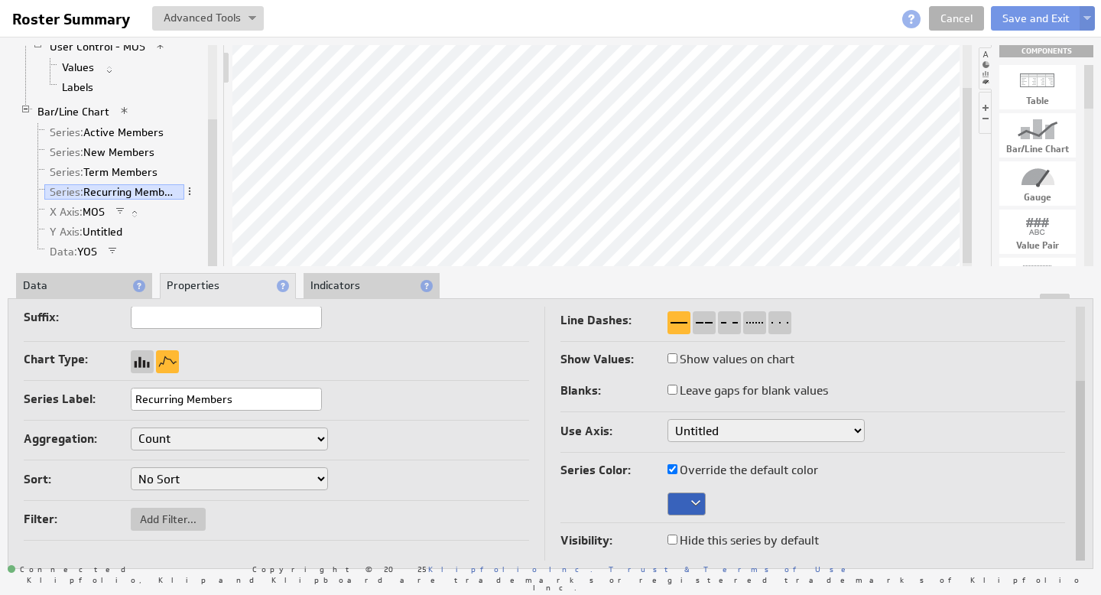
click at [77, 282] on li "Data" at bounding box center [84, 286] width 136 height 26
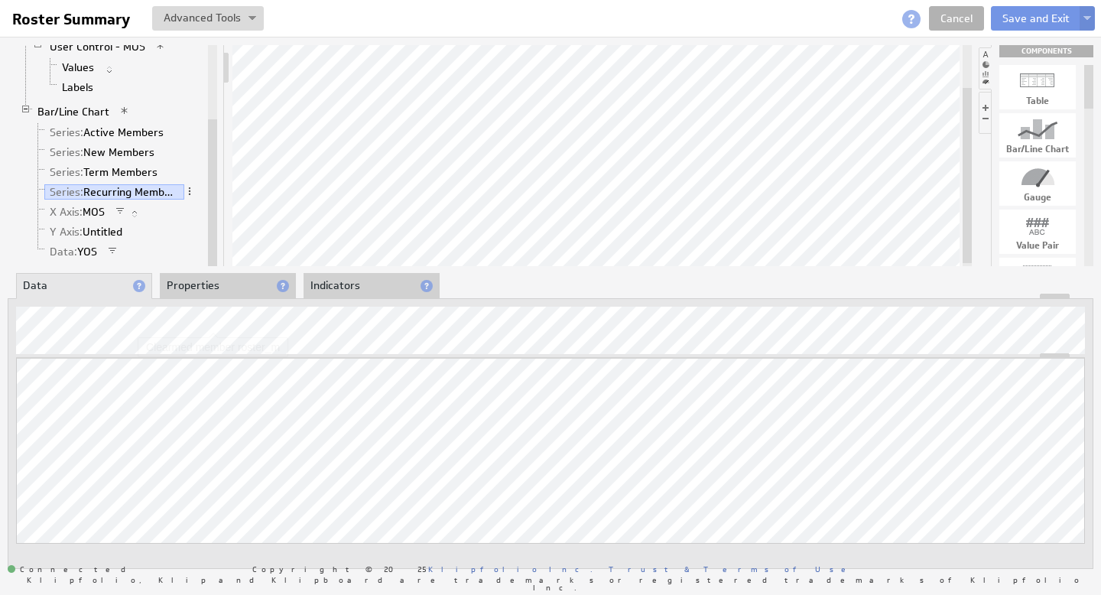
click at [197, 290] on li "Properties" at bounding box center [228, 286] width 136 height 26
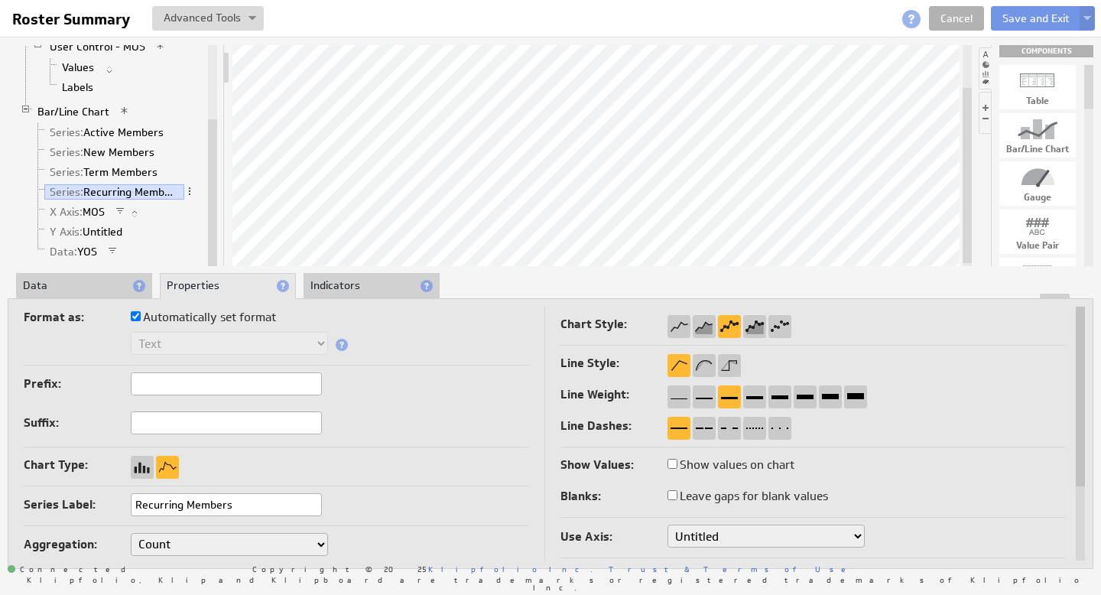
click at [134, 317] on input "Automatically set format" at bounding box center [136, 316] width 10 height 10
checkbox input "false"
click at [192, 345] on select "Text Number Currency Percentage Date / Time Duration" at bounding box center [229, 343] width 197 height 23
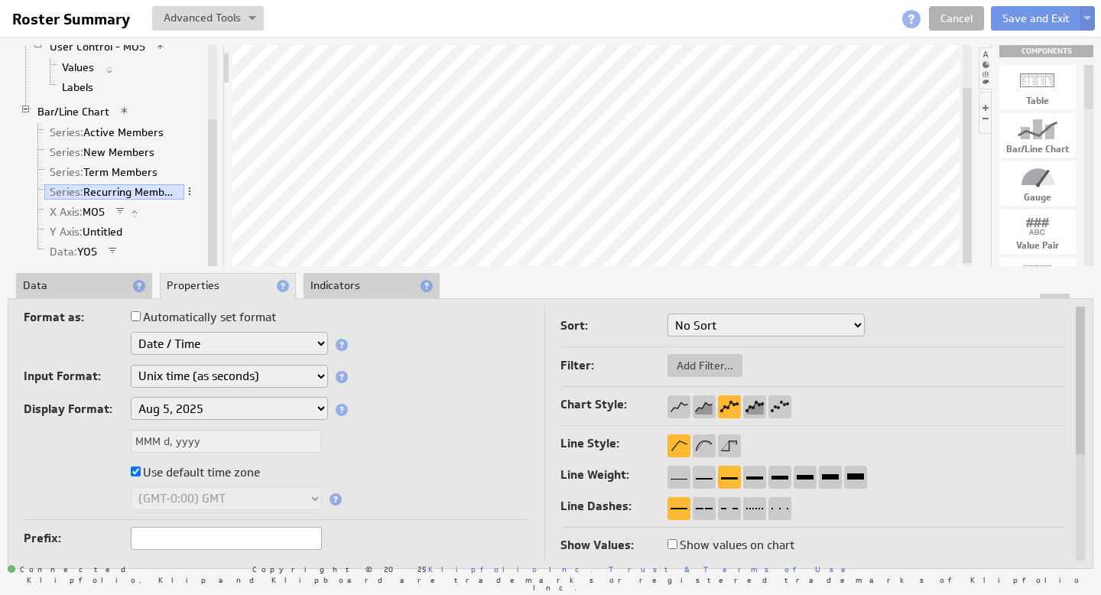
click at [220, 408] on select "Aug 5, 2025 Aug 2025 Aug 5 Aug Aug 05, 2025, 1:30 PM Aug 05, 2025 Aug 05 August…" at bounding box center [229, 408] width 197 height 23
select select "custom"
drag, startPoint x: 209, startPoint y: 439, endPoint x: 24, endPoint y: 429, distance: 184.5
click at [40, 430] on div "MMM d, yyyy" at bounding box center [276, 442] width 505 height 25
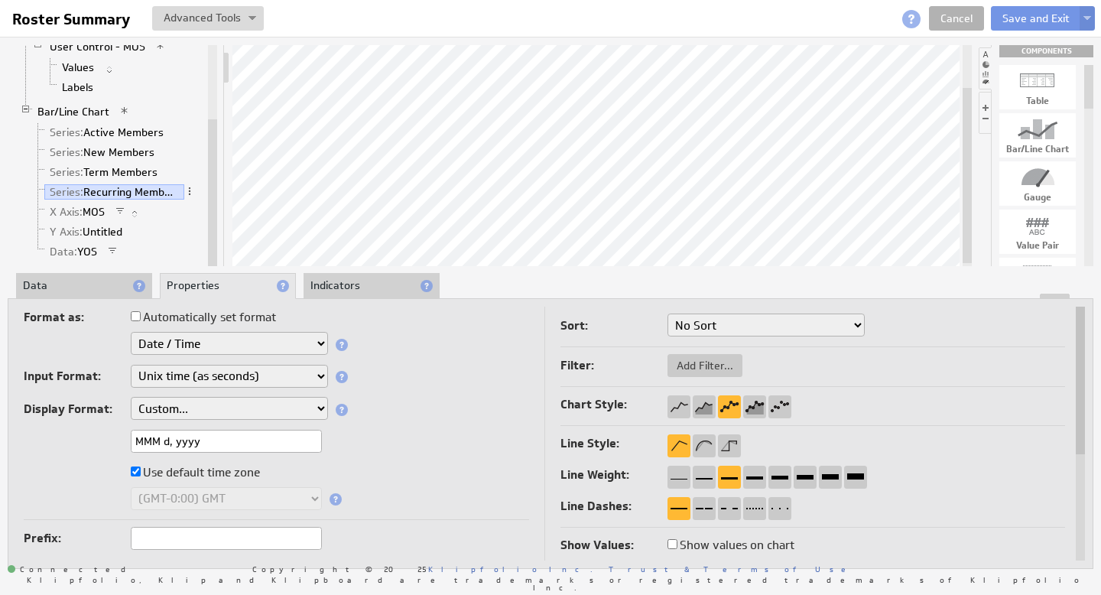
paste input "yyyy-mm-dd"
type input "yyyy-mm"
click at [390, 430] on div "yyyy-mm" at bounding box center [276, 442] width 505 height 25
click at [235, 378] on select "Custom... yyyyMMdd (Google Analytics) Unix time (as seconds) Unix time (as mill…" at bounding box center [229, 376] width 197 height 23
click at [234, 350] on select "Text Number Currency Percentage Date / Time Duration" at bounding box center [229, 343] width 197 height 23
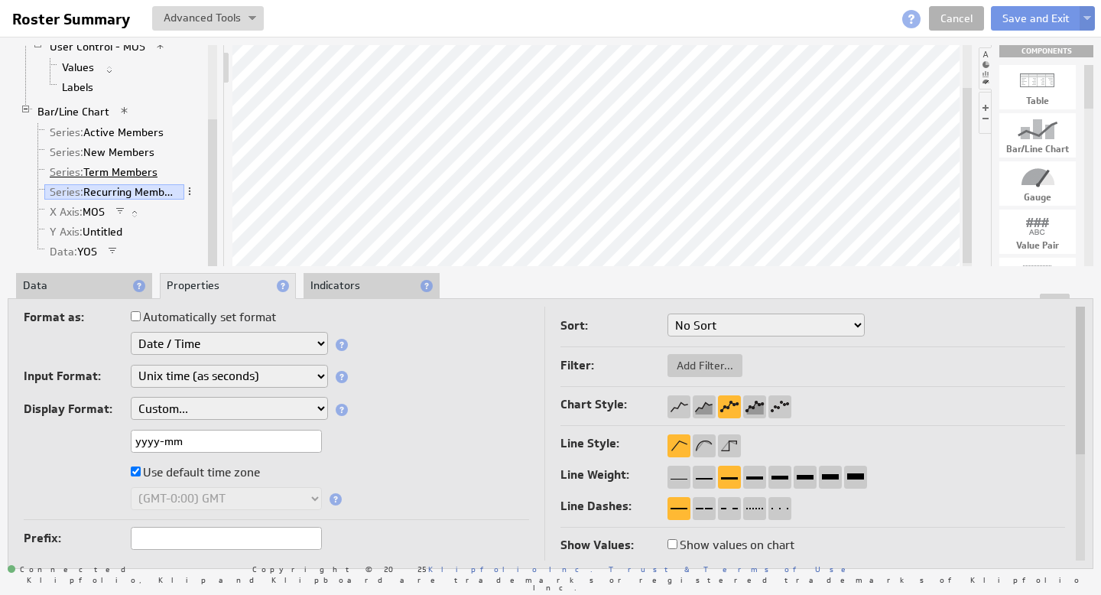
click at [112, 174] on link "Series: Term Members" at bounding box center [103, 171] width 119 height 15
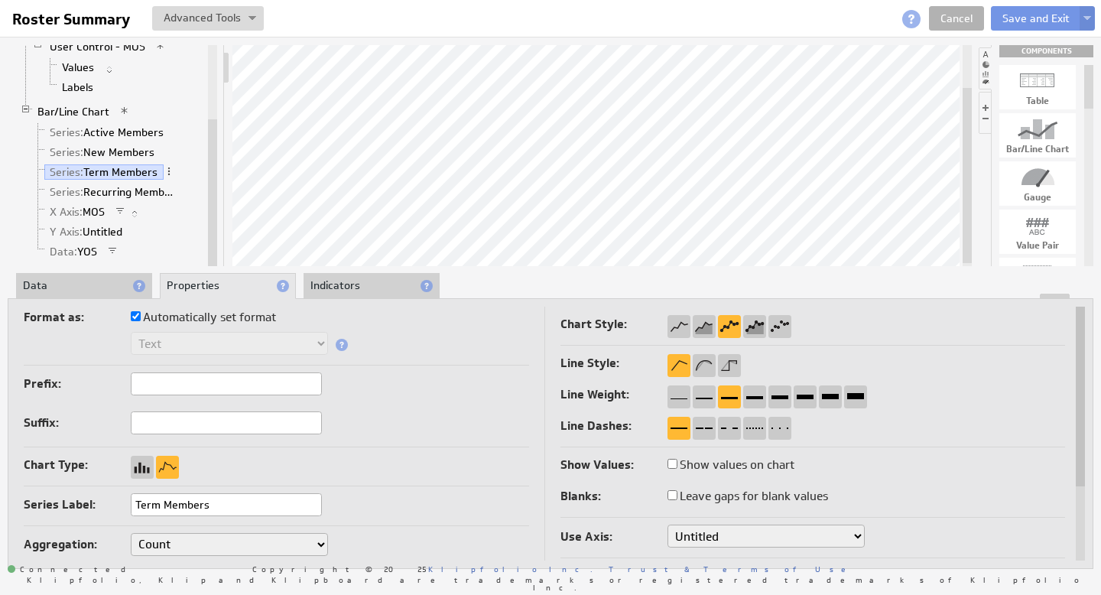
click at [136, 320] on input "Automatically set format" at bounding box center [136, 316] width 10 height 10
checkbox input "false"
click at [198, 346] on select "Text Number Currency Percentage Date / Time Duration" at bounding box center [229, 343] width 197 height 23
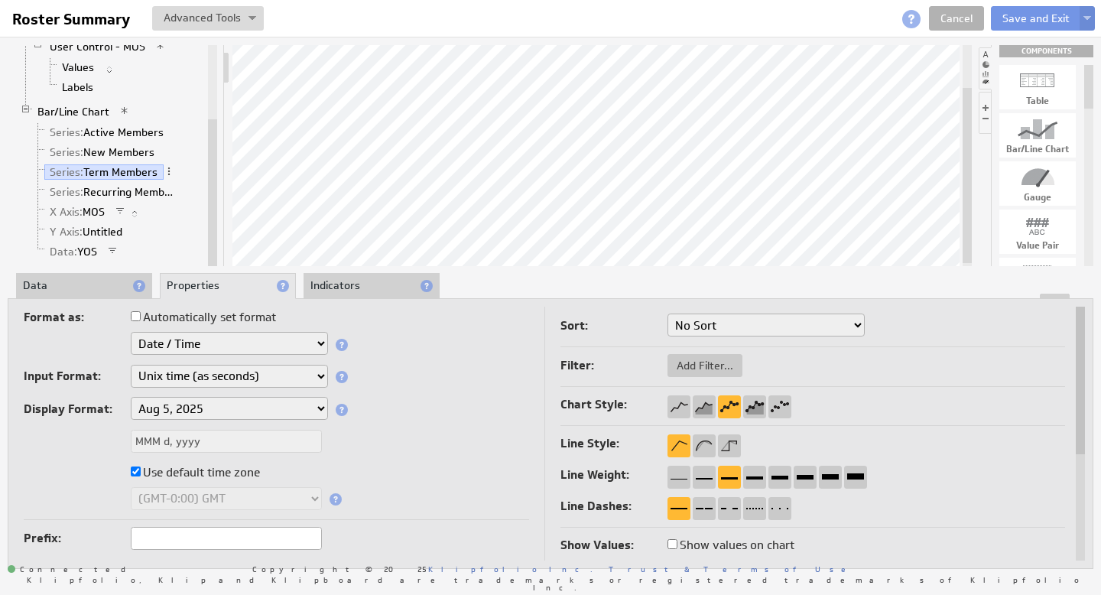
click at [216, 410] on select "Aug 5, 2025 Aug 2025 Aug 5 Aug Aug 05, 2025, 1:30 PM Aug 05, 2025 Aug 05 August…" at bounding box center [229, 408] width 197 height 23
select select "custom"
click at [206, 438] on input "MMM d, yyyy" at bounding box center [226, 441] width 191 height 23
drag, startPoint x: 215, startPoint y: 439, endPoint x: 93, endPoint y: 435, distance: 122.4
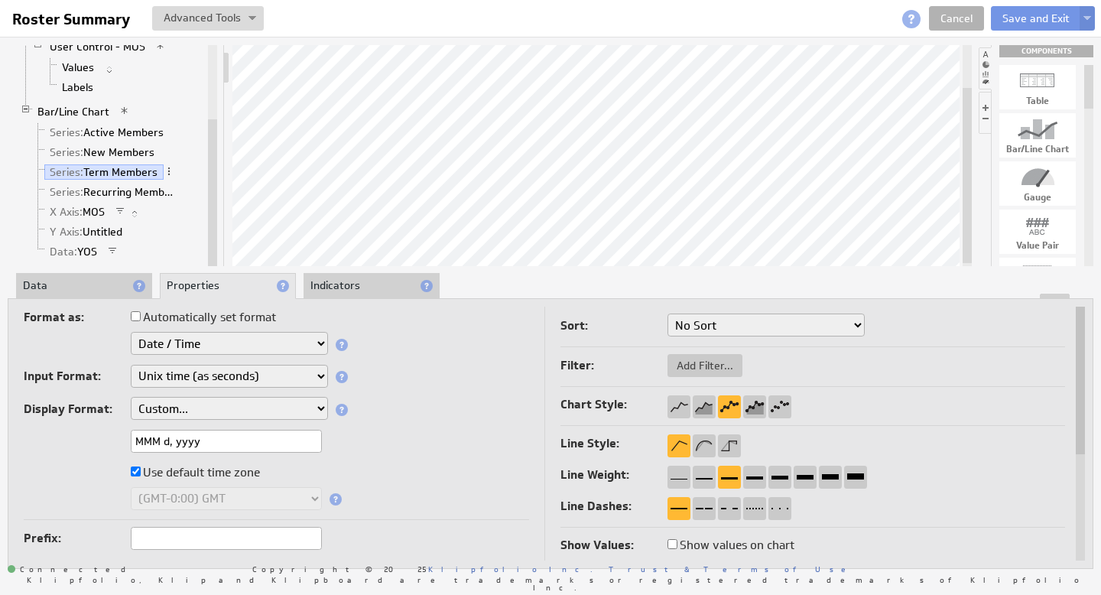
click at [111, 435] on div "MMM d, yyyy" at bounding box center [276, 442] width 505 height 25
paste input "yyyy-mm"
type input "yyyy-mm"
click at [429, 417] on div "Display Format: Aug 5, 2025 Aug 2025 Aug 5 Aug Aug 05, 2025, 1:30 PM Aug 05, 20…" at bounding box center [276, 410] width 505 height 26
click at [140, 192] on link "Series: Recurring Members" at bounding box center [114, 191] width 140 height 15
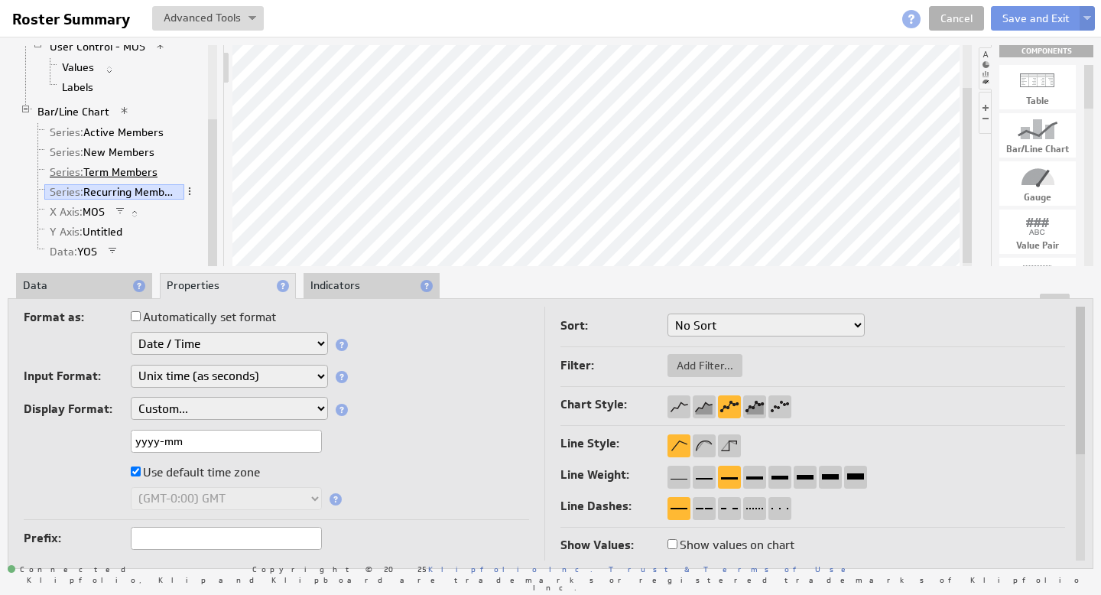
click at [113, 171] on link "Series: Term Members" at bounding box center [103, 171] width 119 height 15
click at [115, 151] on link "Series: New Members" at bounding box center [102, 151] width 116 height 15
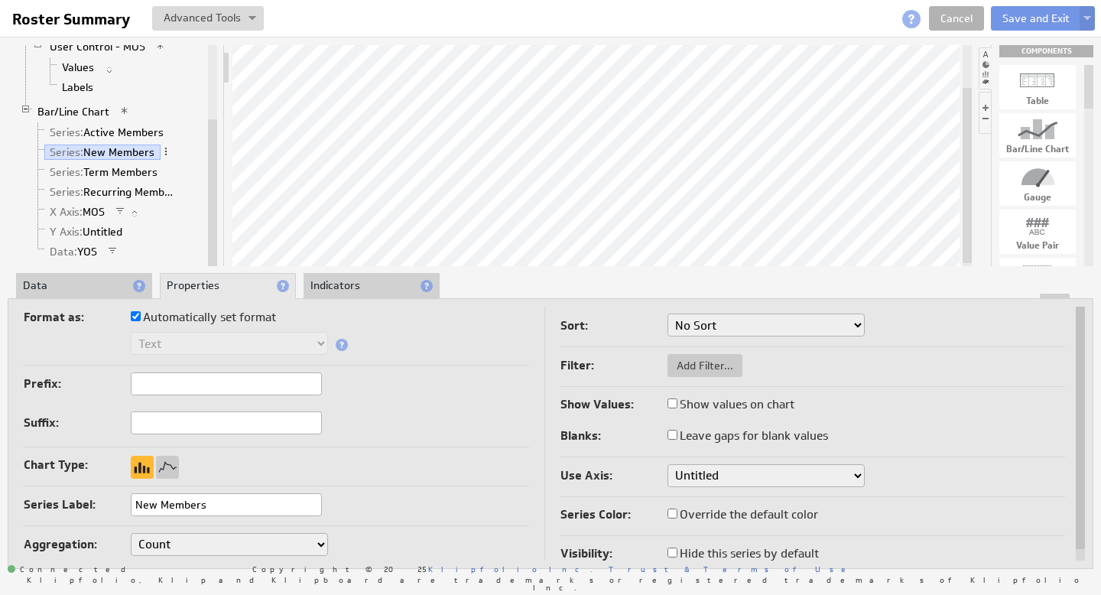
click at [133, 320] on input "Automatically set format" at bounding box center [136, 316] width 10 height 10
checkbox input "false"
click at [183, 342] on select "Text Number Currency Percentage Date / Time Duration" at bounding box center [229, 343] width 197 height 23
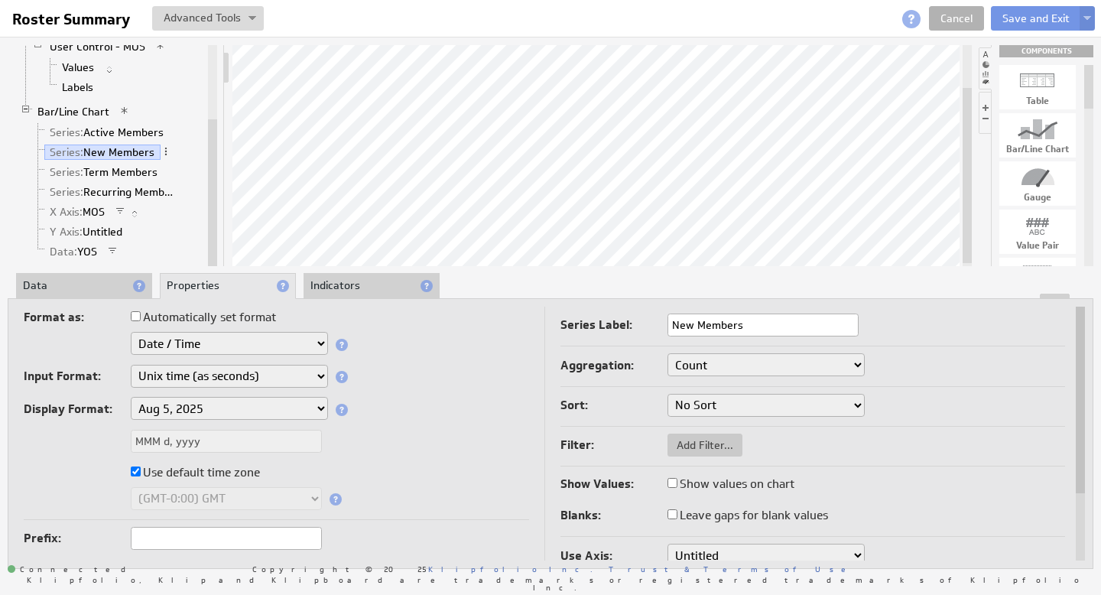
click at [211, 406] on select "Aug 5, 2025 Aug 2025 Aug 5 Aug Aug 05, 2025, 1:30 PM Aug 05, 2025 Aug 05 August…" at bounding box center [229, 408] width 197 height 23
select select "custom"
drag, startPoint x: 229, startPoint y: 438, endPoint x: 42, endPoint y: 436, distance: 186.6
click at [60, 436] on div "MMM d, yyyy" at bounding box center [276, 442] width 505 height 25
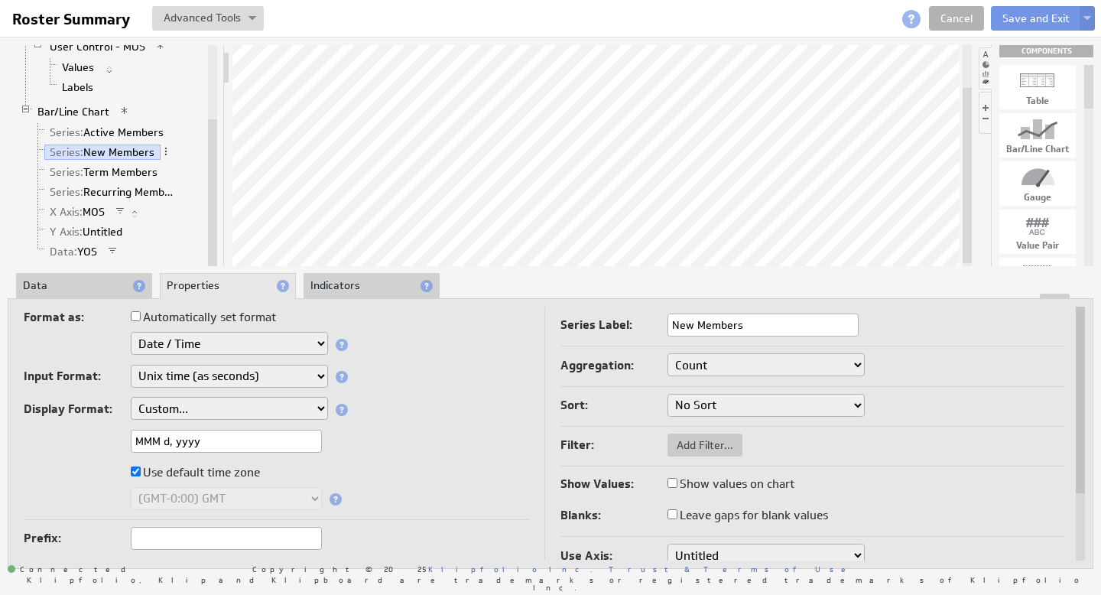
paste input "yyyy-mm"
type input "yyyy-mm"
click at [436, 415] on div "Display Format: Aug 5, 2025 Aug 2025 Aug 5 Aug Aug 05, 2025, 1:30 PM Aug 05, 20…" at bounding box center [276, 410] width 505 height 26
click at [115, 130] on link "Series: Active Members" at bounding box center [106, 132] width 125 height 15
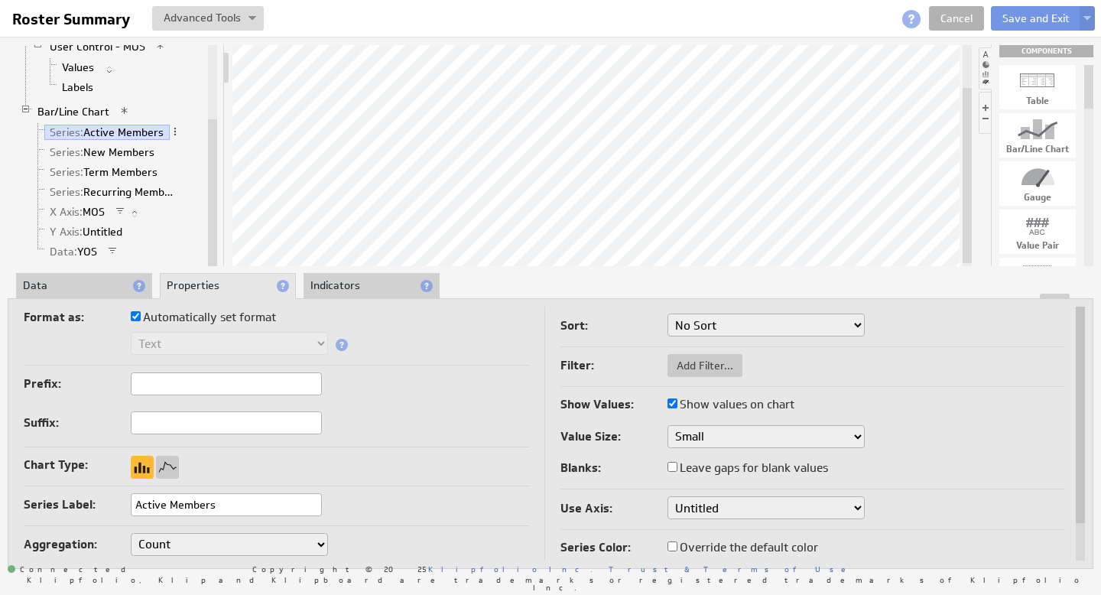
click at [141, 320] on label "Automatically set format" at bounding box center [203, 317] width 145 height 21
click at [141, 320] on input "Automatically set format" at bounding box center [136, 316] width 10 height 10
checkbox input "false"
click at [171, 352] on select "Text Number Currency Percentage Date / Time Duration" at bounding box center [229, 343] width 197 height 23
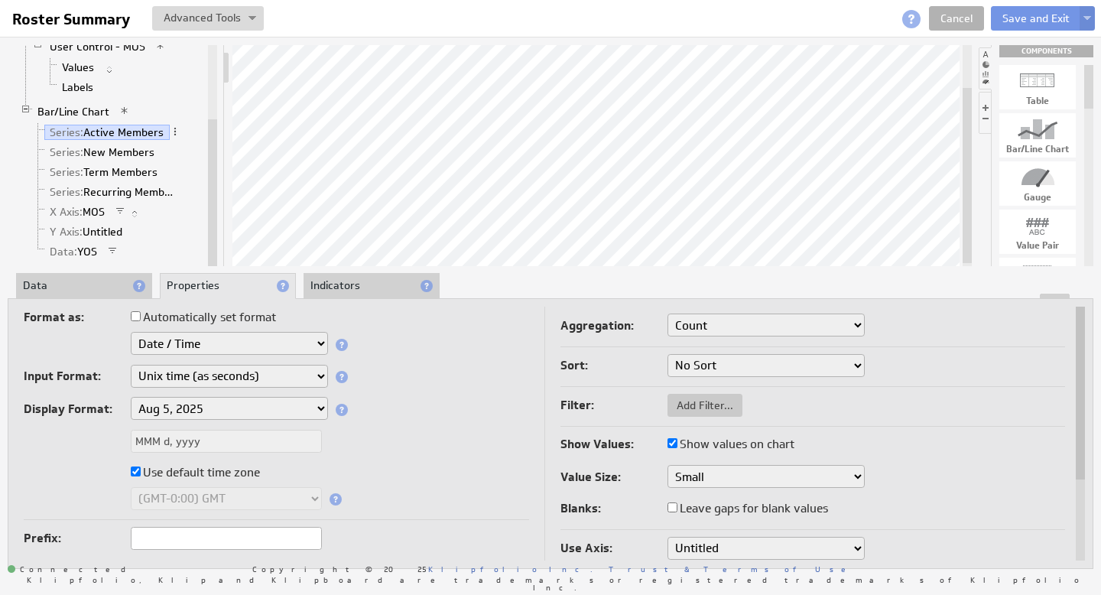
click at [176, 404] on select "Aug 5, 2025 Aug 2025 Aug 5 Aug Aug 05, 2025, 1:30 PM Aug 05, 2025 Aug 05 August…" at bounding box center [229, 408] width 197 height 23
select select "custom"
drag, startPoint x: 219, startPoint y: 441, endPoint x: 25, endPoint y: 437, distance: 193.5
click at [36, 434] on div "MMM d, yyyy" at bounding box center [276, 442] width 505 height 25
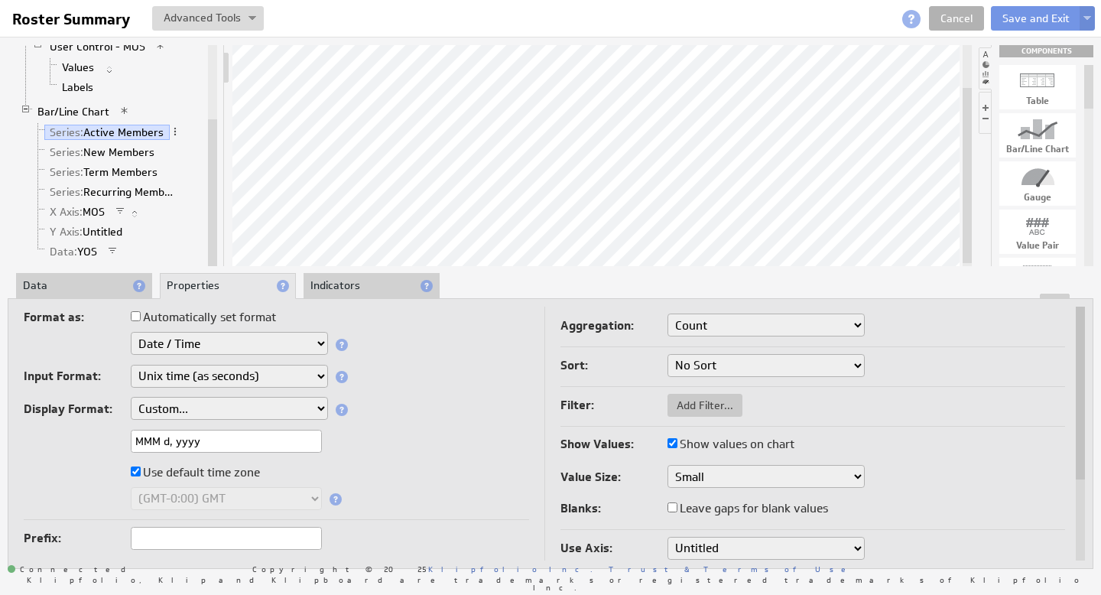
paste input "yyyy-mm"
type input "yyyy-mm"
click at [404, 423] on div "Format as: Automatically set format Text Number Currency Percentage Date / Time…" at bounding box center [276, 413] width 505 height 213
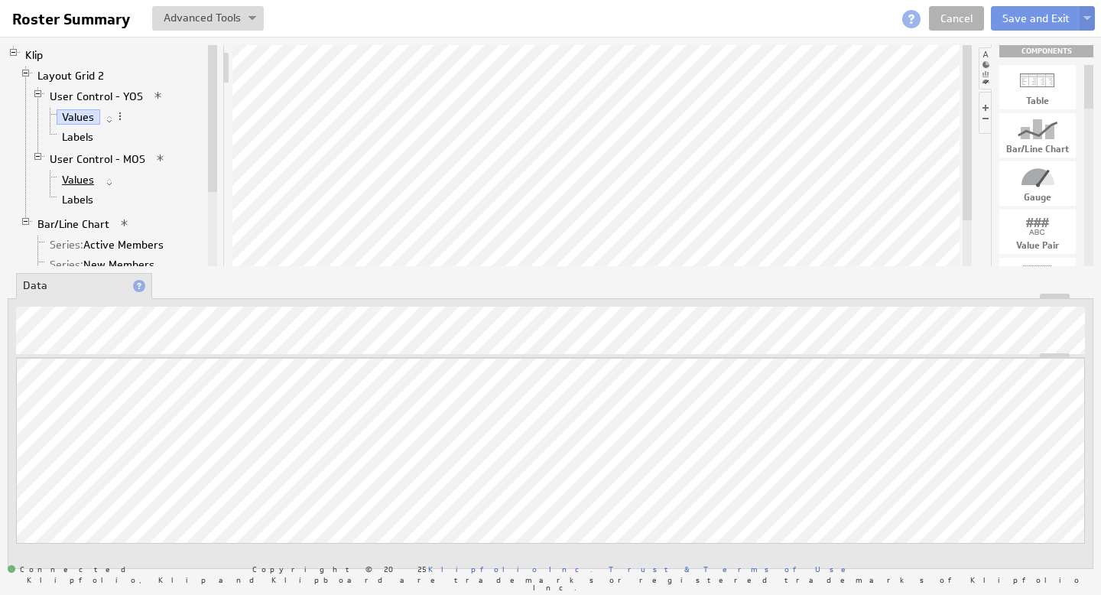
click at [83, 180] on link "Values" at bounding box center [79, 179] width 44 height 15
click at [965, 19] on link "Cancel" at bounding box center [956, 18] width 55 height 24
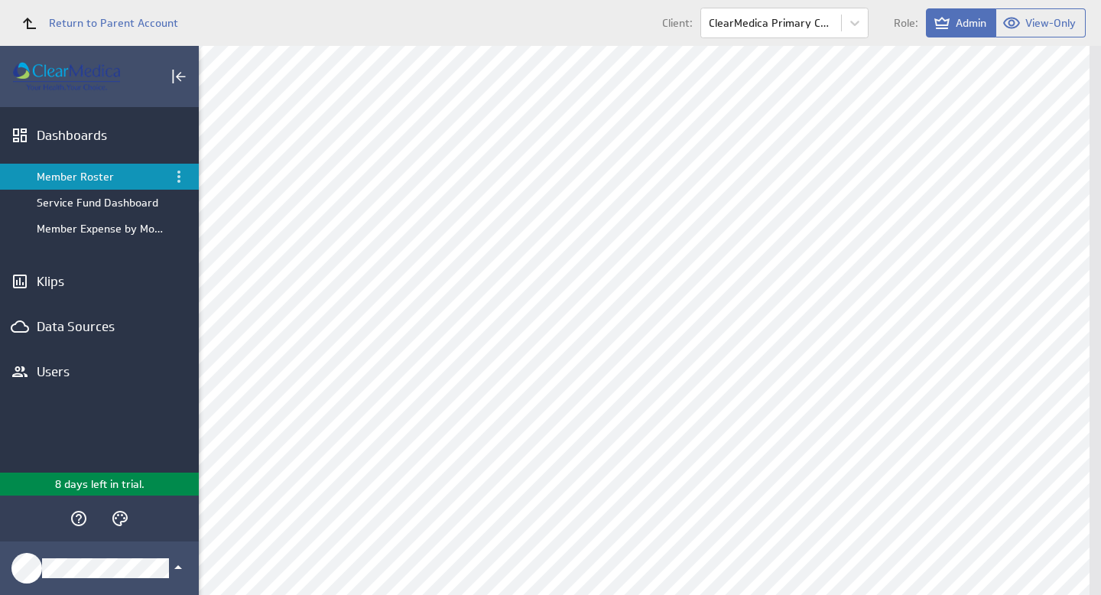
scroll to position [23, 0]
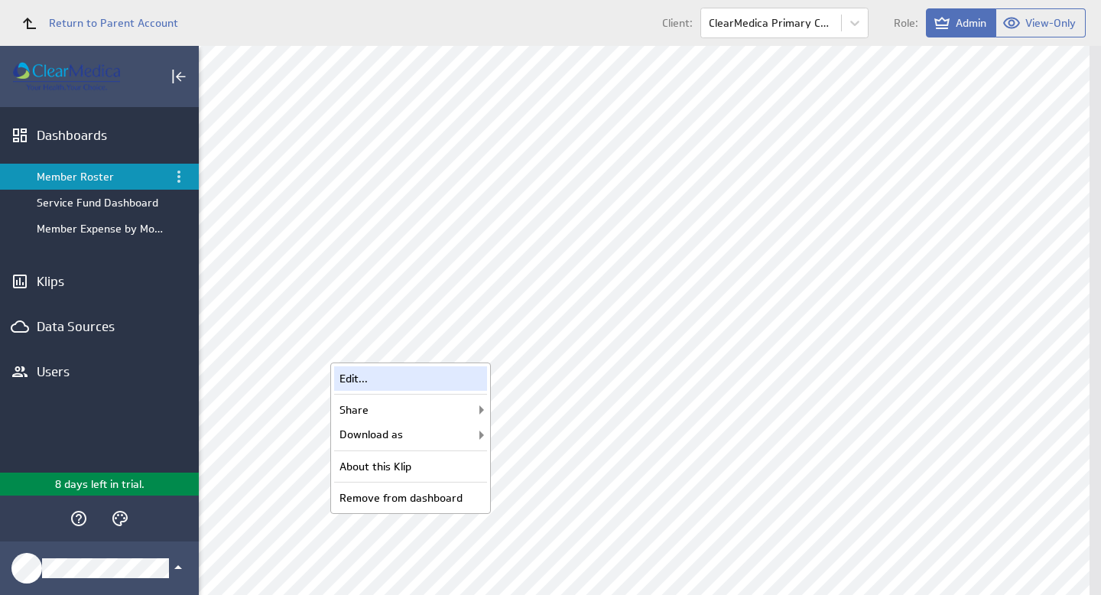
click at [406, 378] on div "Edit..." at bounding box center [410, 378] width 153 height 24
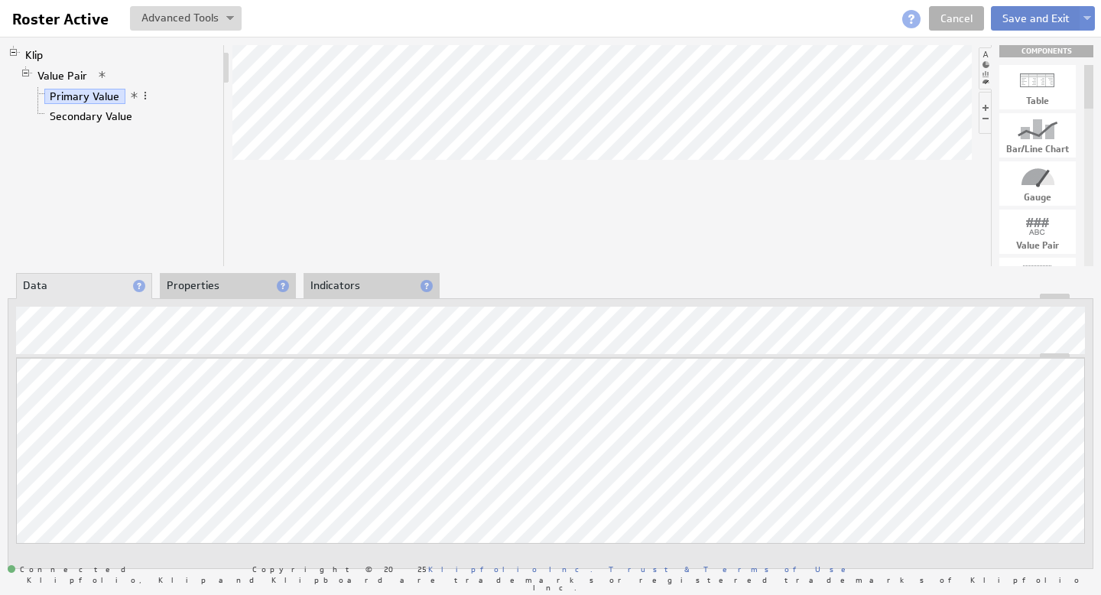
click at [1034, 18] on button "Save and Exit" at bounding box center [1036, 18] width 90 height 24
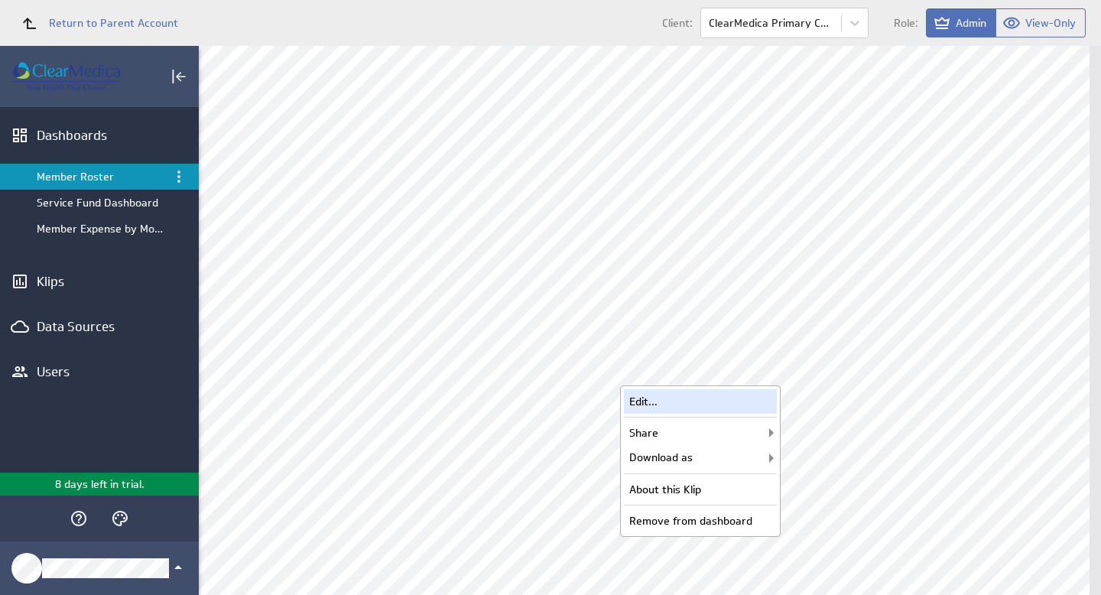
click at [672, 408] on div "Edit..." at bounding box center [700, 401] width 153 height 24
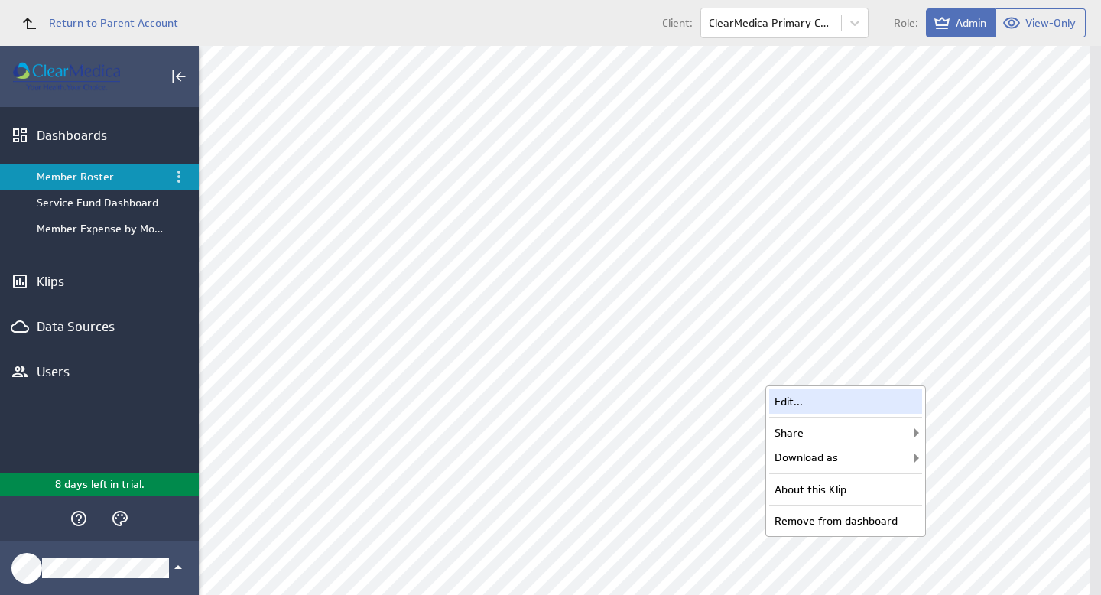
click at [812, 403] on div "Edit..." at bounding box center [845, 401] width 153 height 24
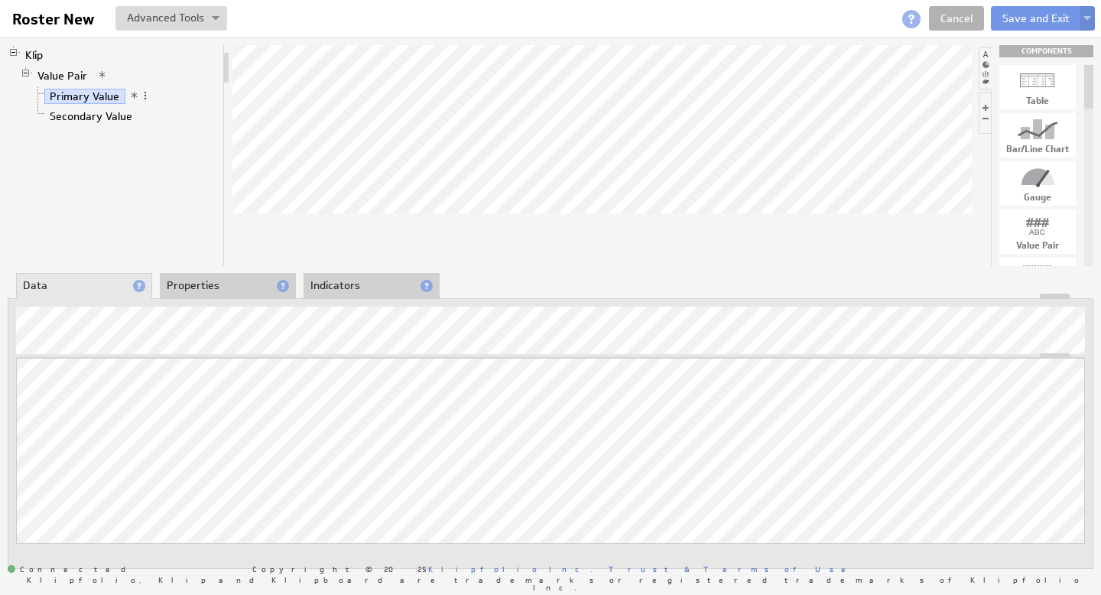
click at [420, 235] on div at bounding box center [601, 155] width 739 height 221
click at [1034, 19] on button "Save and Exit" at bounding box center [1036, 18] width 90 height 24
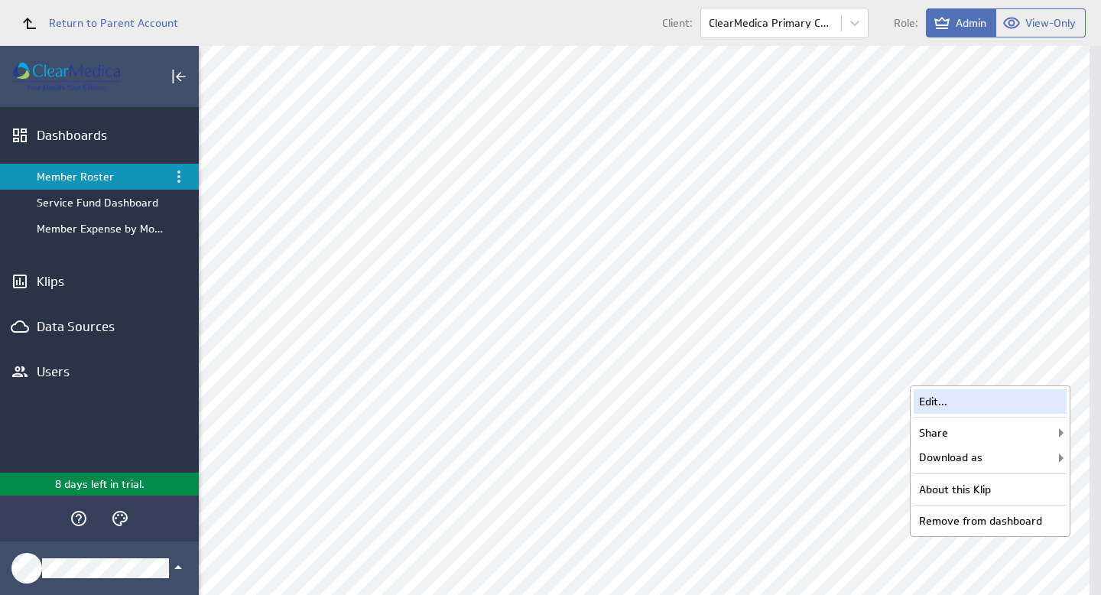
click at [967, 406] on div "Edit..." at bounding box center [990, 401] width 153 height 24
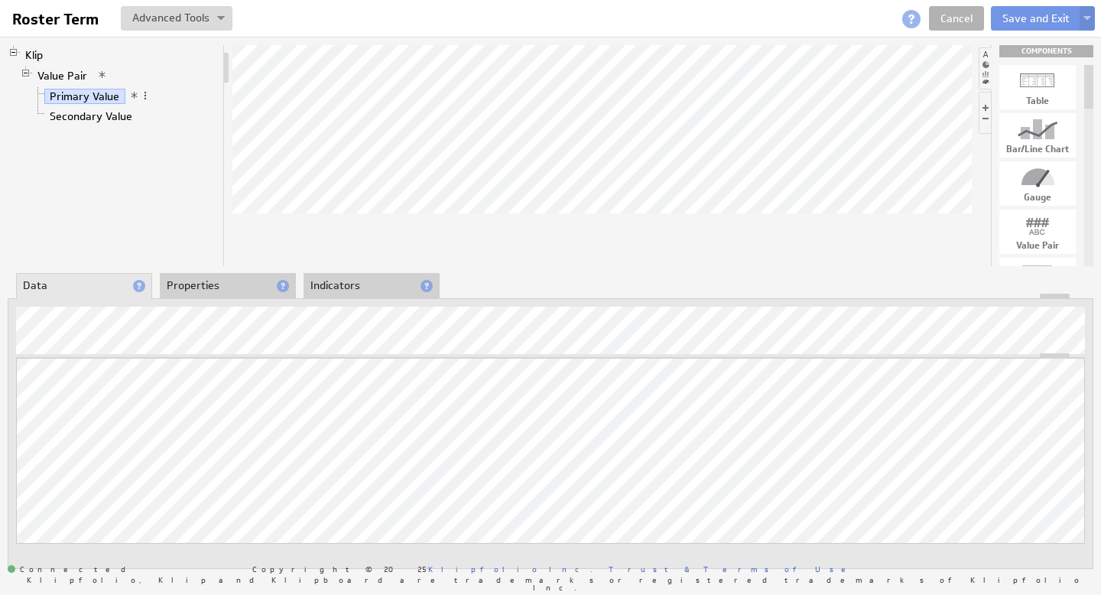
click at [498, 239] on div at bounding box center [601, 155] width 739 height 221
click at [1039, 18] on button "Save and Exit" at bounding box center [1036, 18] width 90 height 24
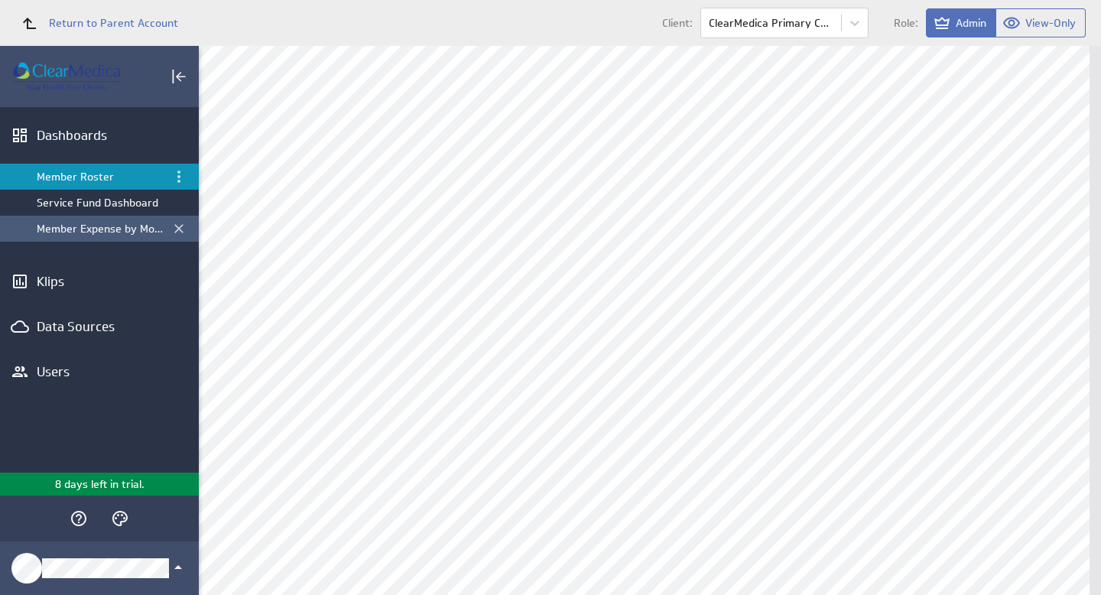
click at [95, 230] on div "Member Expense by Month" at bounding box center [101, 229] width 128 height 14
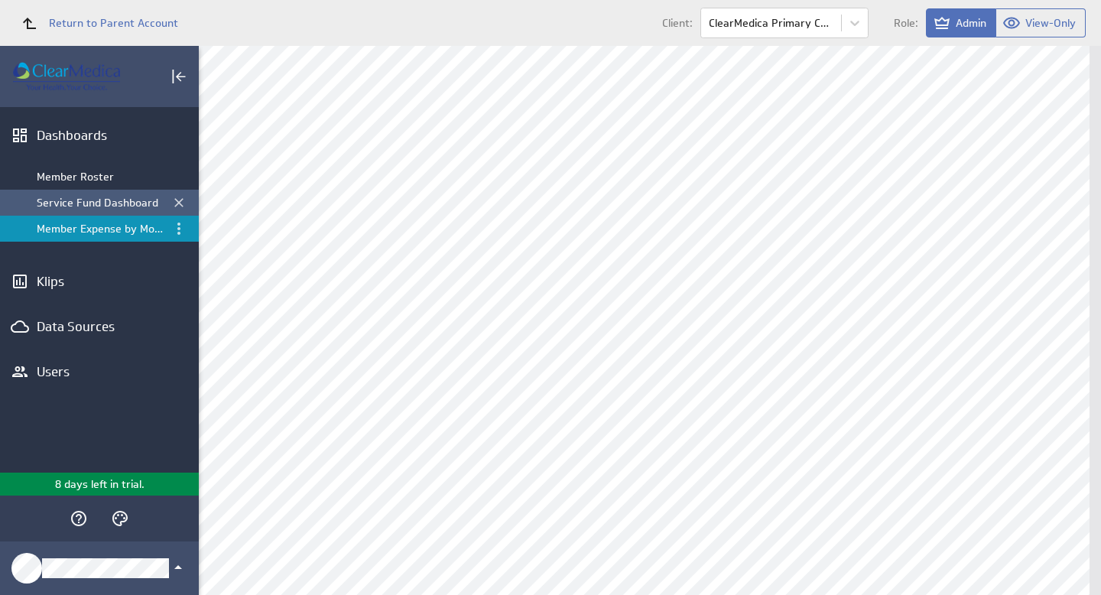
click at [76, 203] on div "Service Fund Dashboard" at bounding box center [101, 203] width 128 height 14
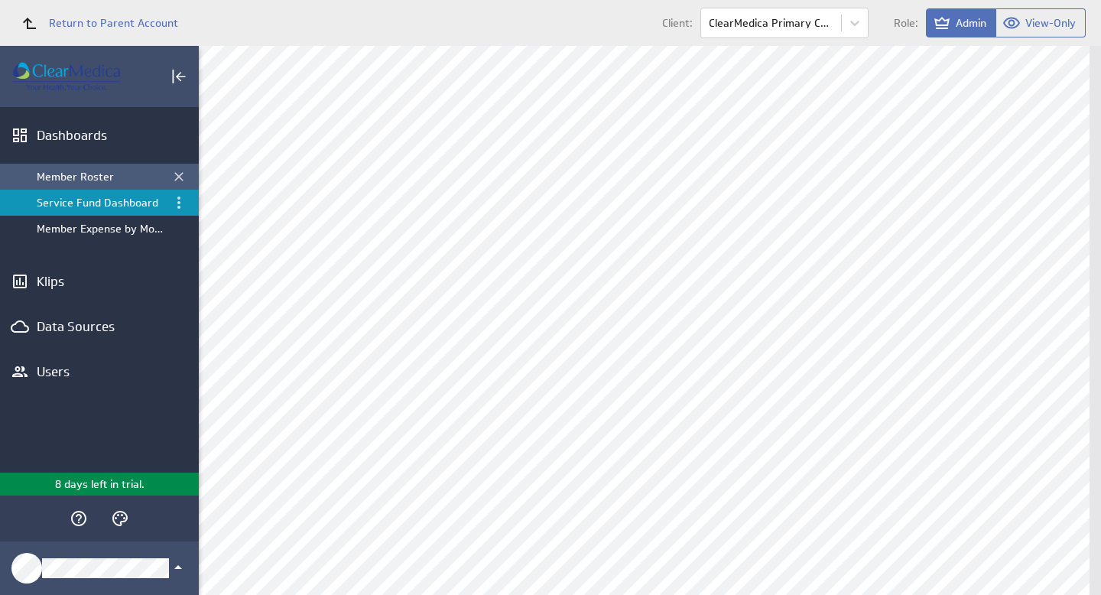
click at [75, 173] on div "Member Roster" at bounding box center [101, 177] width 128 height 14
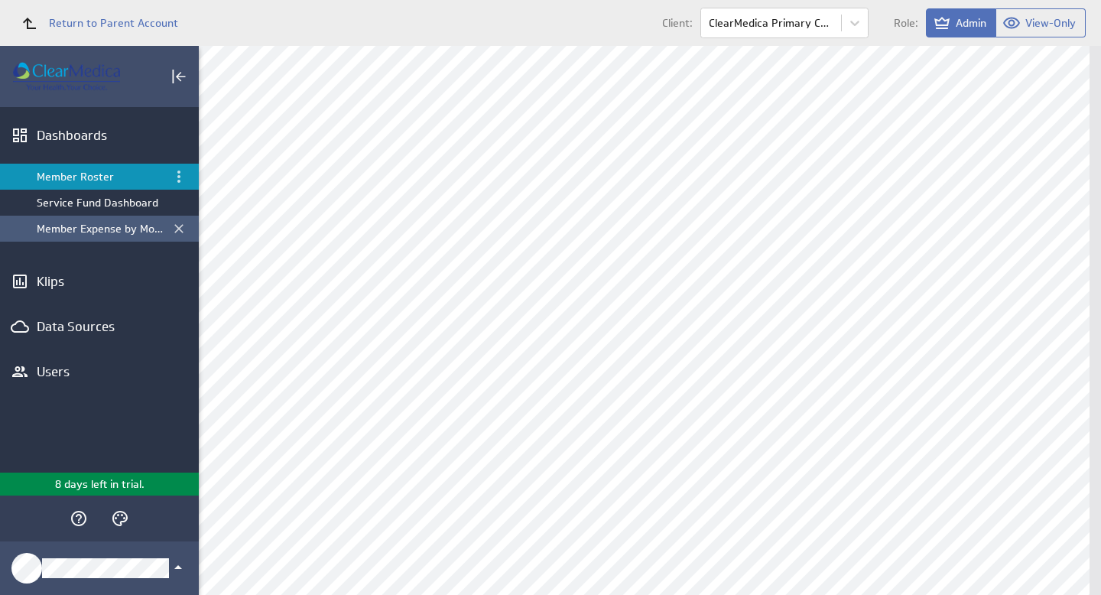
click at [86, 230] on div "Member Expense by Month" at bounding box center [101, 229] width 128 height 14
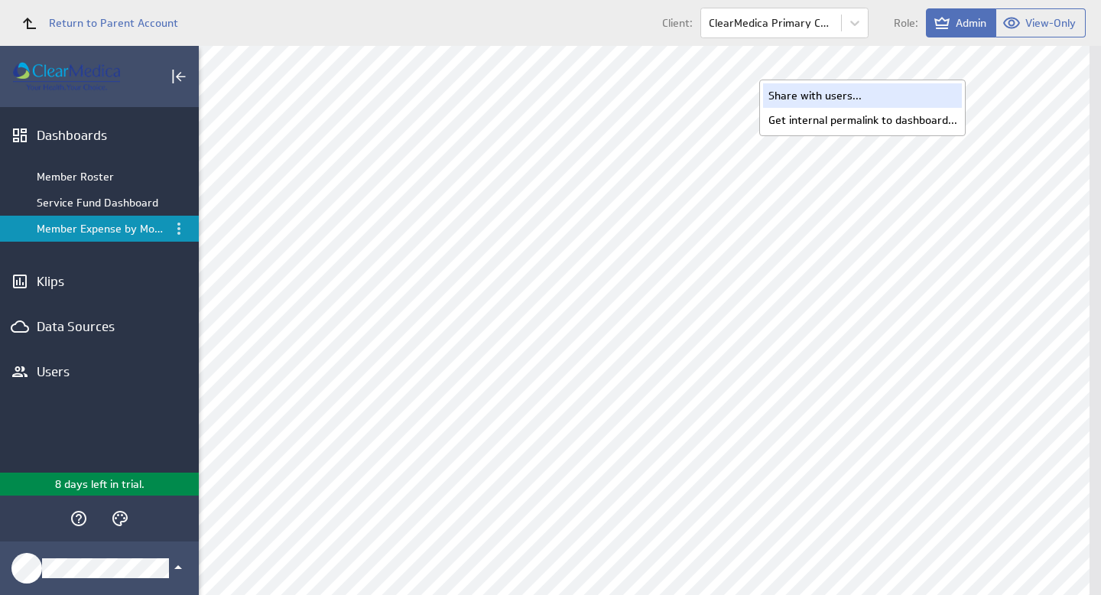
click at [839, 97] on div "Share with users..." at bounding box center [862, 95] width 199 height 24
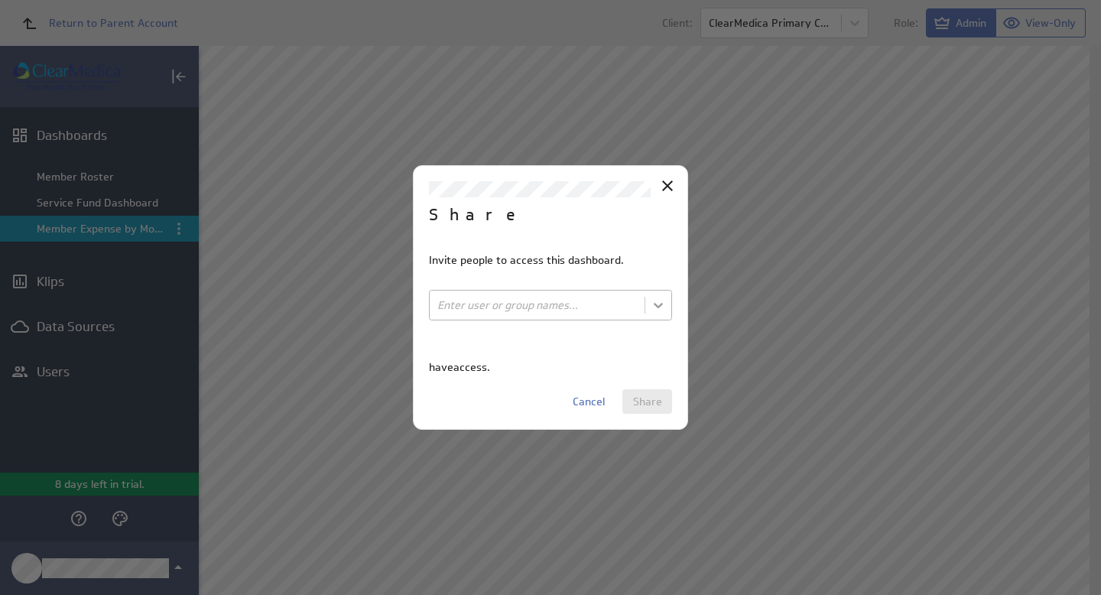
click at [658, 310] on body "Return to Parent Account Client: ClearMedica Primary Care Role: Admin View-Only…" at bounding box center [550, 297] width 1101 height 595
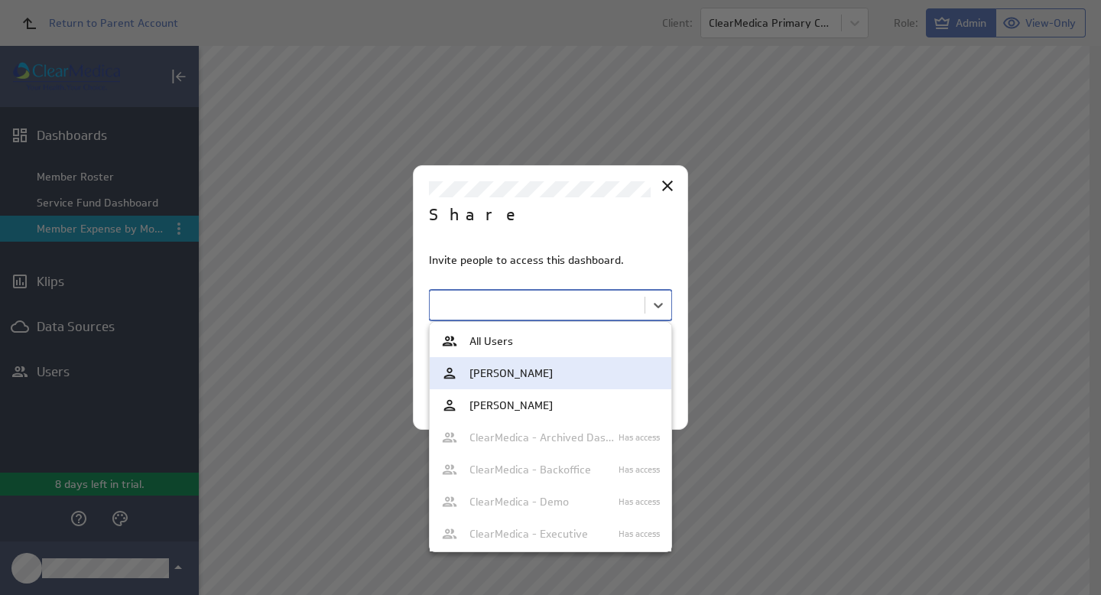
click at [664, 187] on div at bounding box center [550, 297] width 1101 height 595
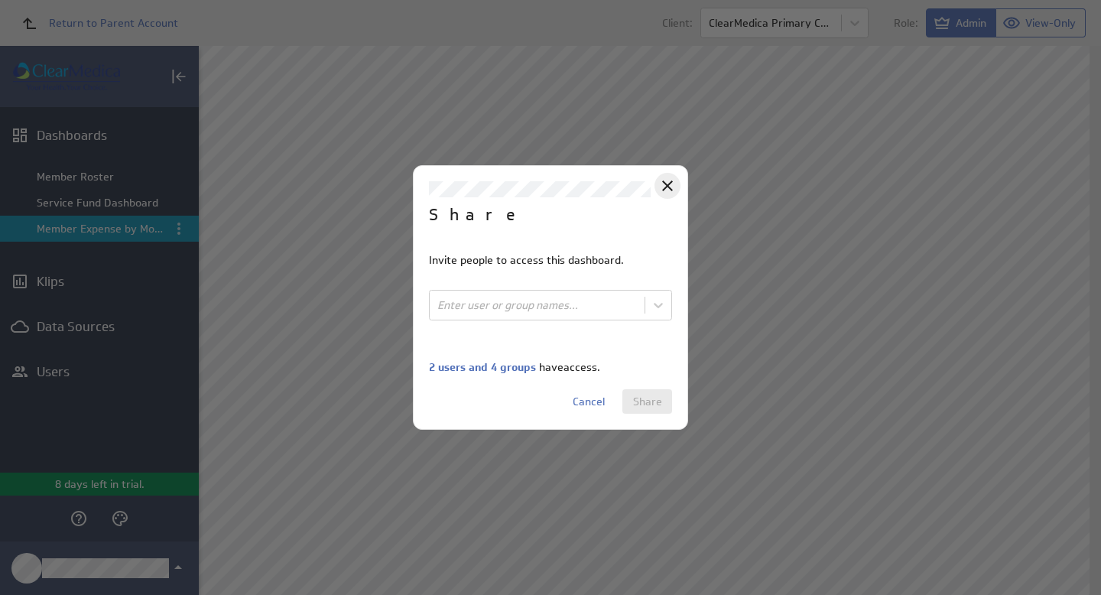
click at [666, 187] on icon "Close" at bounding box center [667, 186] width 18 height 18
